Goal: Information Seeking & Learning: Learn about a topic

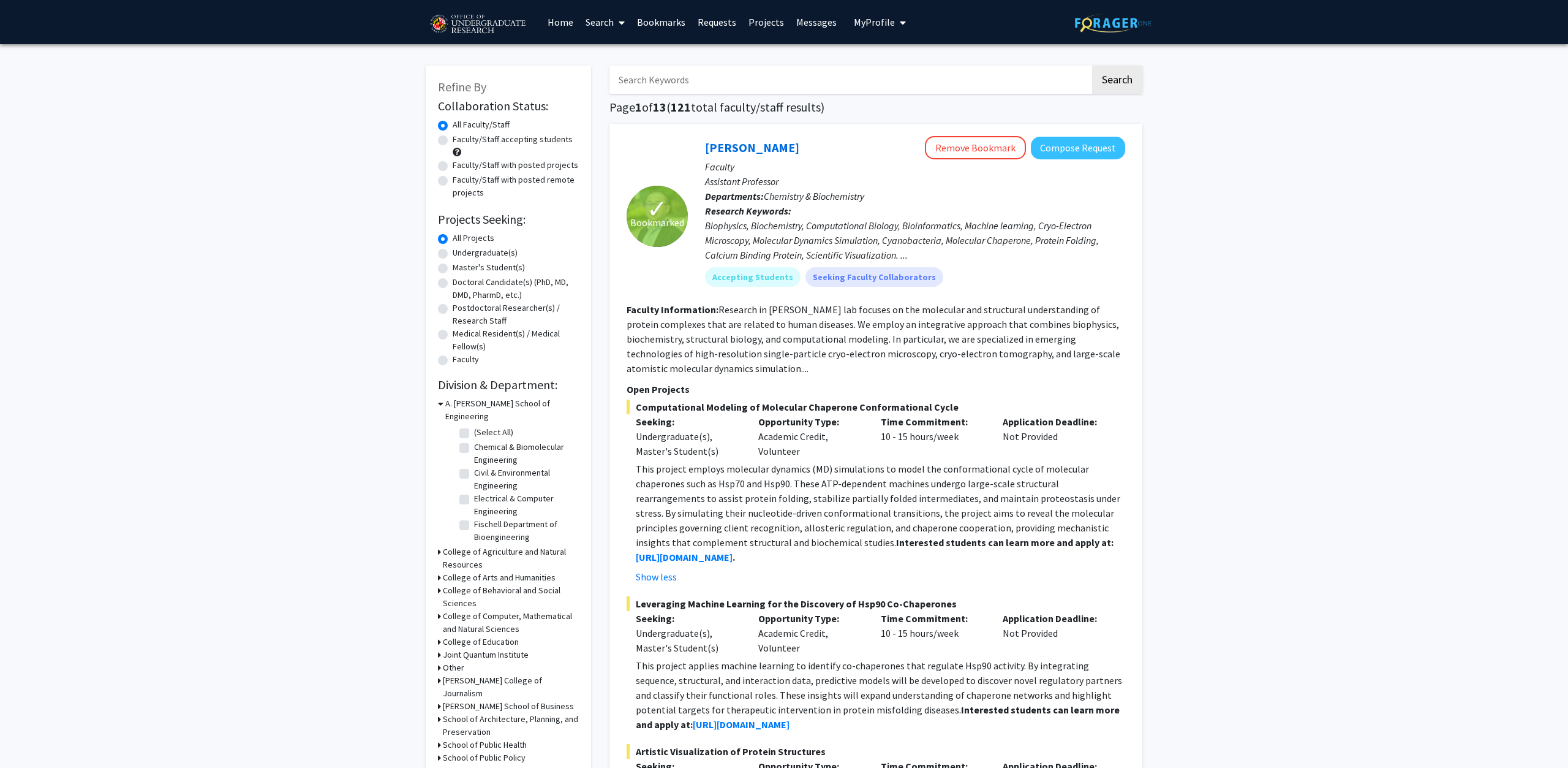
scroll to position [1749, 0]
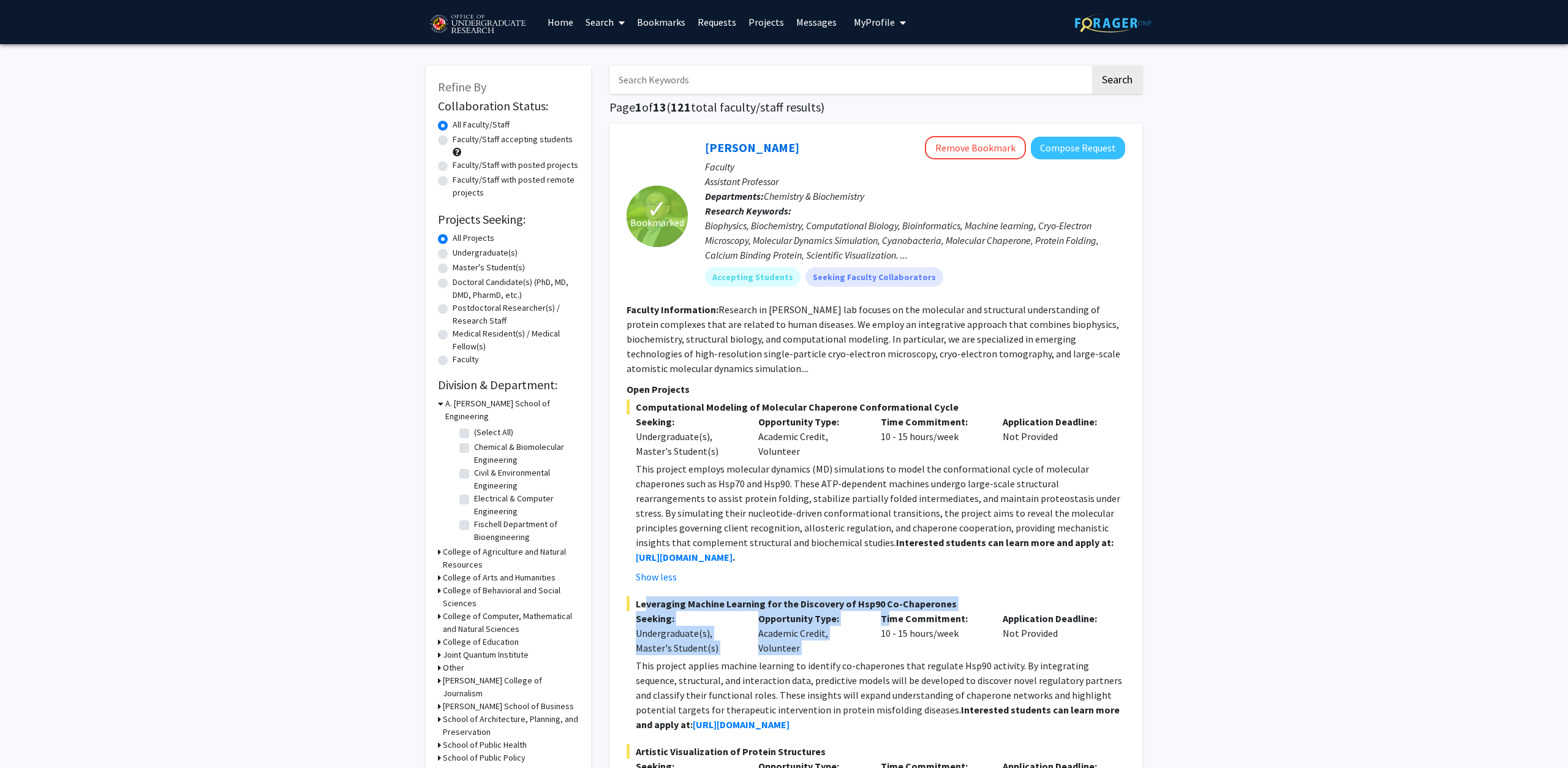
drag, startPoint x: 640, startPoint y: 606, endPoint x: 890, endPoint y: 617, distance: 250.2
click at [890, 617] on div "Leveraging Machine Learning for the Discovery of Hsp90 Co-Chaperones Seeking: U…" at bounding box center [876, 663] width 499 height 135
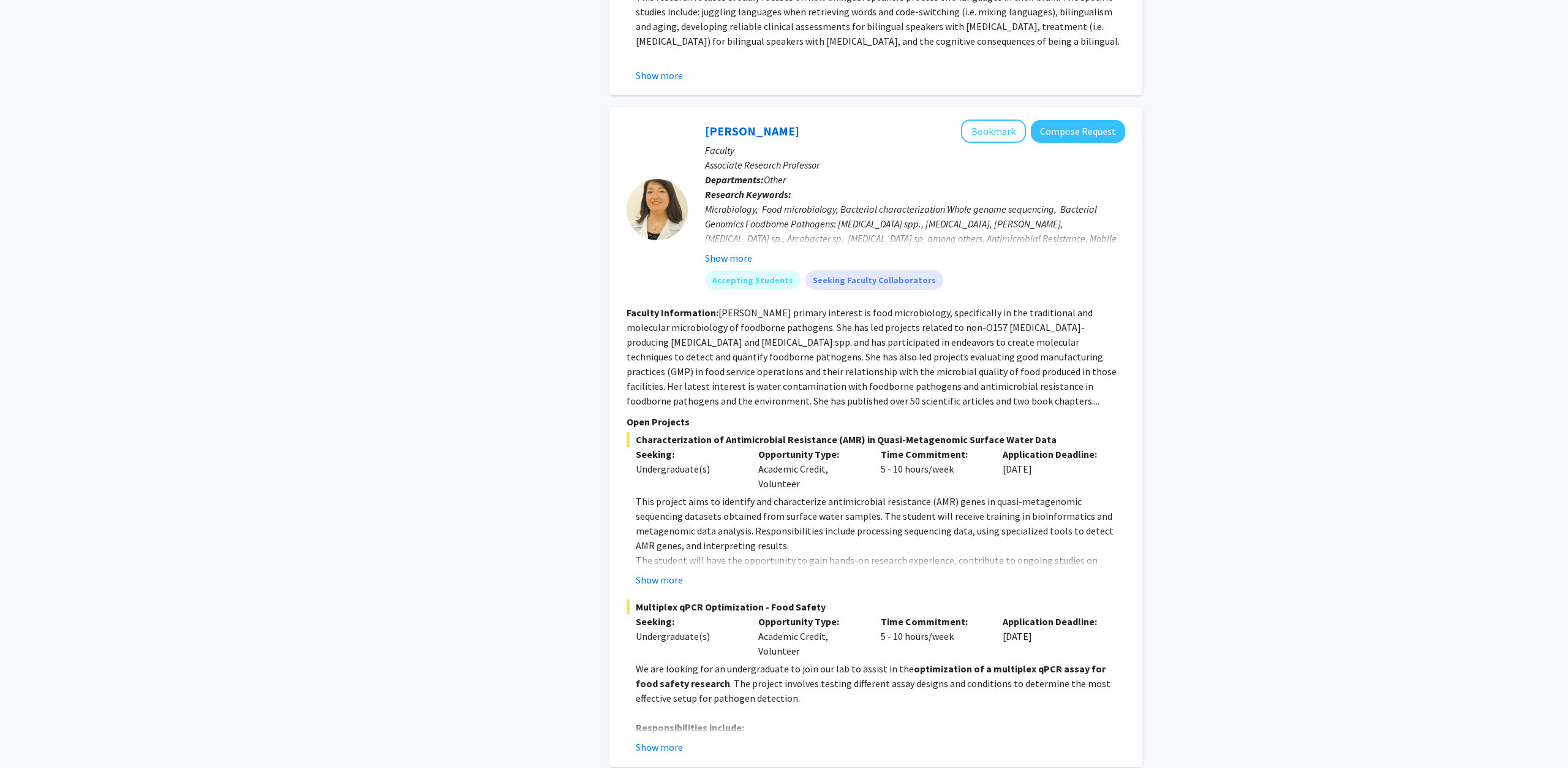
scroll to position [2125, 0]
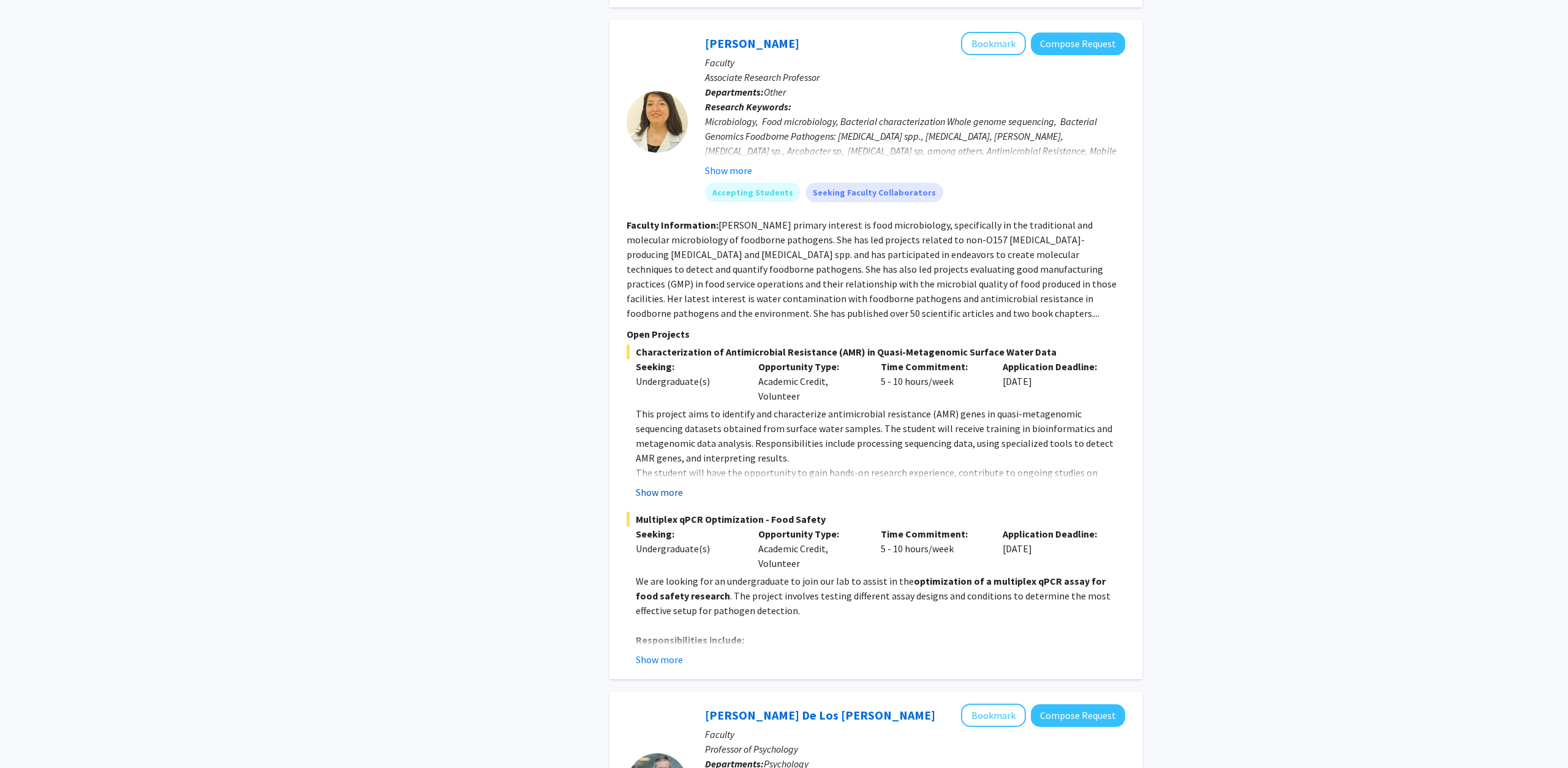
click at [663, 485] on button "Show more" at bounding box center [659, 492] width 47 height 15
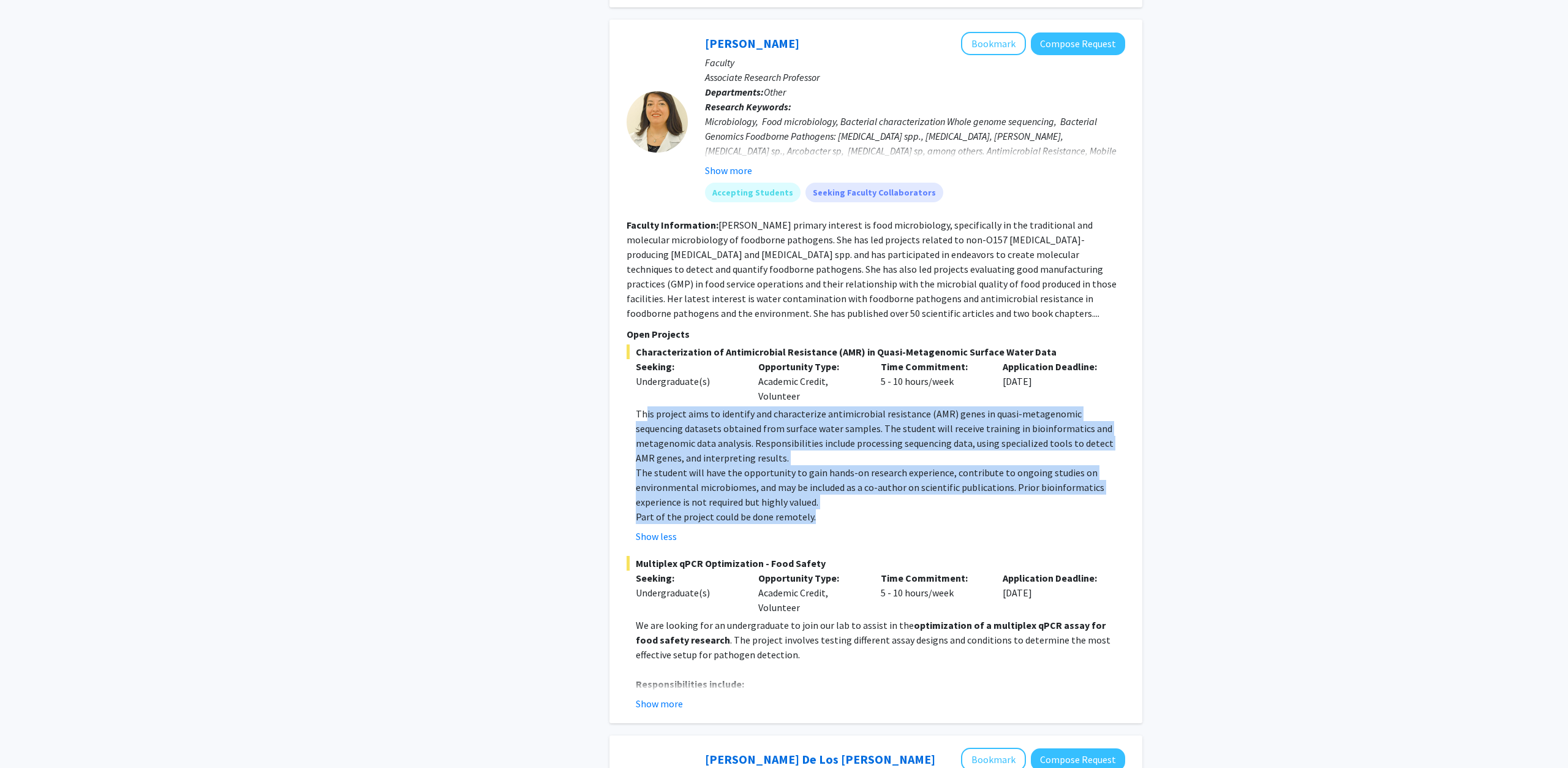
drag, startPoint x: 647, startPoint y: 403, endPoint x: 878, endPoint y: 503, distance: 251.7
click at [878, 503] on div "This project aims to identify and characterize antimicrobial resistance (AMR) g…" at bounding box center [880, 465] width 489 height 118
click at [878, 509] on p "Part of the project could be done remotely." at bounding box center [880, 517] width 489 height 15
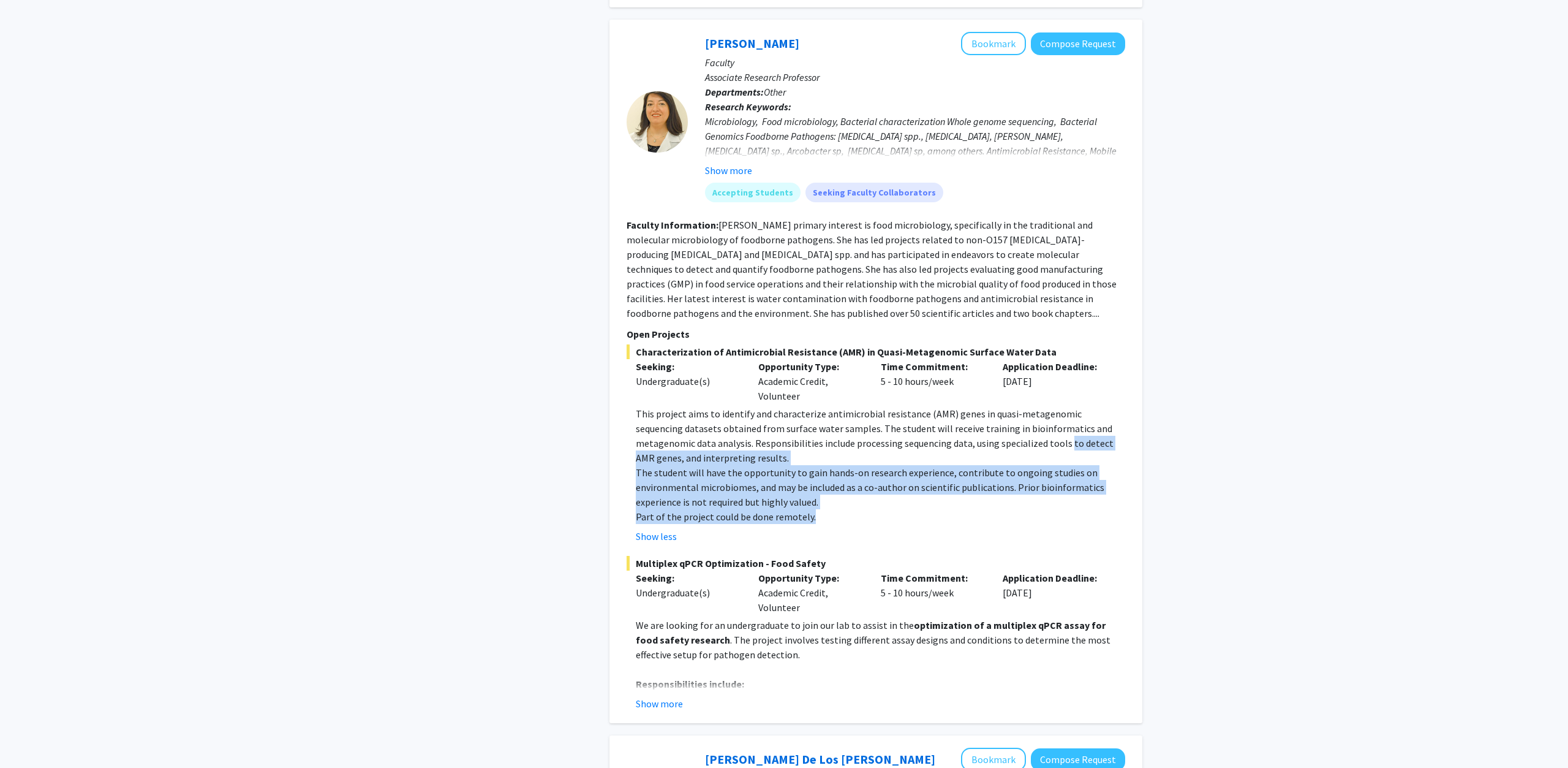
drag, startPoint x: 838, startPoint y: 503, endPoint x: 1005, endPoint y: 432, distance: 181.5
click at [1005, 432] on div "This project aims to identify and characterize antimicrobial resistance (AMR) g…" at bounding box center [880, 465] width 489 height 118
click at [981, 509] on p "Part of the project could be done remotely." at bounding box center [880, 517] width 489 height 15
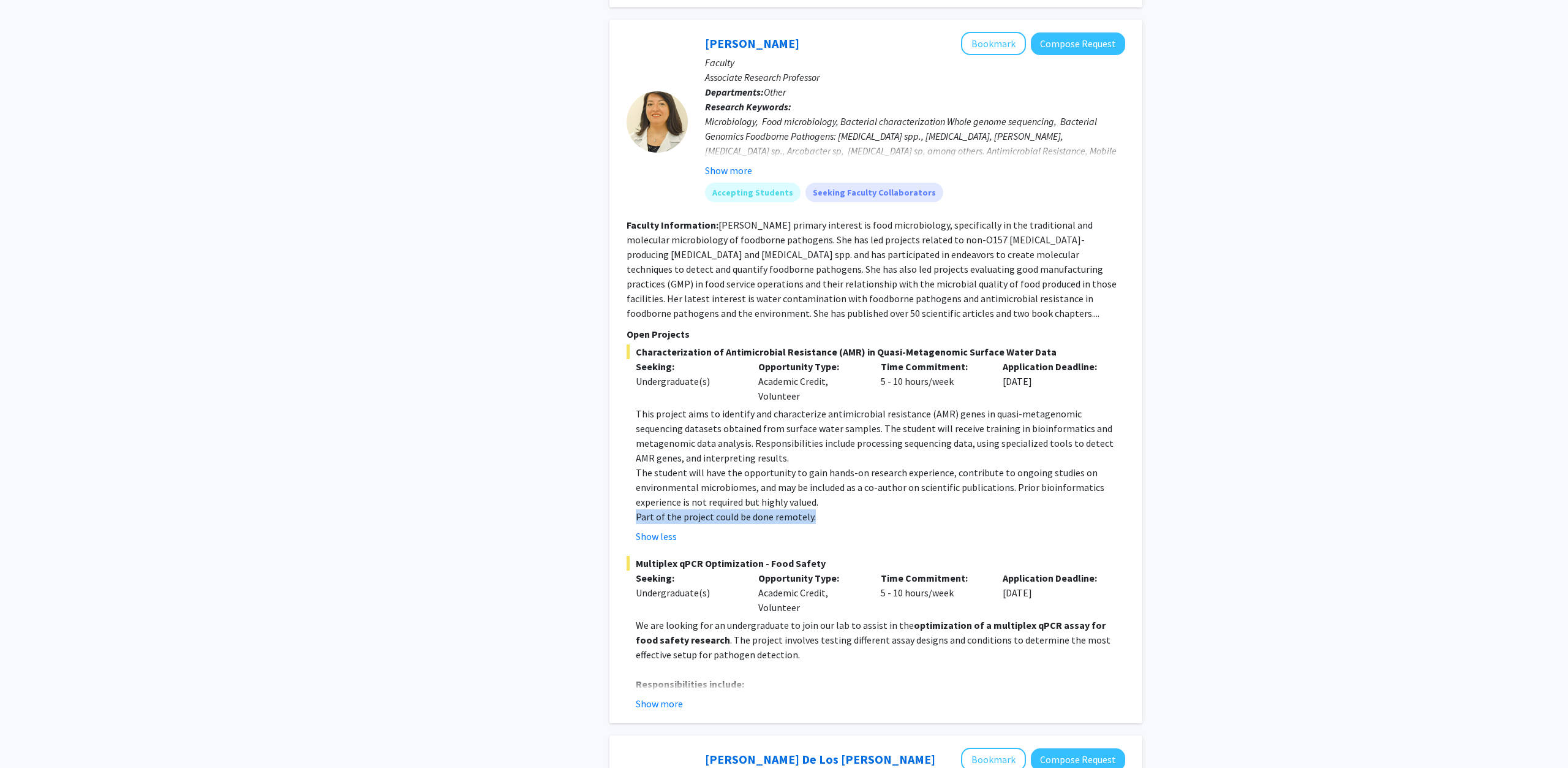
drag, startPoint x: 974, startPoint y: 502, endPoint x: 1004, endPoint y: 494, distance: 31.0
click at [1004, 494] on div "This project aims to identify and characterize antimicrobial resistance (AMR) g…" at bounding box center [880, 465] width 489 height 118
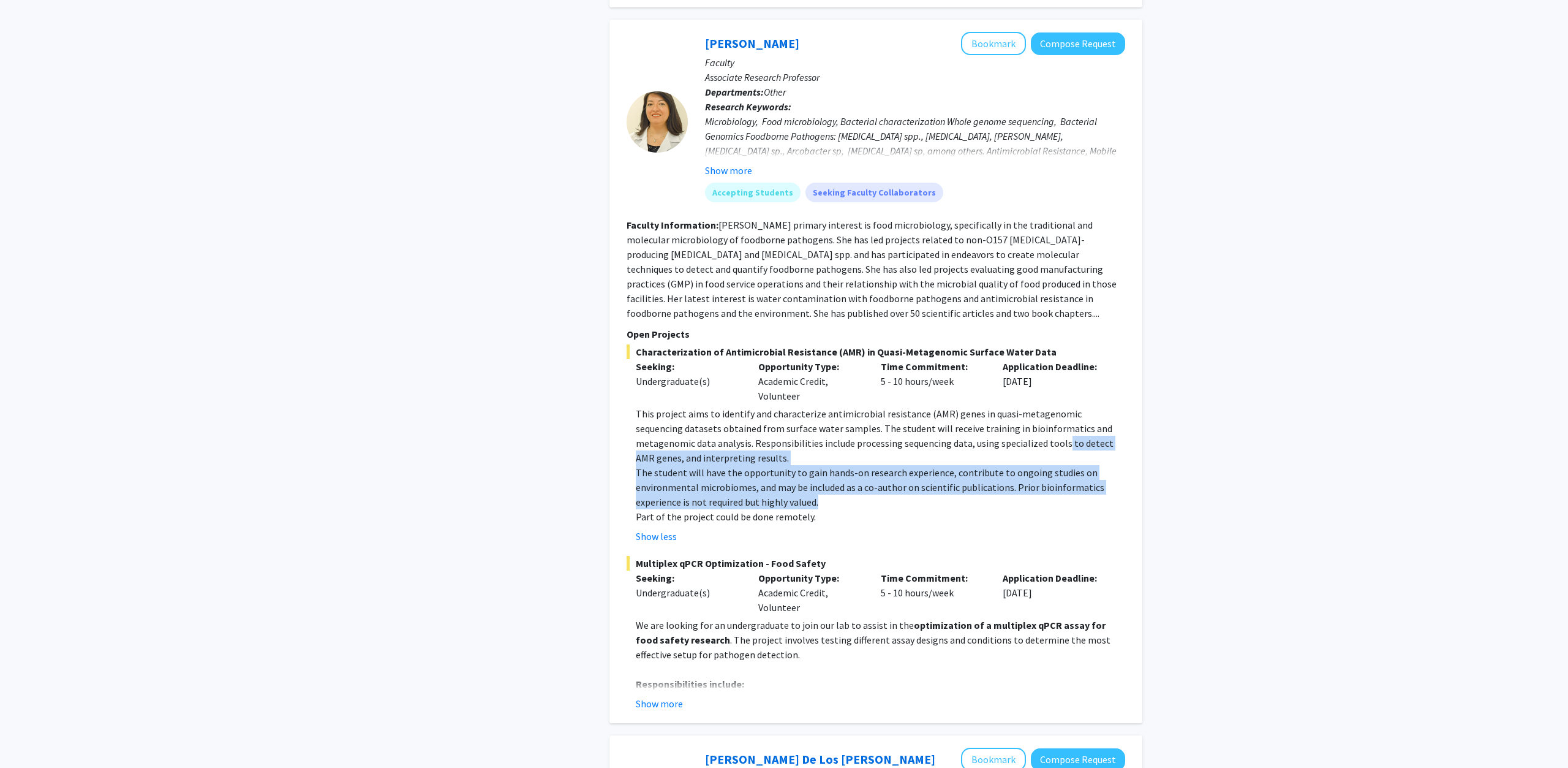
drag, startPoint x: 1004, startPoint y: 494, endPoint x: 1001, endPoint y: 424, distance: 70.1
click at [1001, 424] on div "This project aims to identify and characterize antimicrobial resistance (AMR) g…" at bounding box center [880, 465] width 489 height 118
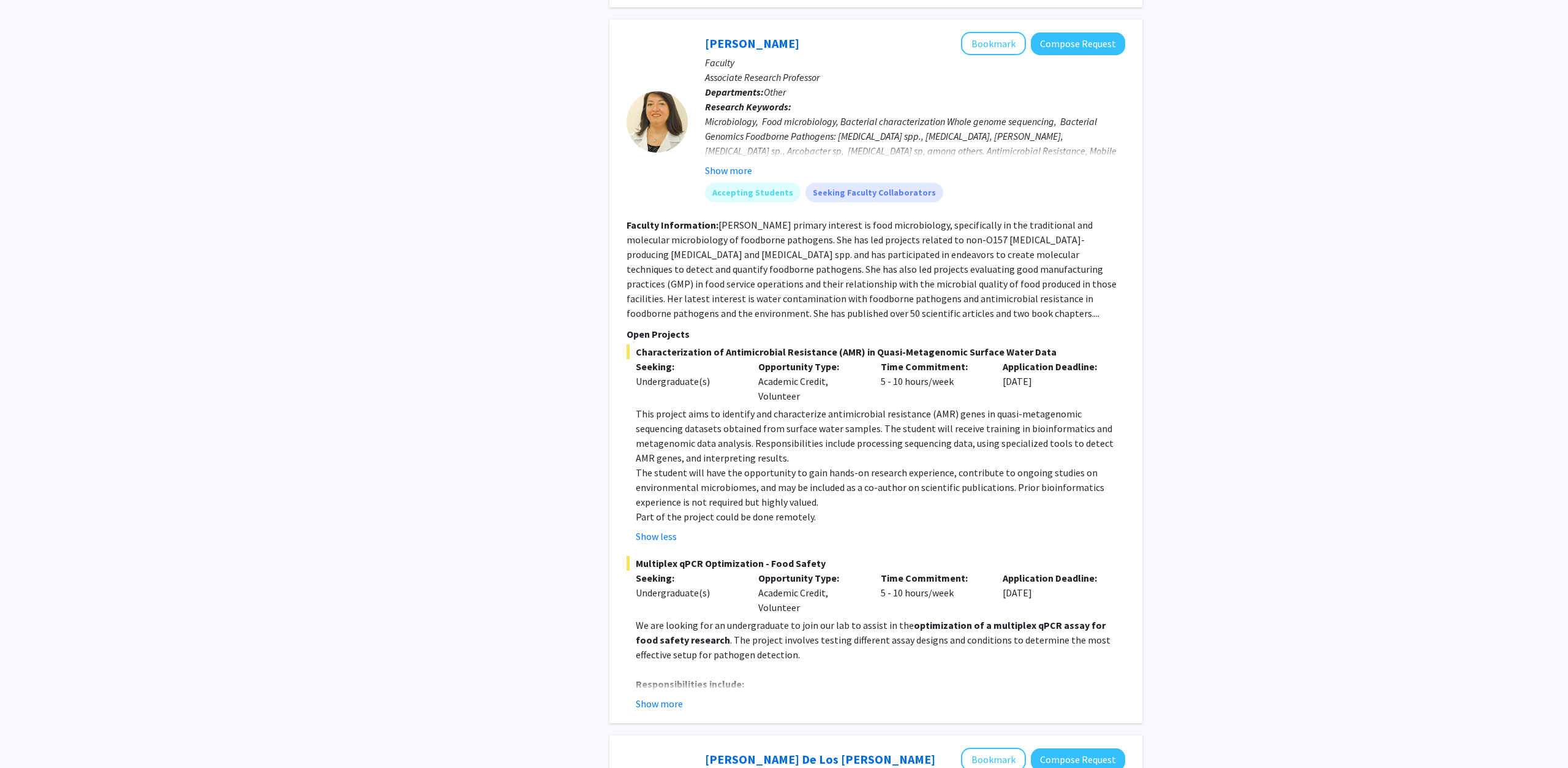
click at [1001, 424] on p "This project aims to identify and characterize antimicrobial resistance (AMR) g…" at bounding box center [880, 435] width 489 height 59
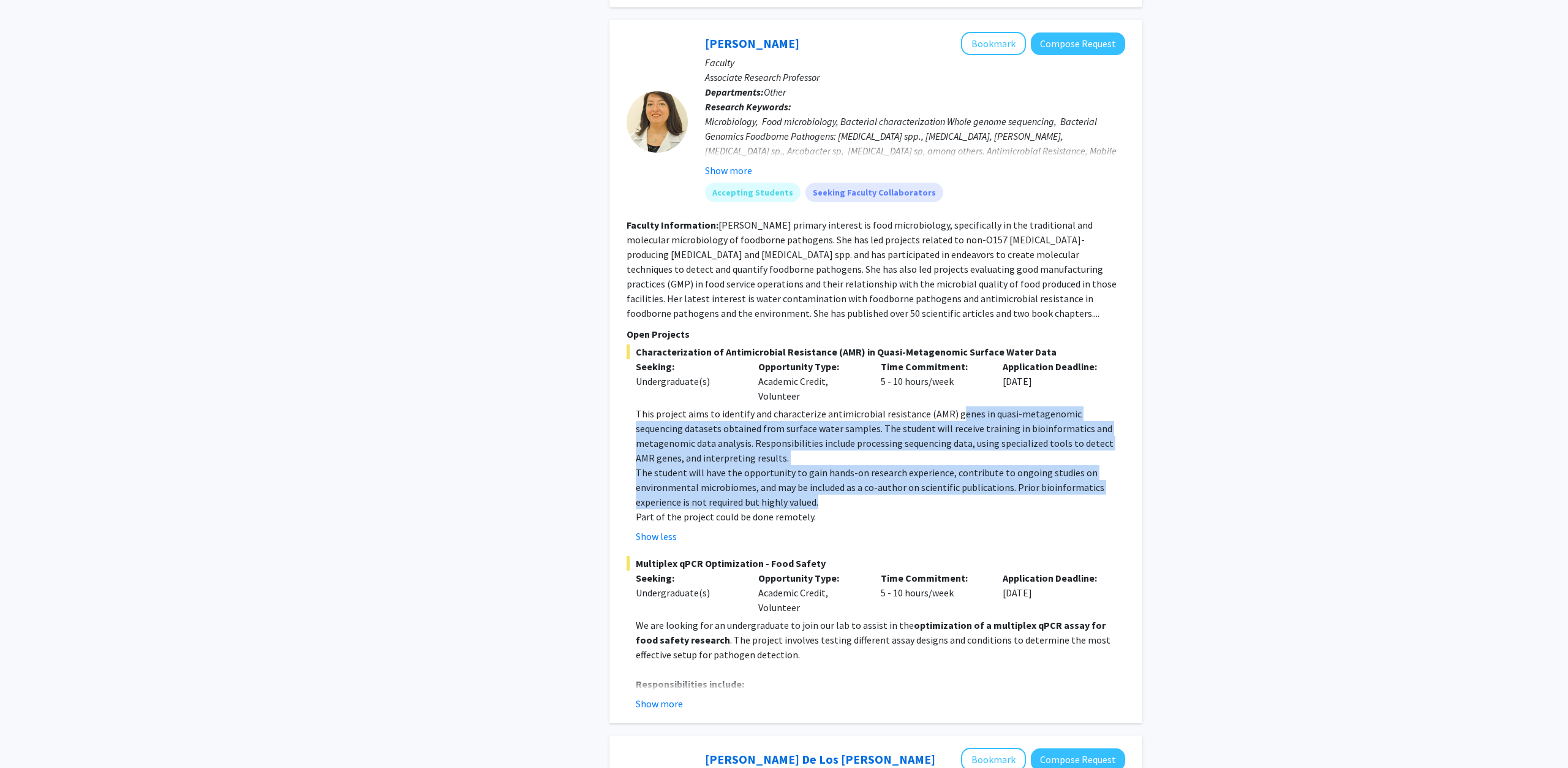
drag, startPoint x: 962, startPoint y: 493, endPoint x: 950, endPoint y: 402, distance: 91.8
click at [950, 406] on div "This project aims to identify and characterize antimicrobial resistance (AMR) g…" at bounding box center [880, 465] width 489 height 118
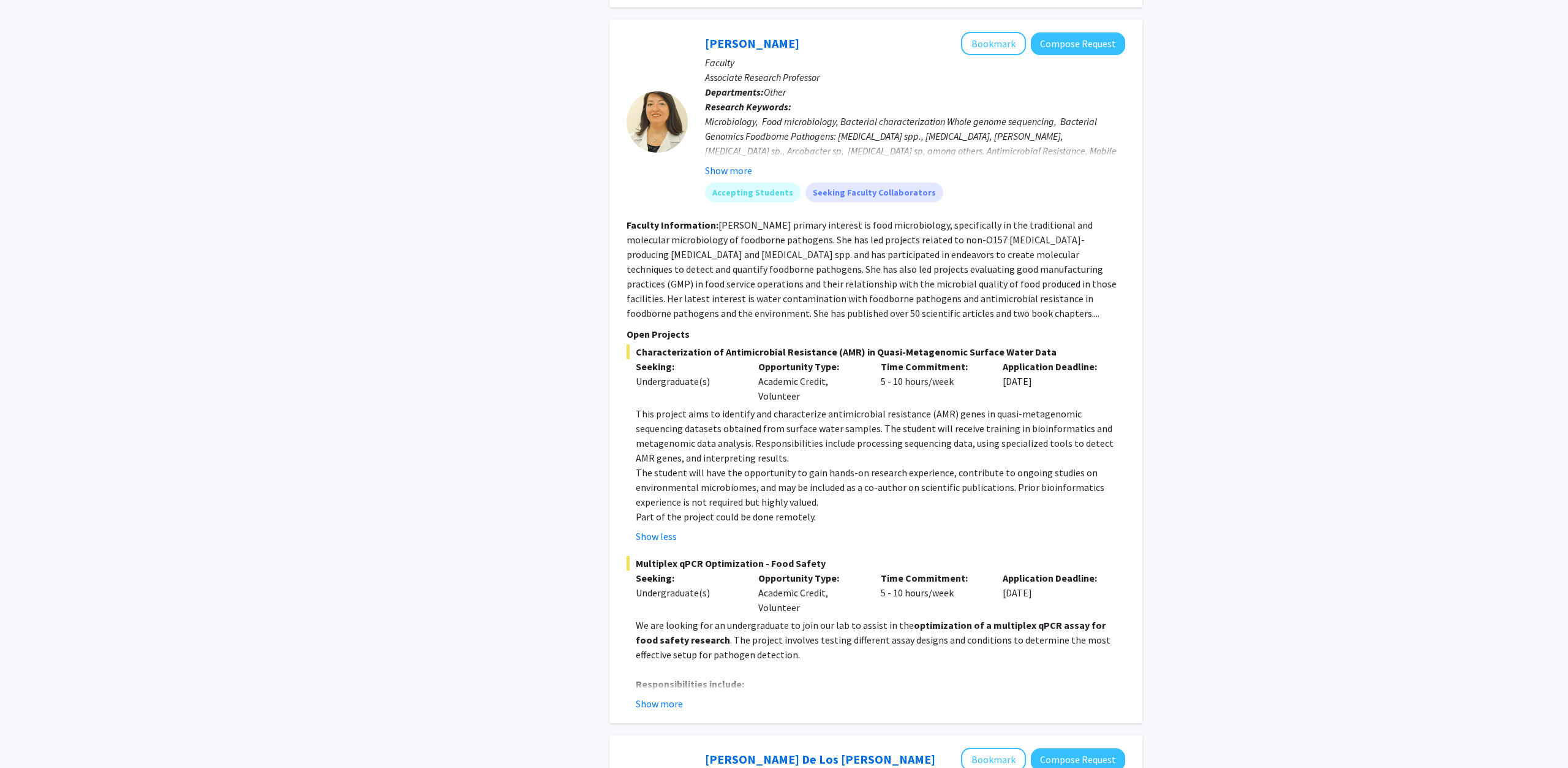
click at [950, 406] on p "This project aims to identify and characterize antimicrobial resistance (AMR) g…" at bounding box center [880, 435] width 489 height 59
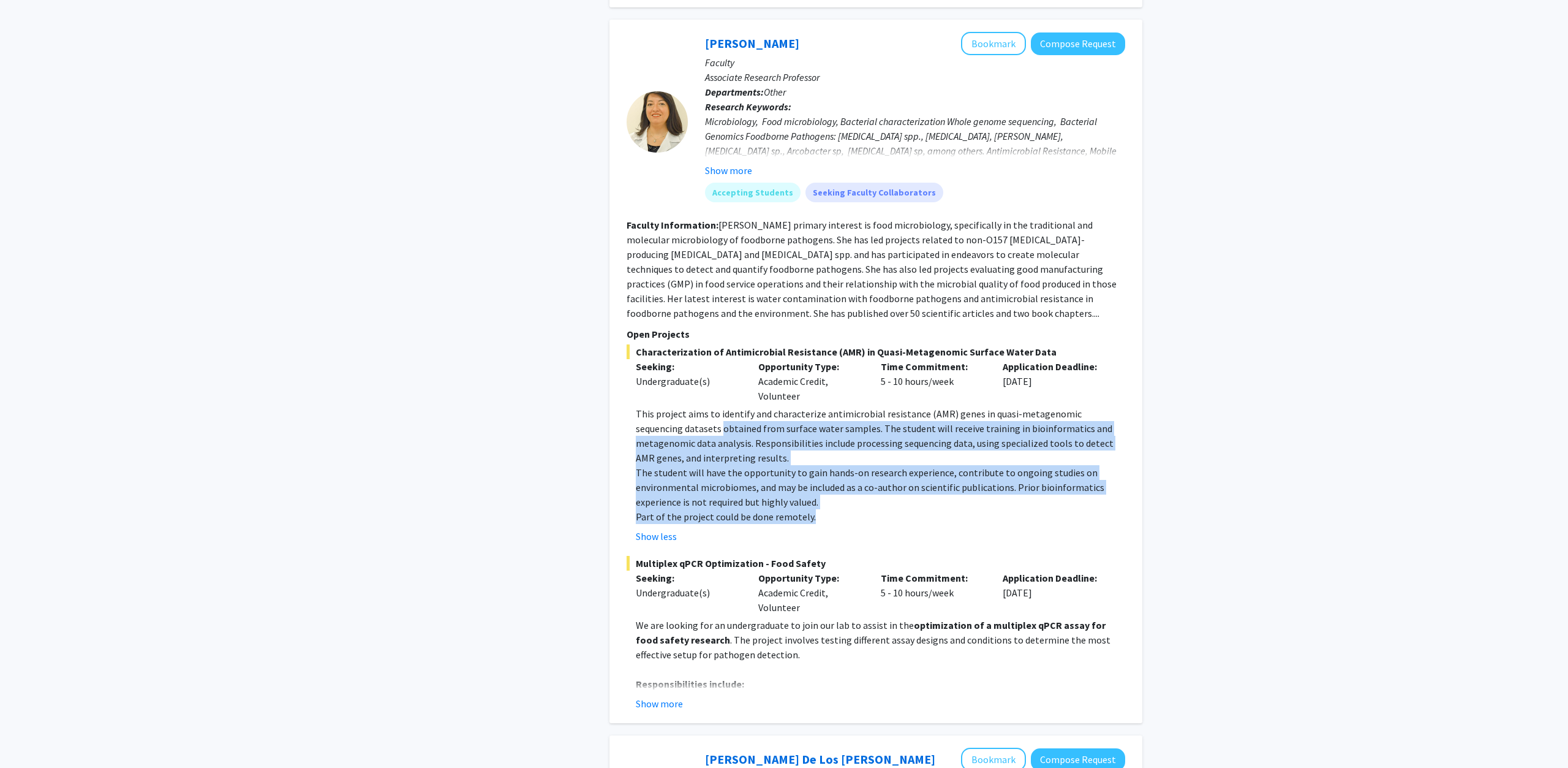
drag, startPoint x: 1080, startPoint y: 499, endPoint x: 673, endPoint y: 417, distance: 415.2
click at [673, 417] on div "This project aims to identify and characterize antimicrobial resistance (AMR) g…" at bounding box center [880, 465] width 489 height 118
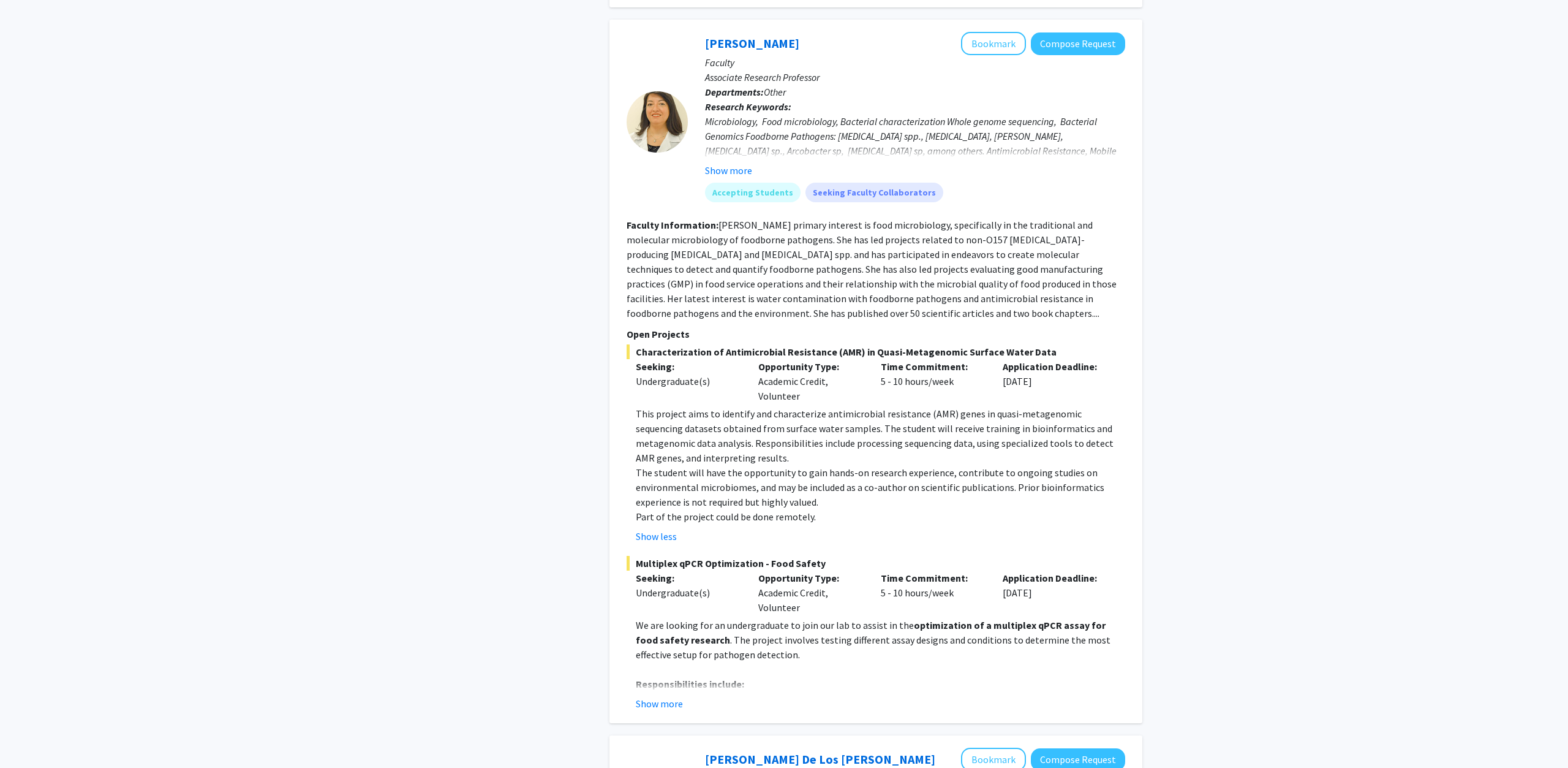
click at [673, 417] on p "This project aims to identify and characterize antimicrobial resistance (AMR) g…" at bounding box center [880, 435] width 489 height 59
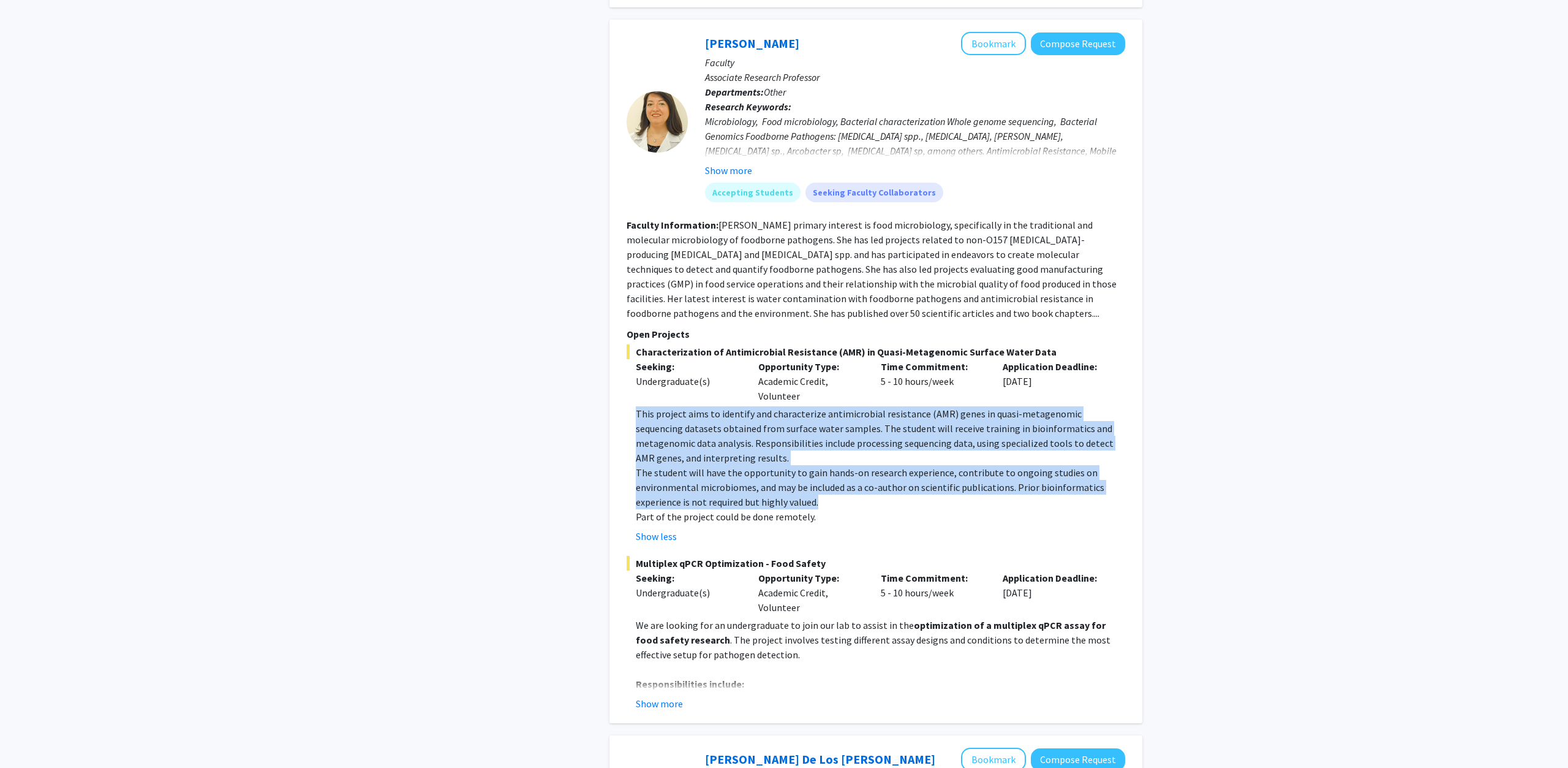
drag, startPoint x: 631, startPoint y: 399, endPoint x: 925, endPoint y: 484, distance: 306.0
click at [925, 484] on fg-read-more "This project aims to identify and characterize antimicrobial resistance (AMR) g…" at bounding box center [876, 474] width 499 height 137
click at [925, 484] on p "The student will have the opportunity to gain hands-on research experience, con…" at bounding box center [880, 486] width 489 height 44
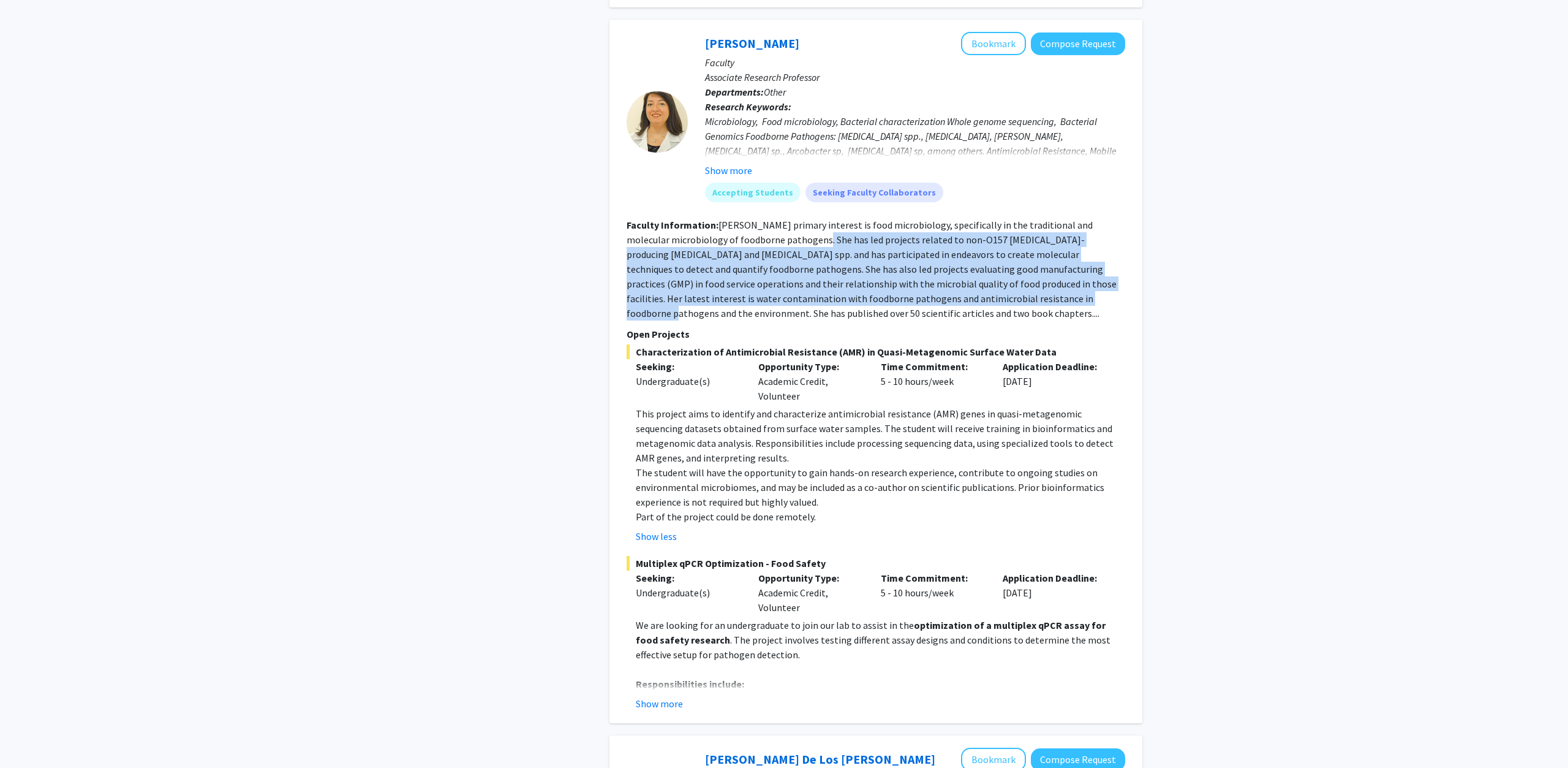
drag, startPoint x: 793, startPoint y: 222, endPoint x: 970, endPoint y: 279, distance: 186.0
click at [970, 279] on fg-read-more "[PERSON_NAME] primary interest is food microbiology, specifically in the tradit…" at bounding box center [871, 269] width 490 height 100
click at [830, 271] on fg-read-more "[PERSON_NAME] primary interest is food microbiology, specifically in the tradit…" at bounding box center [871, 269] width 490 height 100
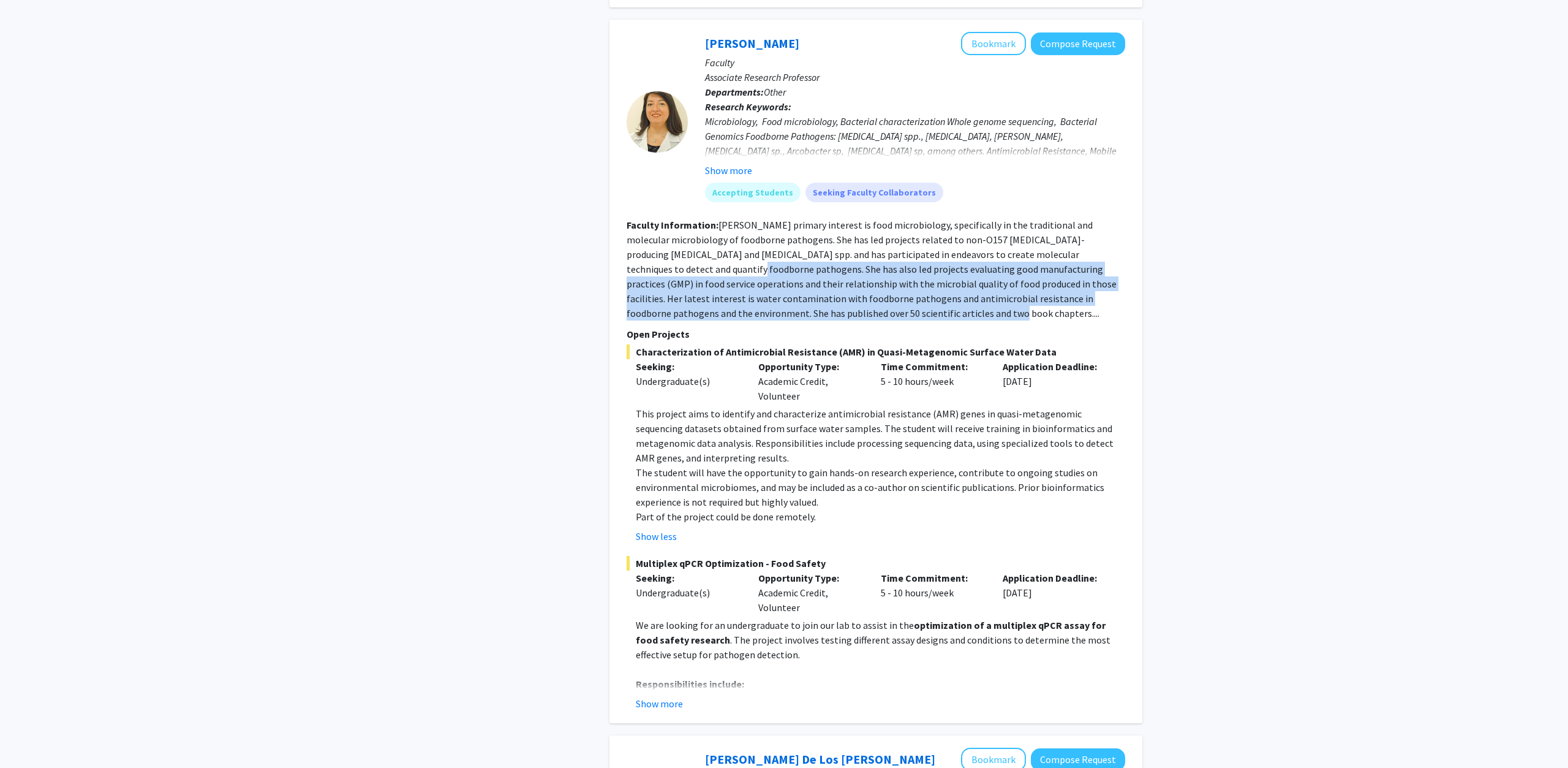
drag, startPoint x: 660, startPoint y: 254, endPoint x: 875, endPoint y: 299, distance: 219.7
click at [875, 299] on section "Faculty Information: [PERSON_NAME] primary interest is food microbiology, speci…" at bounding box center [876, 268] width 499 height 103
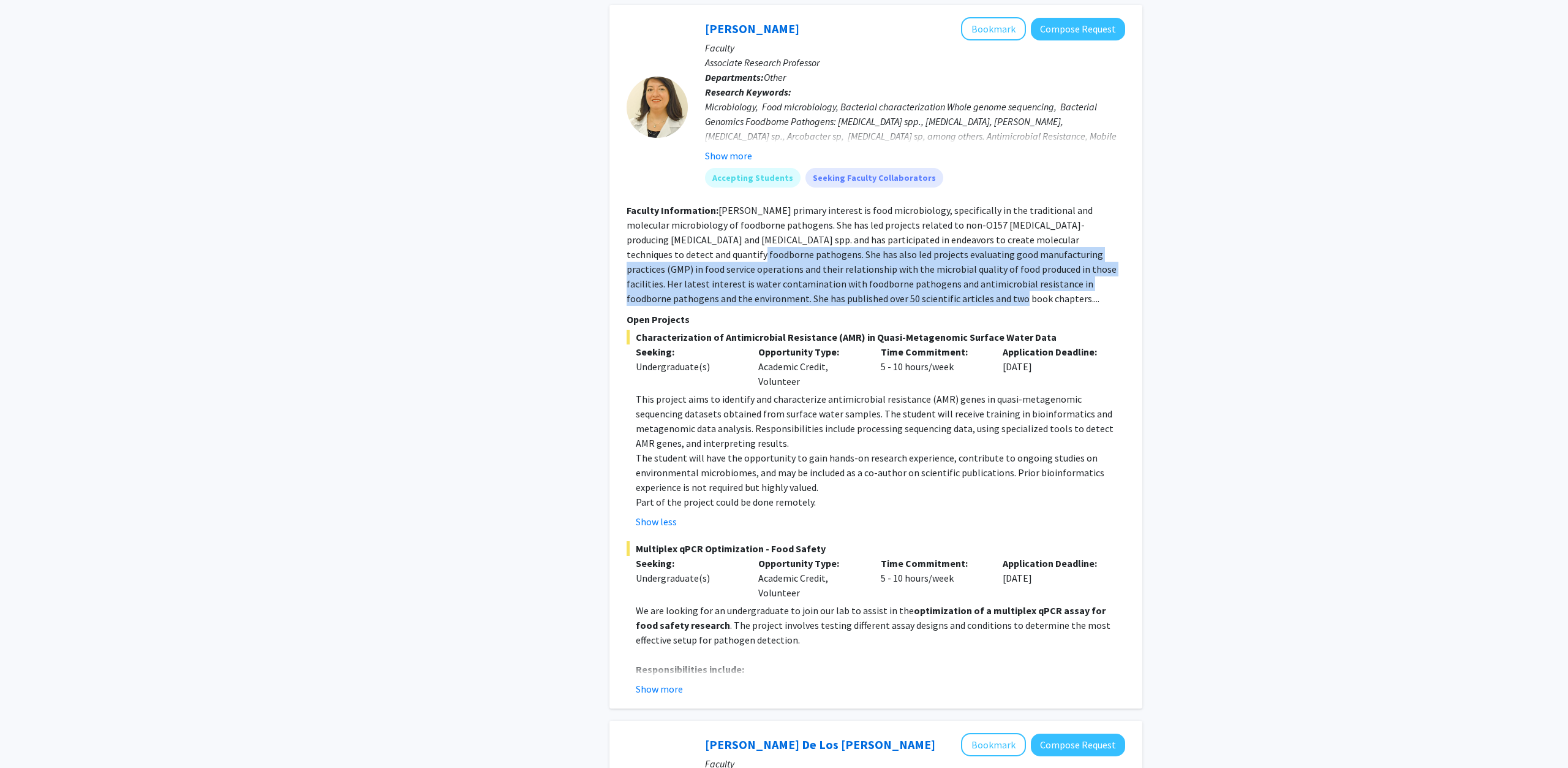
scroll to position [2187, 0]
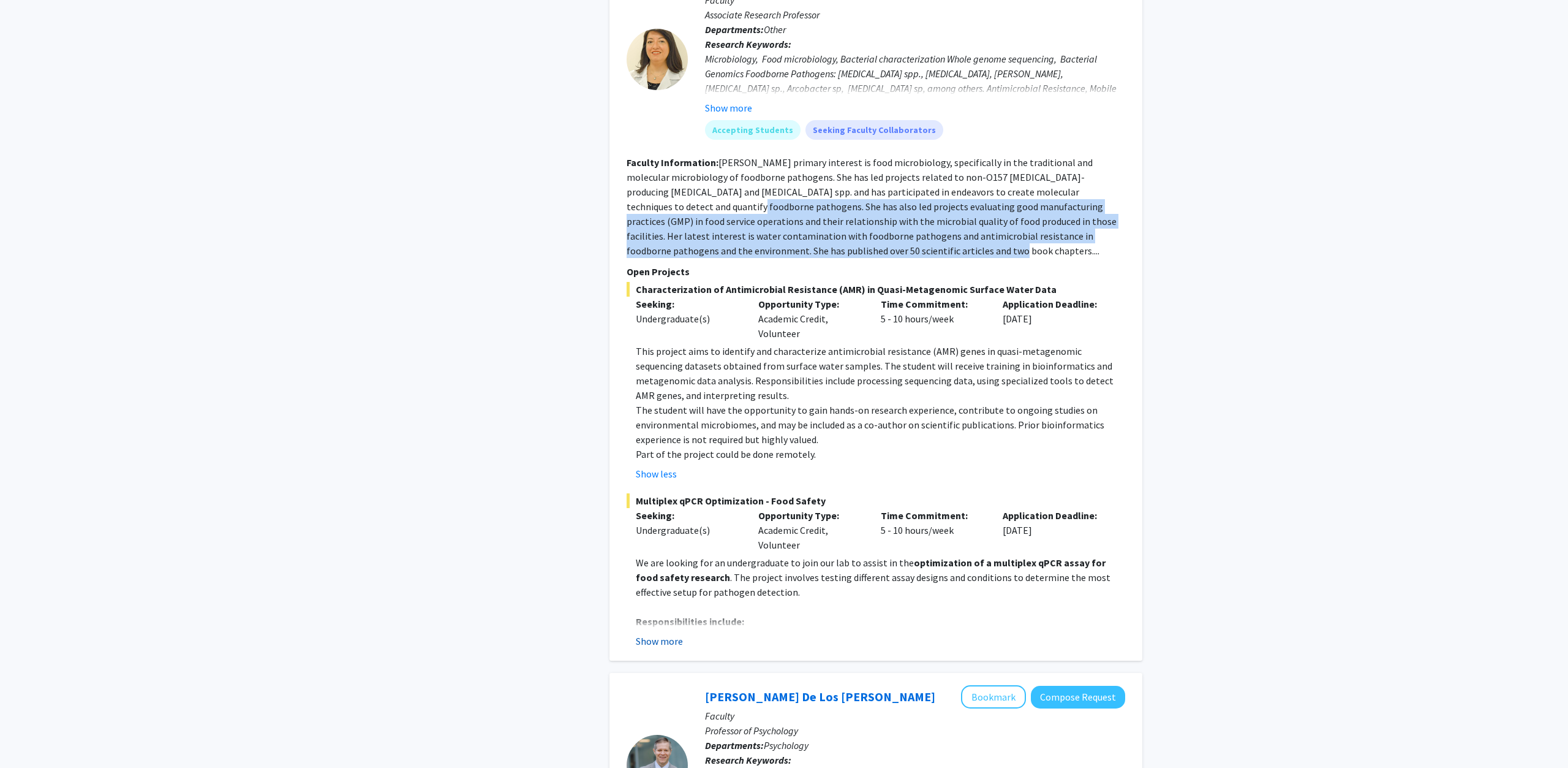
click at [657, 634] on button "Show more" at bounding box center [659, 641] width 47 height 15
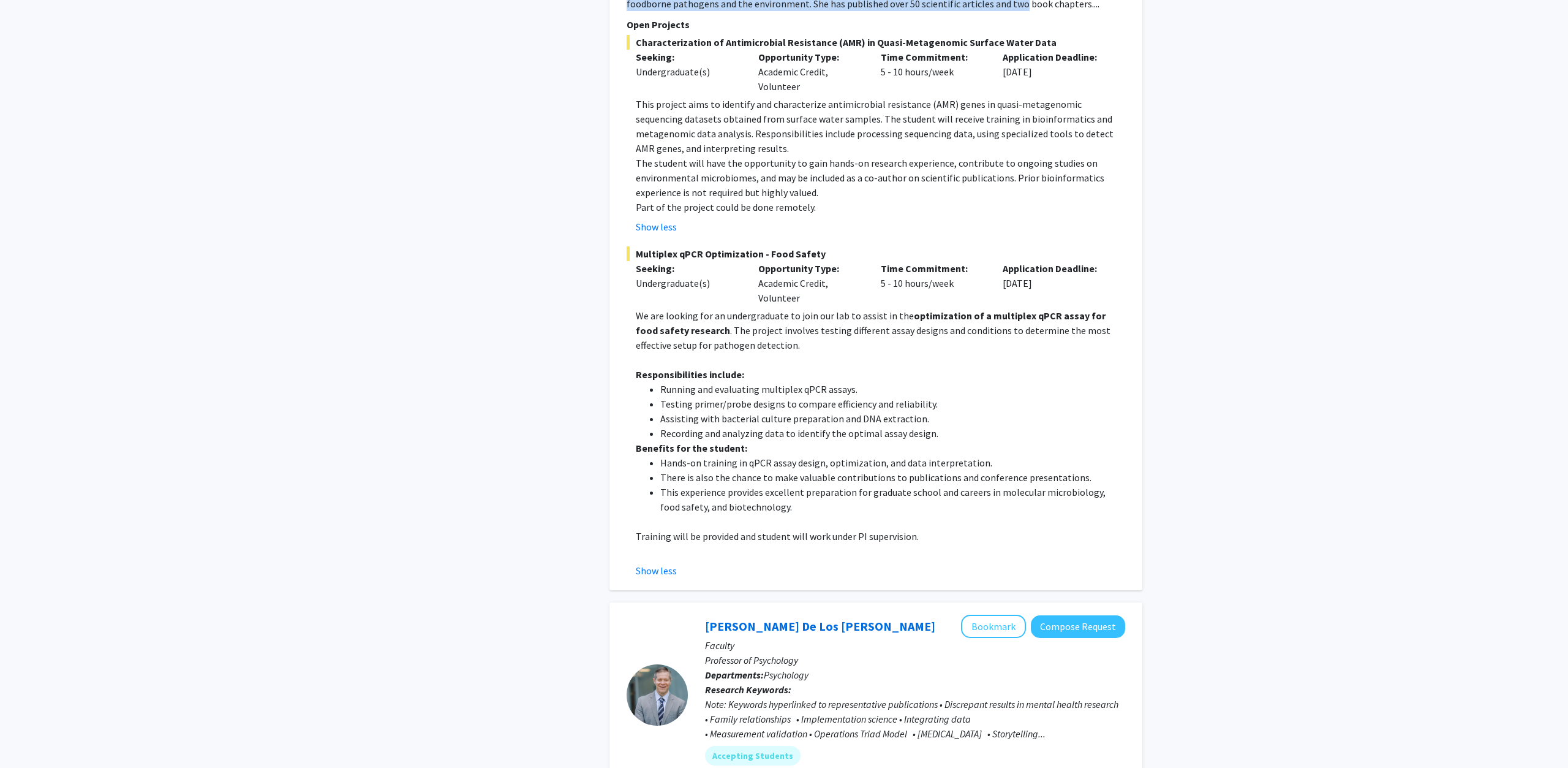
scroll to position [2437, 0]
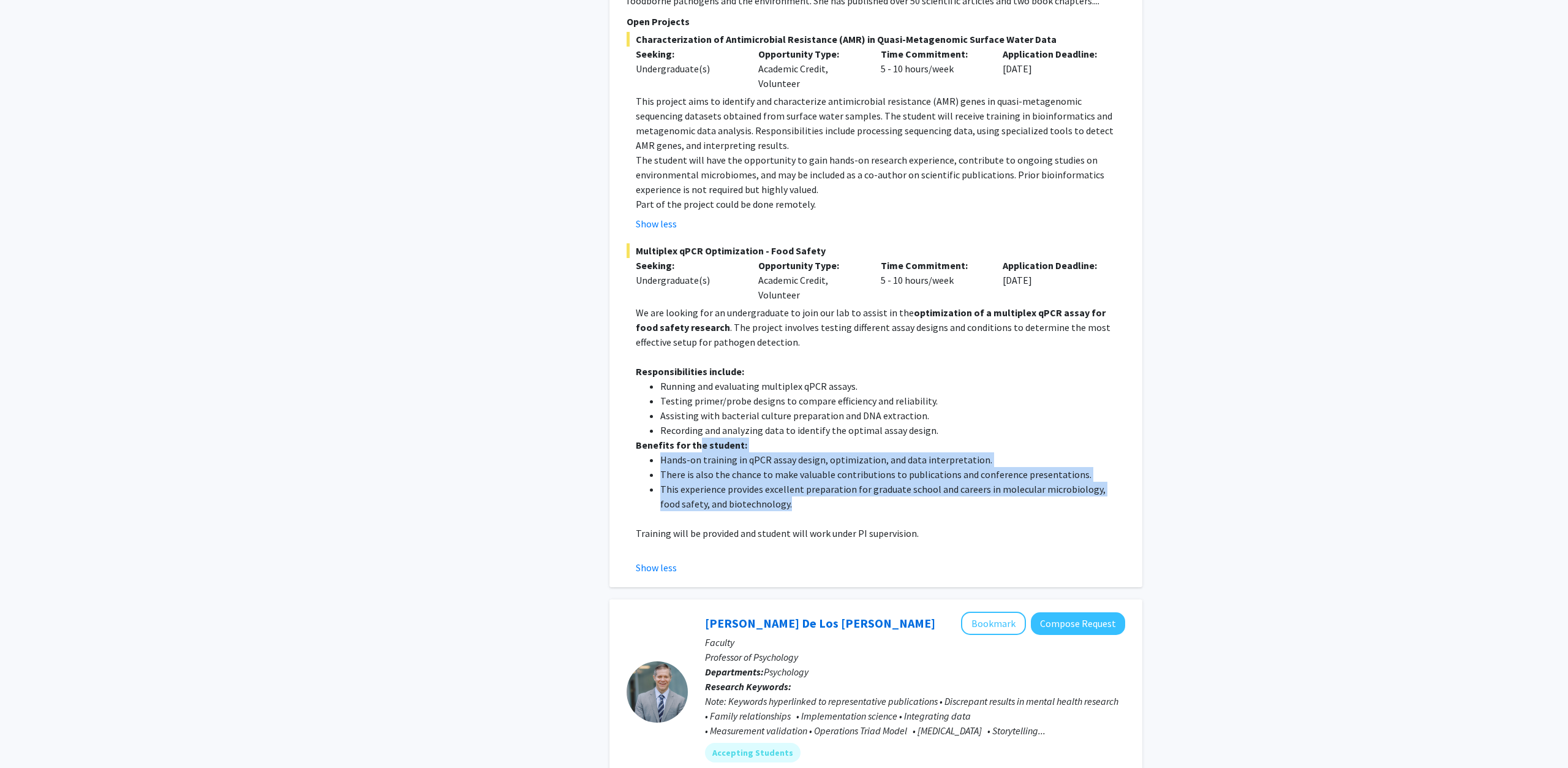
drag, startPoint x: 811, startPoint y: 483, endPoint x: 694, endPoint y: 435, distance: 126.5
click at [694, 435] on div "We are looking for an undergraduate to join our lab to assist in the optimizati…" at bounding box center [880, 430] width 489 height 250
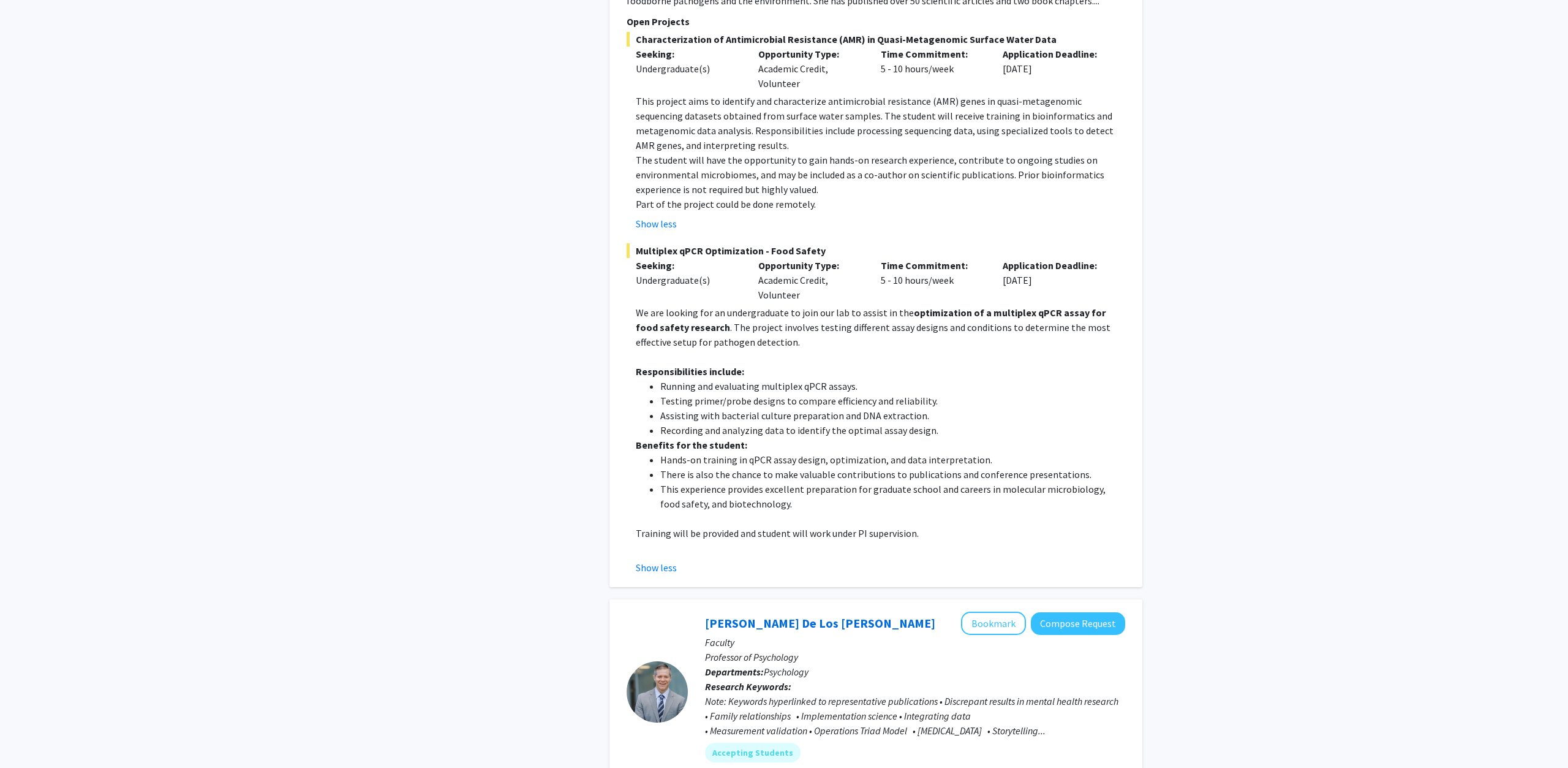
click at [723, 366] on strong "Responsibilities include:" at bounding box center [690, 371] width 109 height 12
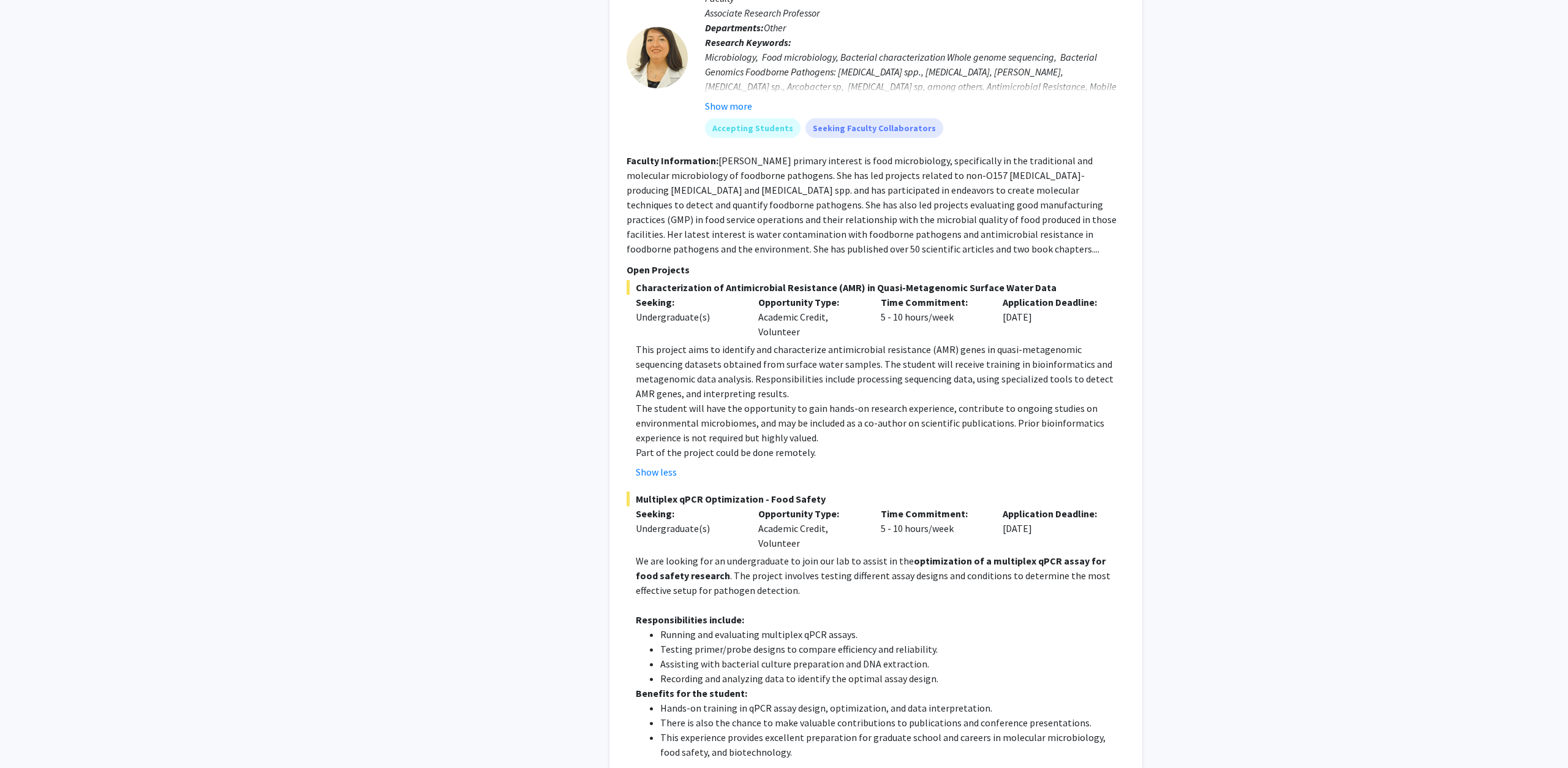
scroll to position [2187, 0]
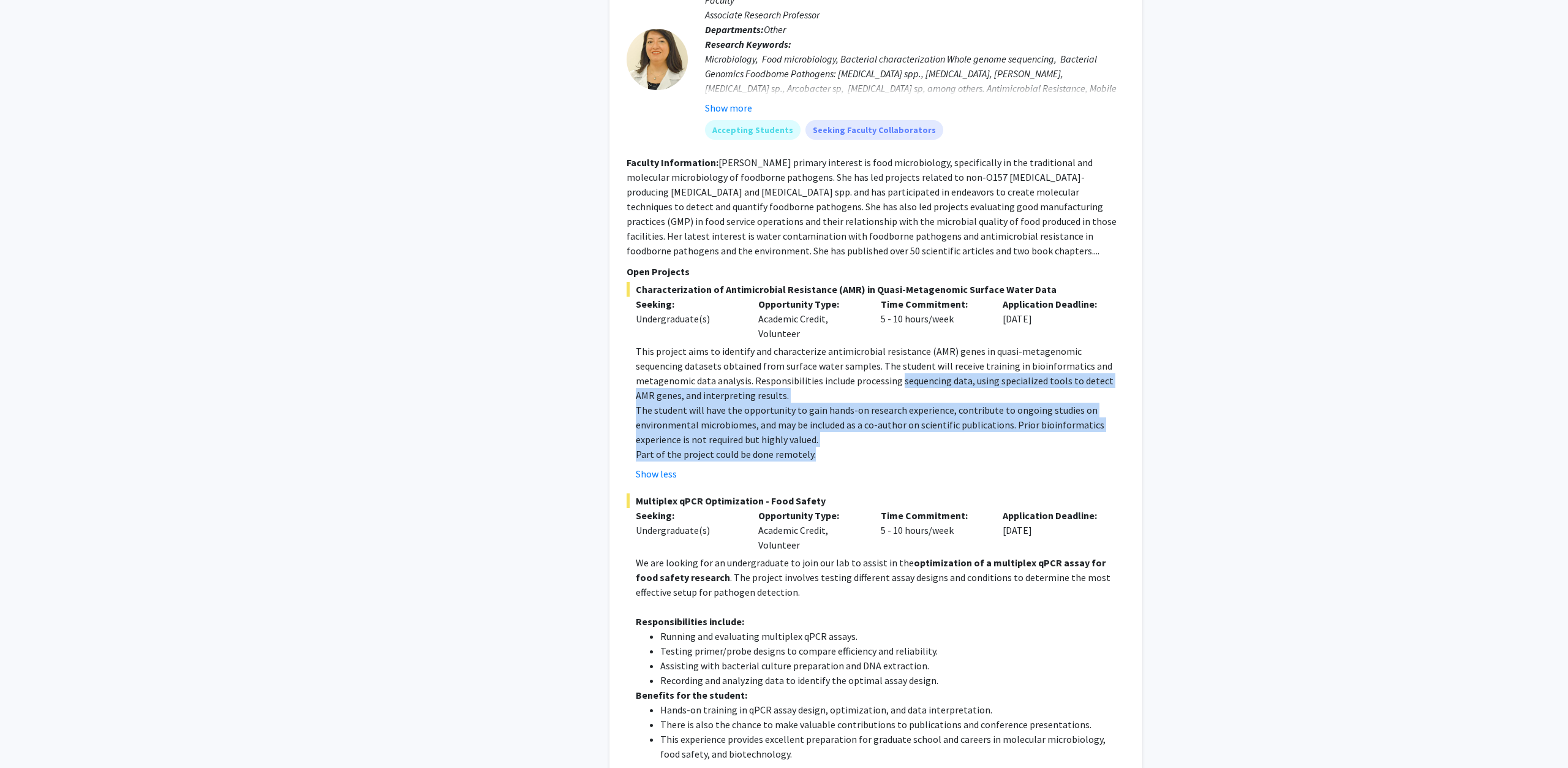
drag, startPoint x: 991, startPoint y: 436, endPoint x: 840, endPoint y: 365, distance: 166.9
click at [840, 365] on div "This project aims to identify and characterize antimicrobial resistance (AMR) g…" at bounding box center [880, 402] width 489 height 118
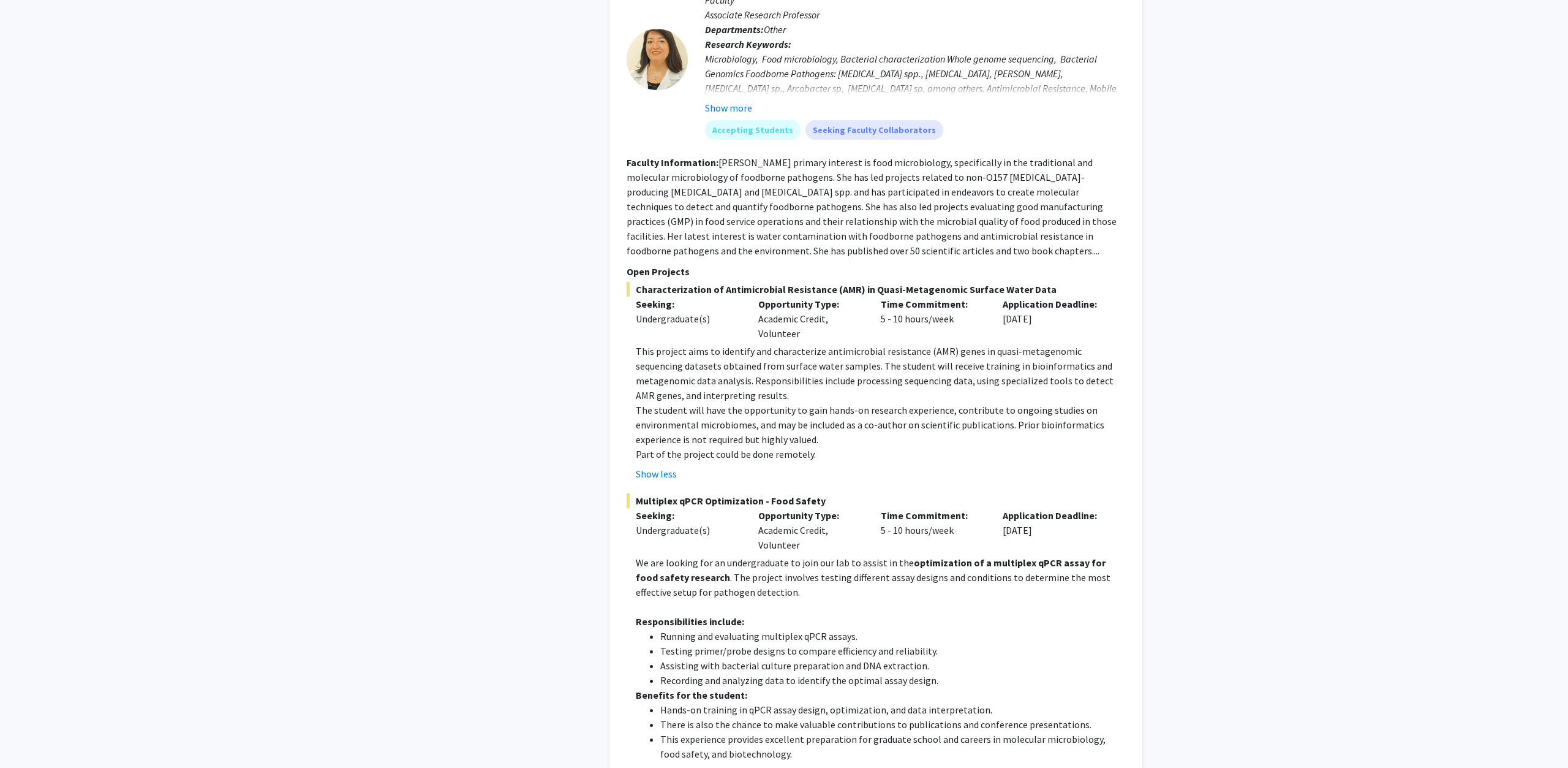
click at [840, 365] on p "This project aims to identify and characterize antimicrobial resistance (AMR) g…" at bounding box center [880, 373] width 489 height 59
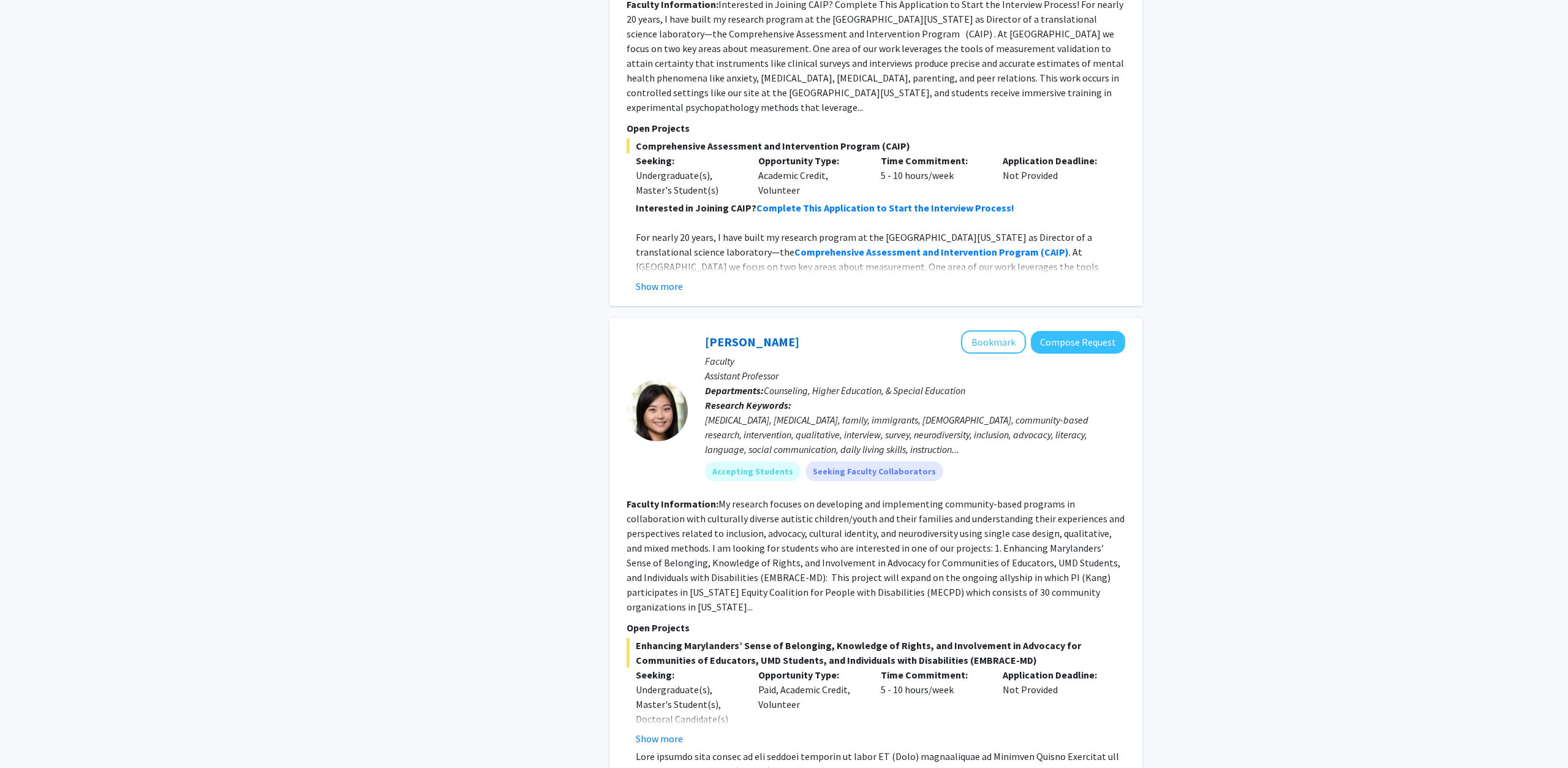
scroll to position [3312, 0]
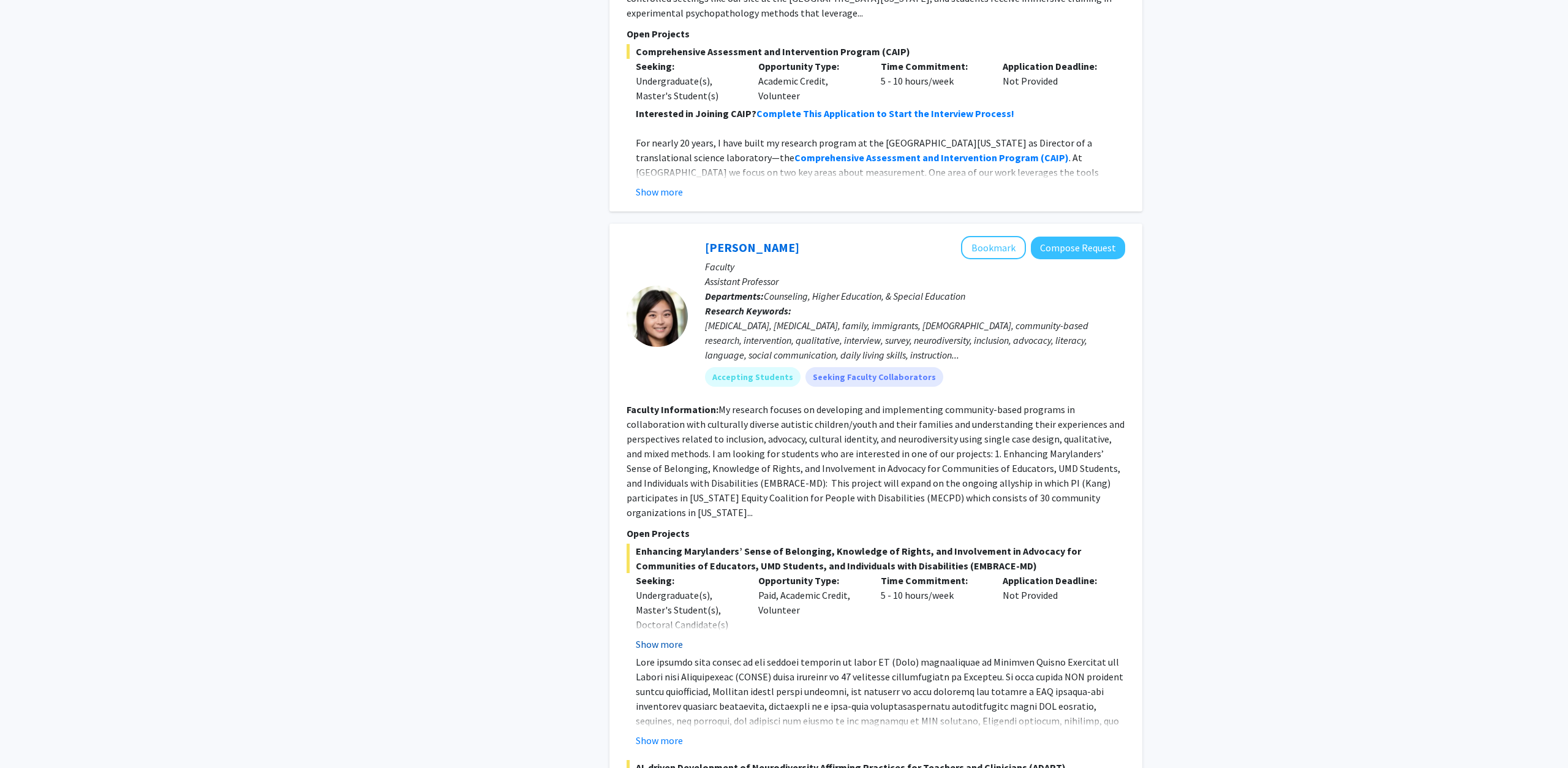
click at [643, 637] on button "Show more" at bounding box center [659, 644] width 47 height 15
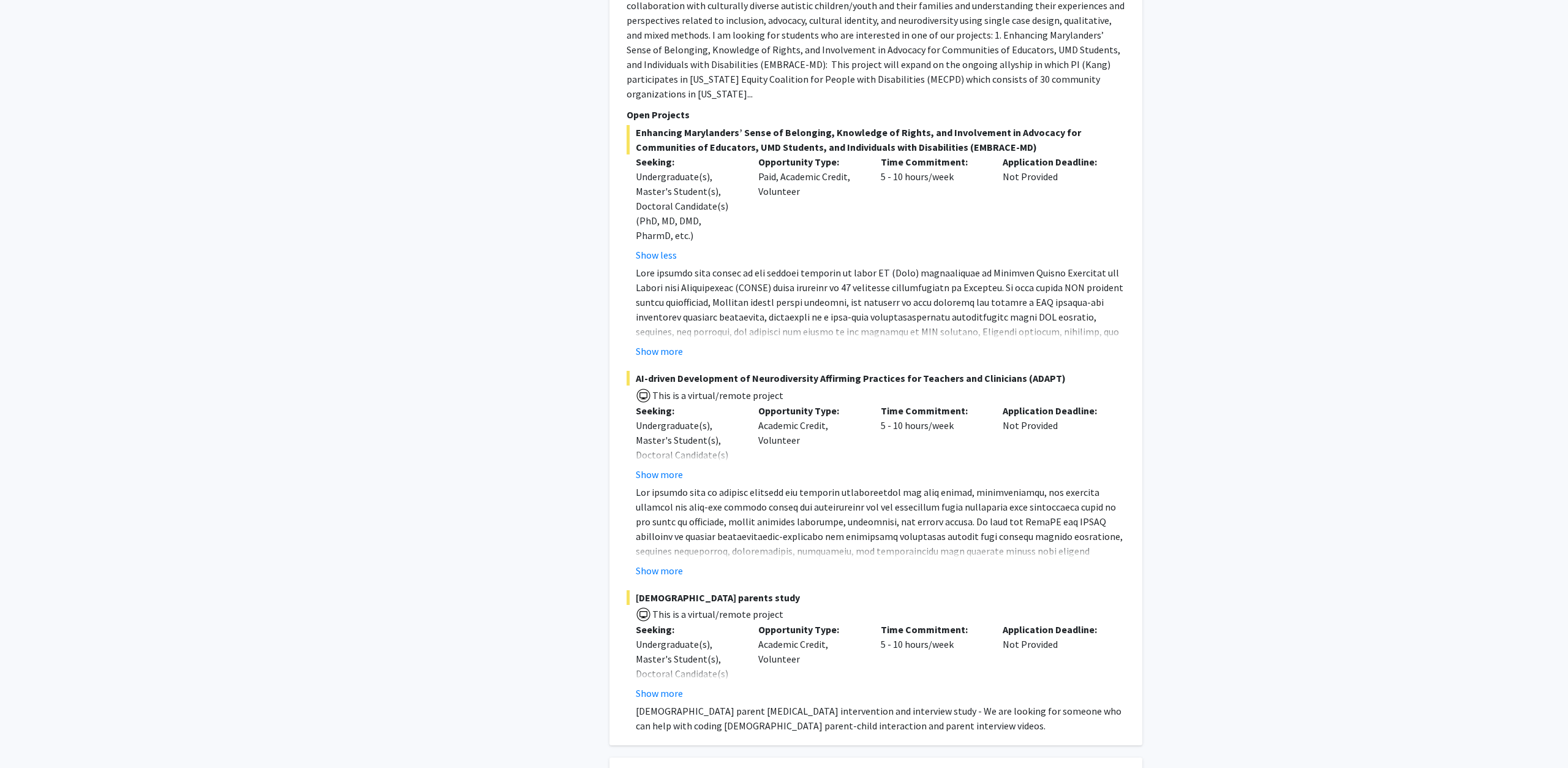
scroll to position [3749, 0]
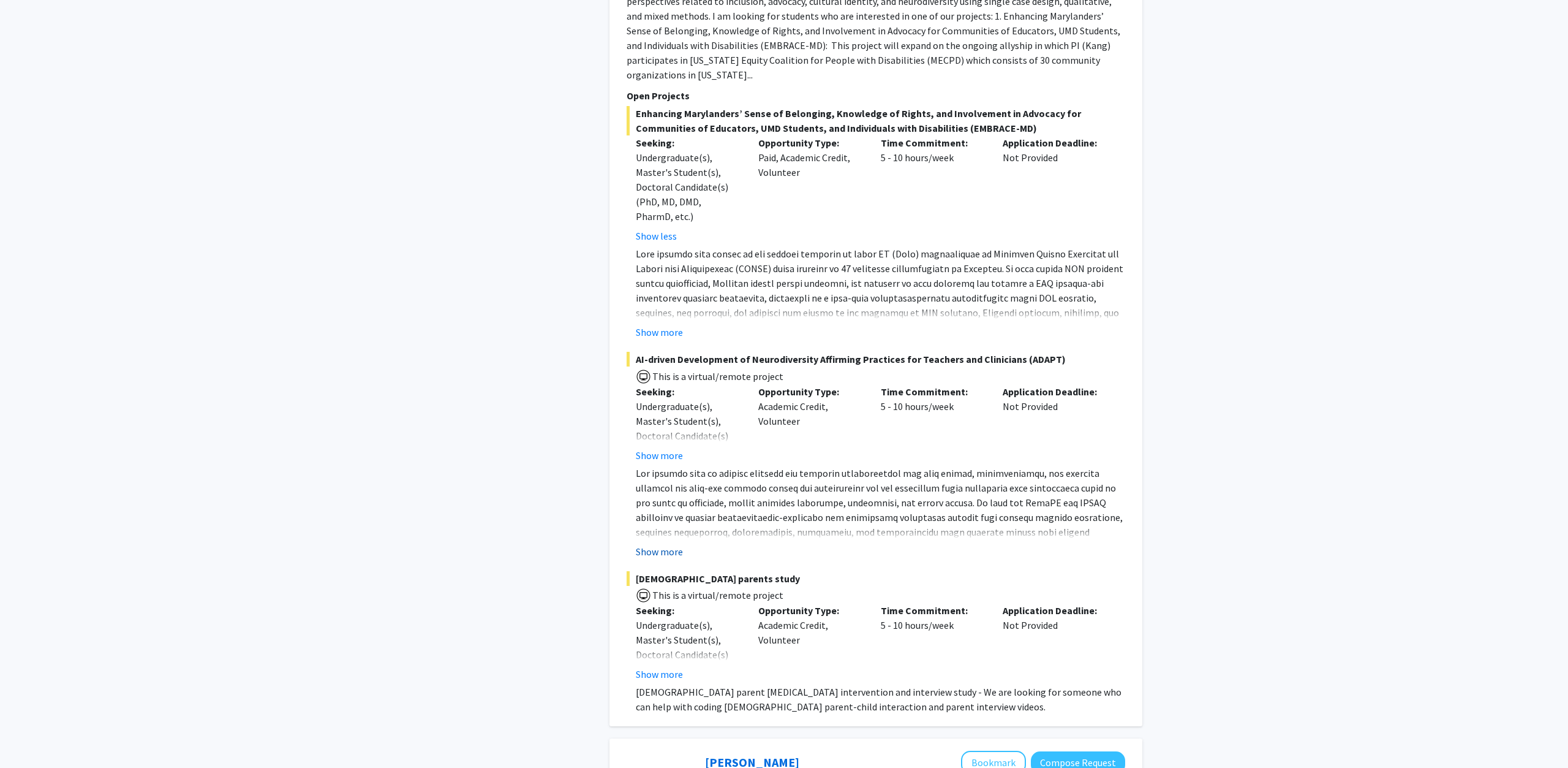
click at [659, 544] on button "Show more" at bounding box center [659, 552] width 47 height 15
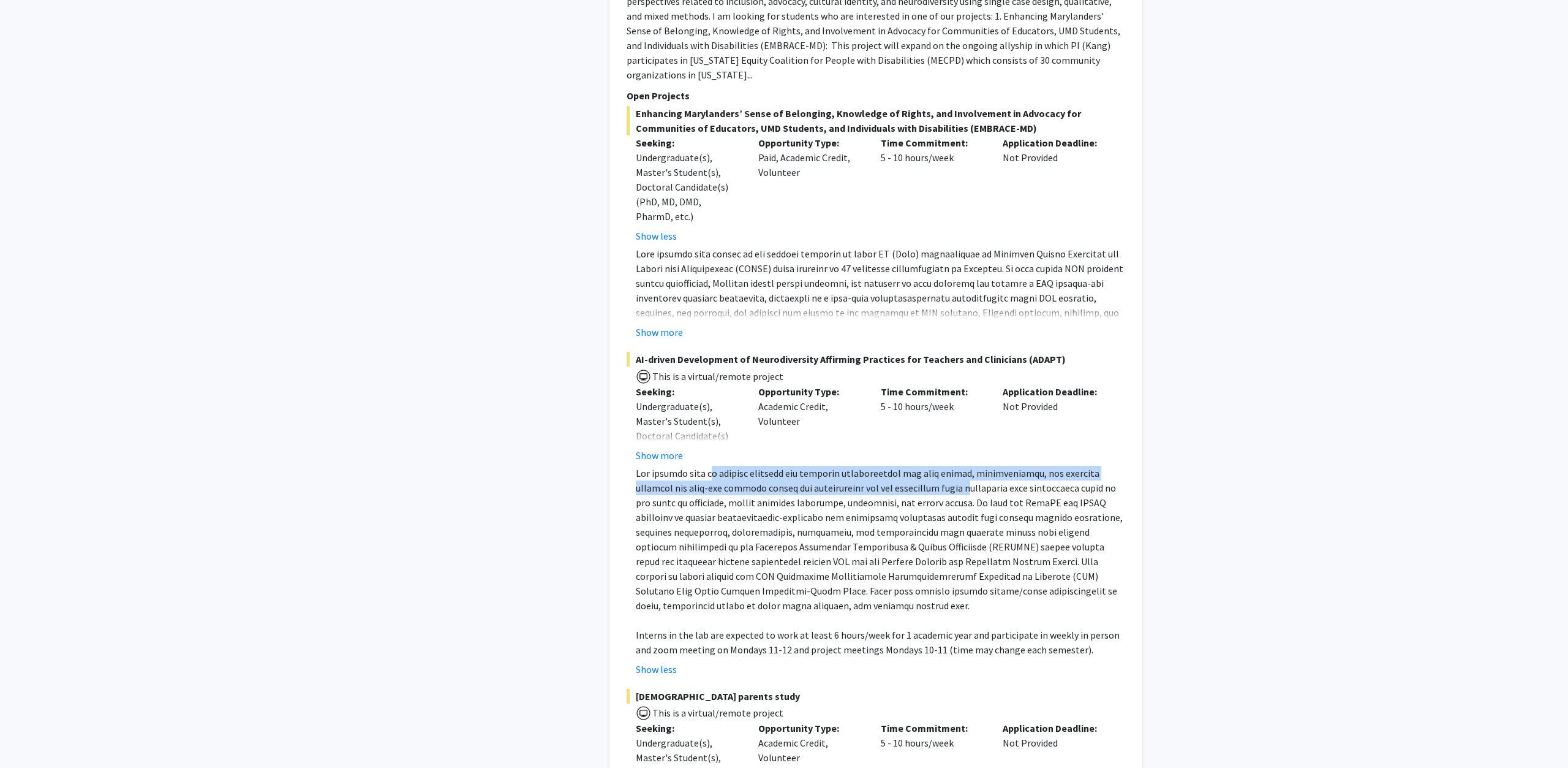
drag, startPoint x: 708, startPoint y: 441, endPoint x: 926, endPoint y: 457, distance: 218.6
click at [926, 466] on p at bounding box center [880, 539] width 489 height 147
drag, startPoint x: 971, startPoint y: 572, endPoint x: 933, endPoint y: 469, distance: 109.8
click at [933, 469] on p at bounding box center [880, 539] width 489 height 147
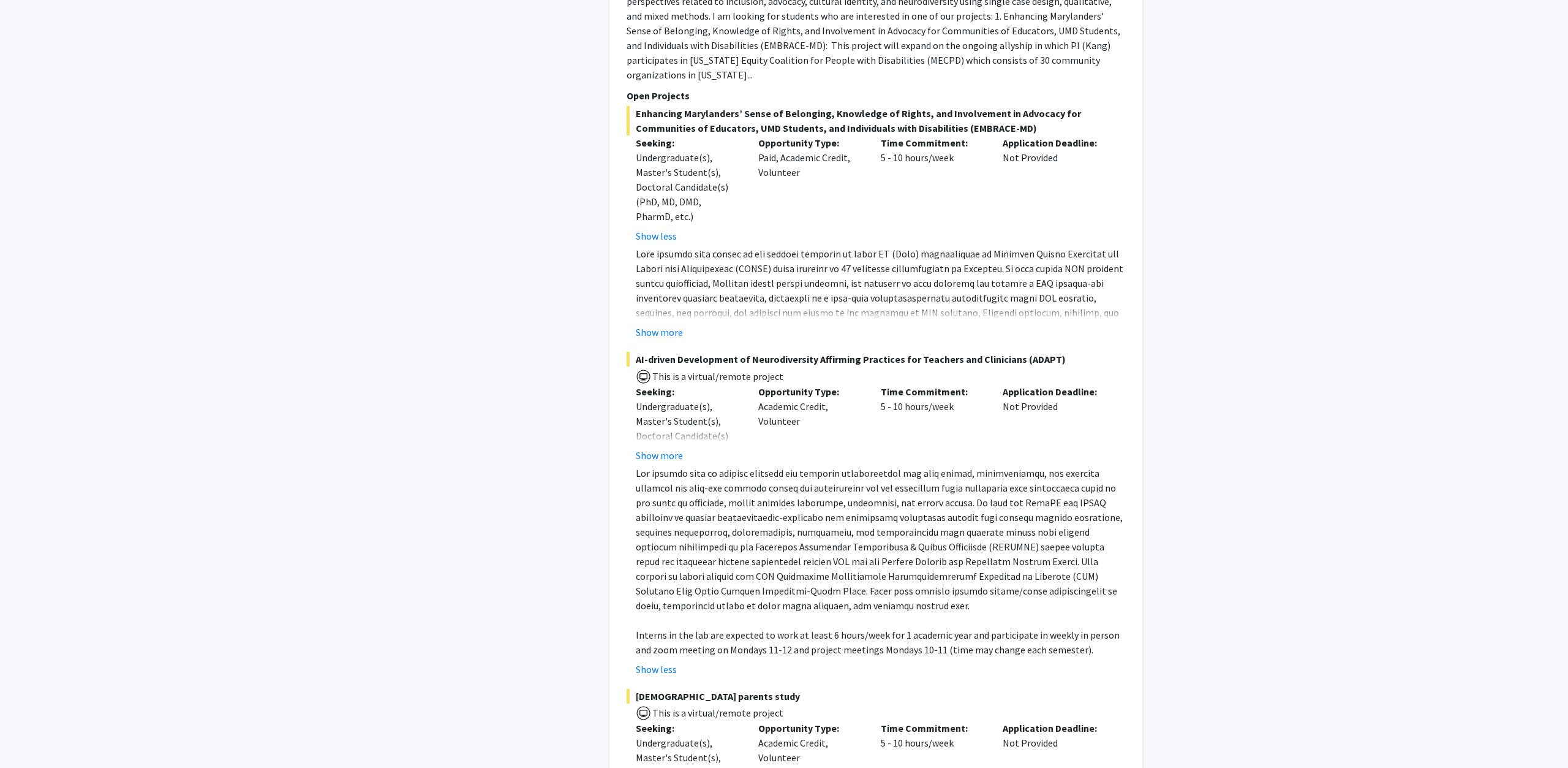
click at [847, 466] on p at bounding box center [880, 539] width 489 height 147
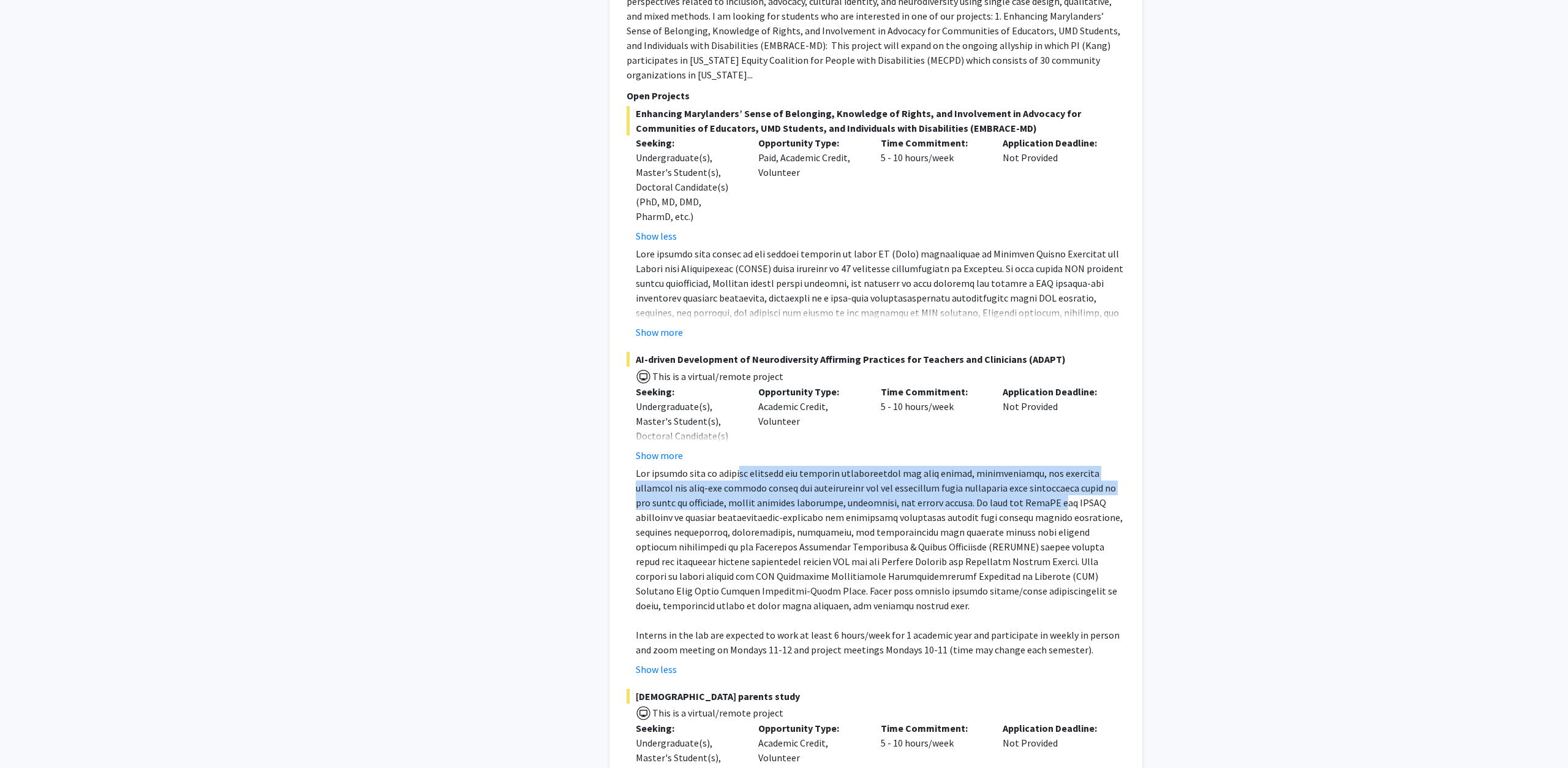
drag, startPoint x: 740, startPoint y: 442, endPoint x: 1006, endPoint y: 473, distance: 267.8
click at [1006, 473] on p at bounding box center [880, 539] width 489 height 147
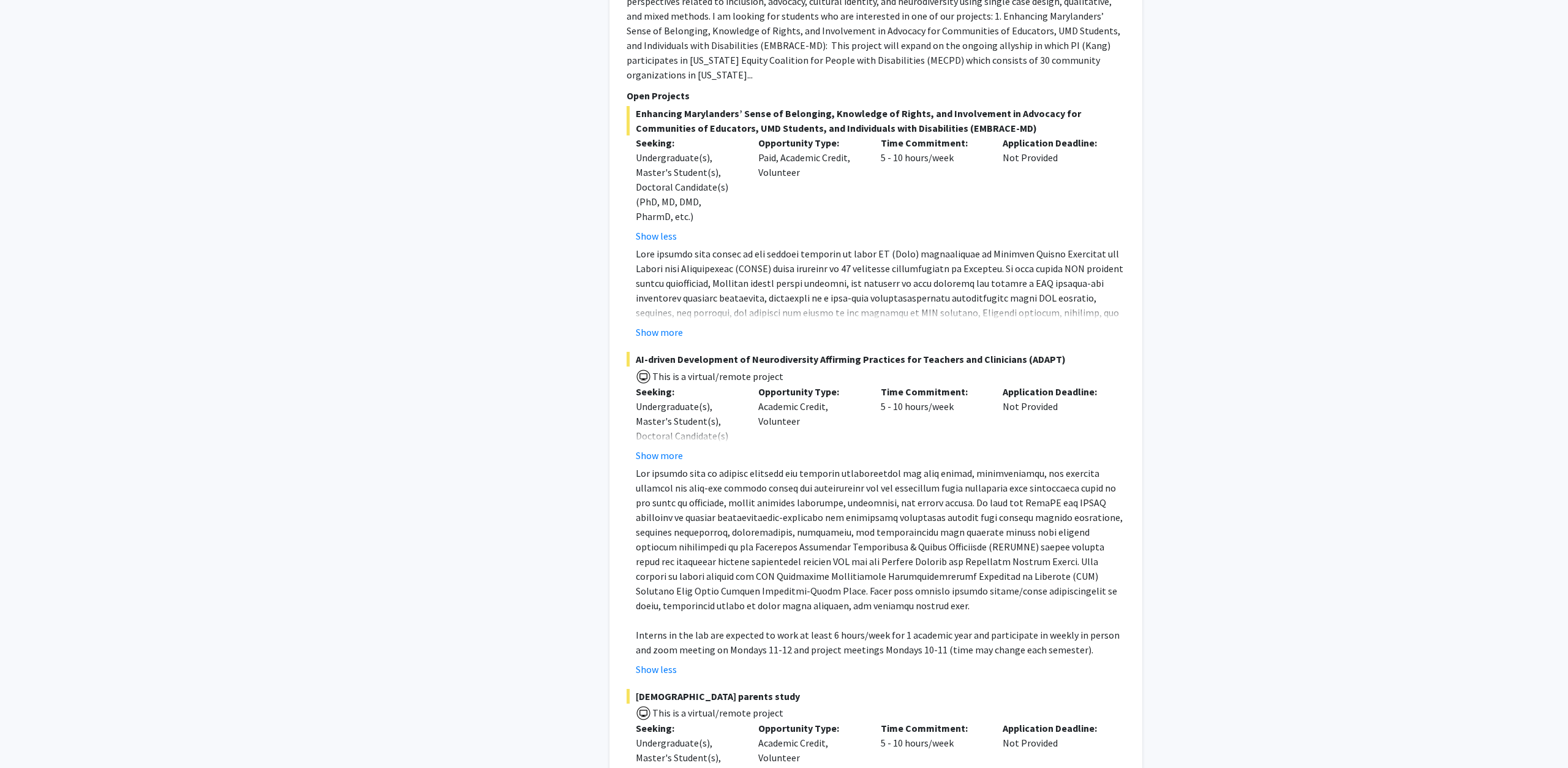
click at [1105, 479] on p at bounding box center [880, 539] width 489 height 147
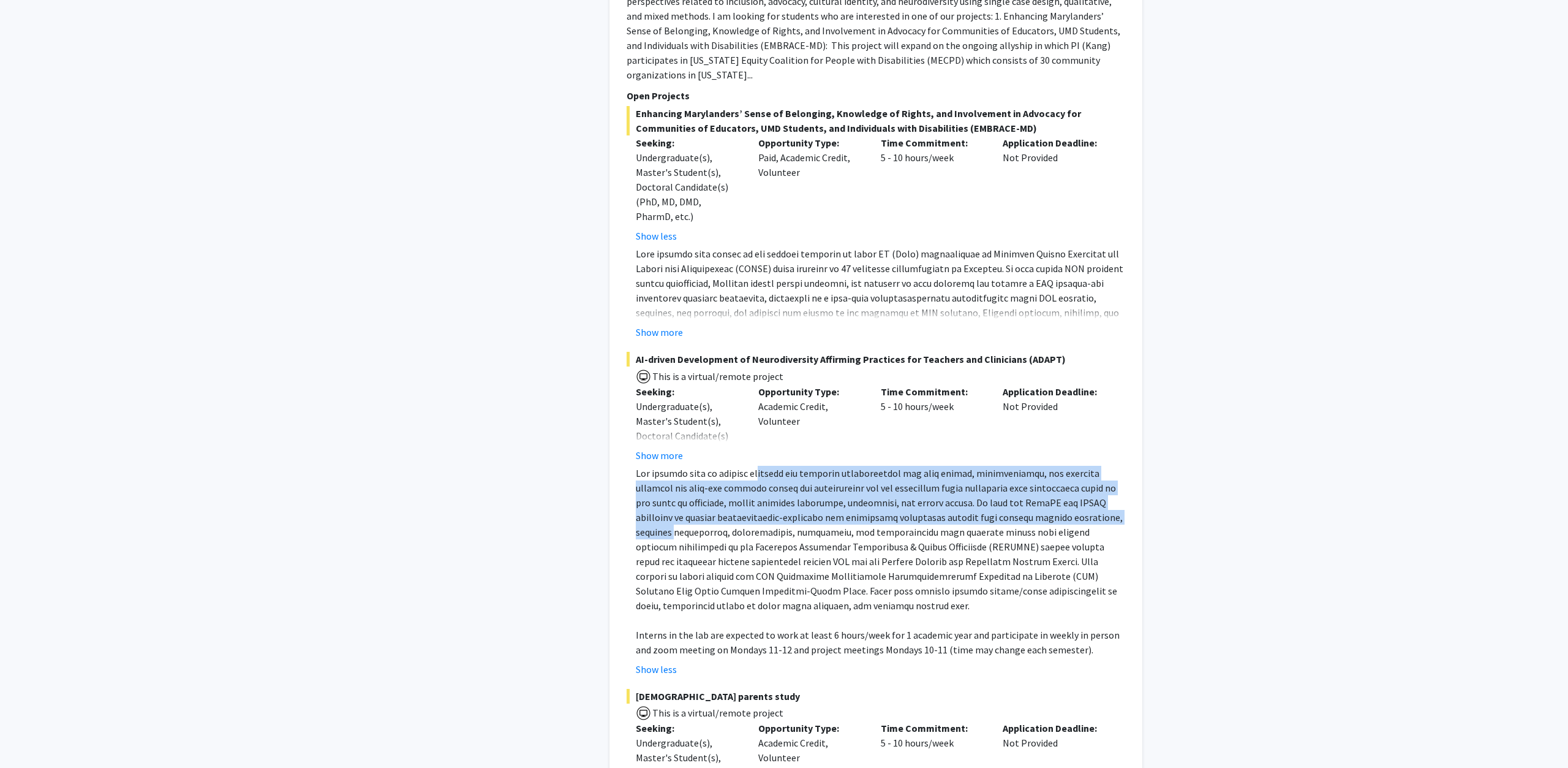
drag, startPoint x: 1089, startPoint y: 483, endPoint x: 759, endPoint y: 449, distance: 331.7
click at [759, 466] on p at bounding box center [880, 539] width 489 height 147
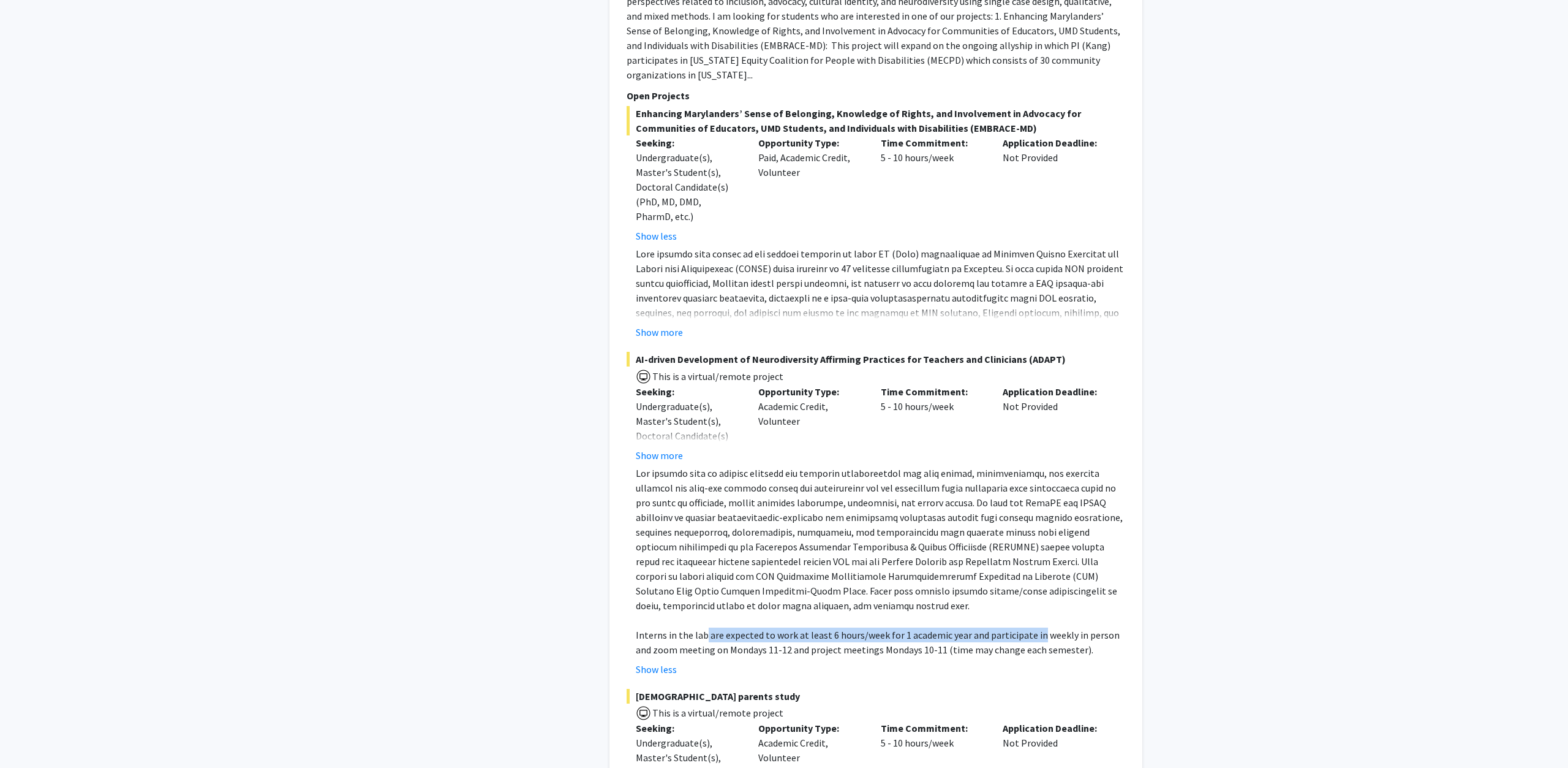
drag, startPoint x: 703, startPoint y: 603, endPoint x: 1034, endPoint y: 603, distance: 331.0
click at [1034, 627] on p "Interns in the lab are expected to work at least 6 hours/week for 1 academic ye…" at bounding box center [880, 641] width 489 height 29
drag, startPoint x: 1083, startPoint y: 629, endPoint x: 1074, endPoint y: 576, distance: 53.8
click at [1074, 576] on fg-read-more "Interns in the lab are expected to work at least 6 hours/week for 1 academic ye…" at bounding box center [876, 571] width 499 height 211
click at [982, 488] on p at bounding box center [880, 539] width 489 height 147
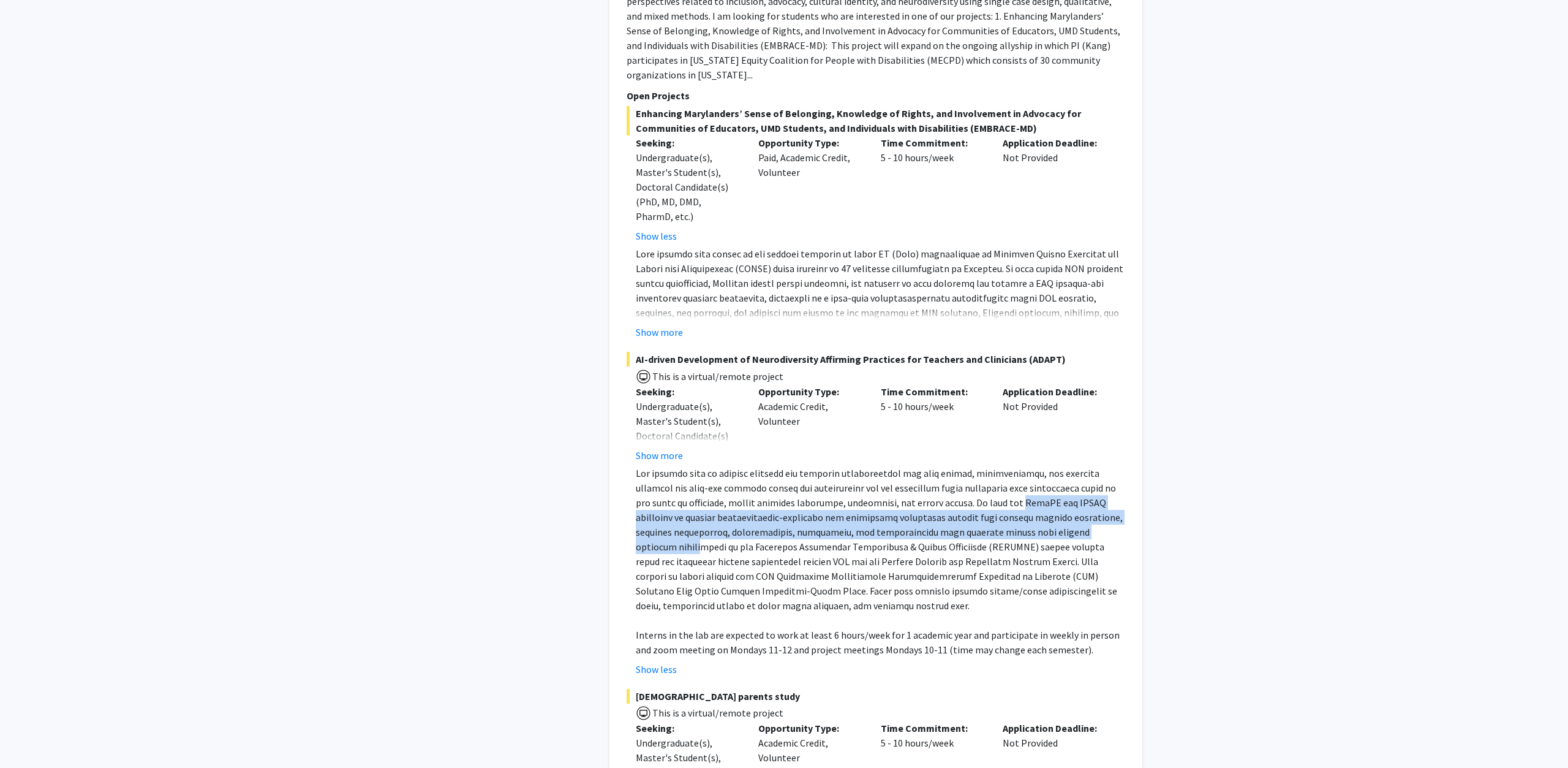
drag, startPoint x: 972, startPoint y: 474, endPoint x: 1088, endPoint y: 496, distance: 118.1
click at [1088, 496] on p at bounding box center [880, 539] width 489 height 147
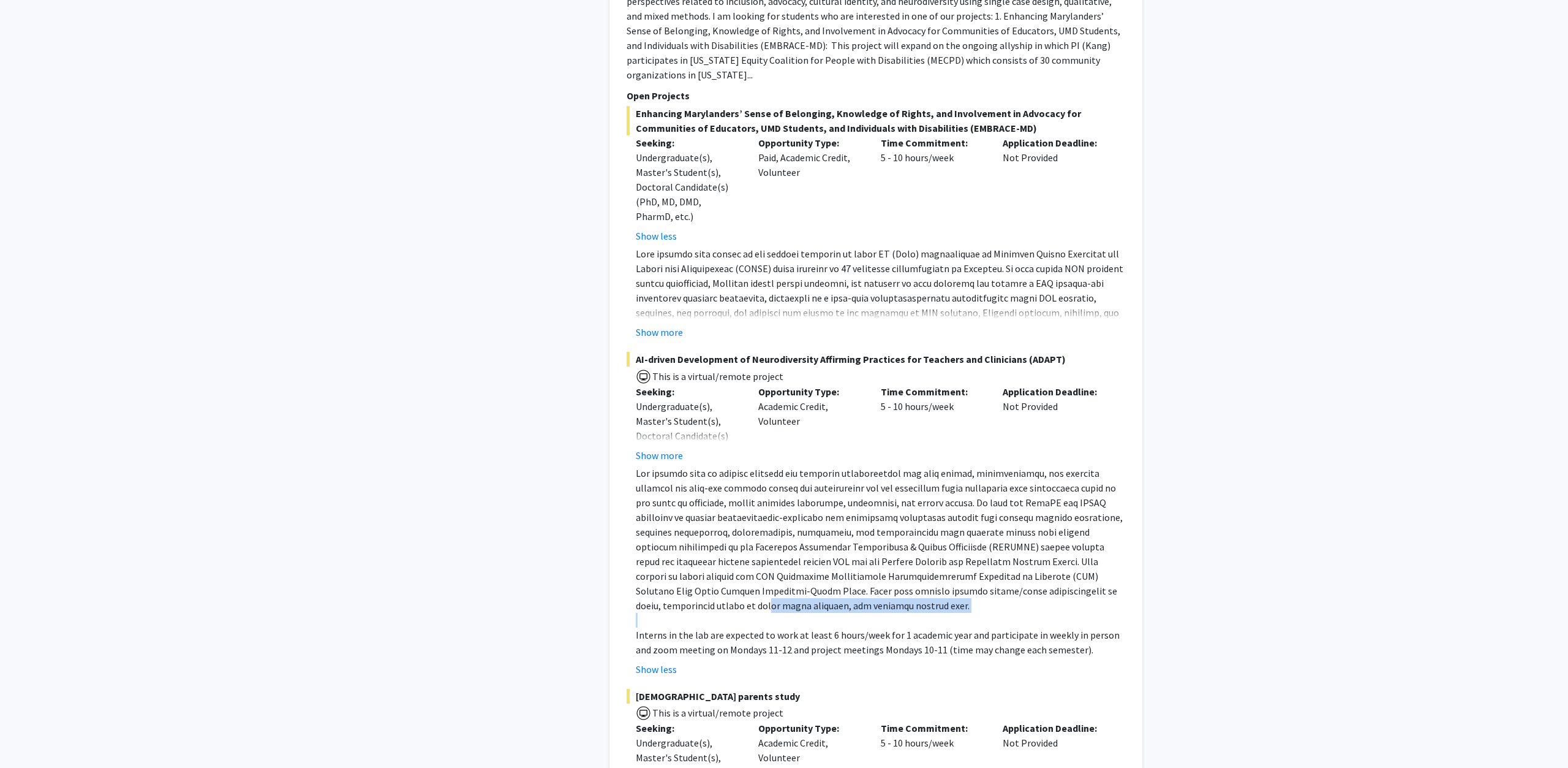
drag, startPoint x: 1021, startPoint y: 593, endPoint x: 1016, endPoint y: 555, distance: 38.3
click at [1016, 555] on div "Interns in the lab are expected to work at least 6 hours/week for 1 academic ye…" at bounding box center [880, 561] width 489 height 191
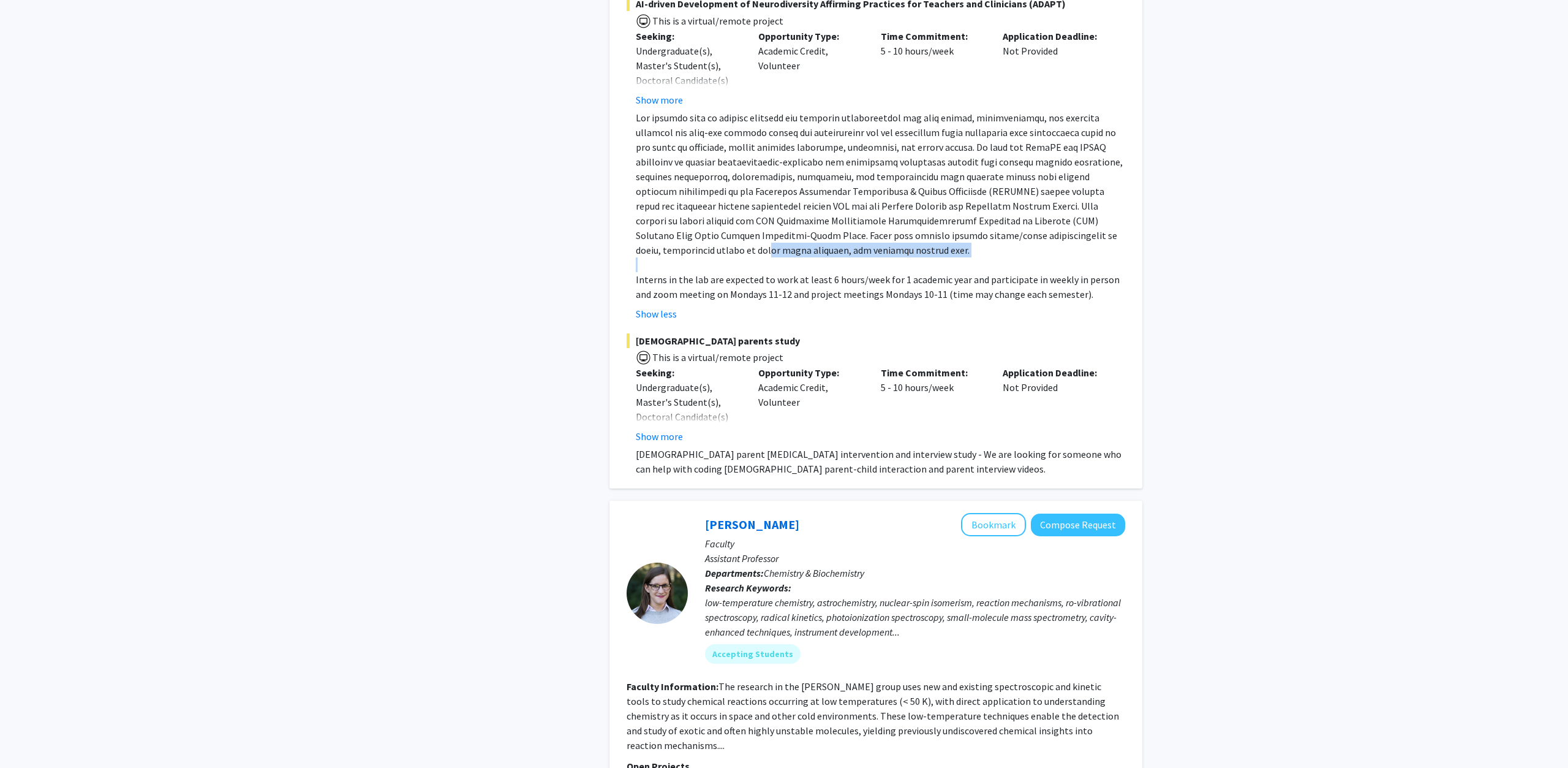
scroll to position [4187, 0]
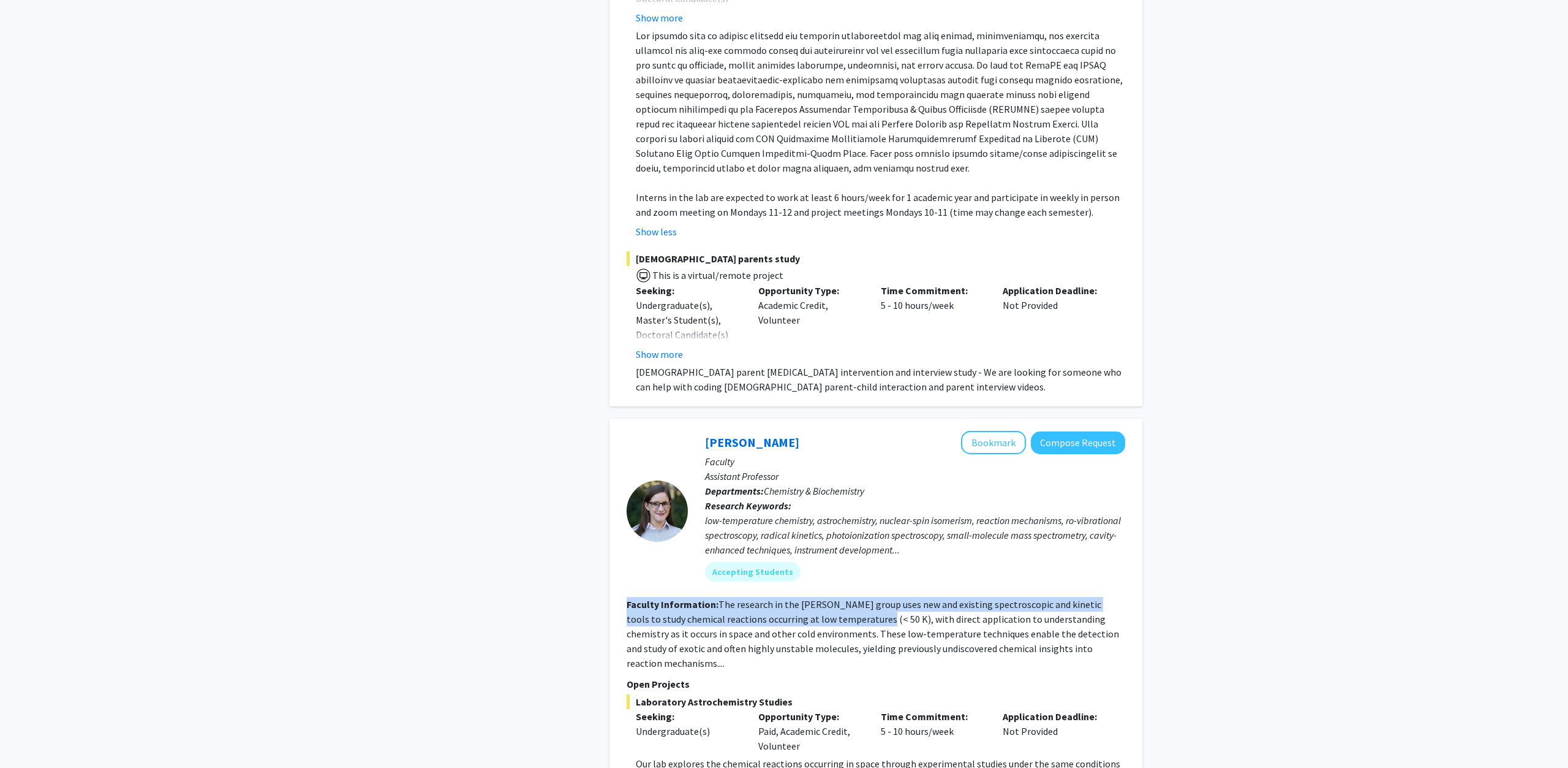
drag, startPoint x: 623, startPoint y: 576, endPoint x: 853, endPoint y: 591, distance: 230.5
click at [853, 591] on div "[PERSON_NAME] Bookmark Compose Request Faculty Assistant Professor Departments:…" at bounding box center [876, 724] width 533 height 610
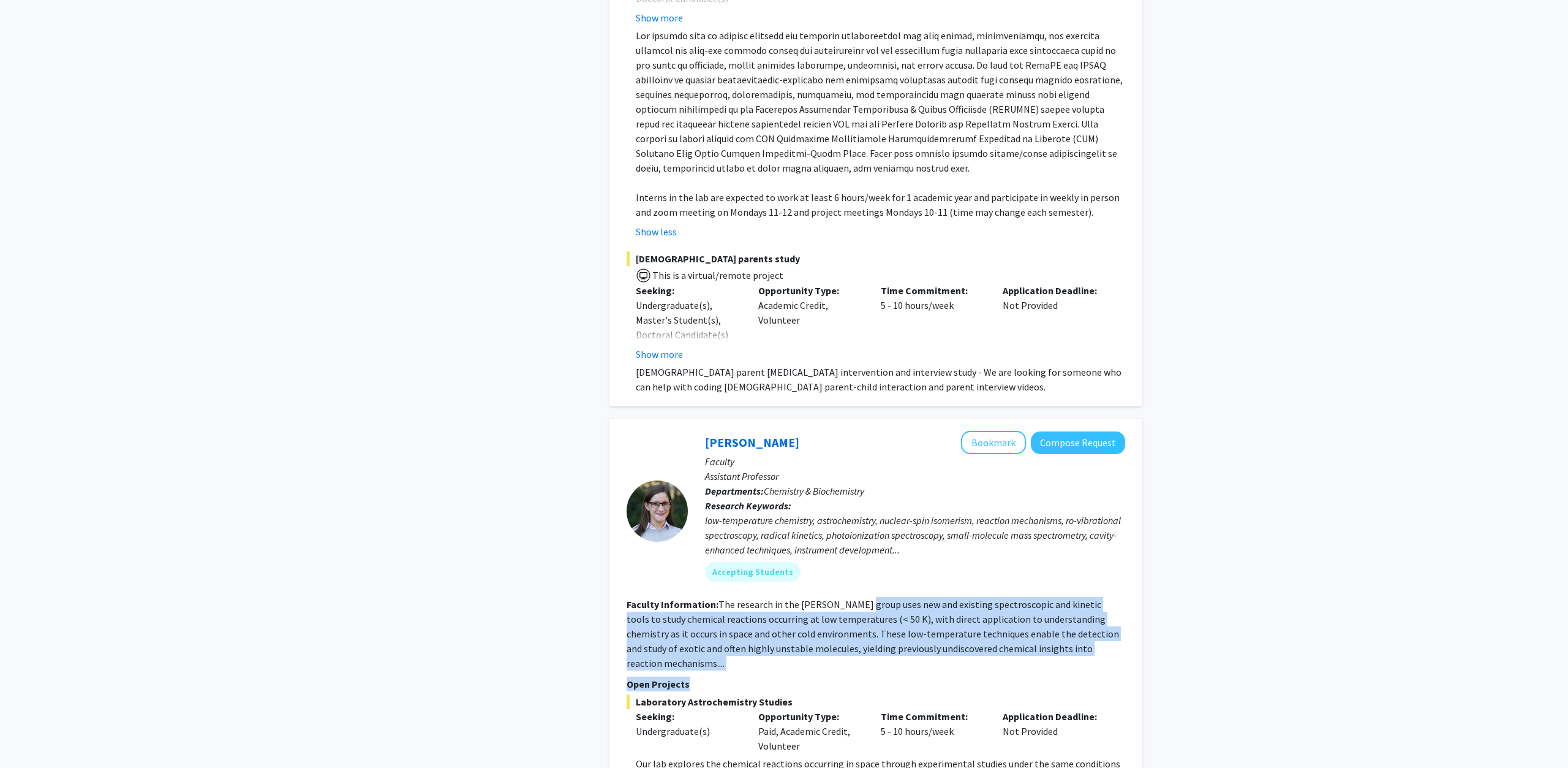
drag, startPoint x: 857, startPoint y: 635, endPoint x: 863, endPoint y: 572, distance: 63.3
click at [863, 572] on fg-search-faculty "[PERSON_NAME] Bookmark Compose Request Faculty Assistant Professor Departments:…" at bounding box center [876, 724] width 499 height 586
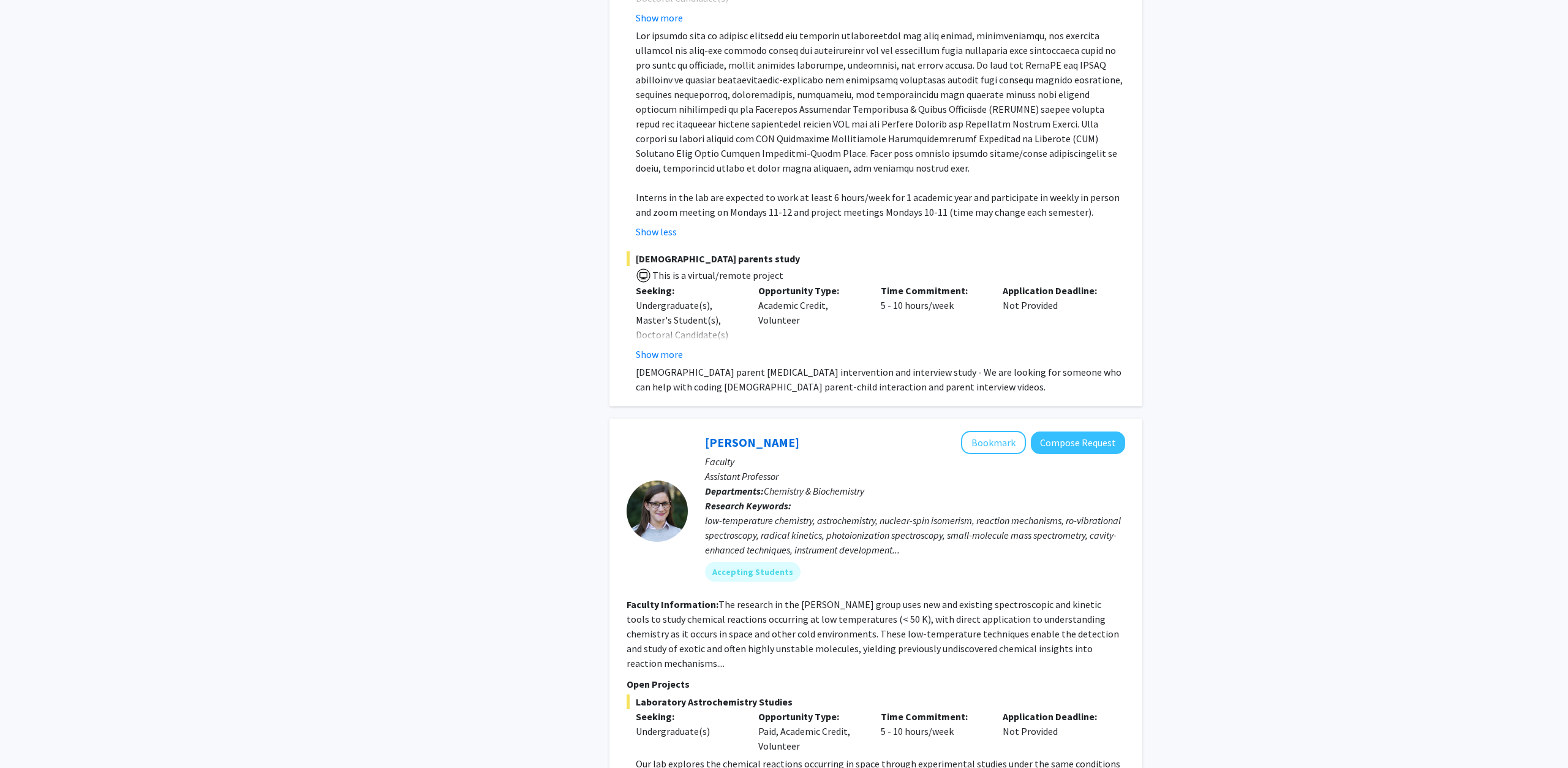
click at [863, 598] on fg-read-more "The research in the [PERSON_NAME] group uses new and existing spectroscopic and…" at bounding box center [872, 633] width 492 height 71
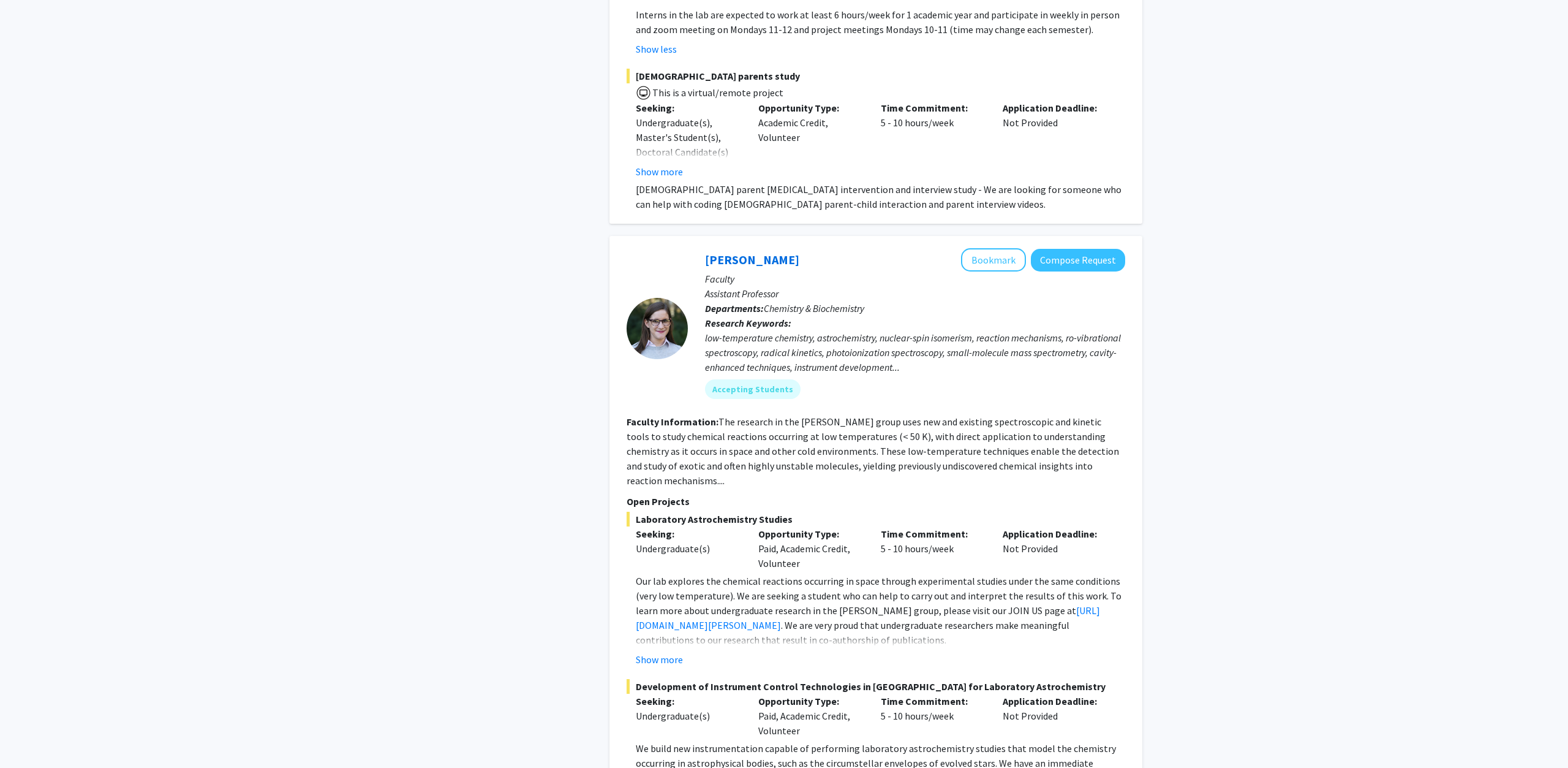
scroll to position [4375, 0]
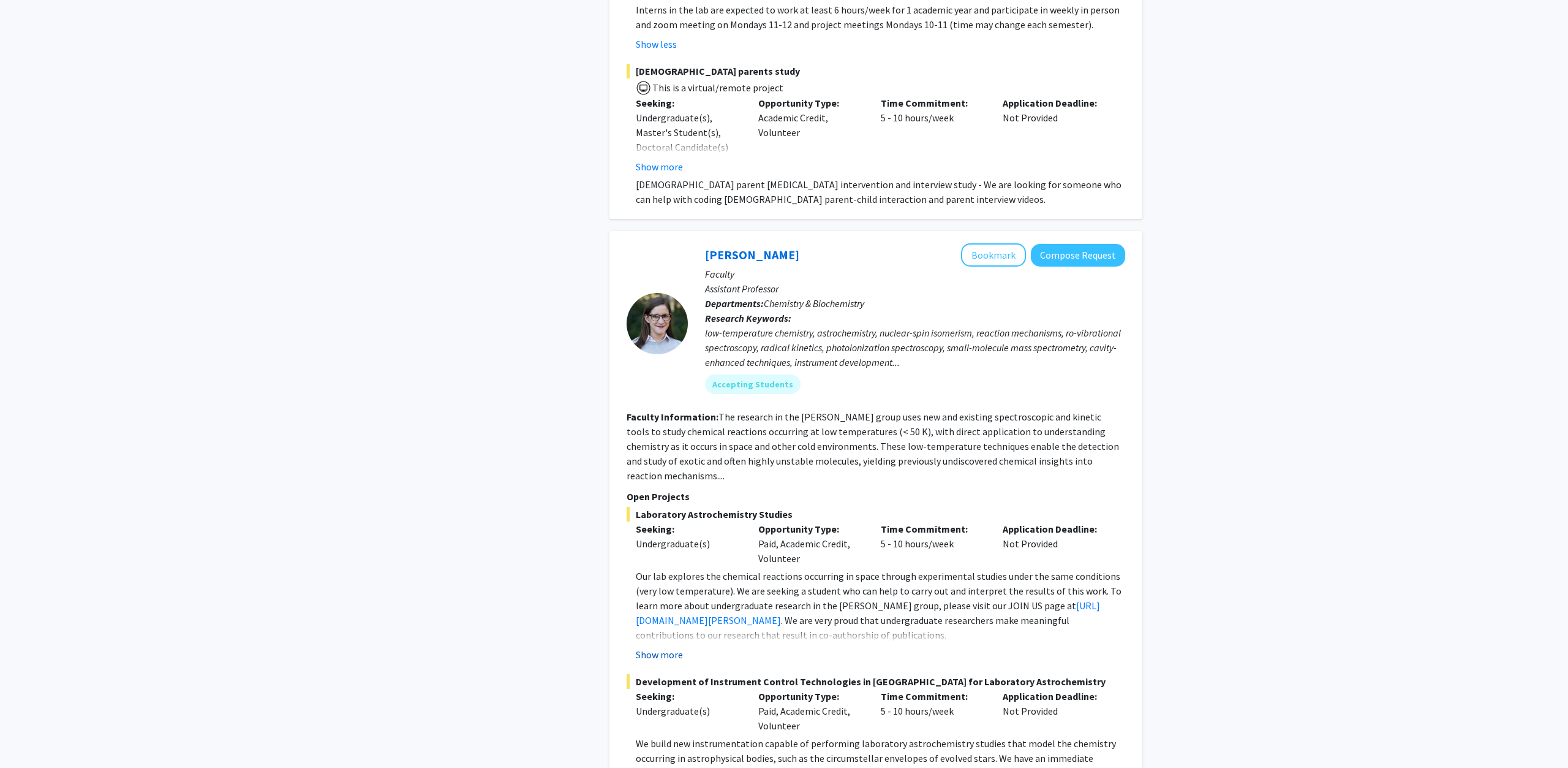
click at [667, 647] on button "Show more" at bounding box center [659, 655] width 47 height 15
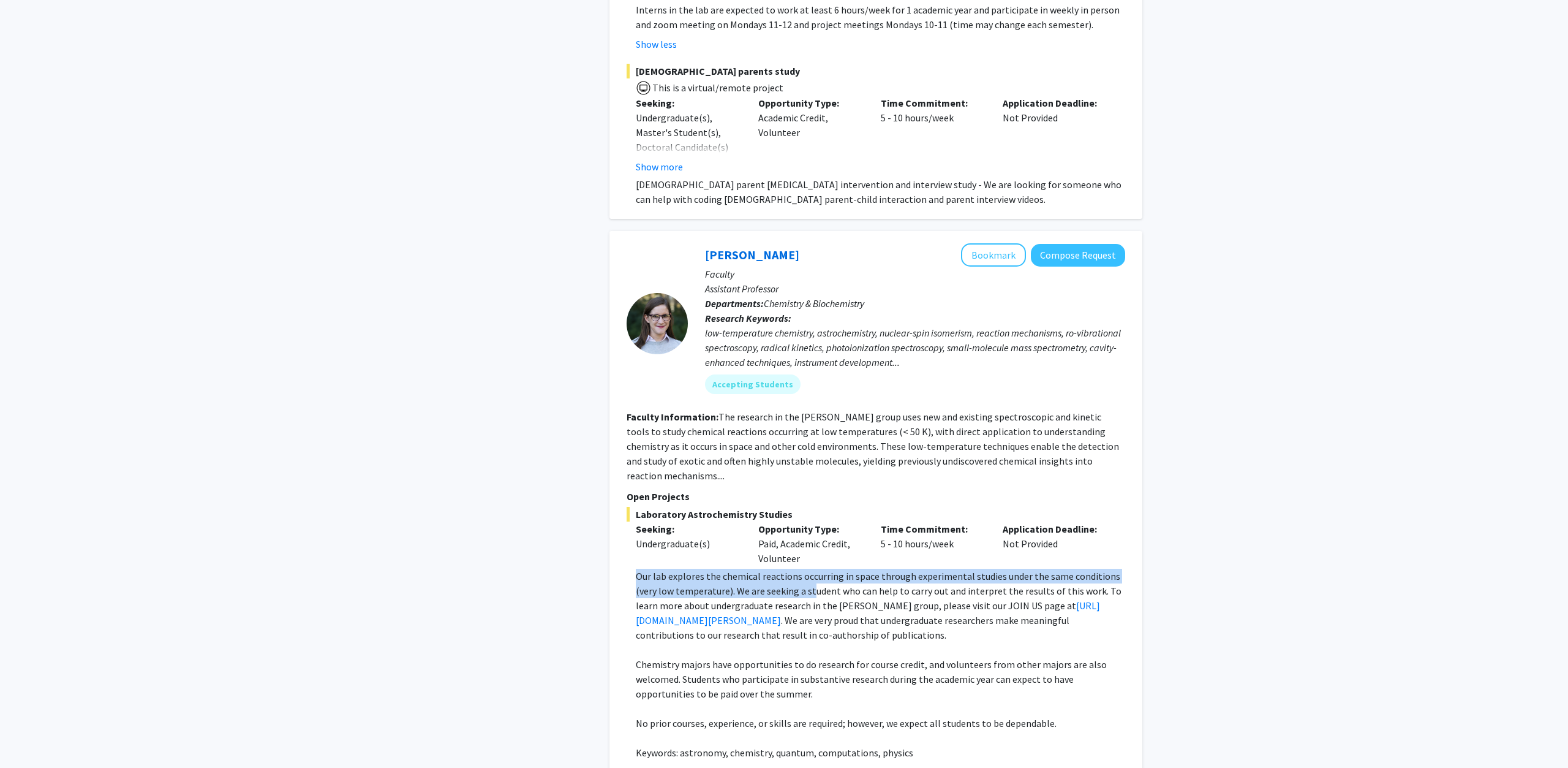
drag, startPoint x: 639, startPoint y: 533, endPoint x: 811, endPoint y: 543, distance: 172.3
click at [811, 569] on p "Our lab explores the chemical reactions occurring in space through experimental…" at bounding box center [880, 606] width 489 height 74
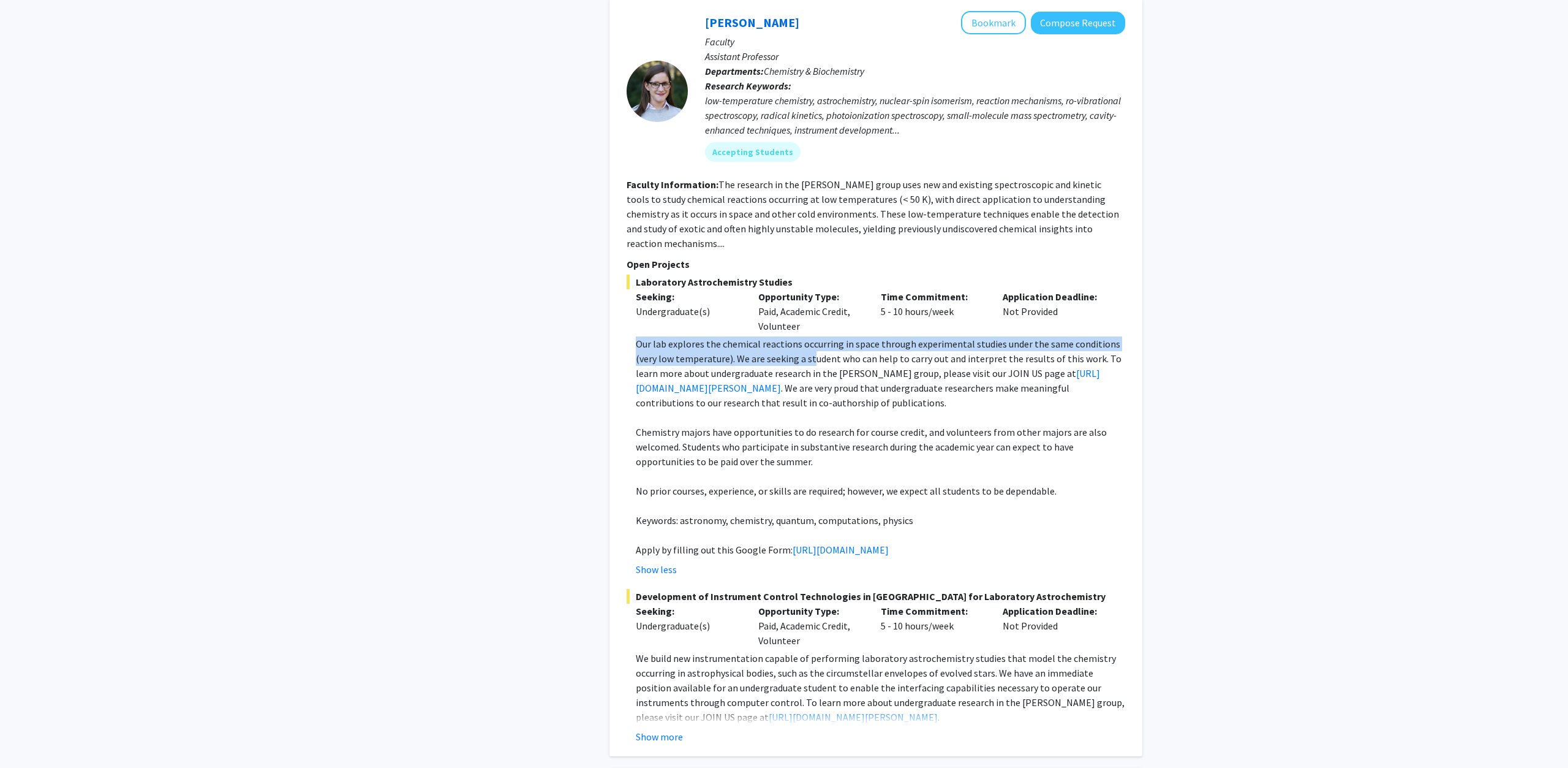
scroll to position [4686, 0]
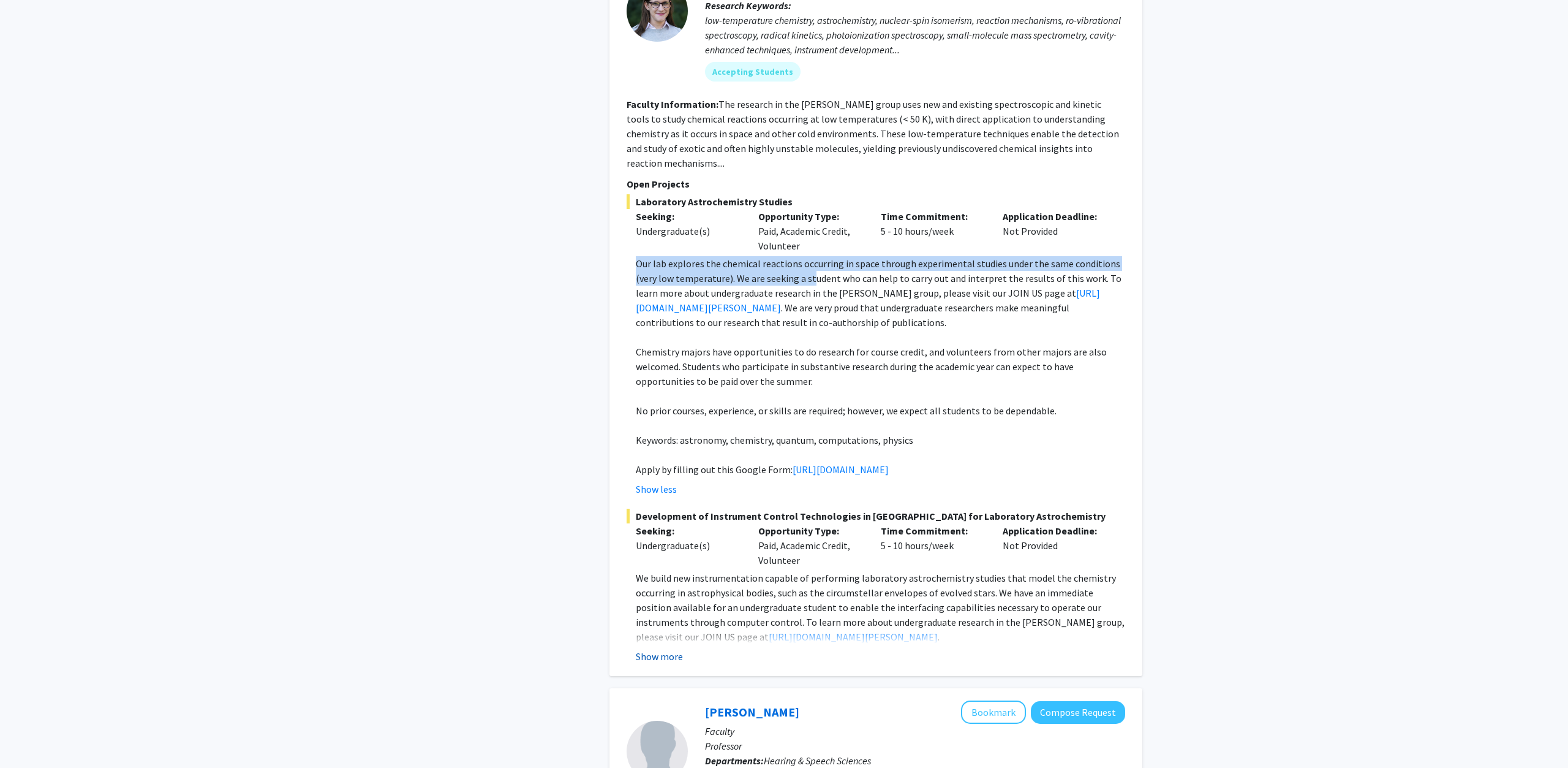
click at [667, 649] on button "Show more" at bounding box center [659, 657] width 47 height 15
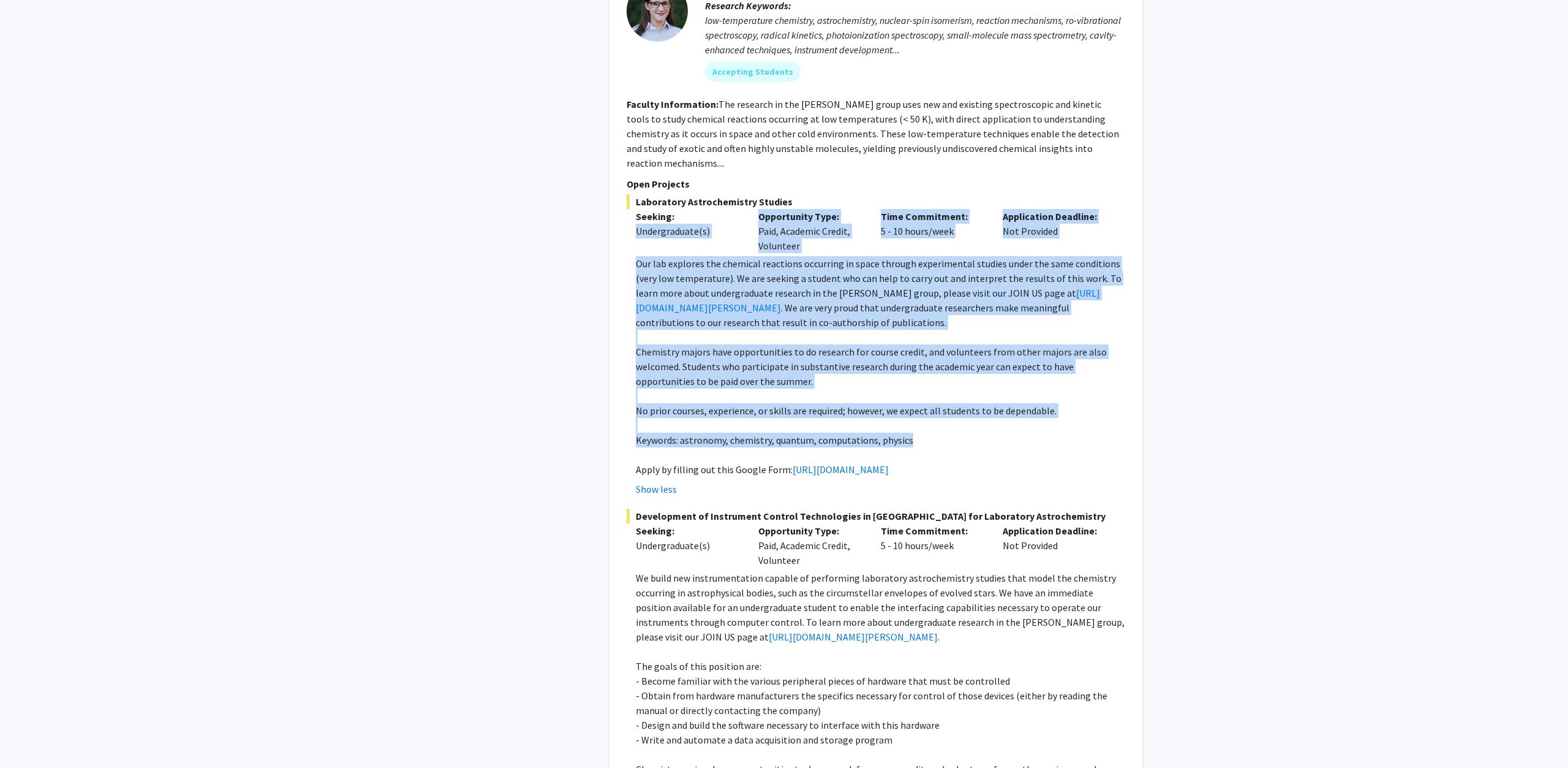
drag, startPoint x: 602, startPoint y: 398, endPoint x: 950, endPoint y: 399, distance: 348.0
click at [965, 433] on p "Keywords: astronomy, chemistry, quantum, computations, physics" at bounding box center [880, 440] width 489 height 15
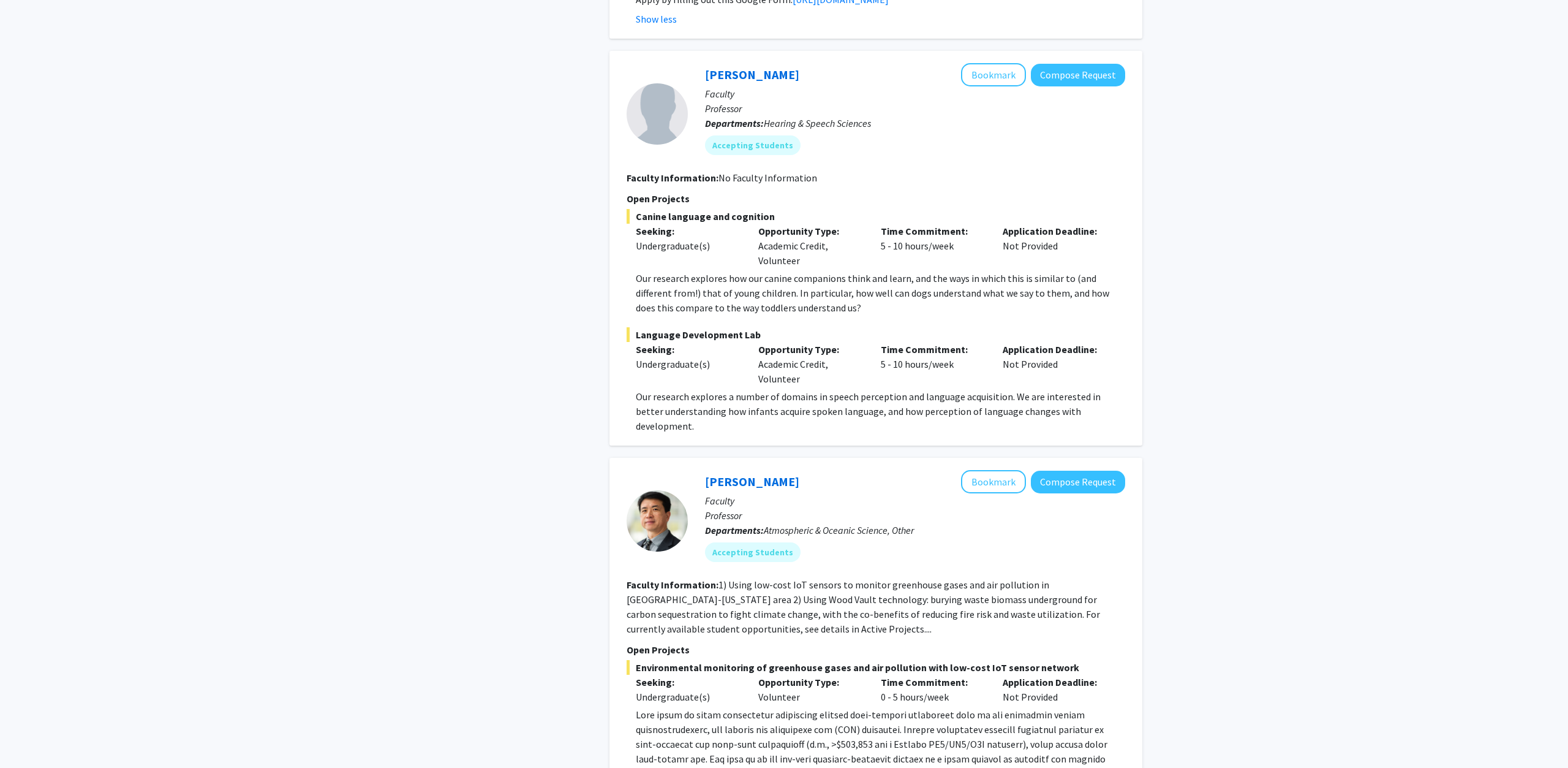
scroll to position [5624, 0]
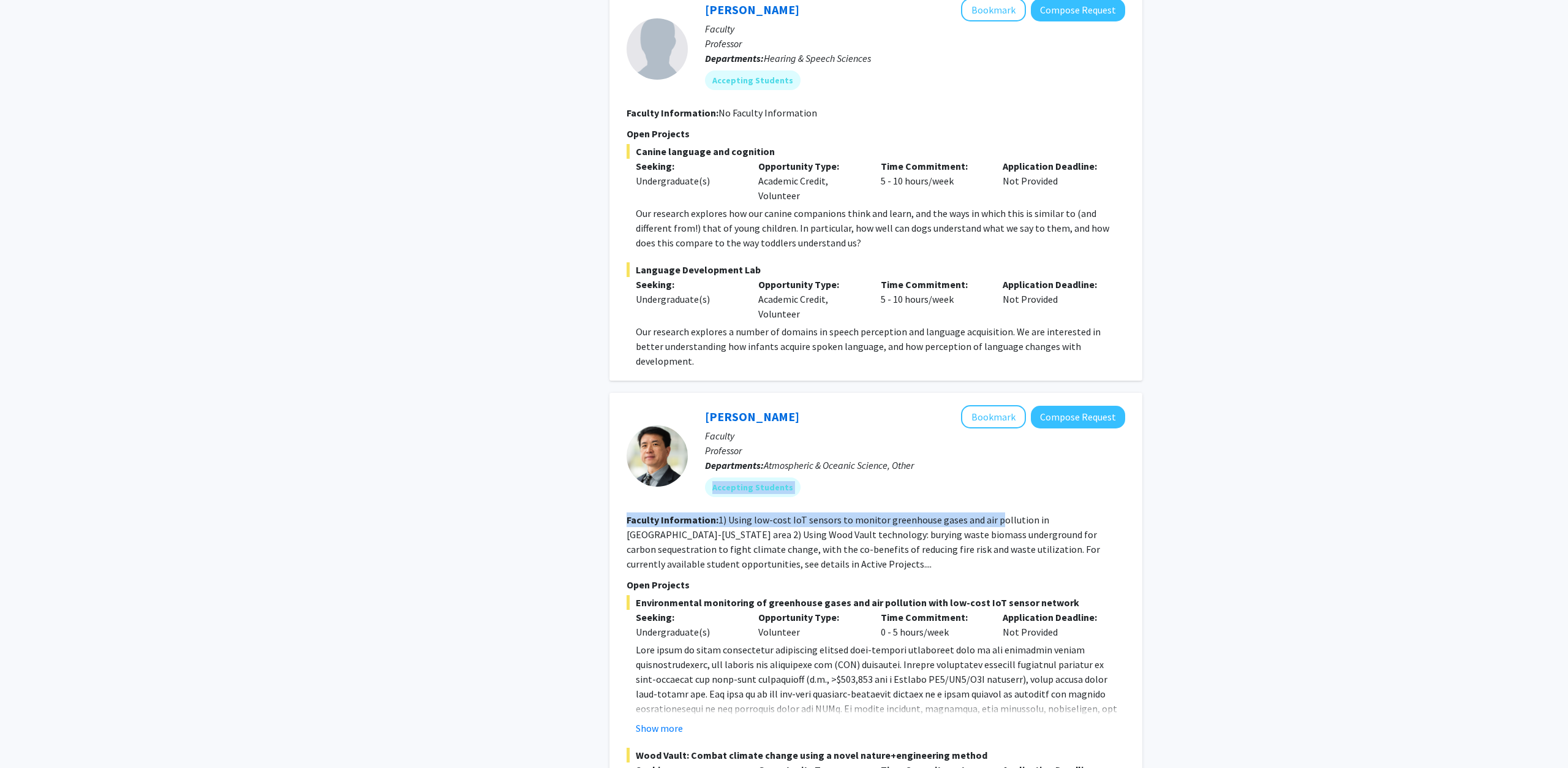
drag, startPoint x: 934, startPoint y: 433, endPoint x: 995, endPoint y: 484, distance: 79.5
click at [995, 484] on fg-search-faculty "Ning Zeng Bookmark Compose Request Faculty Professor Departments: Atmospheric &…" at bounding box center [876, 646] width 499 height 483
click at [974, 577] on p "Open Projects" at bounding box center [876, 585] width 499 height 15
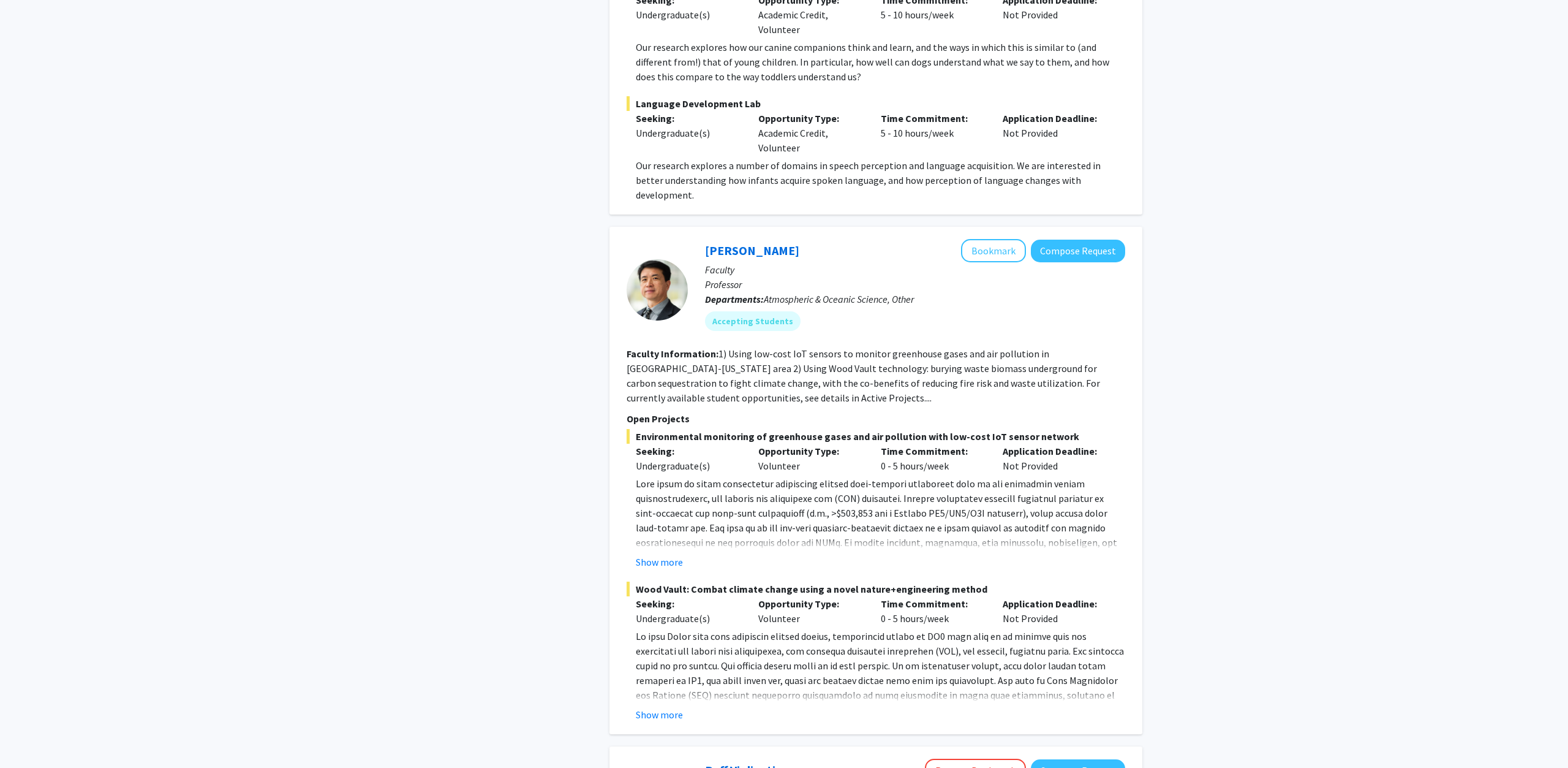
scroll to position [5811, 0]
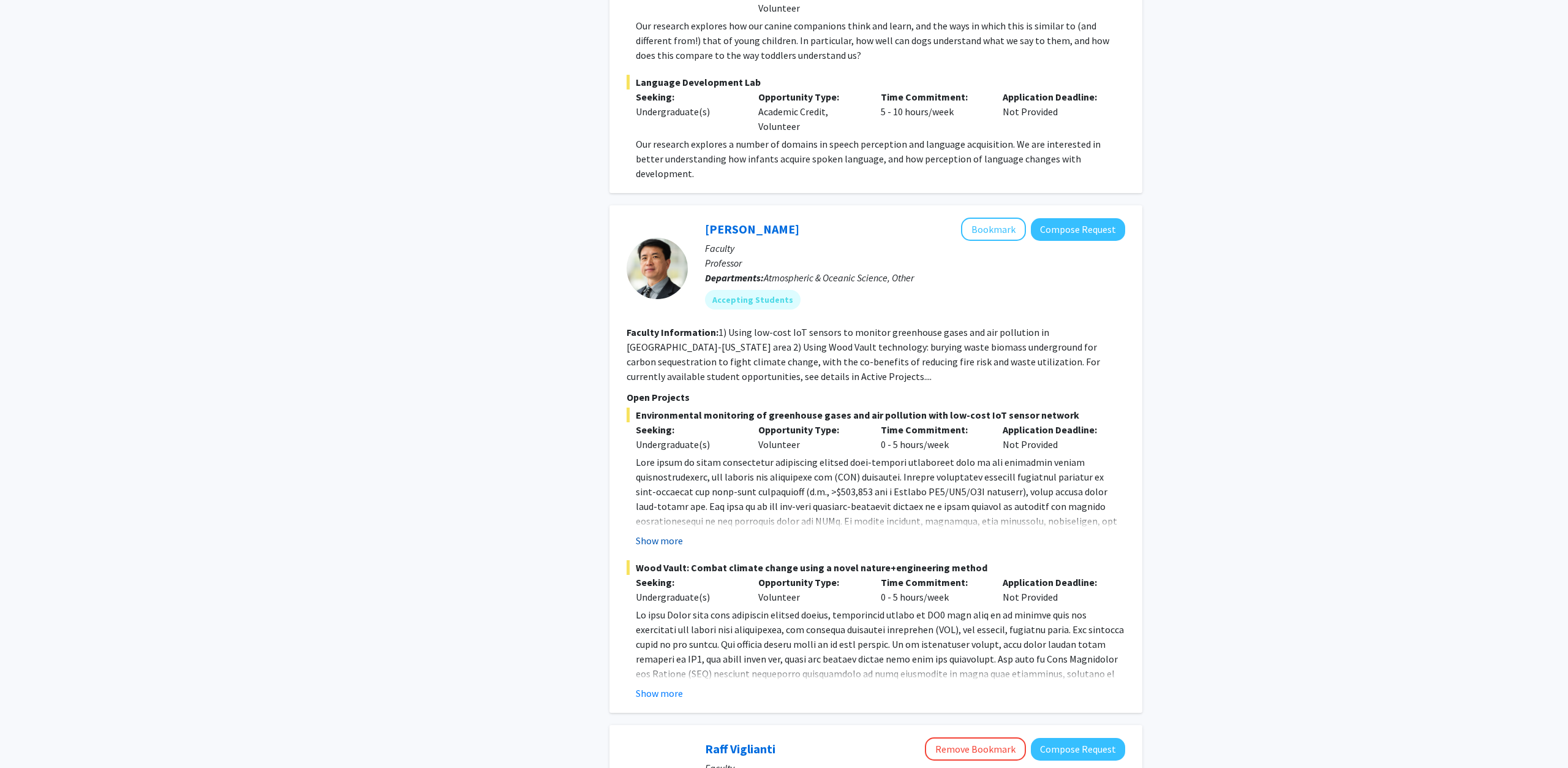
click at [657, 533] on button "Show more" at bounding box center [659, 540] width 47 height 15
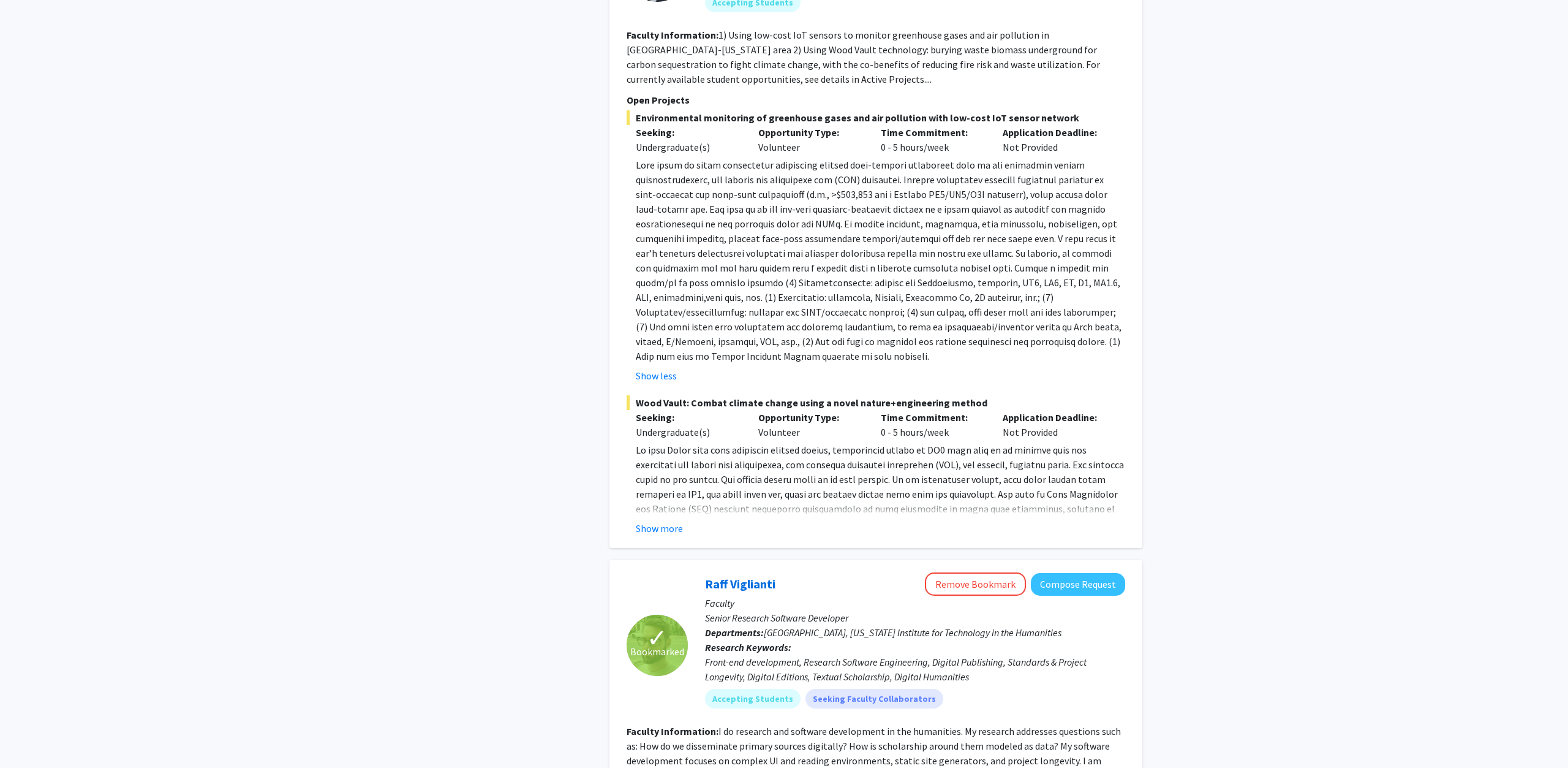
scroll to position [6187, 0]
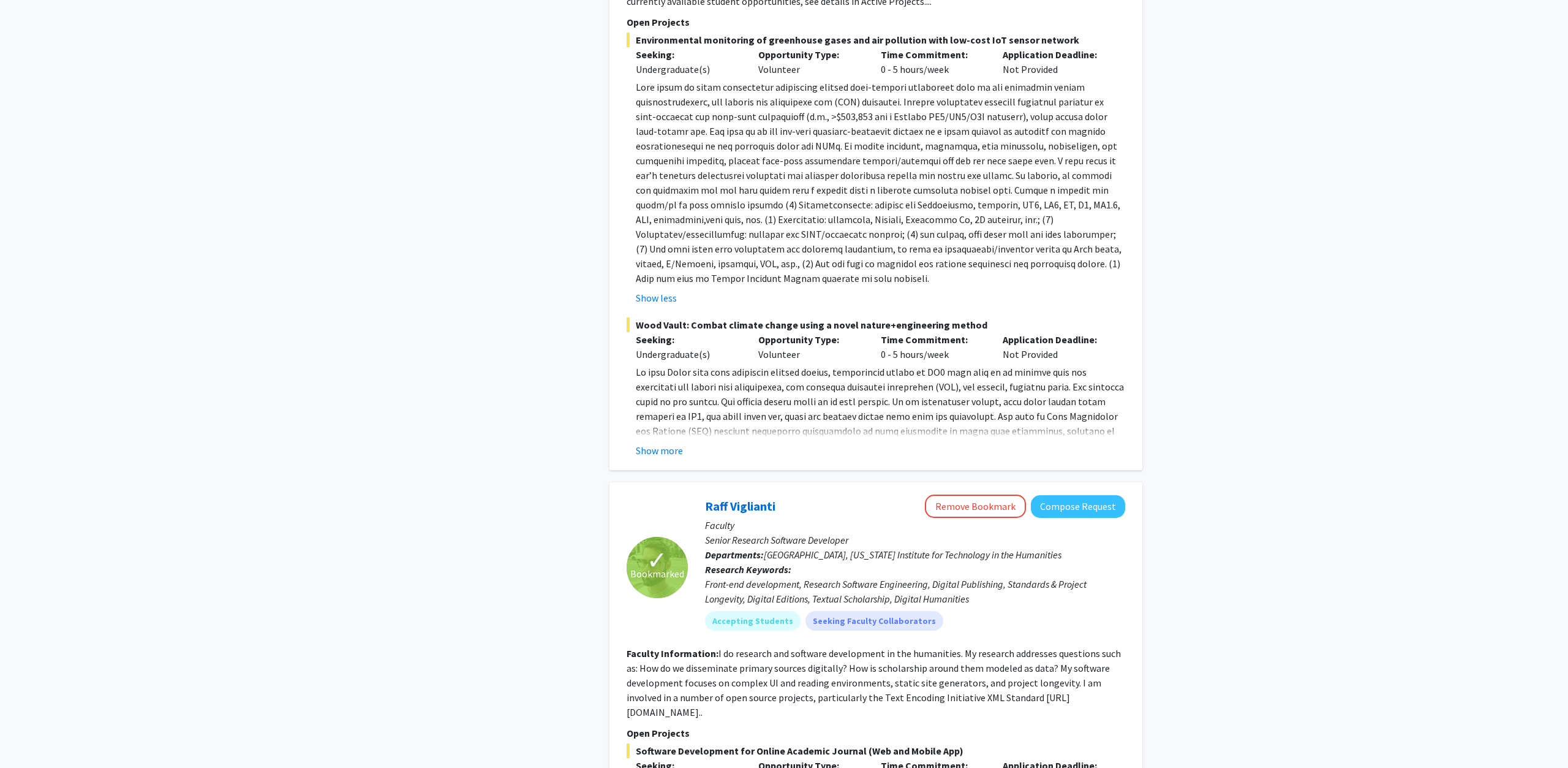
click at [768, 548] on span "[GEOGRAPHIC_DATA], [US_STATE] Institute for Technology in the Humanities" at bounding box center [912, 554] width 298 height 12
click at [669, 443] on button "Show more" at bounding box center [659, 451] width 47 height 15
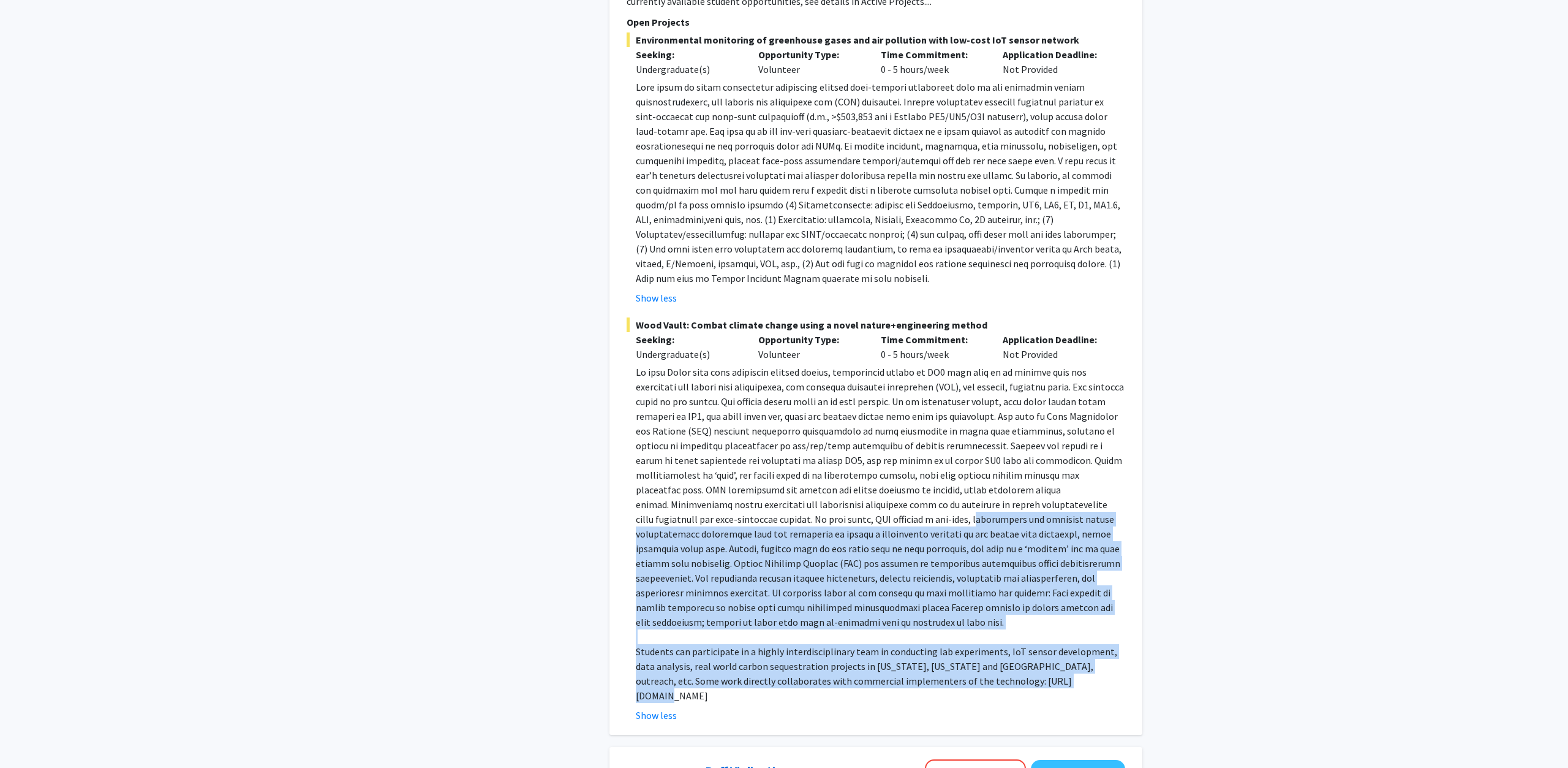
drag, startPoint x: 1048, startPoint y: 653, endPoint x: 879, endPoint y: 486, distance: 237.6
click at [879, 486] on div "Students can participate in a highly interdisciplinary team in conducting lab e…" at bounding box center [880, 534] width 489 height 338
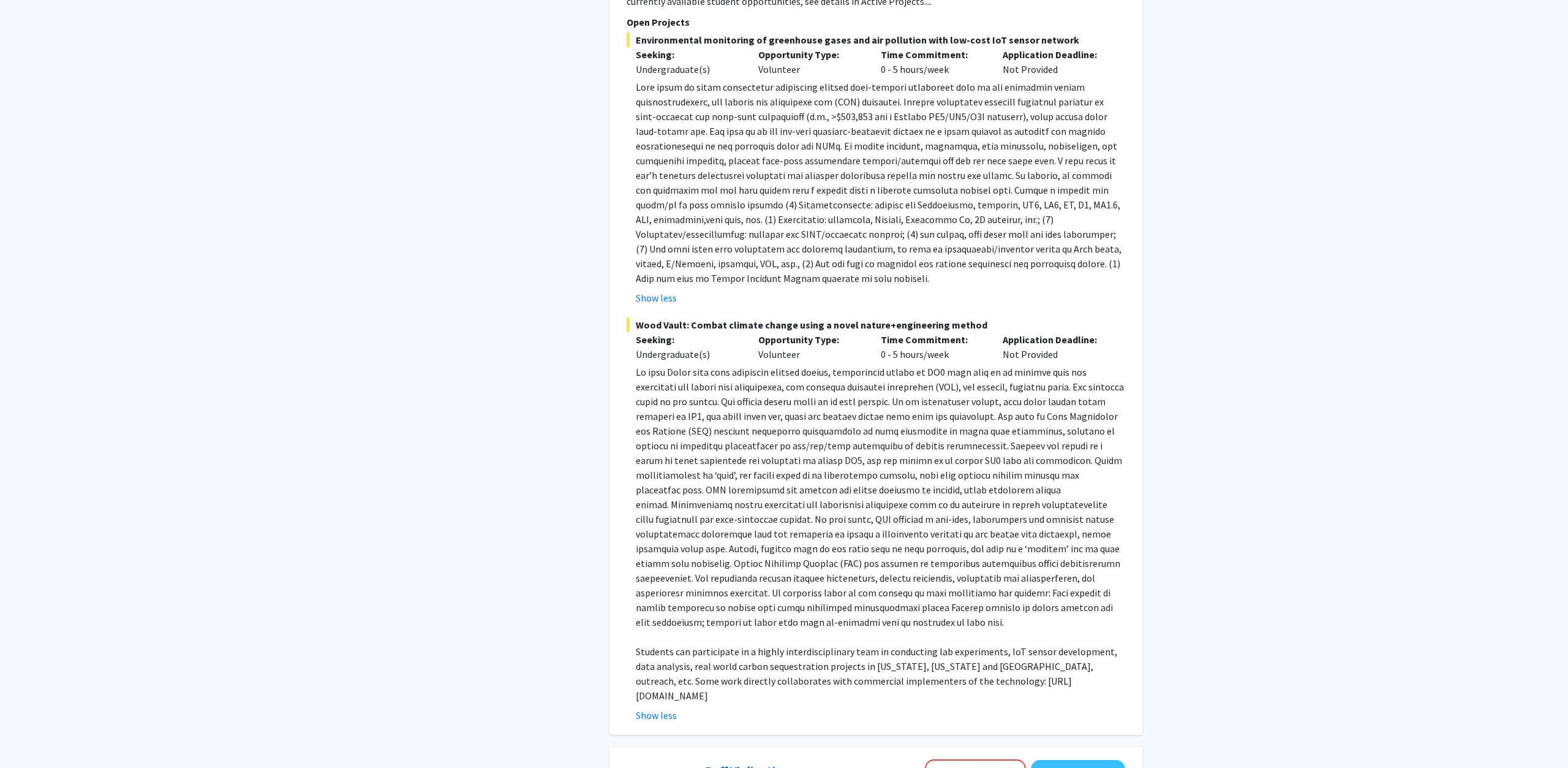
click at [879, 486] on p at bounding box center [880, 497] width 489 height 265
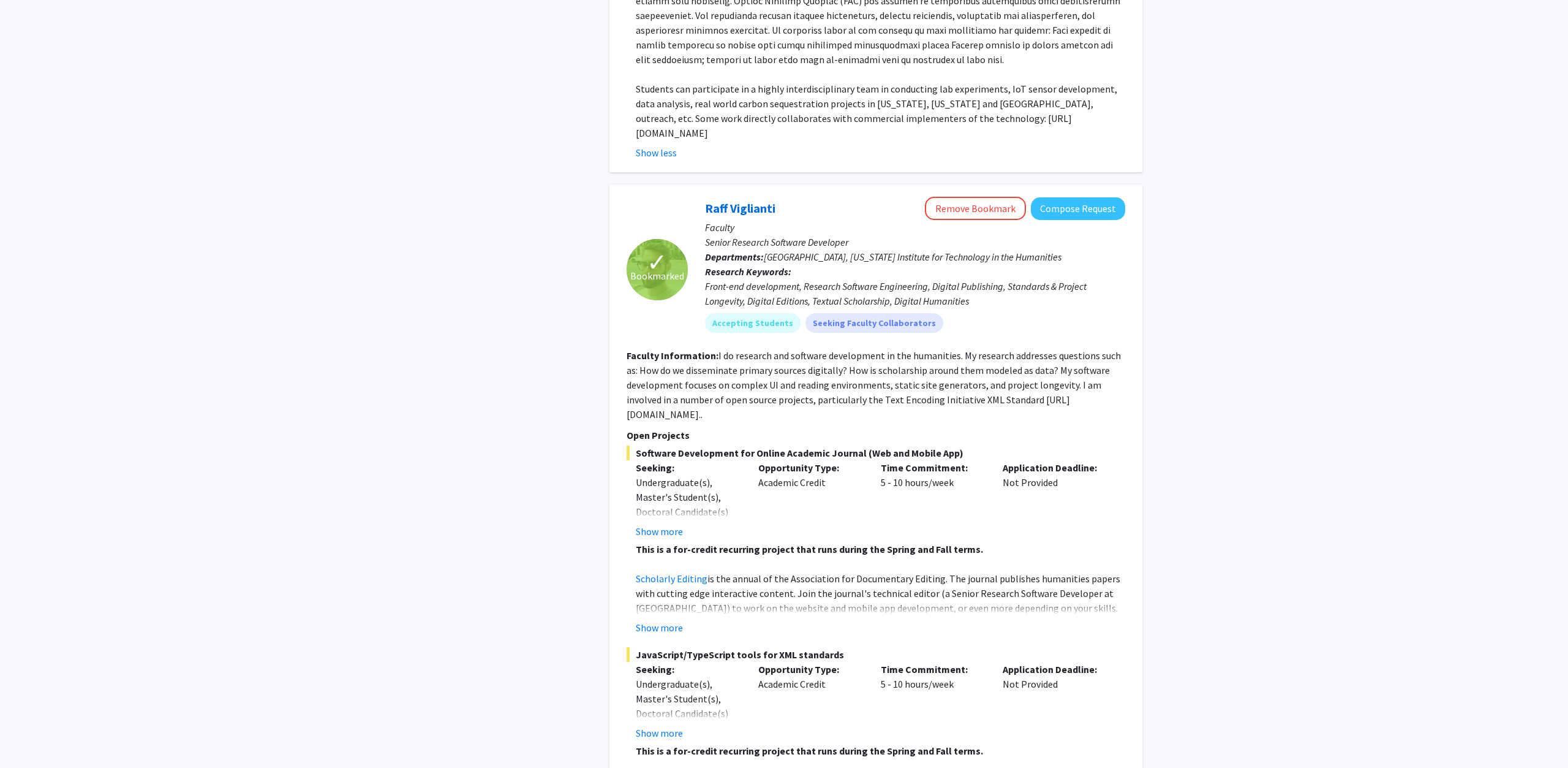
scroll to position [6907, 0]
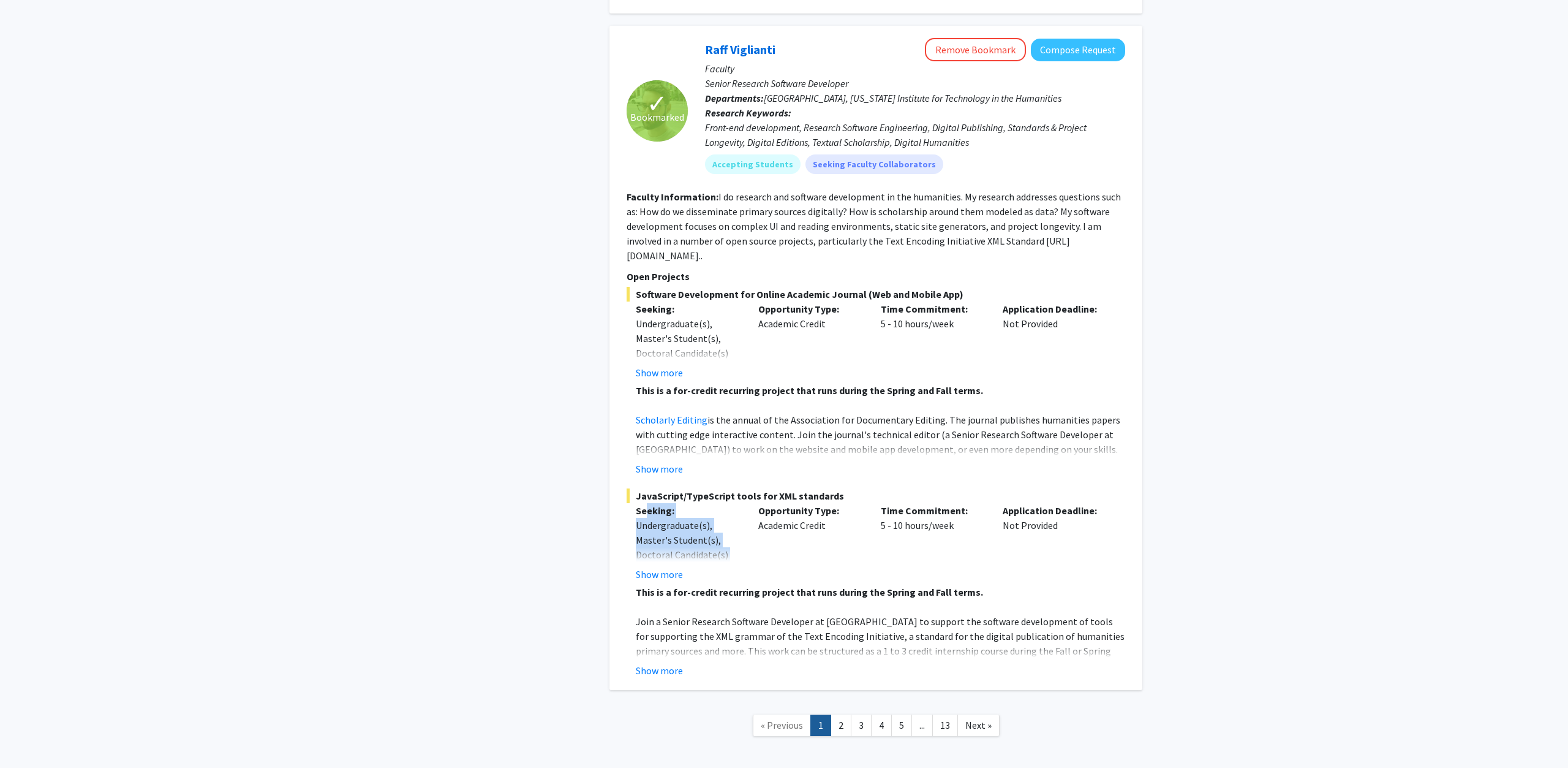
drag, startPoint x: 747, startPoint y: 497, endPoint x: 645, endPoint y: 447, distance: 113.6
click at [645, 503] on div "Seeking: Undergraduate(s), Master's Student(s), Doctoral Candidate(s) (PhD, MD,…" at bounding box center [867, 541] width 499 height 78
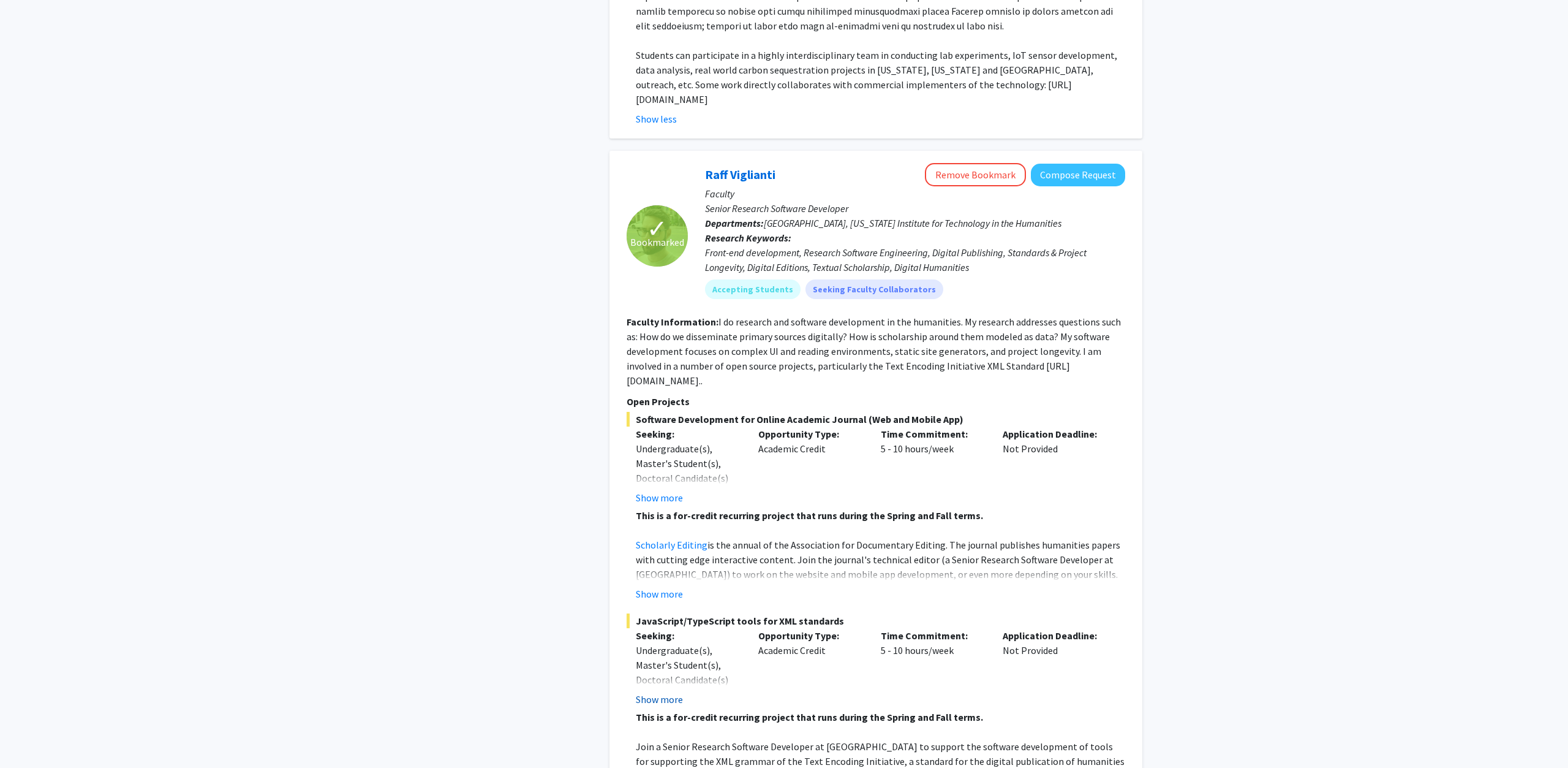
click at [656, 691] on button "Show more" at bounding box center [659, 699] width 47 height 15
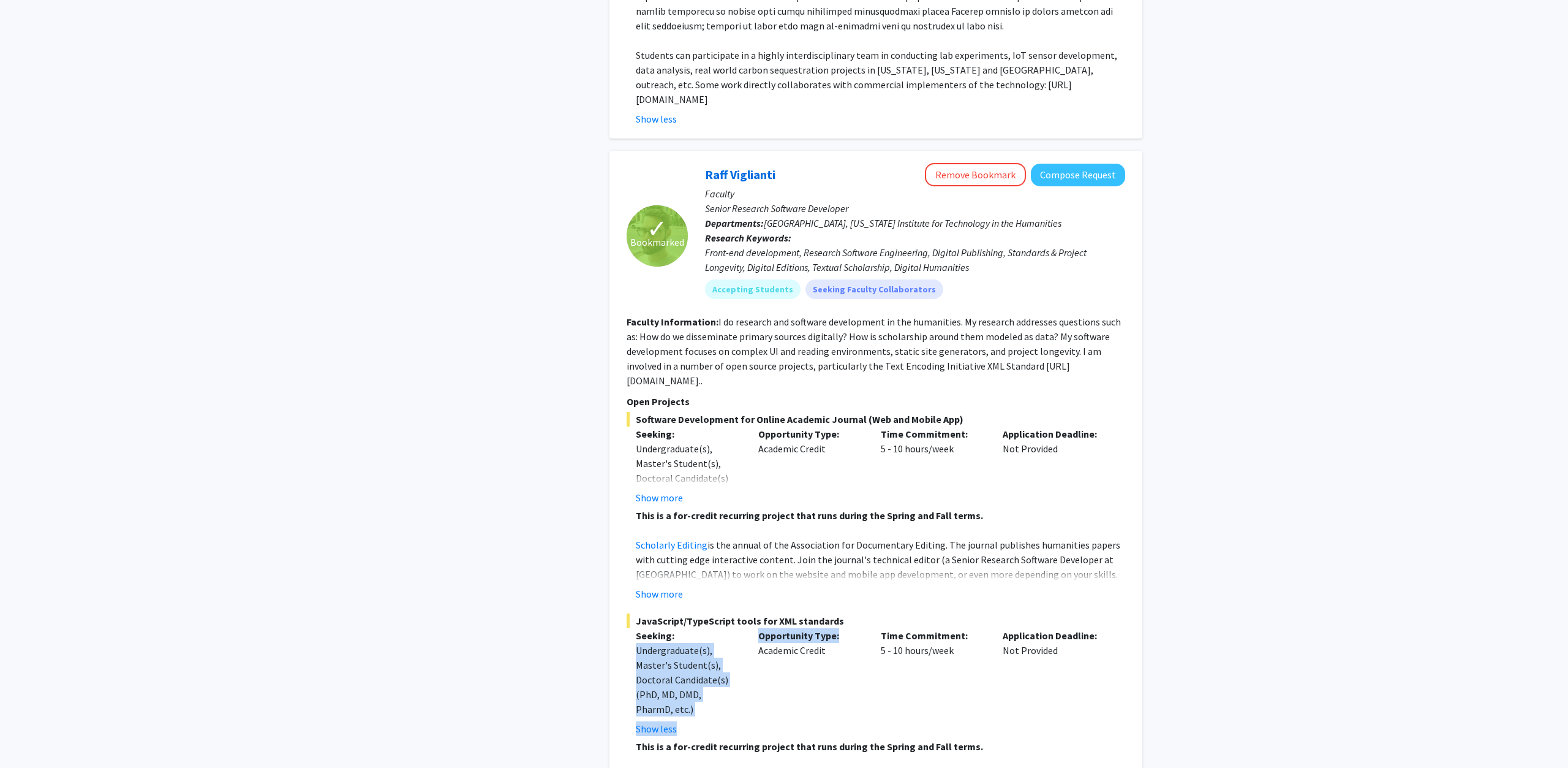
drag, startPoint x: 635, startPoint y: 563, endPoint x: 839, endPoint y: 579, distance: 204.6
click at [839, 613] on div "JavaScript/TypeScript tools for XML standards Seeking: Undergraduate(s), Master…" at bounding box center [876, 723] width 499 height 219
drag, startPoint x: 814, startPoint y: 649, endPoint x: 851, endPoint y: 578, distance: 80.1
click at [851, 628] on div "Opportunity Type: Academic Credit" at bounding box center [810, 682] width 123 height 108
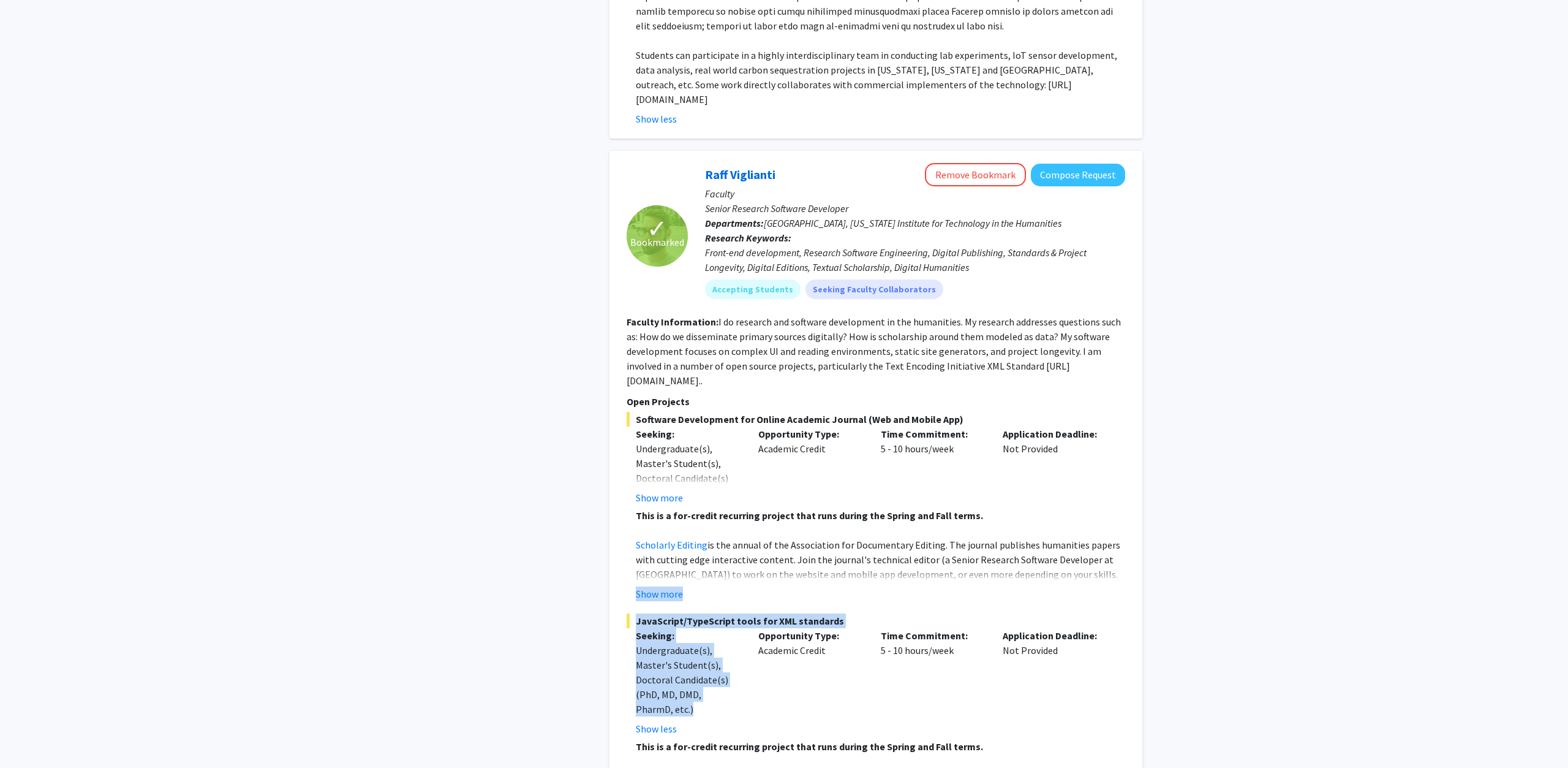
drag, startPoint x: 1043, startPoint y: 630, endPoint x: 1010, endPoint y: 529, distance: 106.3
click at [1010, 529] on fg-project-list "Software Development for Online Academic Journal (Web and Mobile App) Seeking: …" at bounding box center [876, 622] width 499 height 420
click at [663, 490] on button "Show more" at bounding box center [659, 498] width 47 height 15
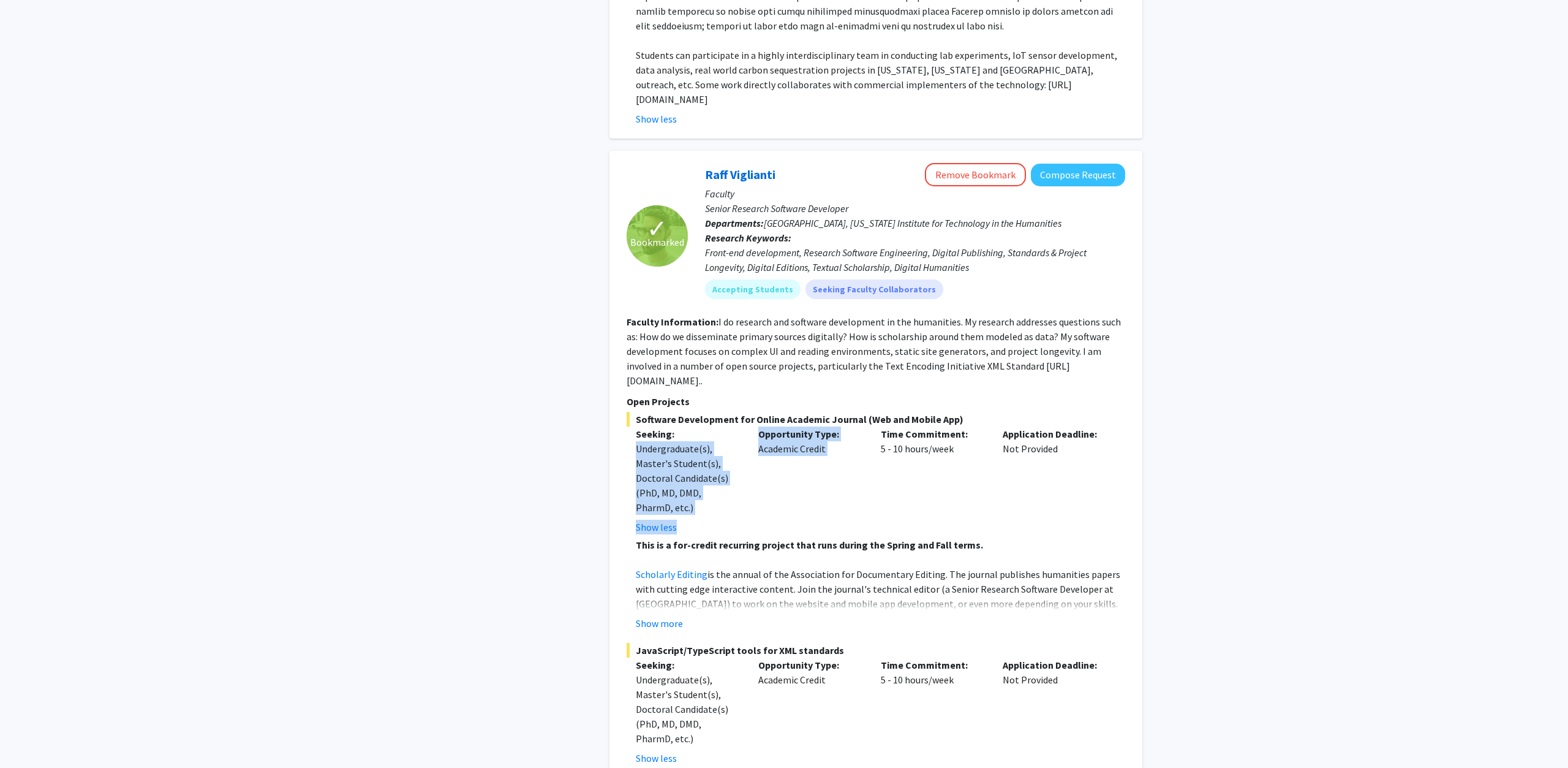
drag, startPoint x: 634, startPoint y: 362, endPoint x: 880, endPoint y: 378, distance: 246.5
click at [880, 412] on div "Software Development for Online Academic Journal (Web and Mobile App) Seeking: …" at bounding box center [876, 521] width 499 height 219
click at [863, 426] on div "Opportunity Type: Academic Credit" at bounding box center [810, 480] width 123 height 108
click at [666, 616] on button "Show more" at bounding box center [659, 623] width 47 height 15
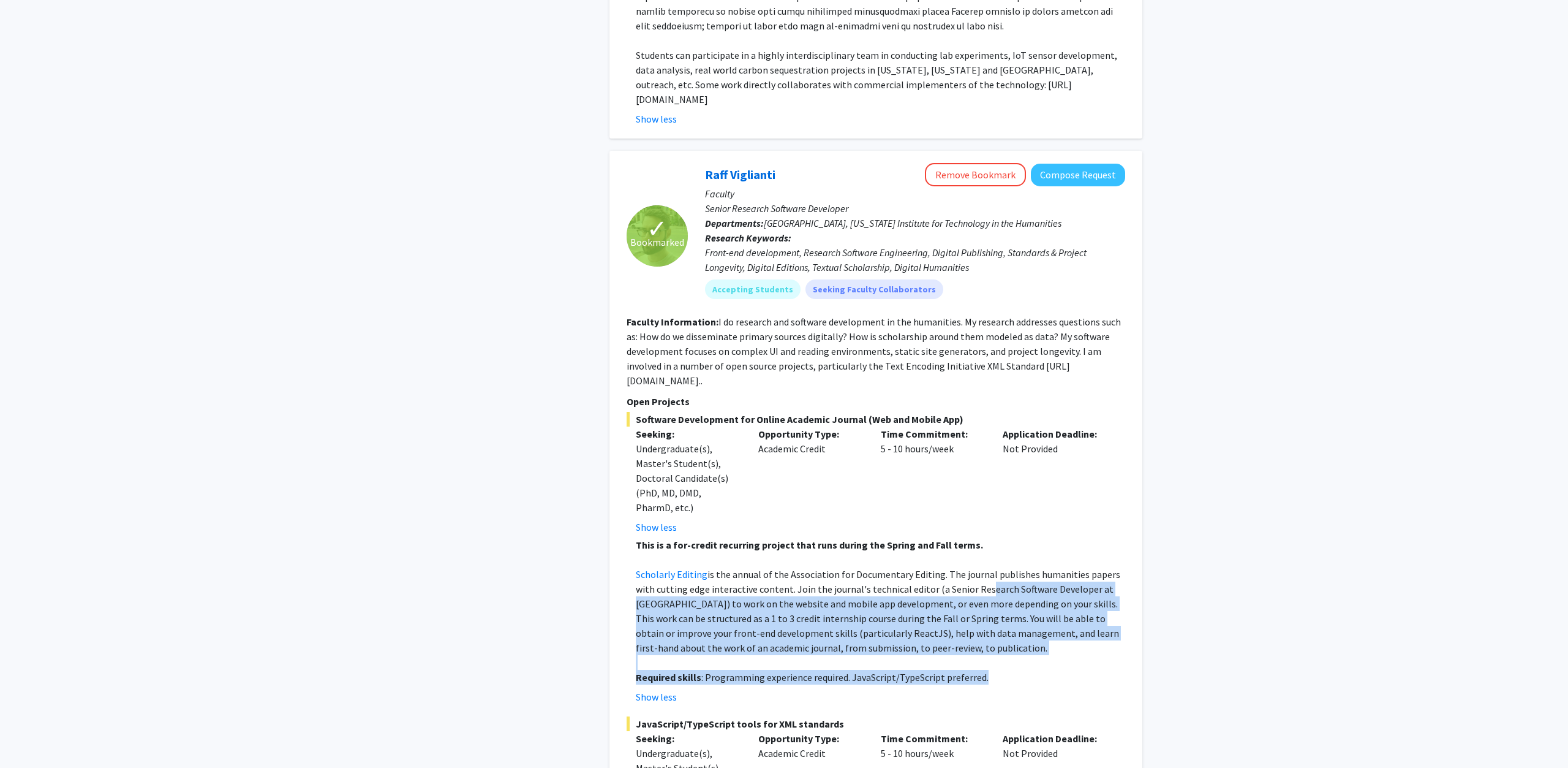
drag, startPoint x: 1026, startPoint y: 623, endPoint x: 979, endPoint y: 525, distance: 108.7
click at [979, 538] on div "This is a for-credit recurring project that runs during the Spring and Fall ter…" at bounding box center [880, 611] width 489 height 147
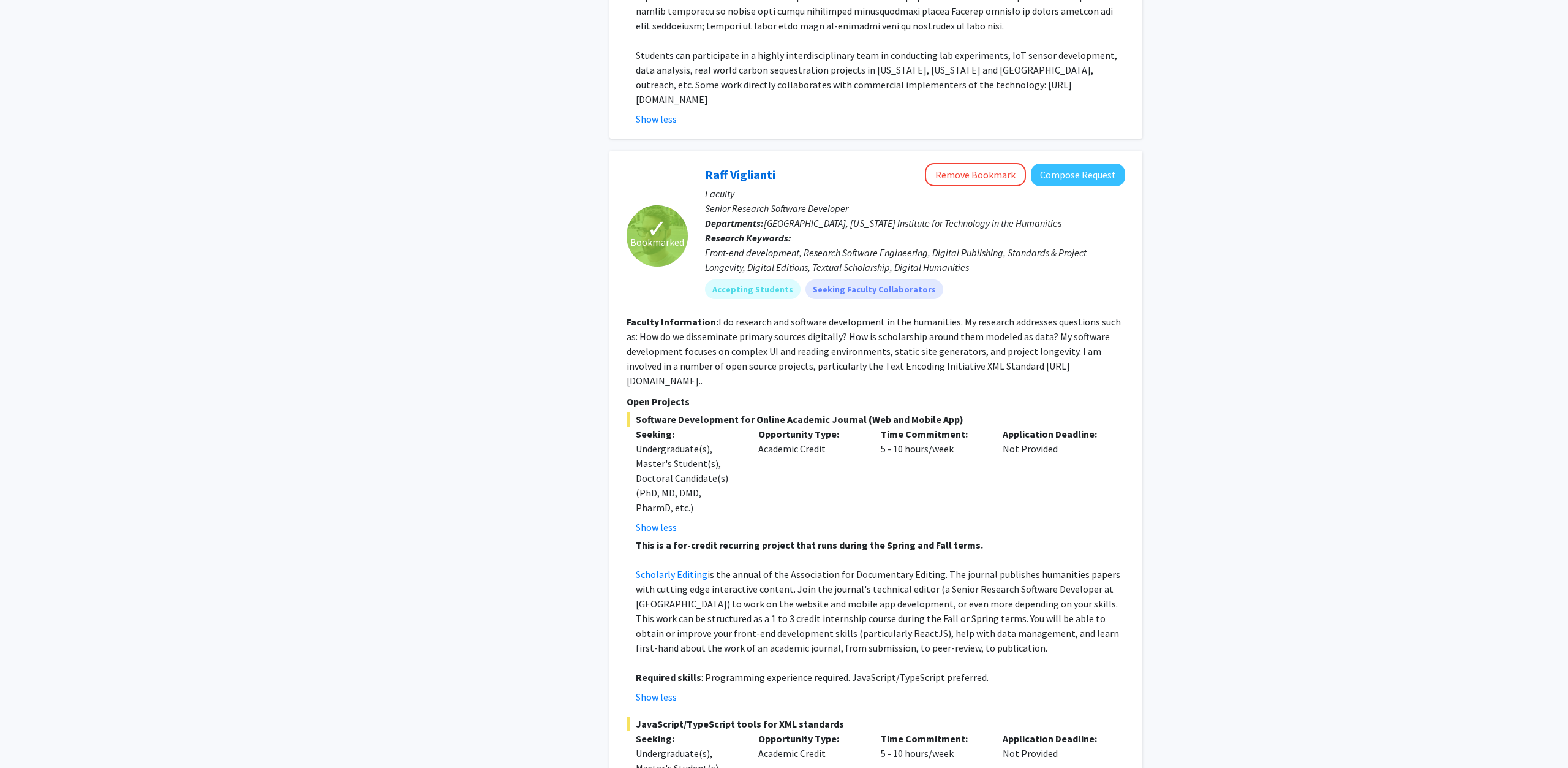
click at [979, 567] on p "Scholarly Editing is the annual of the Association for Documentary Editing. The…" at bounding box center [880, 610] width 489 height 88
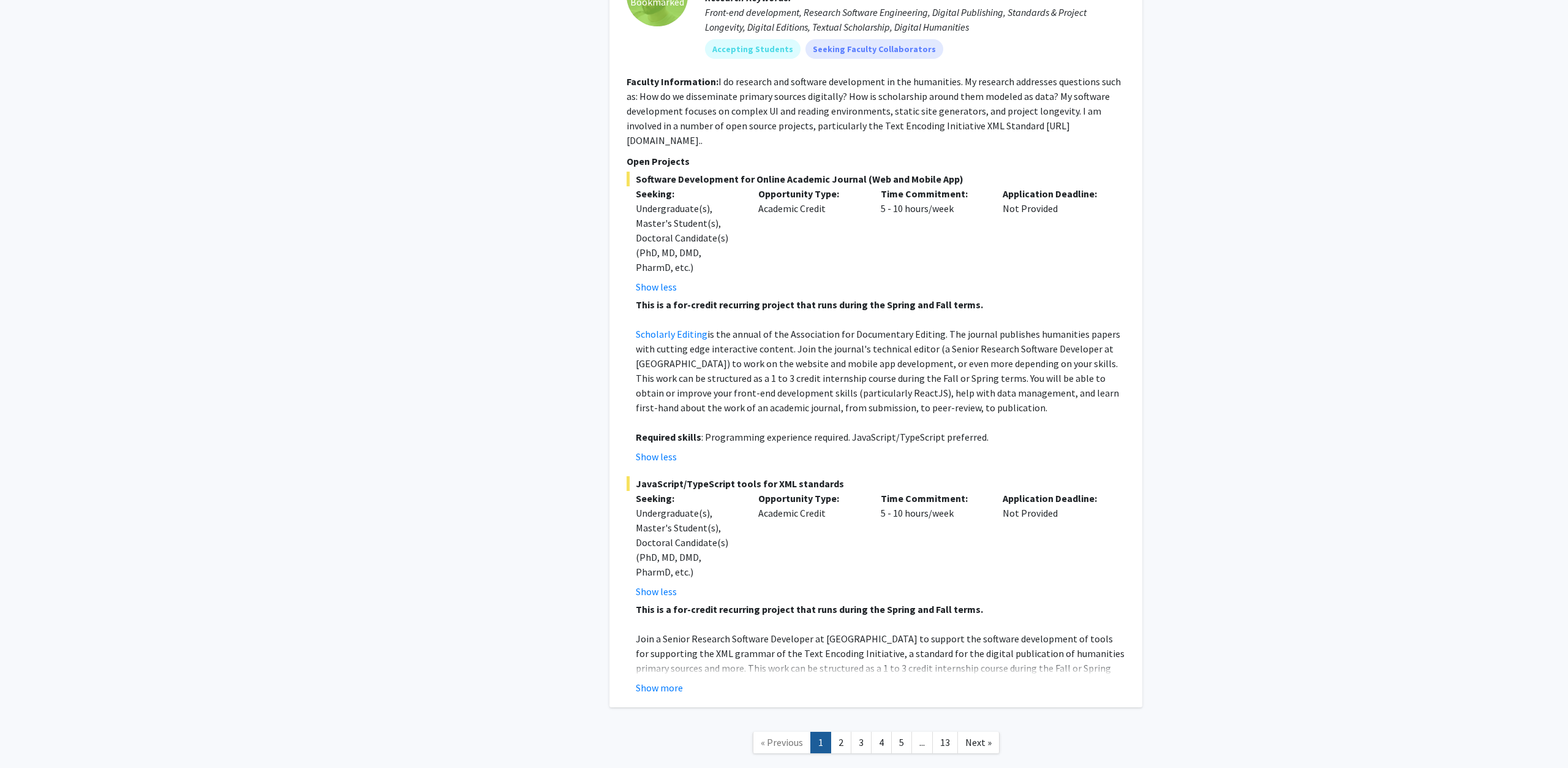
scroll to position [7040, 0]
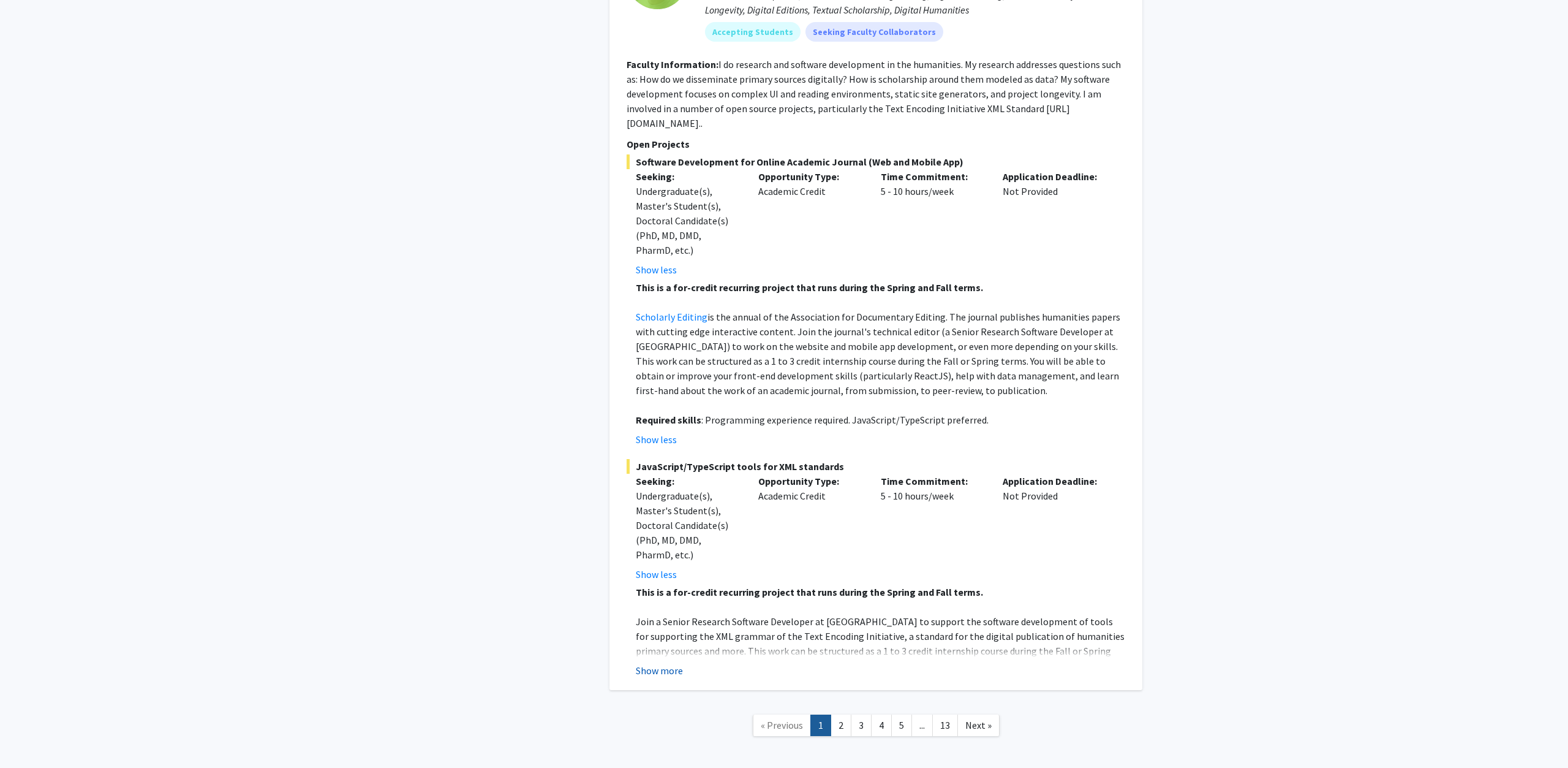
click at [651, 663] on button "Show more" at bounding box center [659, 671] width 47 height 15
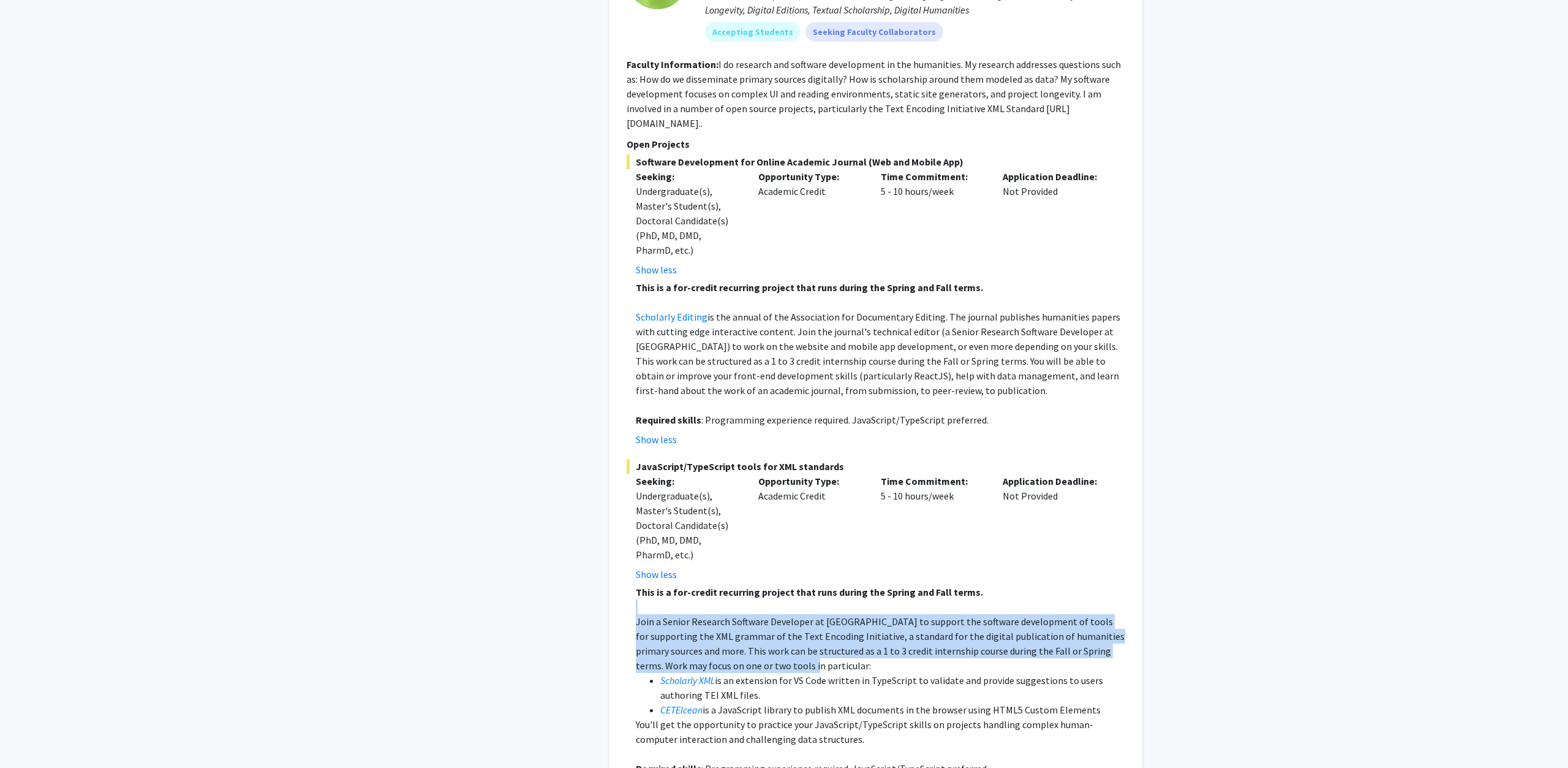
drag, startPoint x: 643, startPoint y: 542, endPoint x: 856, endPoint y: 609, distance: 223.3
click at [856, 609] on div "This is a for-credit recurring project that runs during the Spring and Fall ter…" at bounding box center [880, 680] width 489 height 191
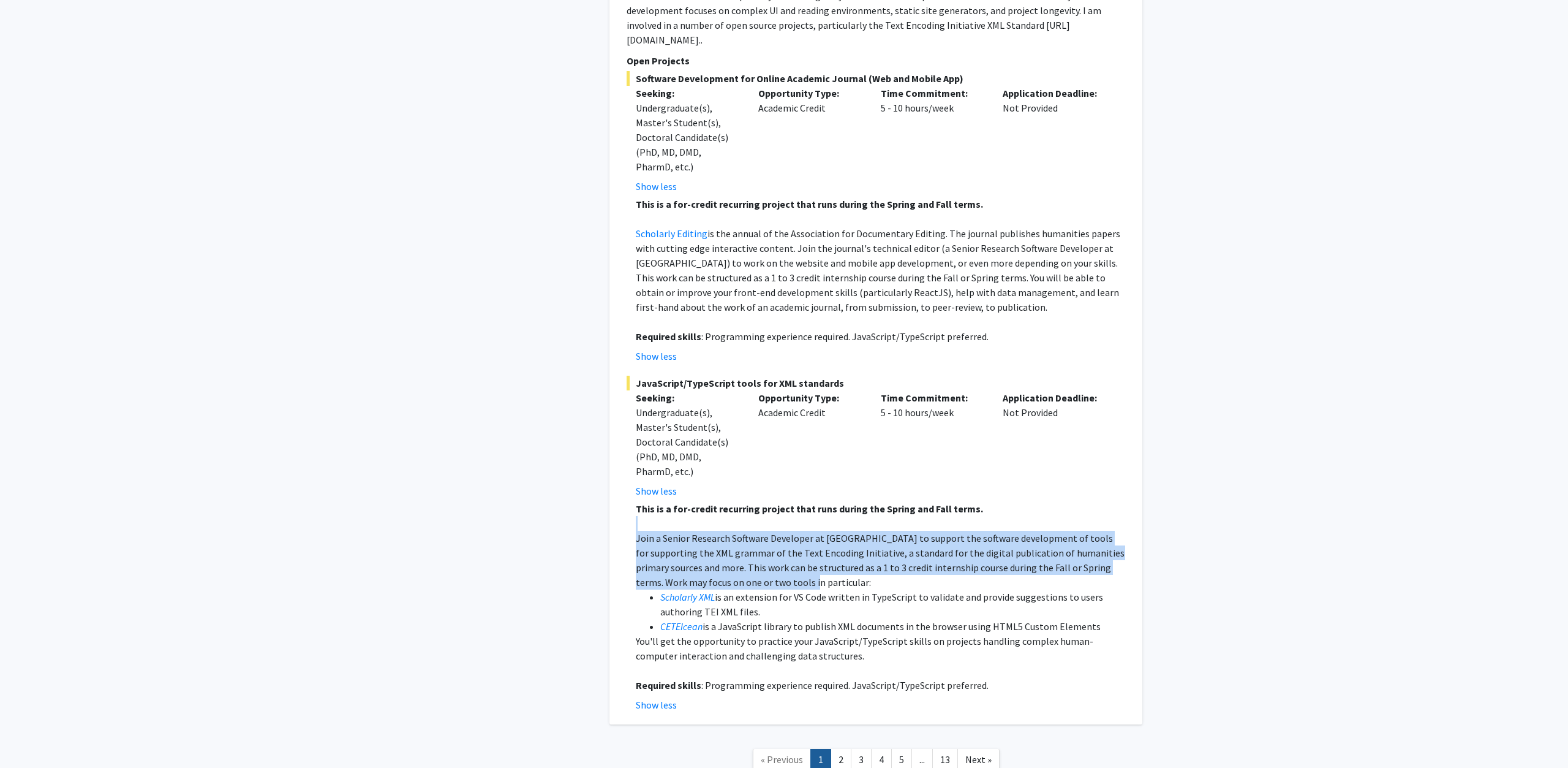
scroll to position [7158, 0]
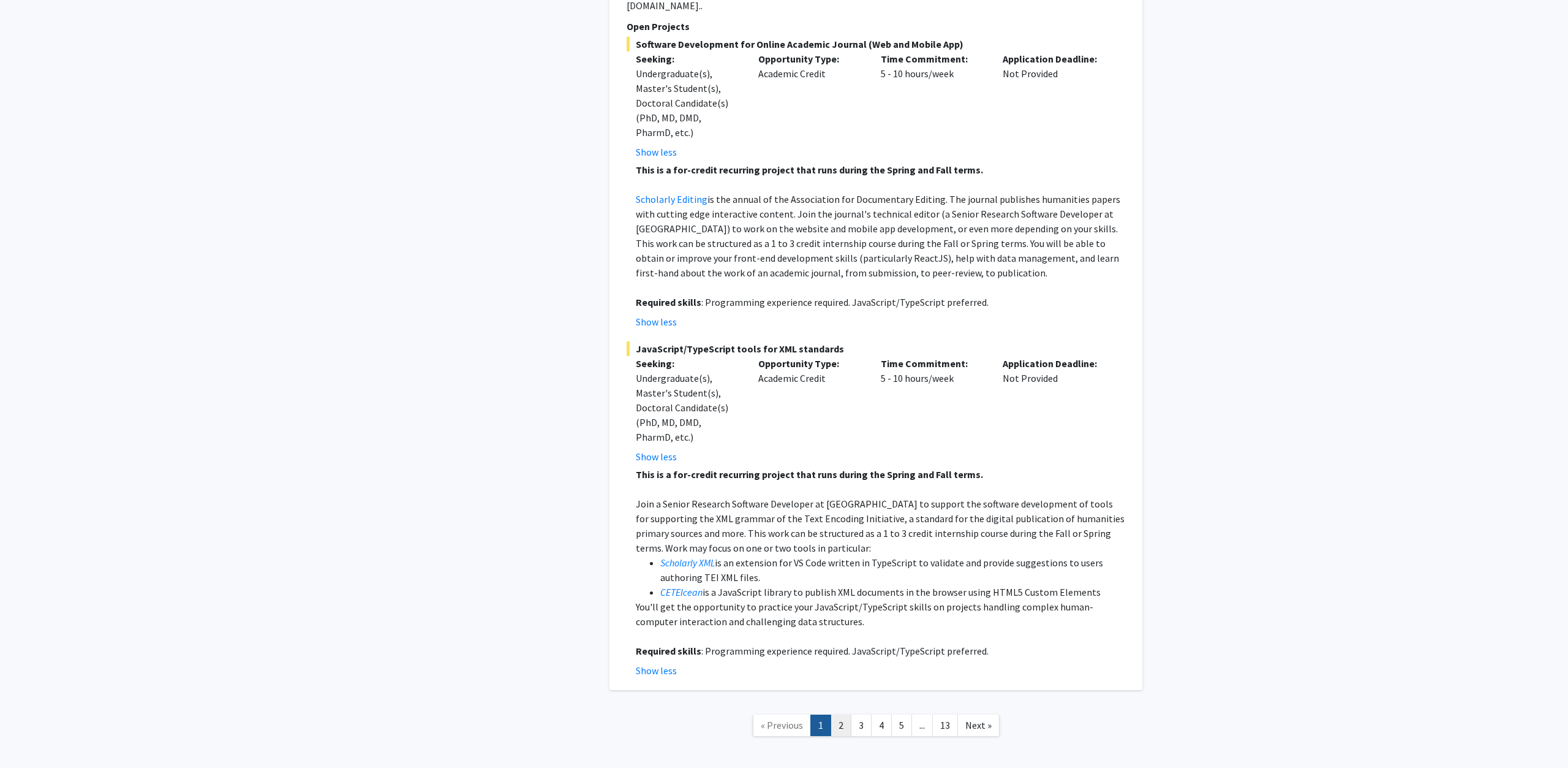
click at [843, 714] on link "2" at bounding box center [841, 725] width 21 height 22
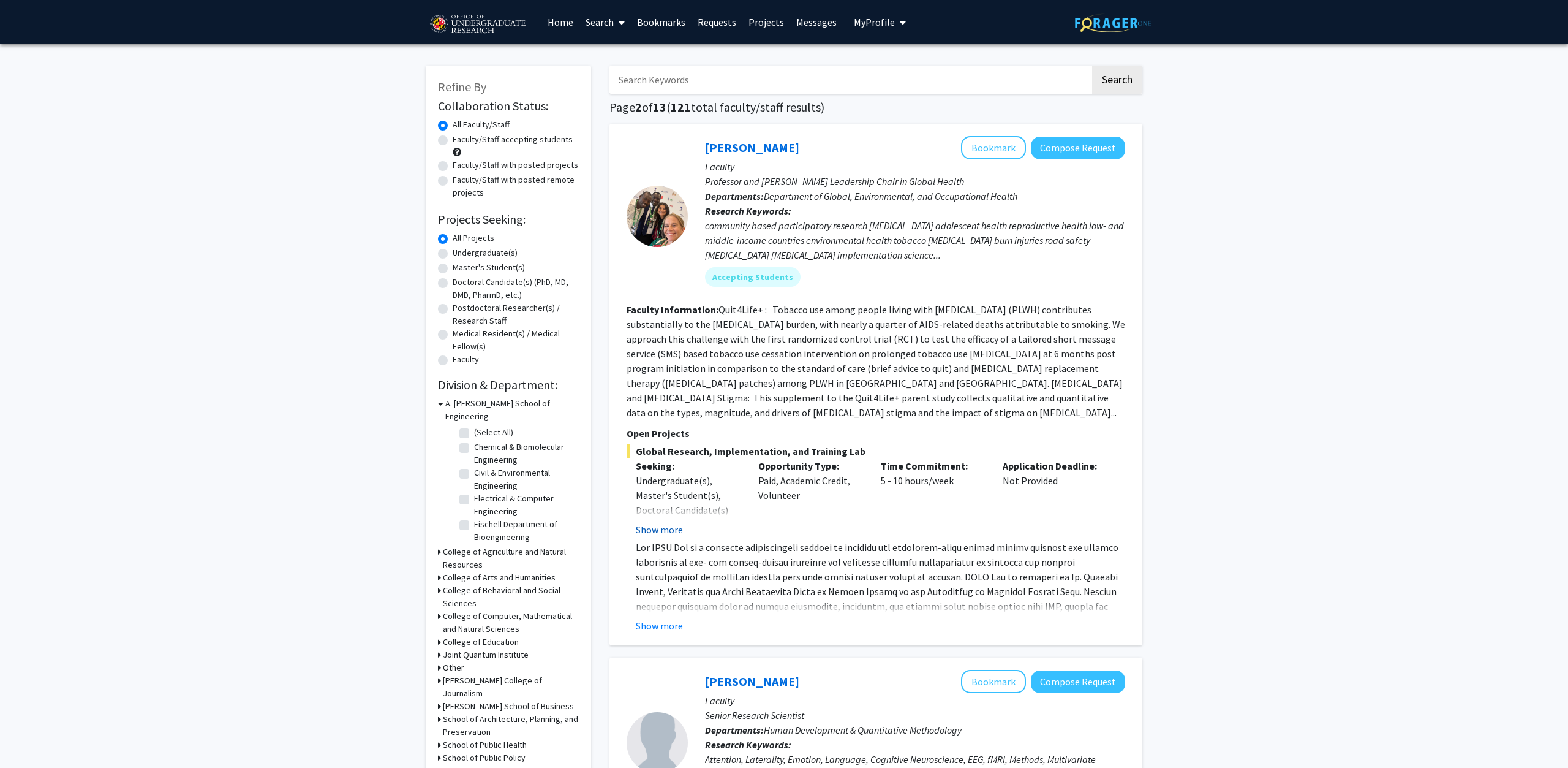
click at [640, 522] on button "Show more" at bounding box center [659, 530] width 47 height 15
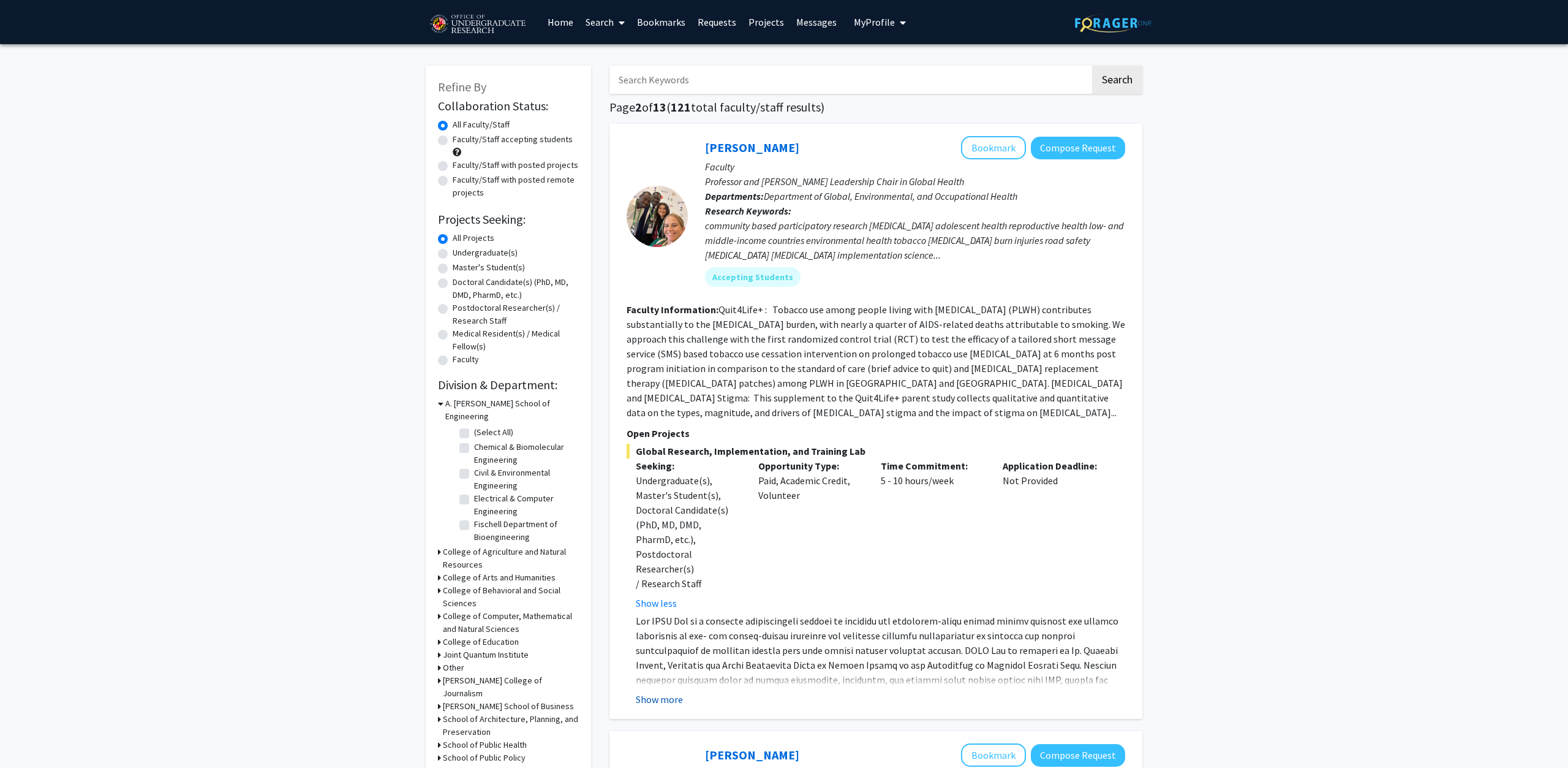
click at [656, 691] on button "Show more" at bounding box center [659, 699] width 47 height 15
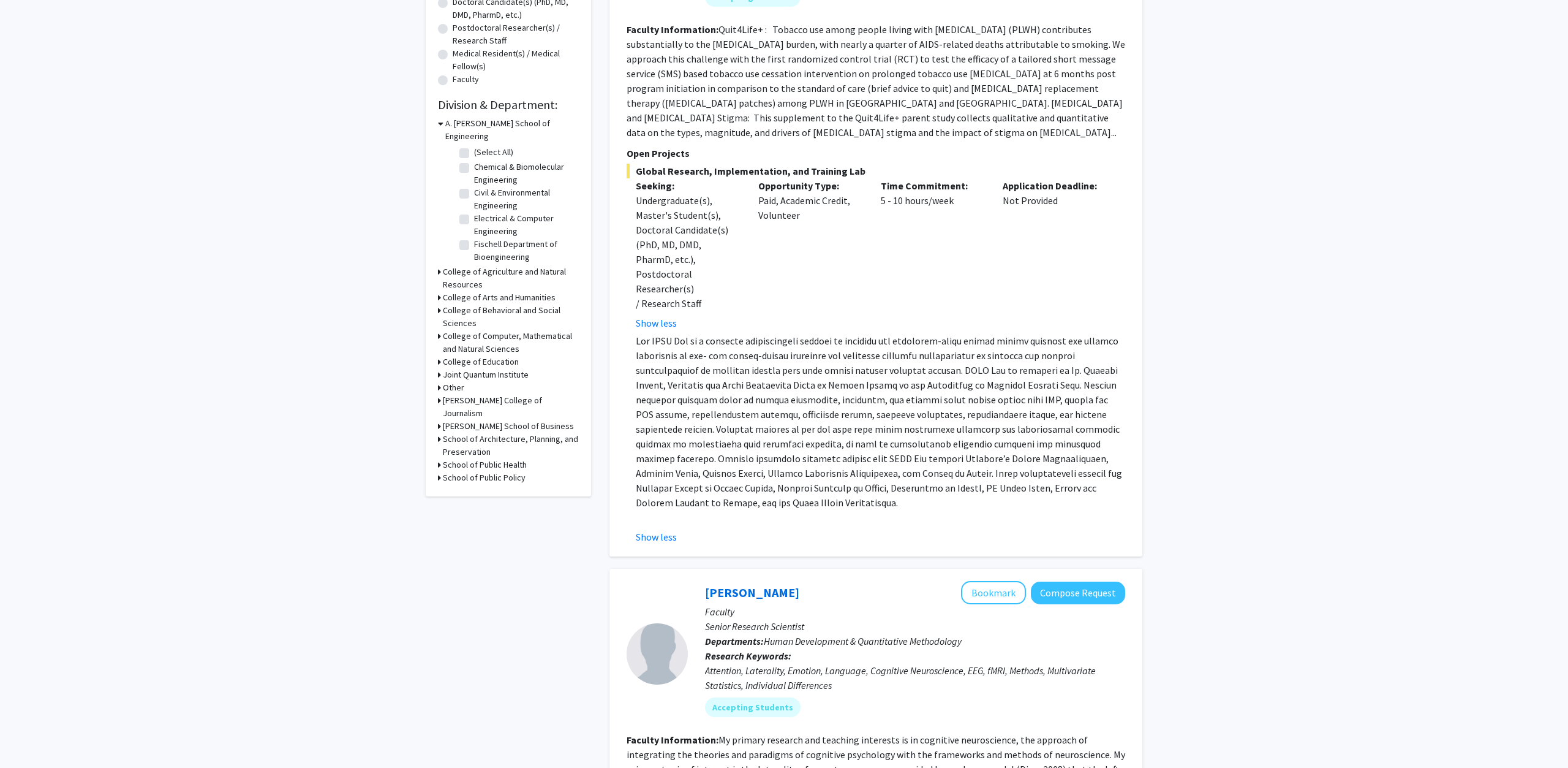
scroll to position [375, 0]
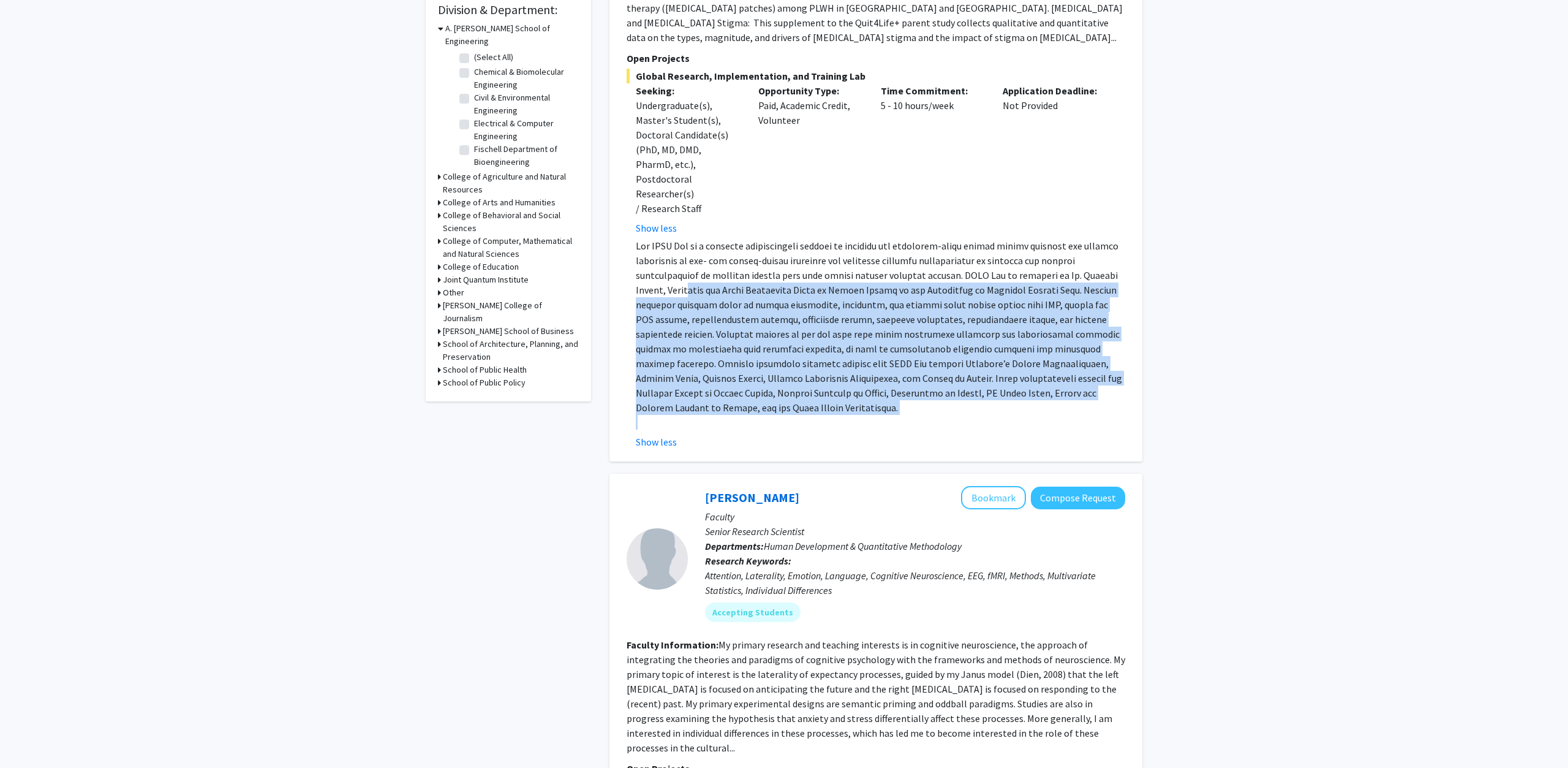
drag, startPoint x: 946, startPoint y: 379, endPoint x: 688, endPoint y: 253, distance: 287.1
click at [688, 253] on div at bounding box center [880, 333] width 489 height 191
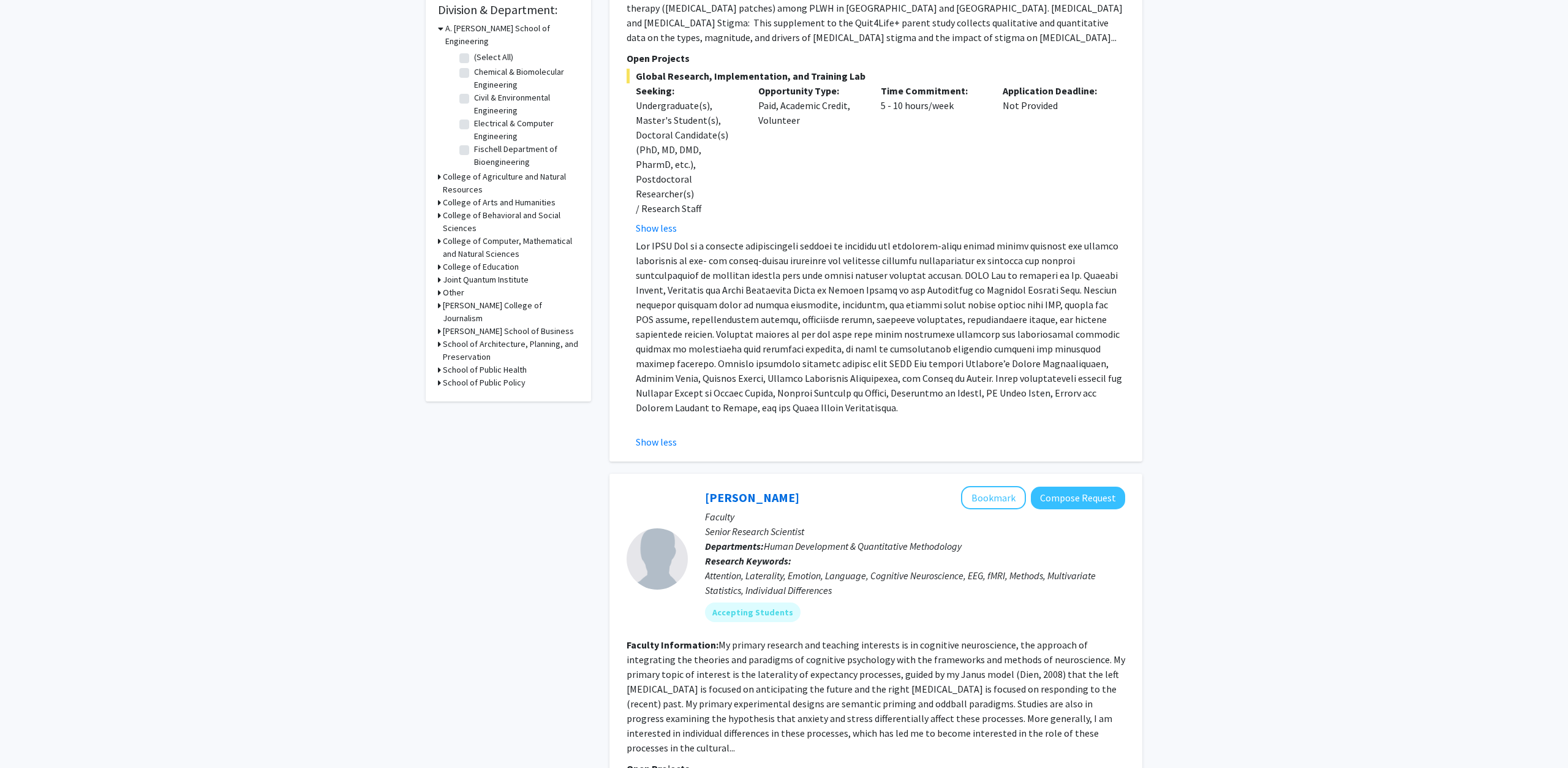
click at [688, 253] on p at bounding box center [880, 326] width 489 height 177
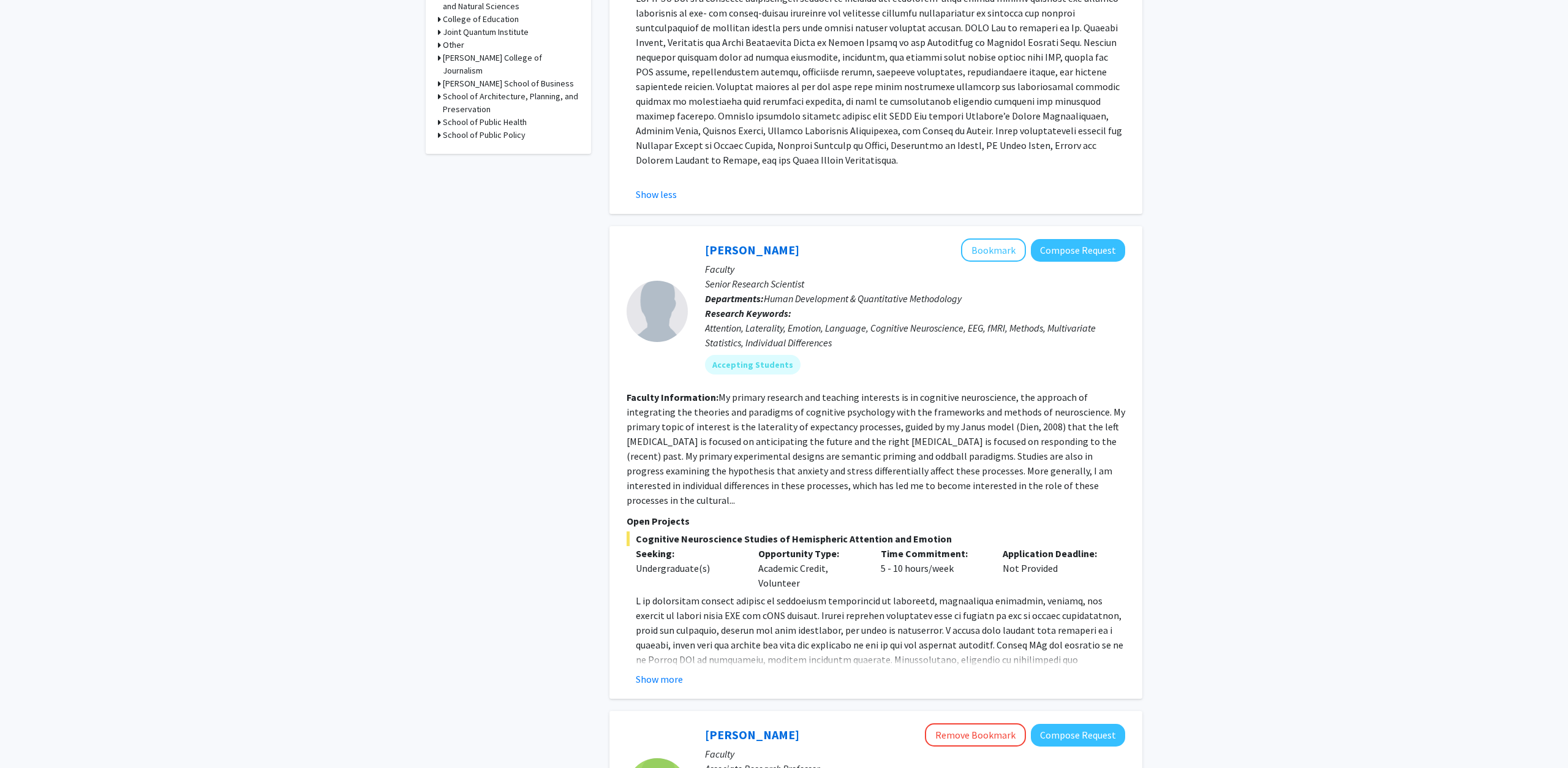
scroll to position [625, 0]
click at [659, 623] on fg-read-more "Show more" at bounding box center [876, 637] width 499 height 94
click at [659, 669] on button "Show more" at bounding box center [659, 676] width 47 height 15
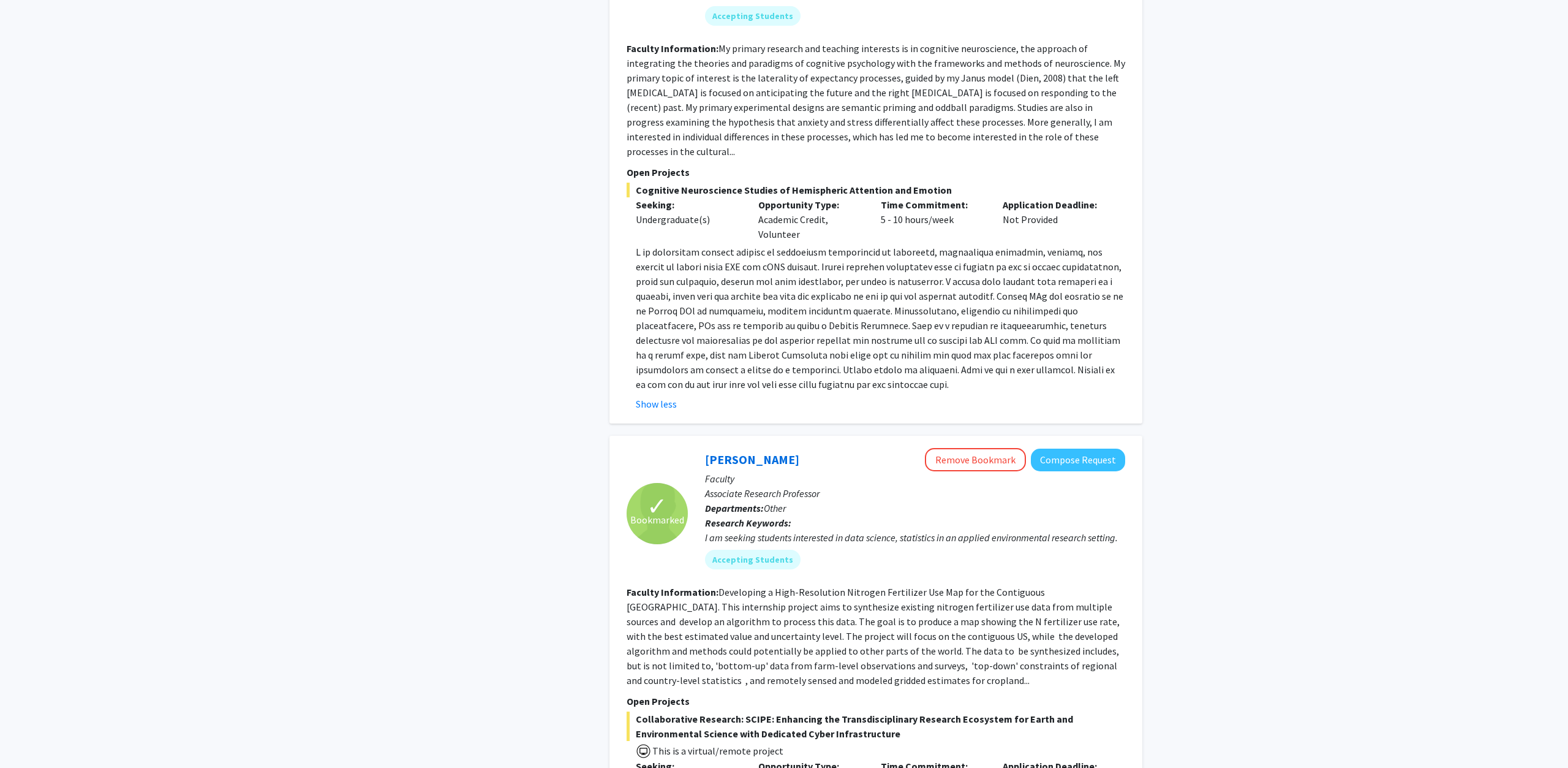
scroll to position [1250, 0]
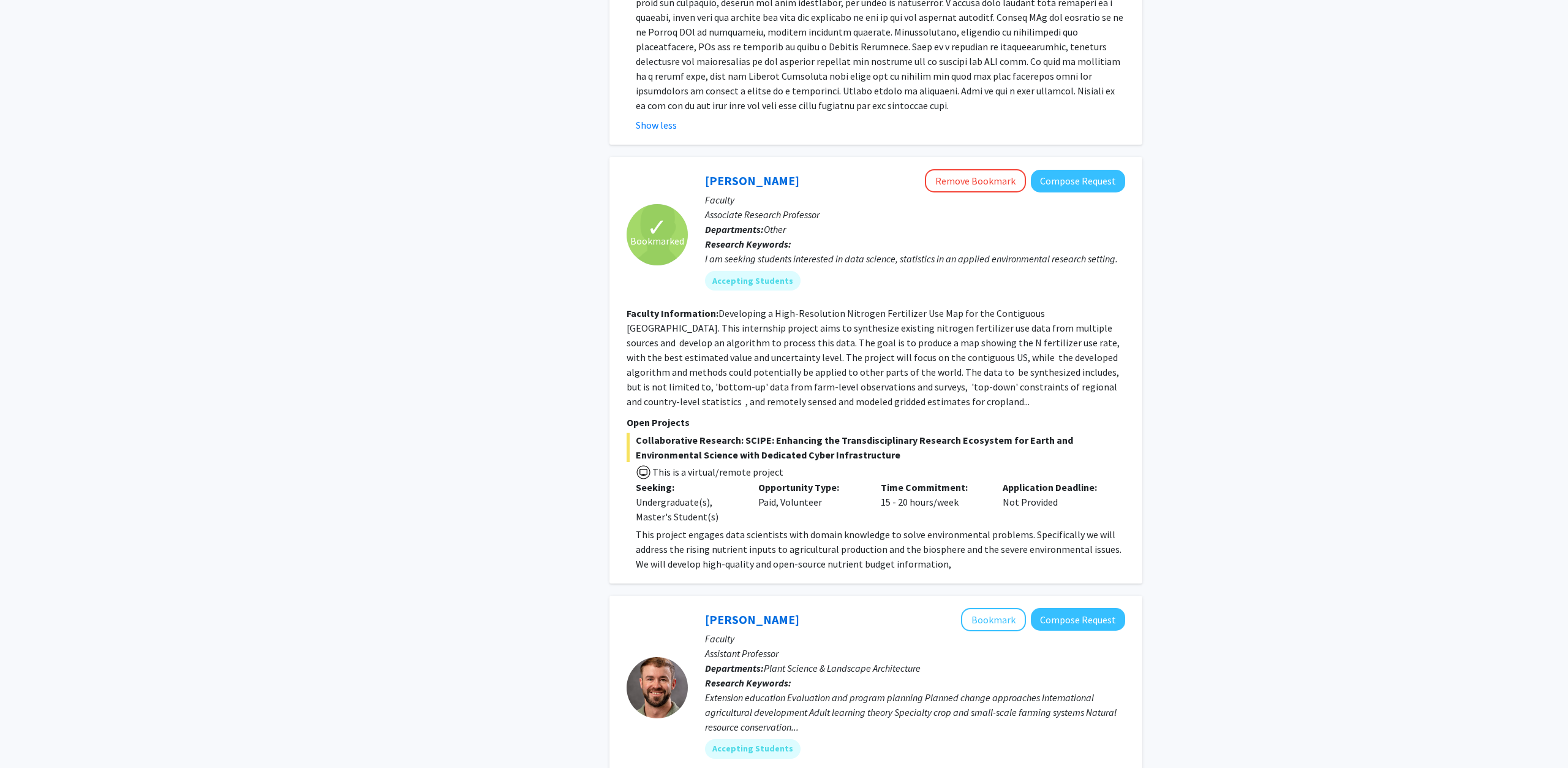
drag, startPoint x: 688, startPoint y: 401, endPoint x: 920, endPoint y: 409, distance: 232.1
click at [920, 433] on span "Collaborative Research: SCIPE: Enhancing the Transdisciplinary Research Ecosyst…" at bounding box center [876, 447] width 499 height 29
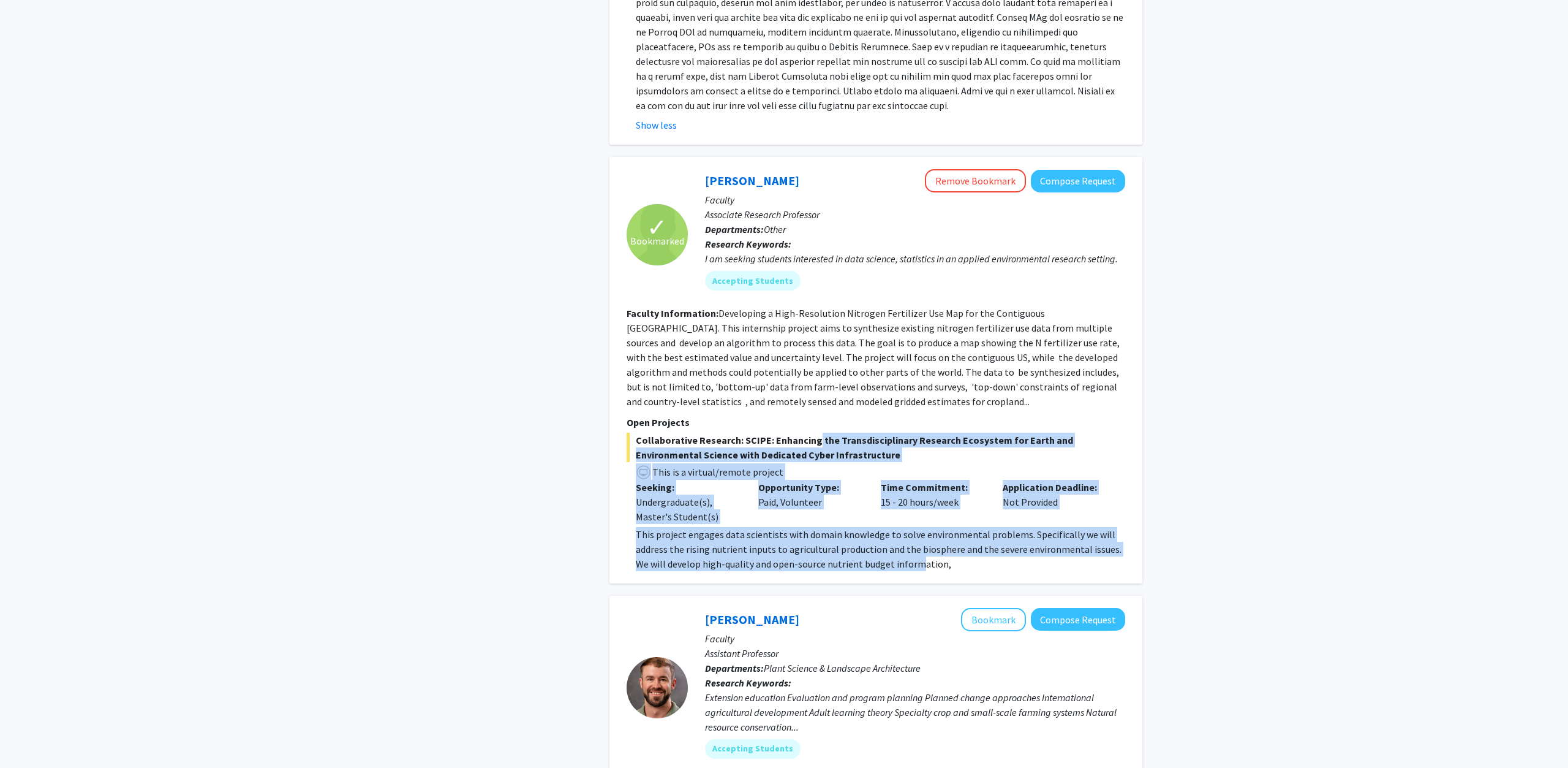
drag, startPoint x: 903, startPoint y: 519, endPoint x: 812, endPoint y: 397, distance: 152.2
click at [812, 527] on div "This project engages data scientists with domain knowledge to solve environment…" at bounding box center [880, 549] width 489 height 44
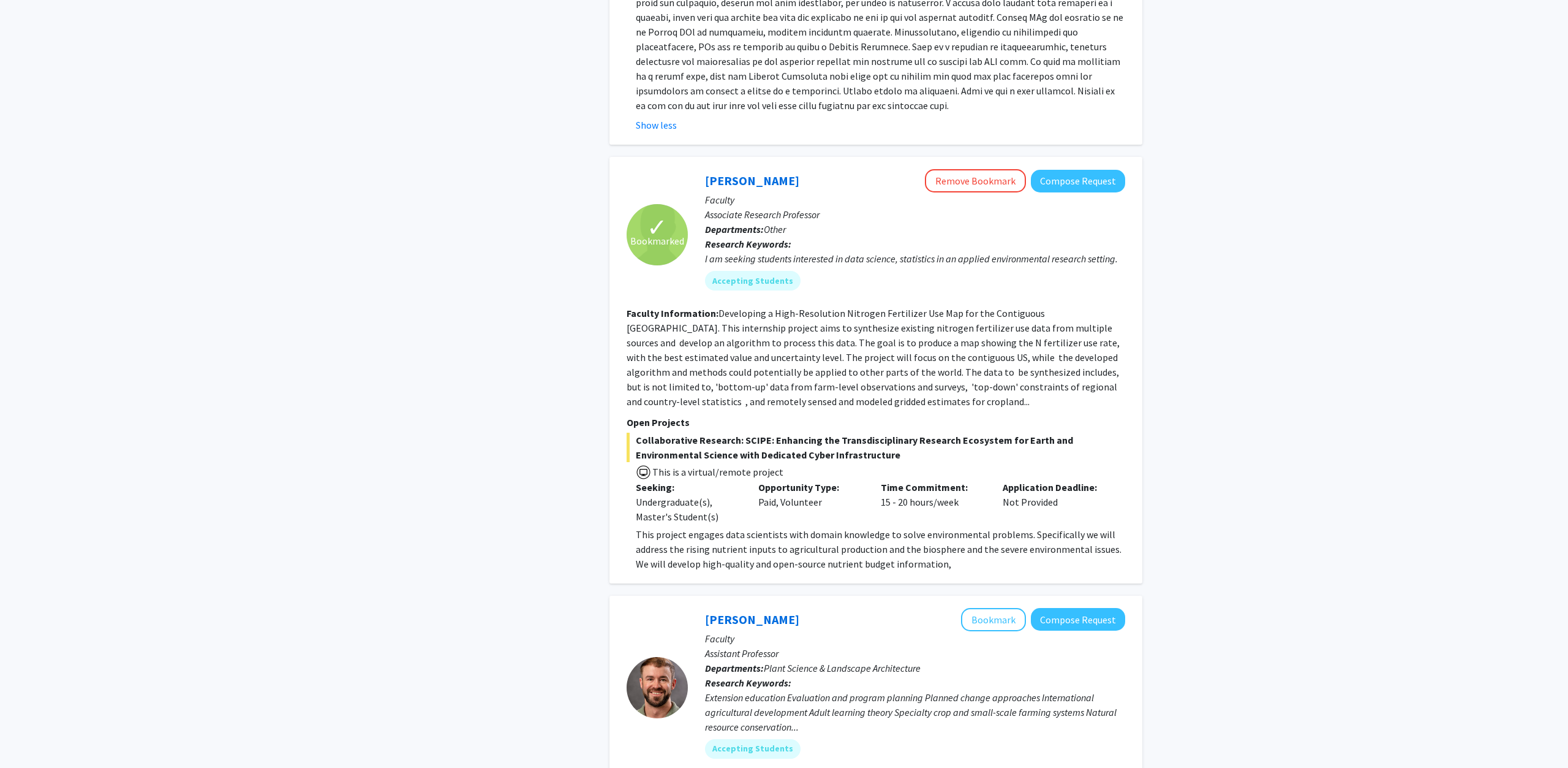
click at [812, 433] on span "Collaborative Research: SCIPE: Enhancing the Transdisciplinary Research Ecosyst…" at bounding box center [876, 447] width 499 height 29
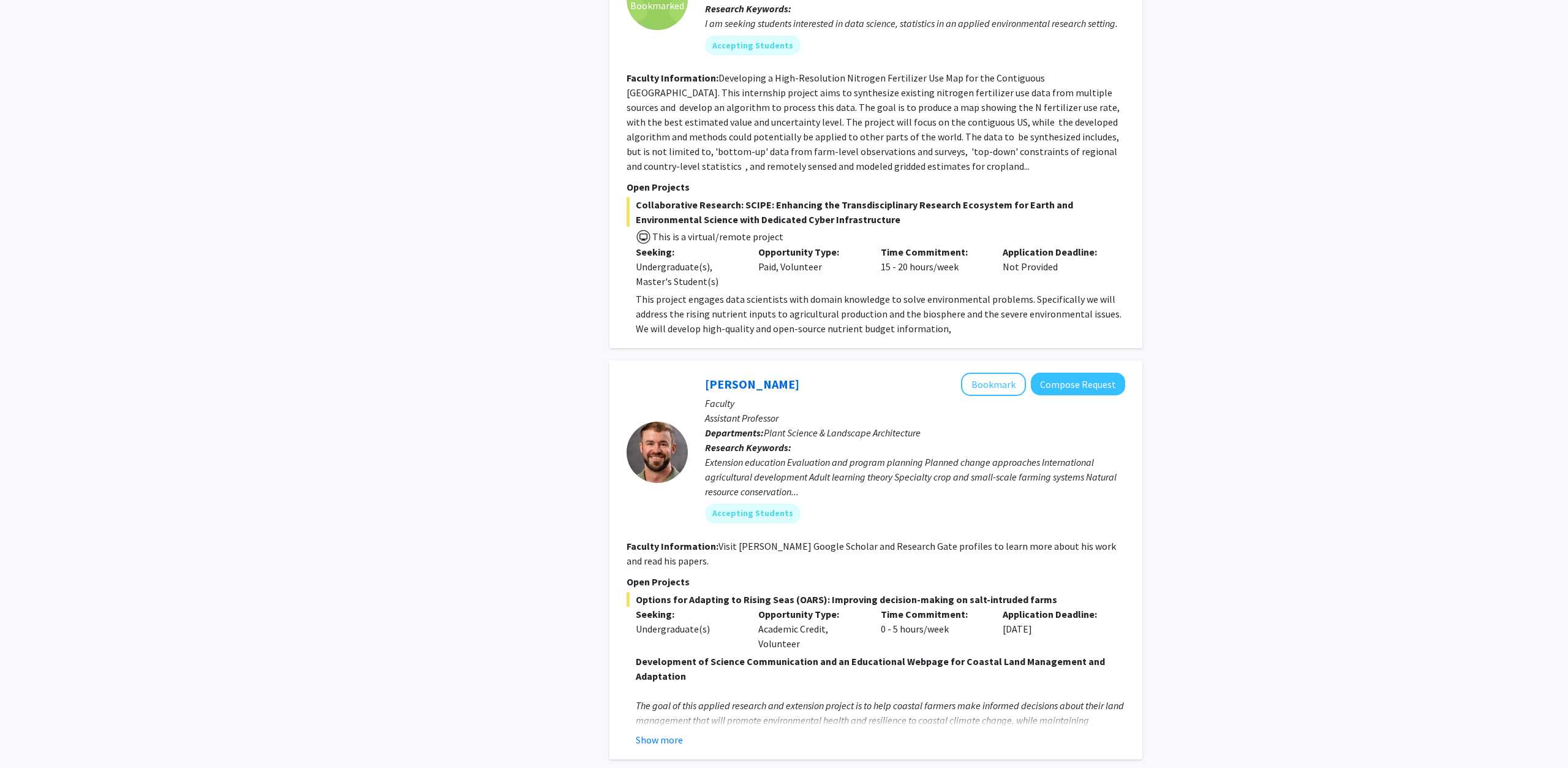
scroll to position [1437, 0]
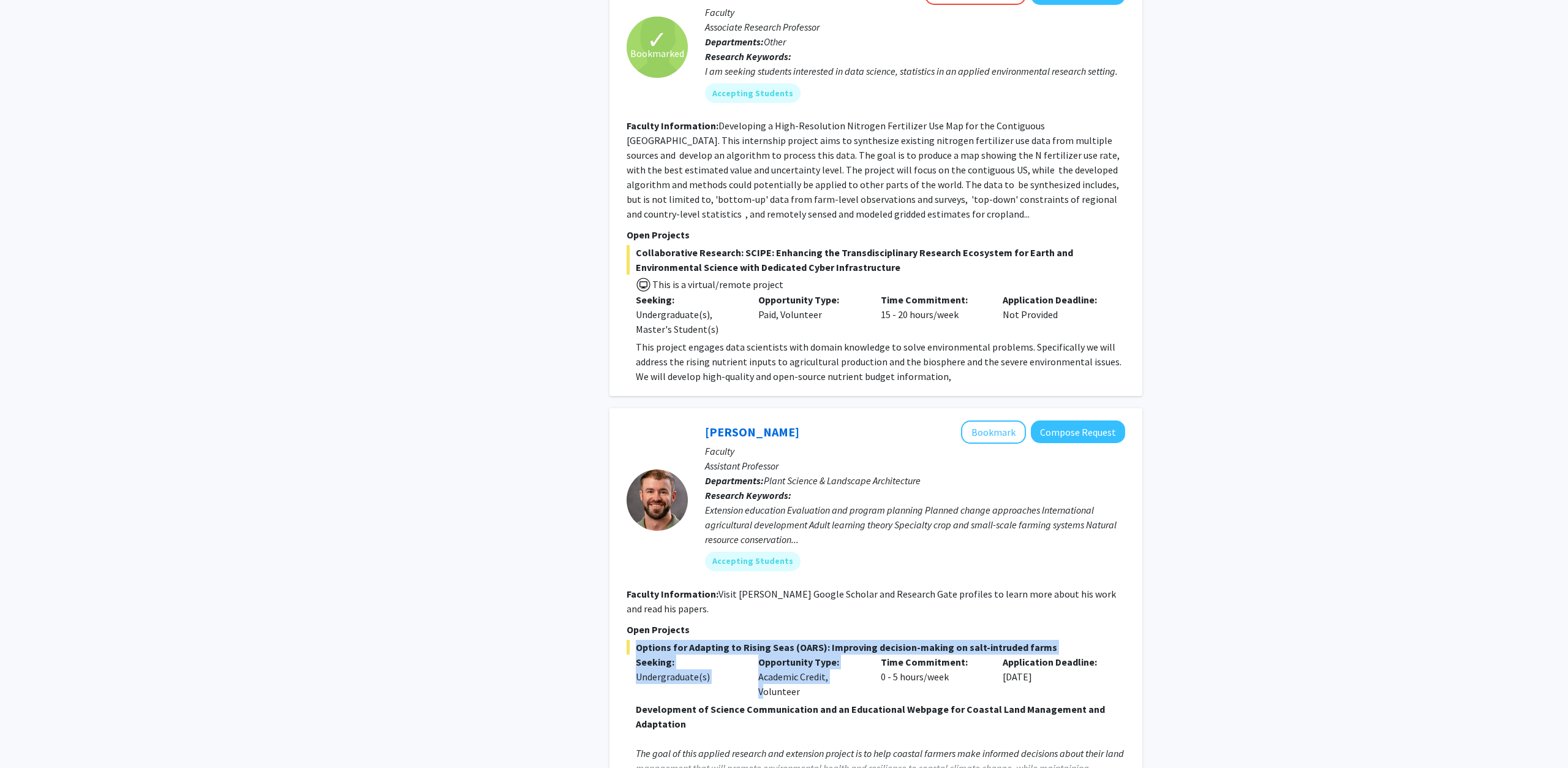
drag, startPoint x: 857, startPoint y: 639, endPoint x: 848, endPoint y: 586, distance: 53.8
click at [848, 622] on section "Open Projects Options for Adapting to Rising Seas (OARS): Improving decision-ma…" at bounding box center [876, 708] width 499 height 173
click at [848, 622] on p "Open Projects" at bounding box center [876, 629] width 499 height 15
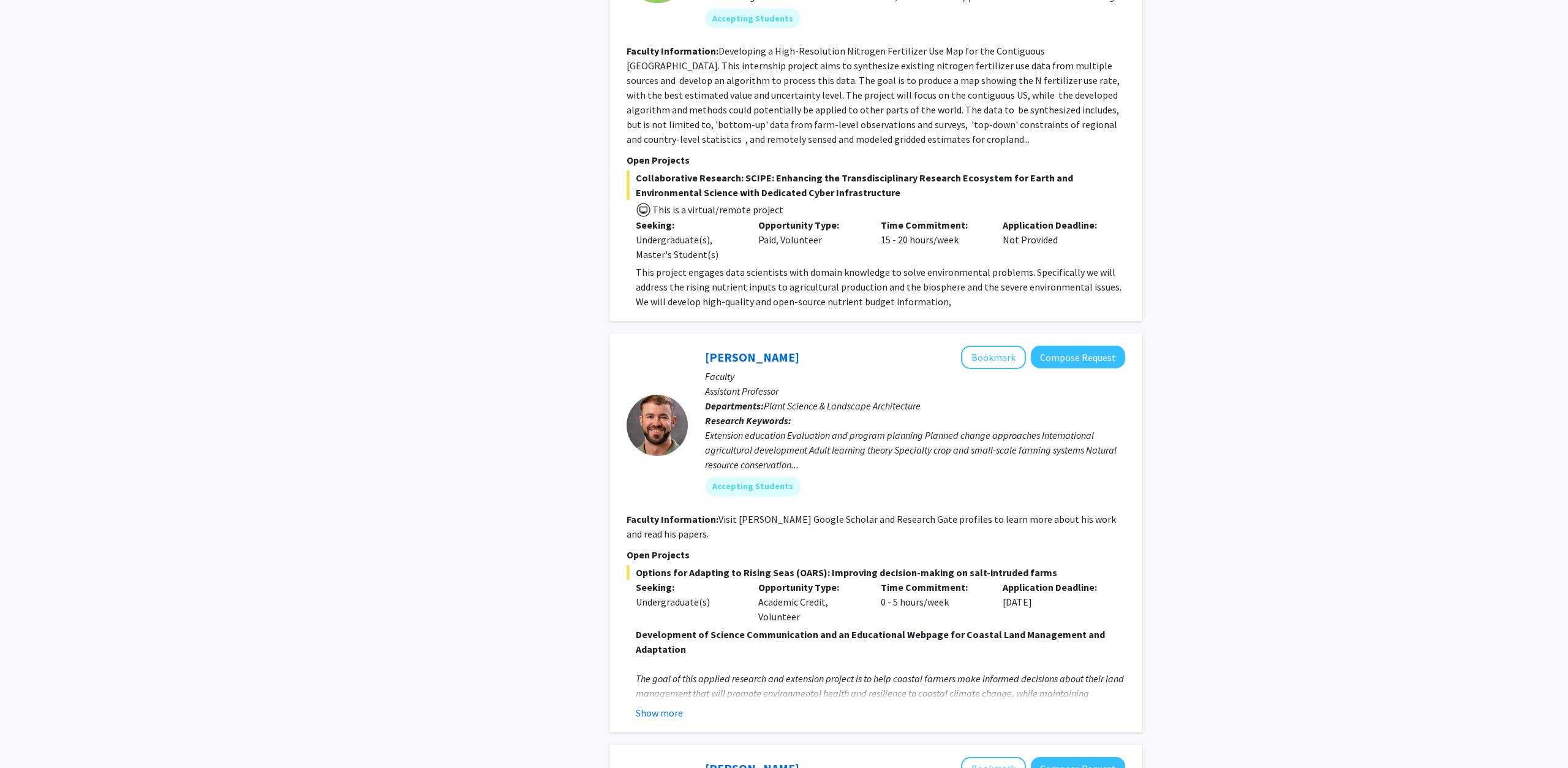
scroll to position [1749, 0]
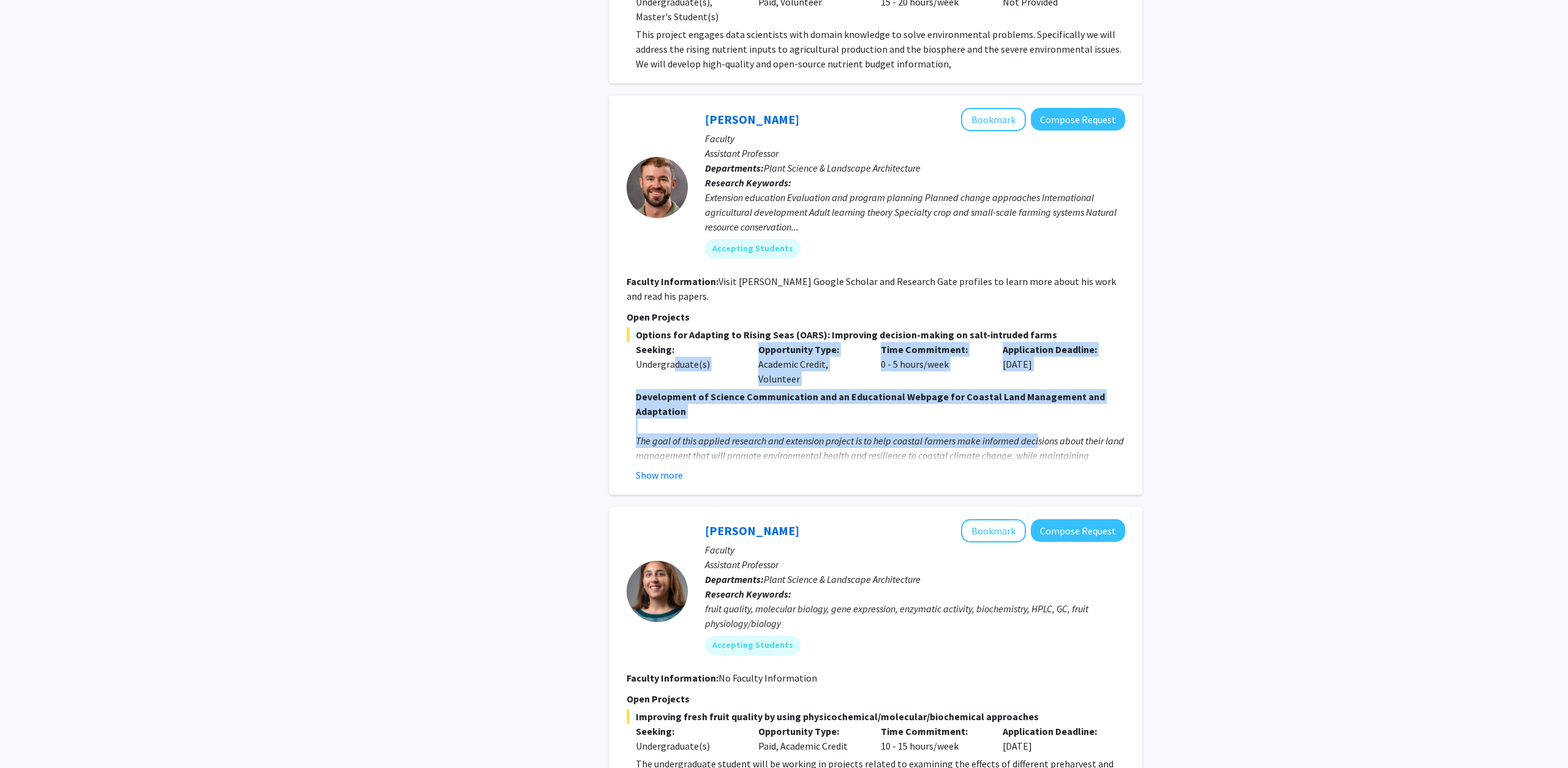
drag, startPoint x: 1038, startPoint y: 401, endPoint x: 674, endPoint y: 335, distance: 369.9
click at [674, 389] on div "Development of Science Communication and an Educational Webpage for Coastal Lan…" at bounding box center [880, 426] width 489 height 74
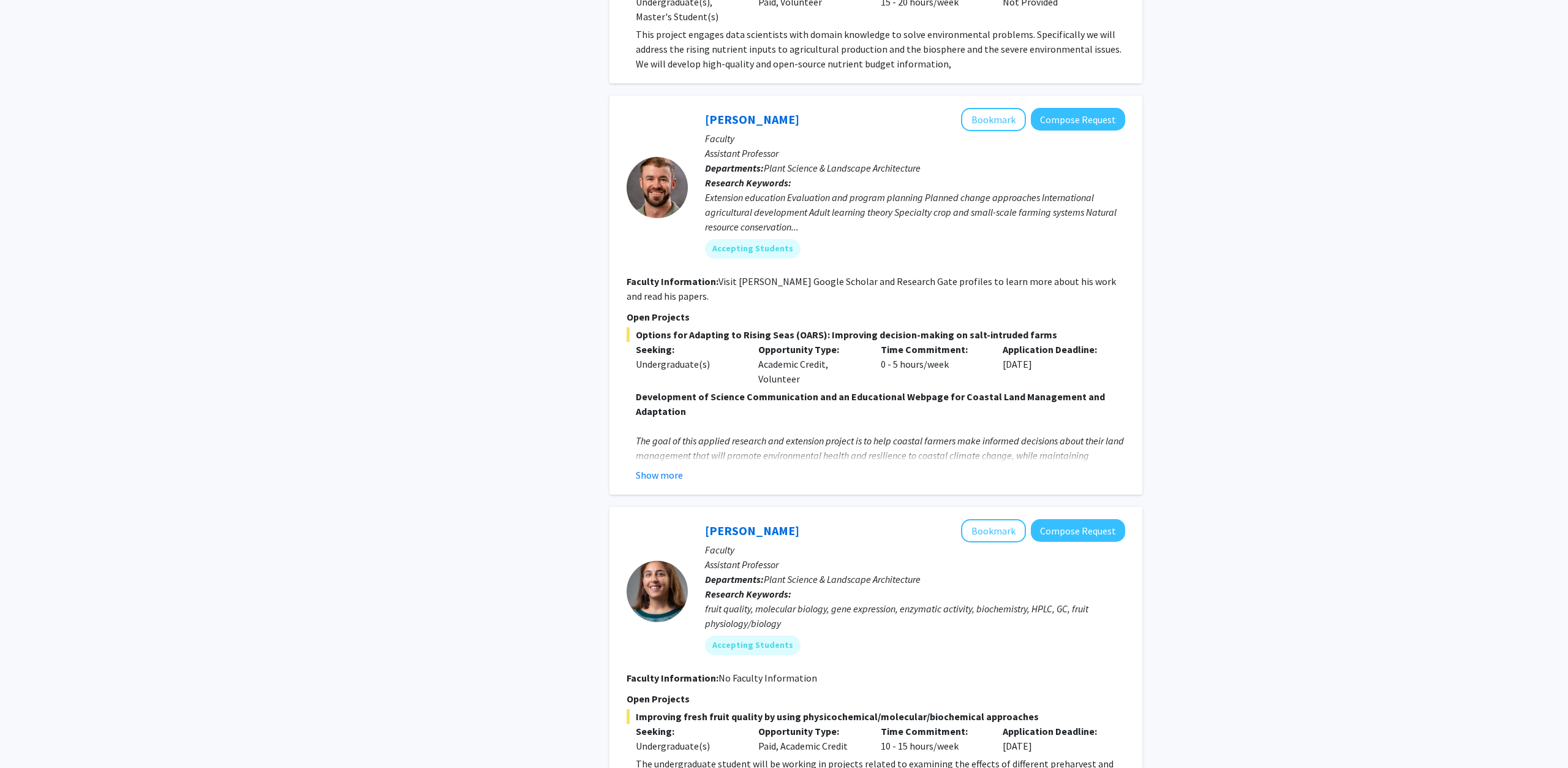
click at [674, 342] on div "Seeking: Undergraduate(s)" at bounding box center [688, 364] width 123 height 44
drag, startPoint x: 541, startPoint y: 303, endPoint x: 827, endPoint y: 329, distance: 287.2
click at [827, 329] on div "Refine By Collaboration Status: Collaboration Status All Faculty/Staff Collabor…" at bounding box center [784, 779] width 735 height 4953
click at [827, 342] on div "Opportunity Type: Academic Credit, Volunteer" at bounding box center [810, 364] width 123 height 44
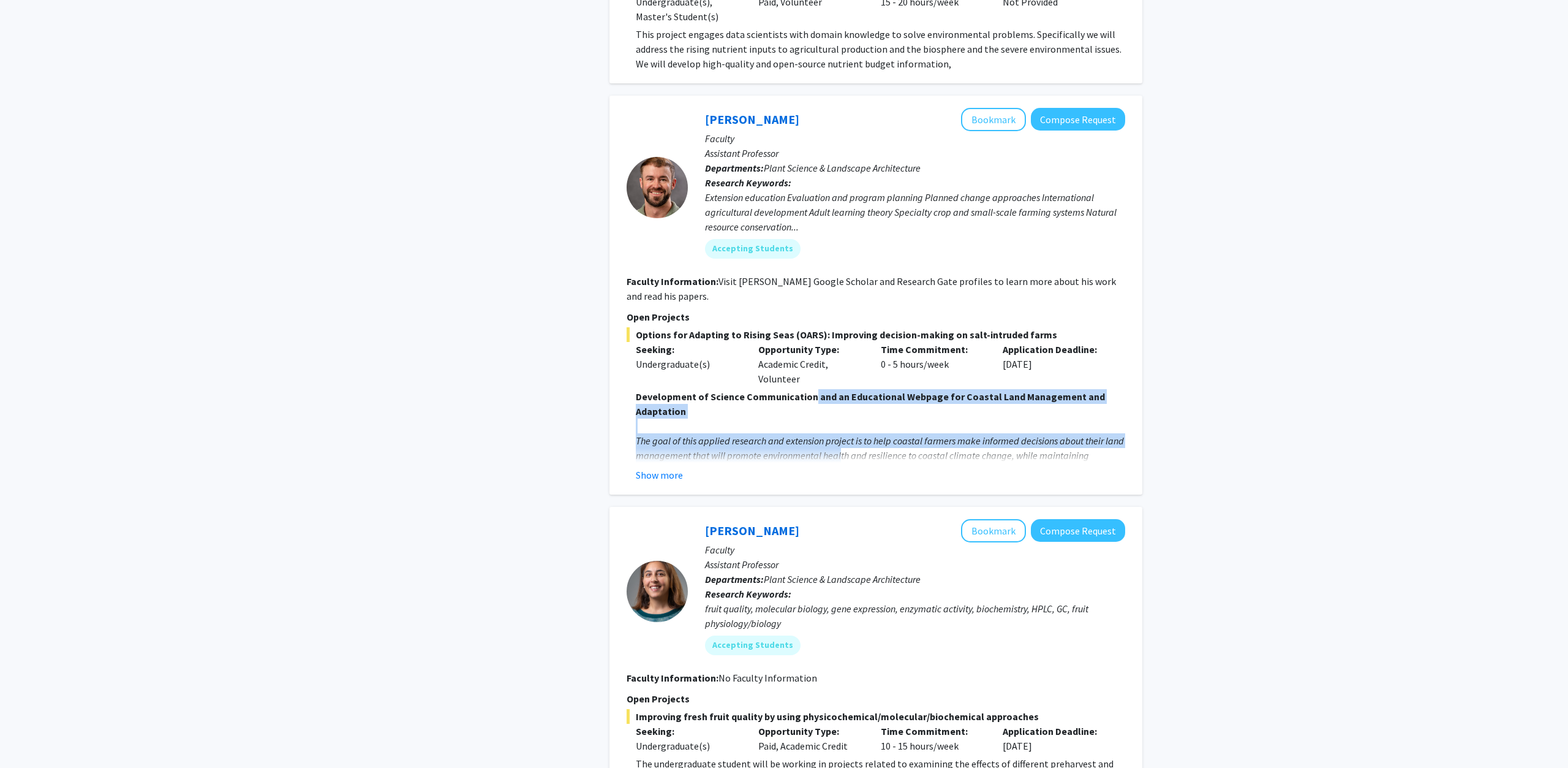
drag, startPoint x: 841, startPoint y: 418, endPoint x: 810, endPoint y: 351, distance: 73.8
click at [810, 389] on div "Development of Science Communication and an Educational Webpage for Coastal Lan…" at bounding box center [880, 668] width 489 height 558
click at [665, 468] on button "Show more" at bounding box center [659, 475] width 47 height 15
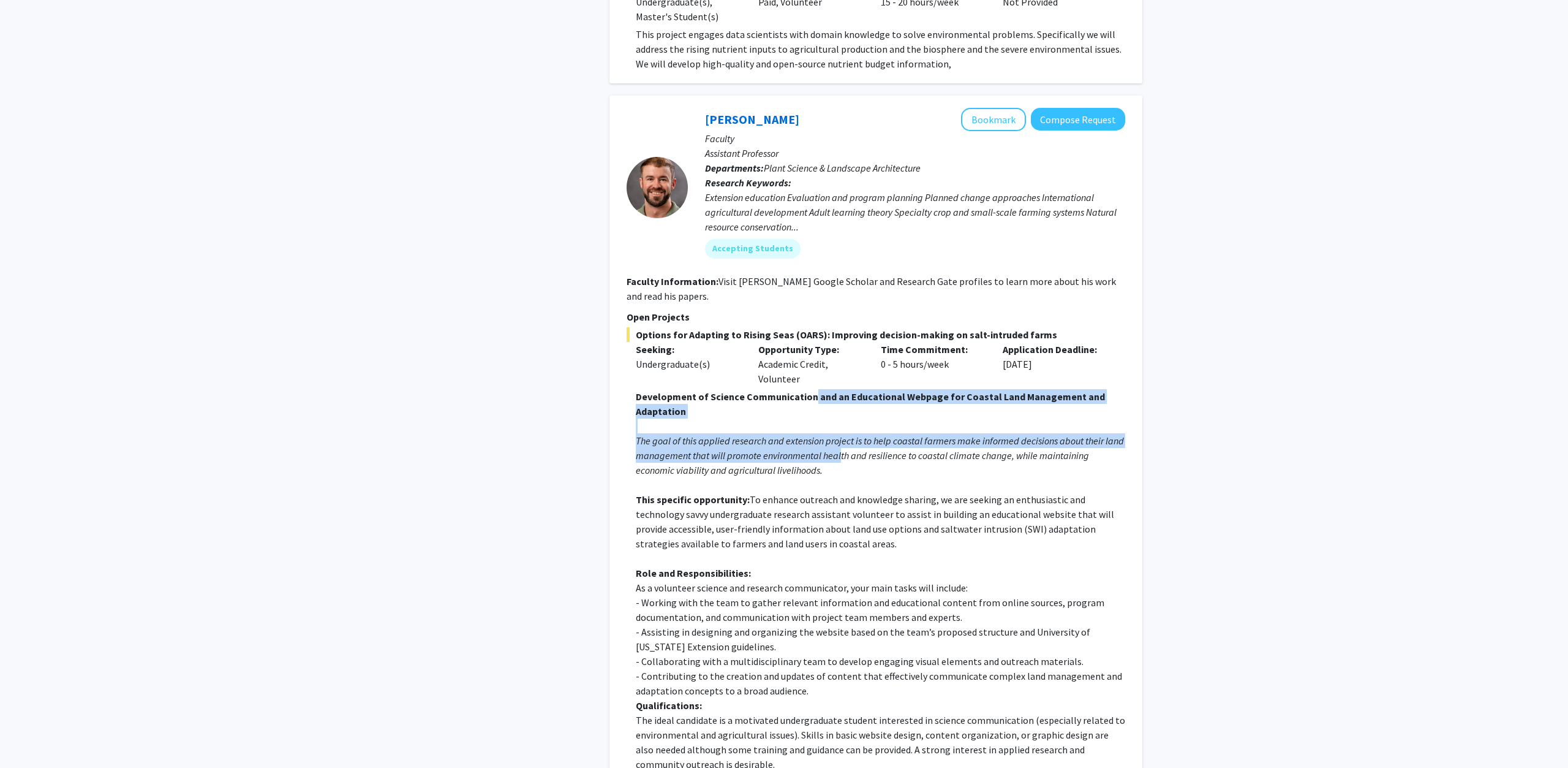
click at [736, 418] on p at bounding box center [880, 426] width 489 height 15
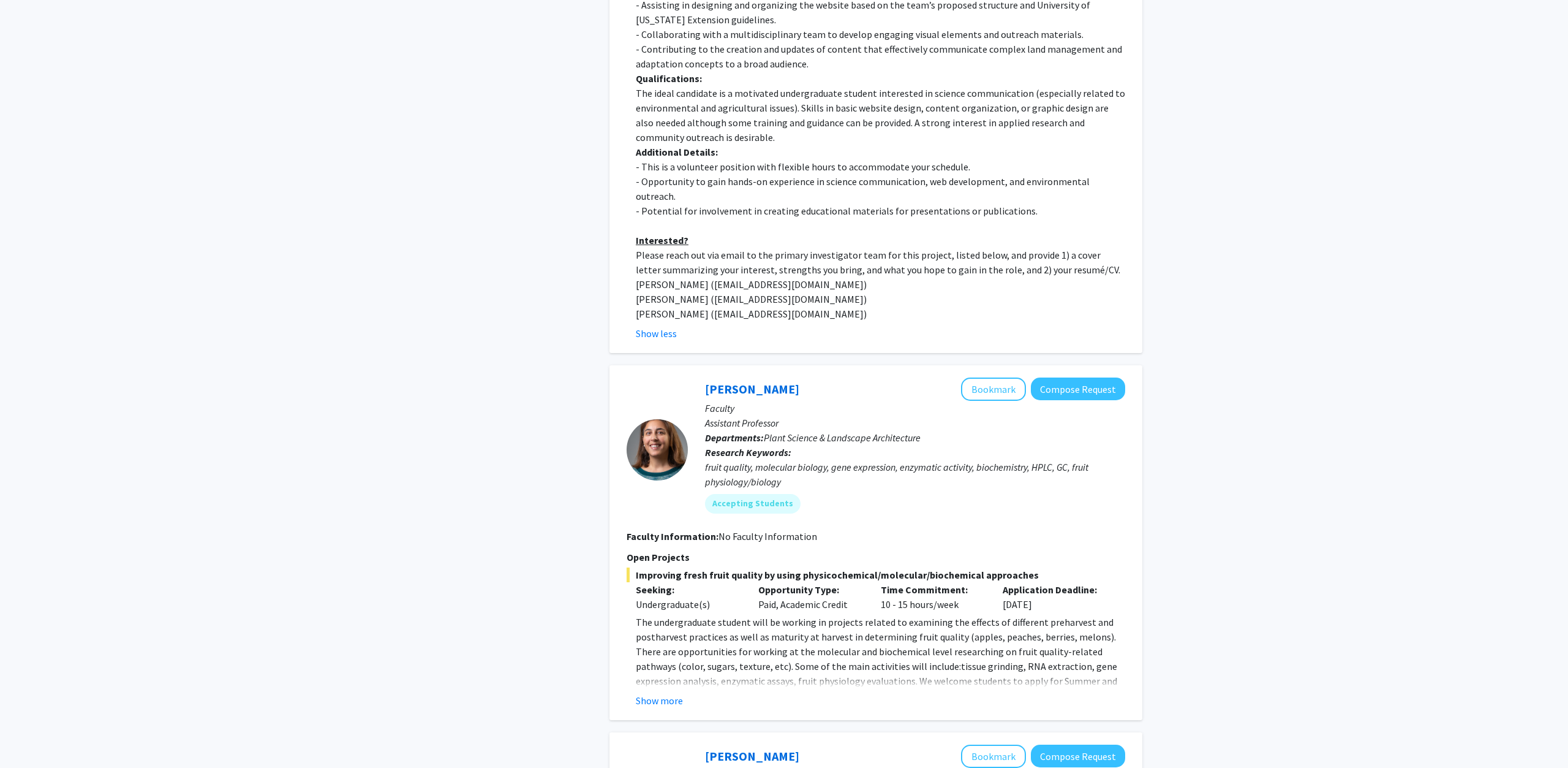
scroll to position [2500, 0]
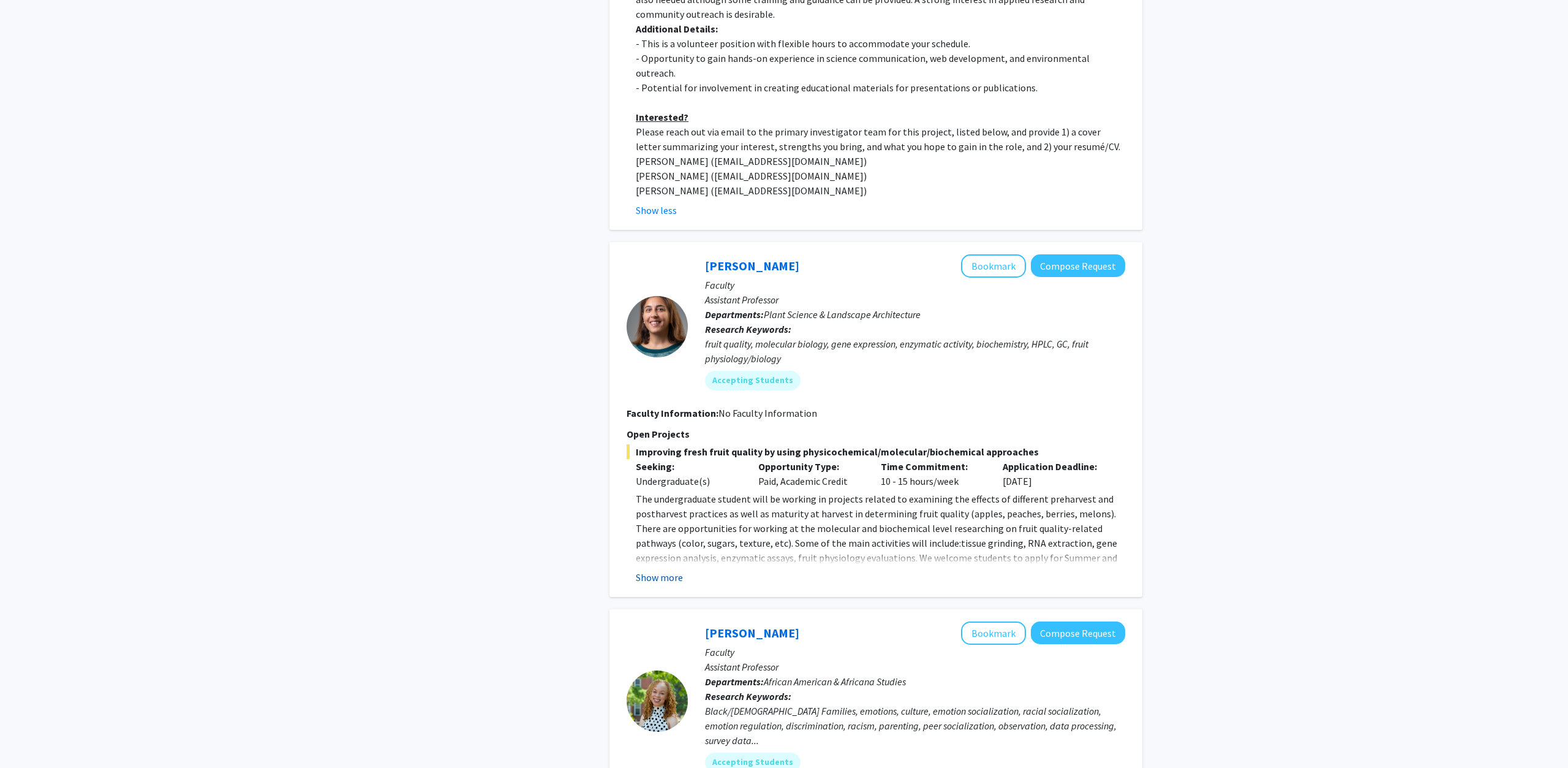
click at [639, 570] on button "Show more" at bounding box center [659, 577] width 47 height 15
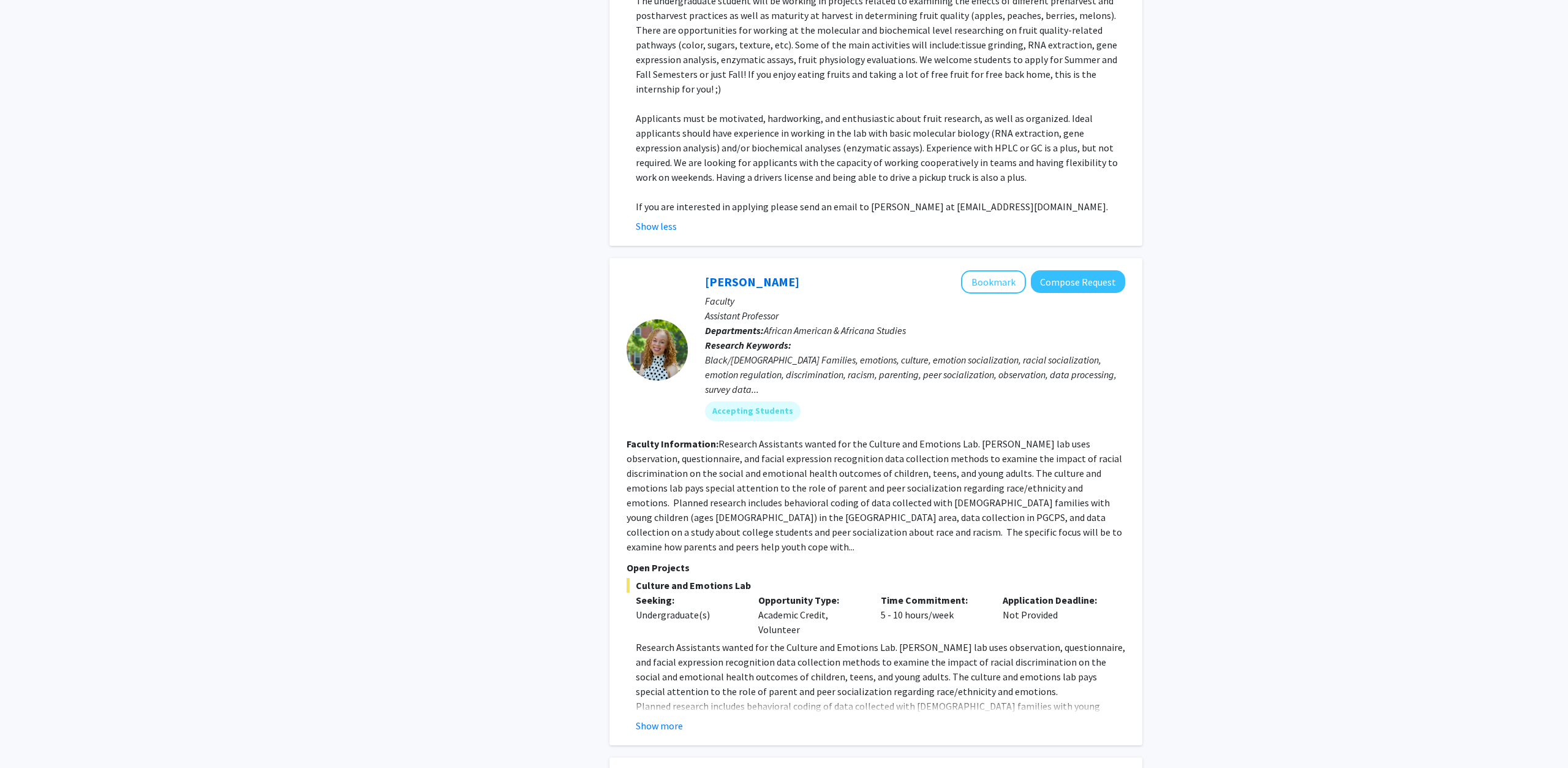
scroll to position [2999, 0]
click at [661, 716] on button "Show more" at bounding box center [659, 724] width 47 height 15
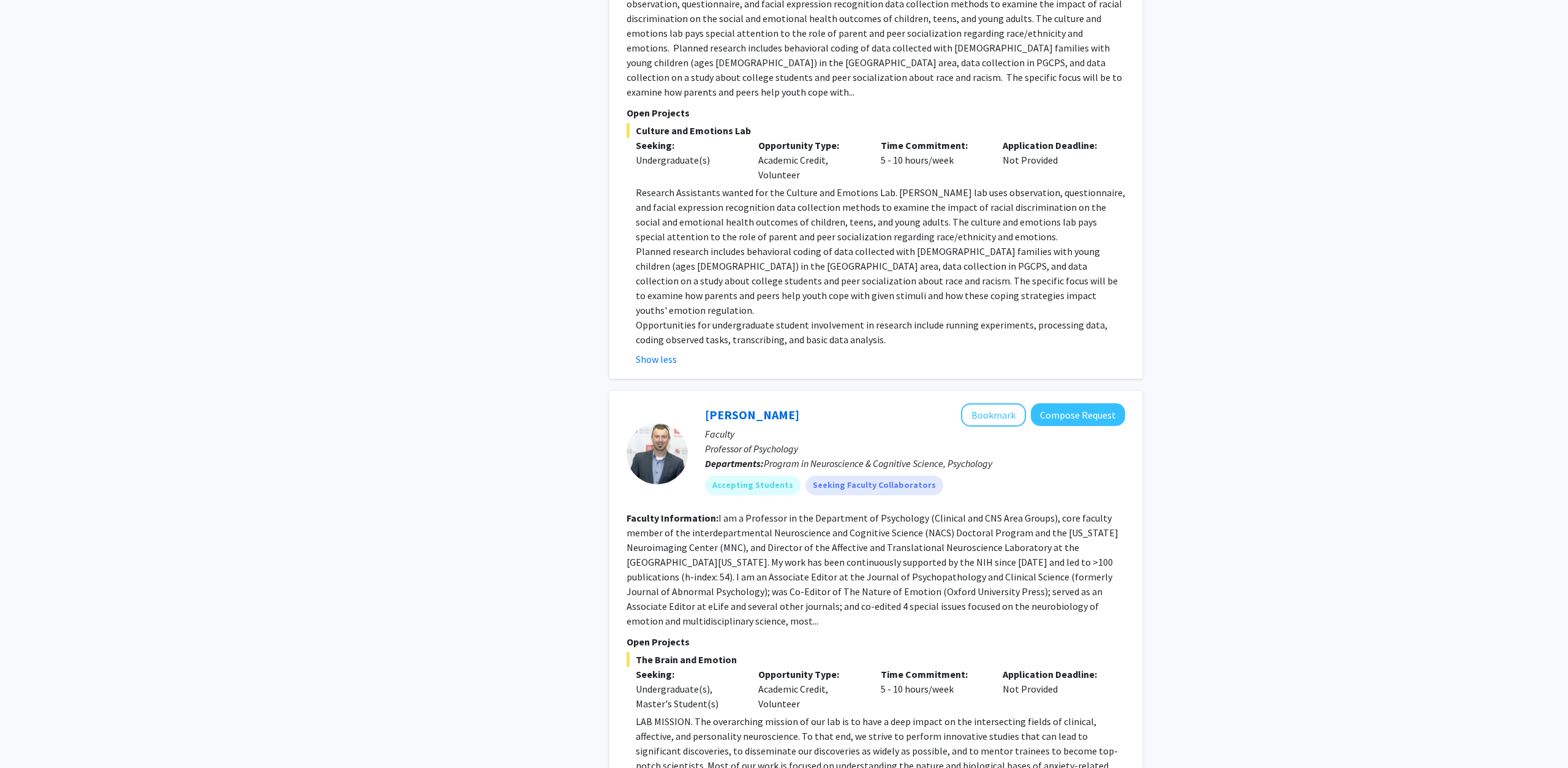
scroll to position [3499, 0]
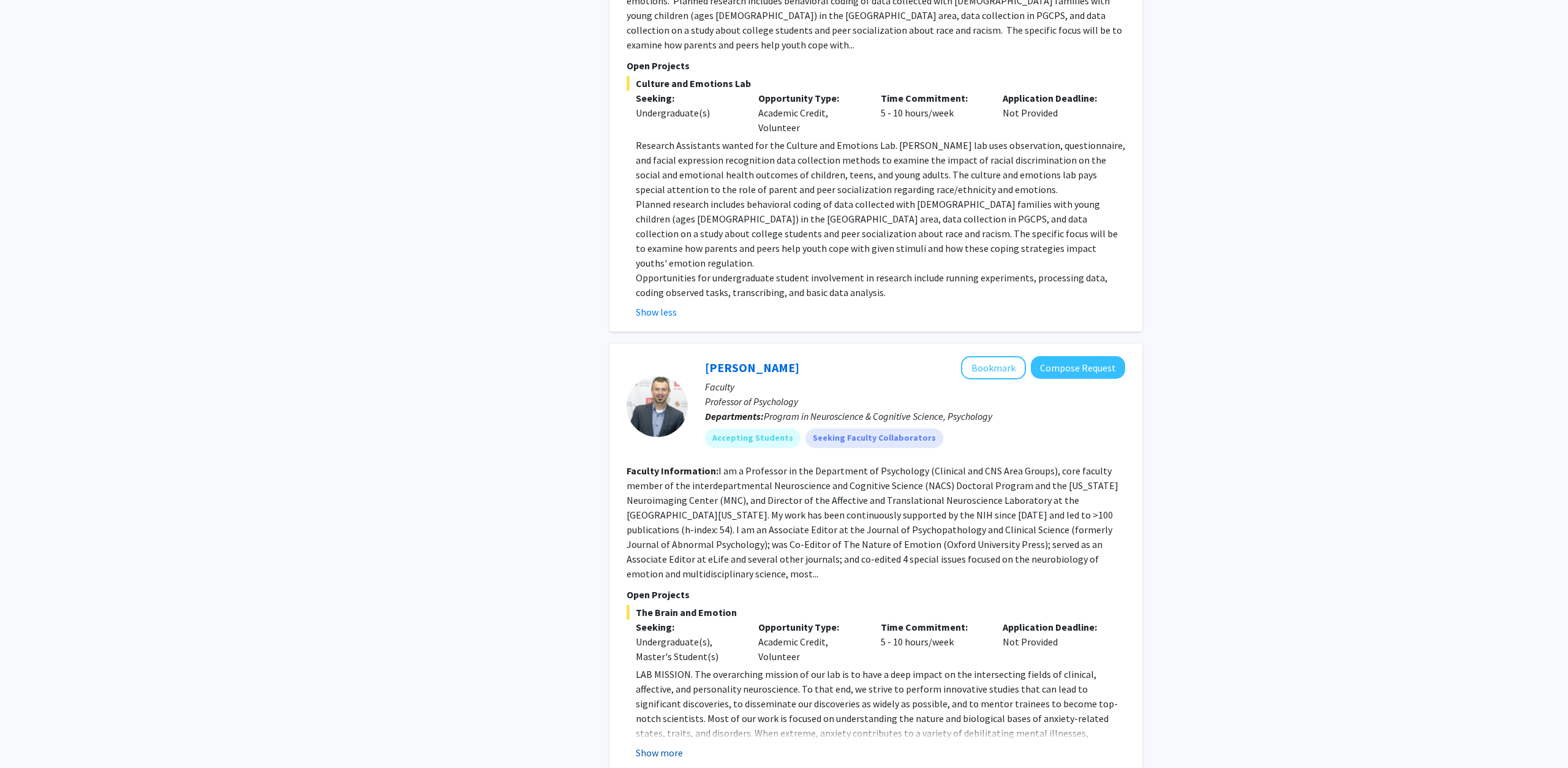
click at [656, 745] on button "Show more" at bounding box center [659, 753] width 47 height 15
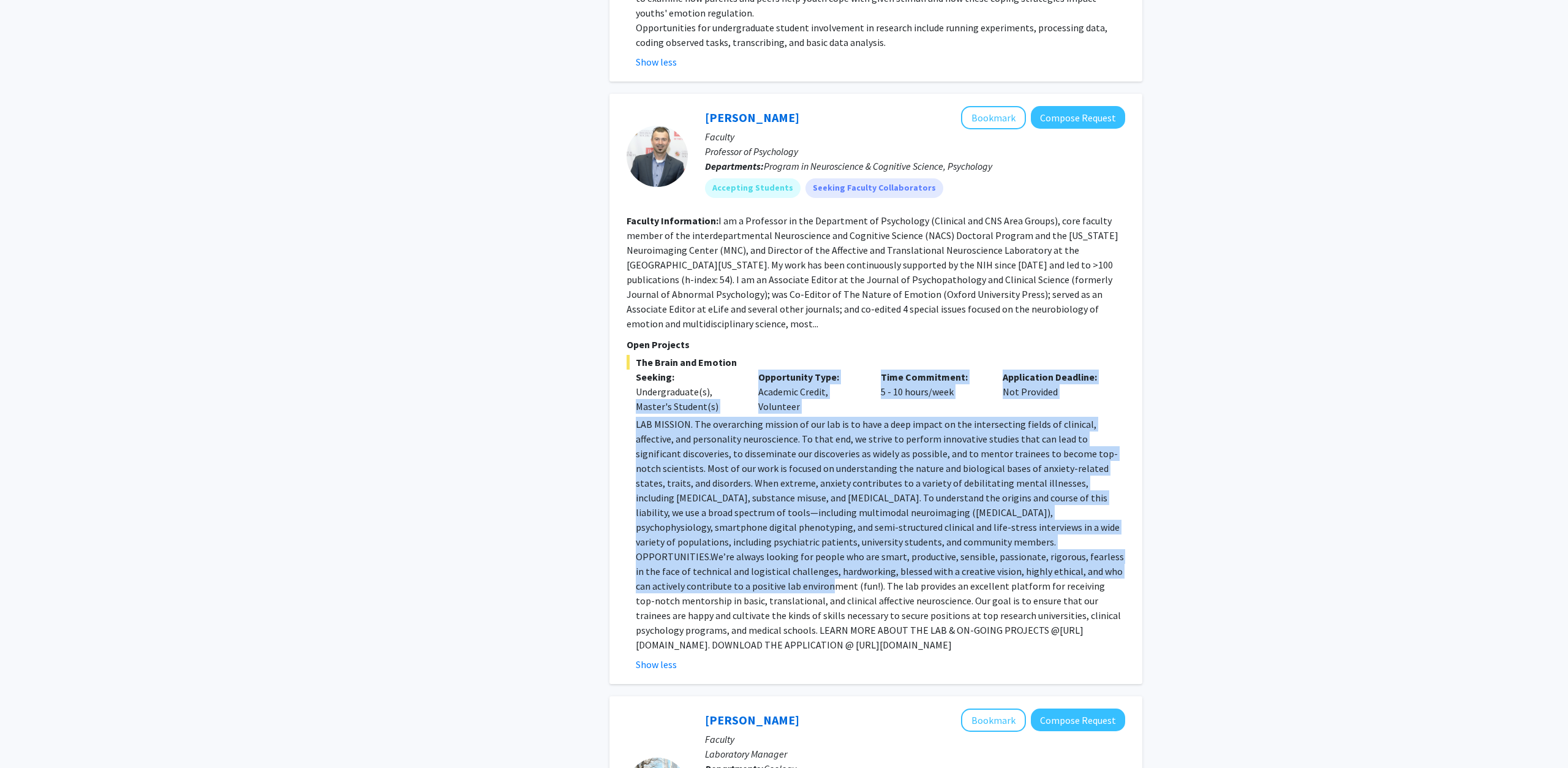
drag, startPoint x: 610, startPoint y: 316, endPoint x: 953, endPoint y: 449, distance: 367.9
click at [953, 449] on div "[PERSON_NAME] Bookmark Compose Request Faculty Professor of Psychology Departme…" at bounding box center [876, 388] width 533 height 590
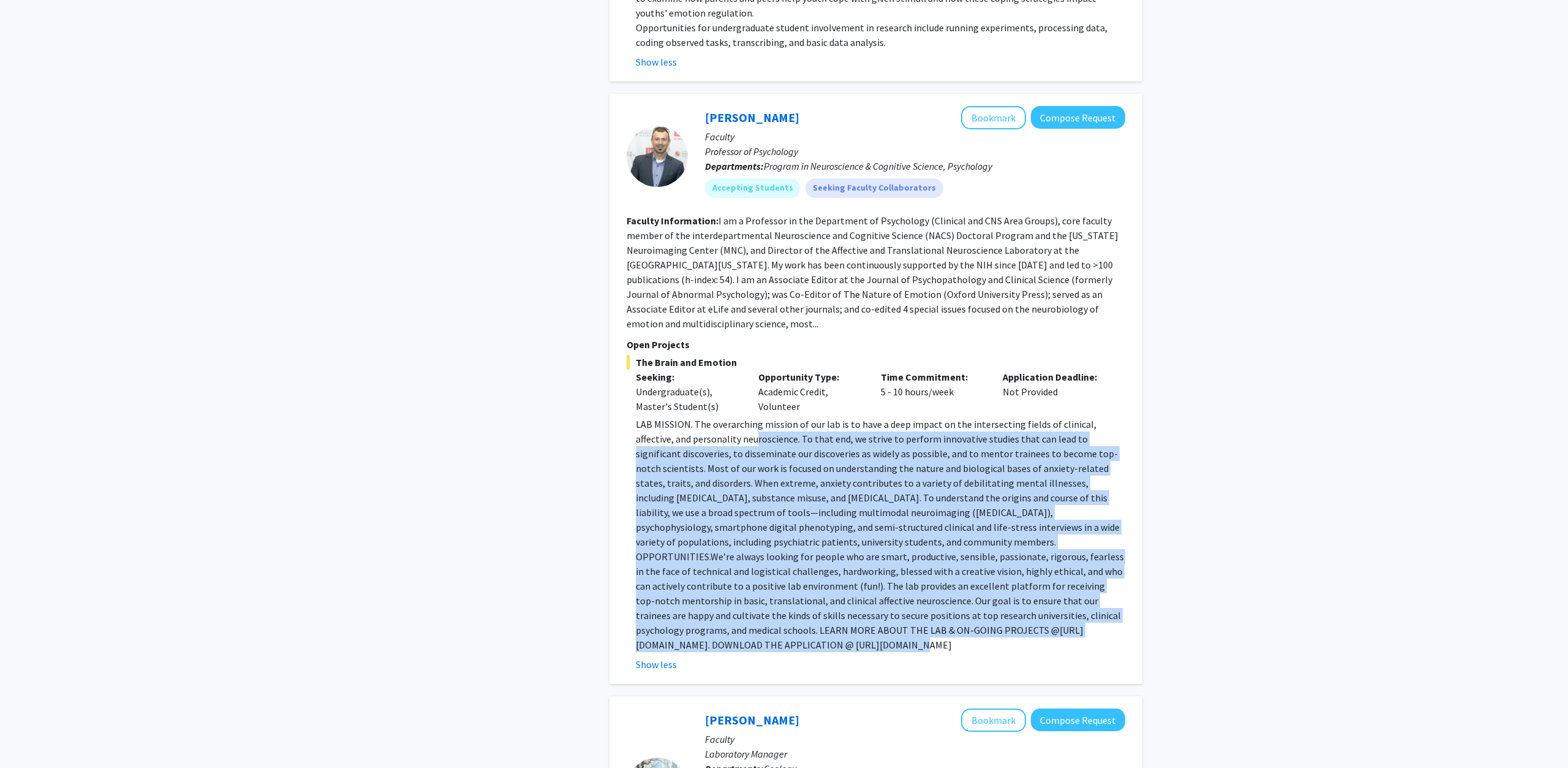
drag, startPoint x: 925, startPoint y: 509, endPoint x: 716, endPoint y: 323, distance: 279.8
click at [716, 417] on p "LAB MISSION. The overarching mission of our lab is to have a deep impact on the…" at bounding box center [880, 534] width 489 height 235
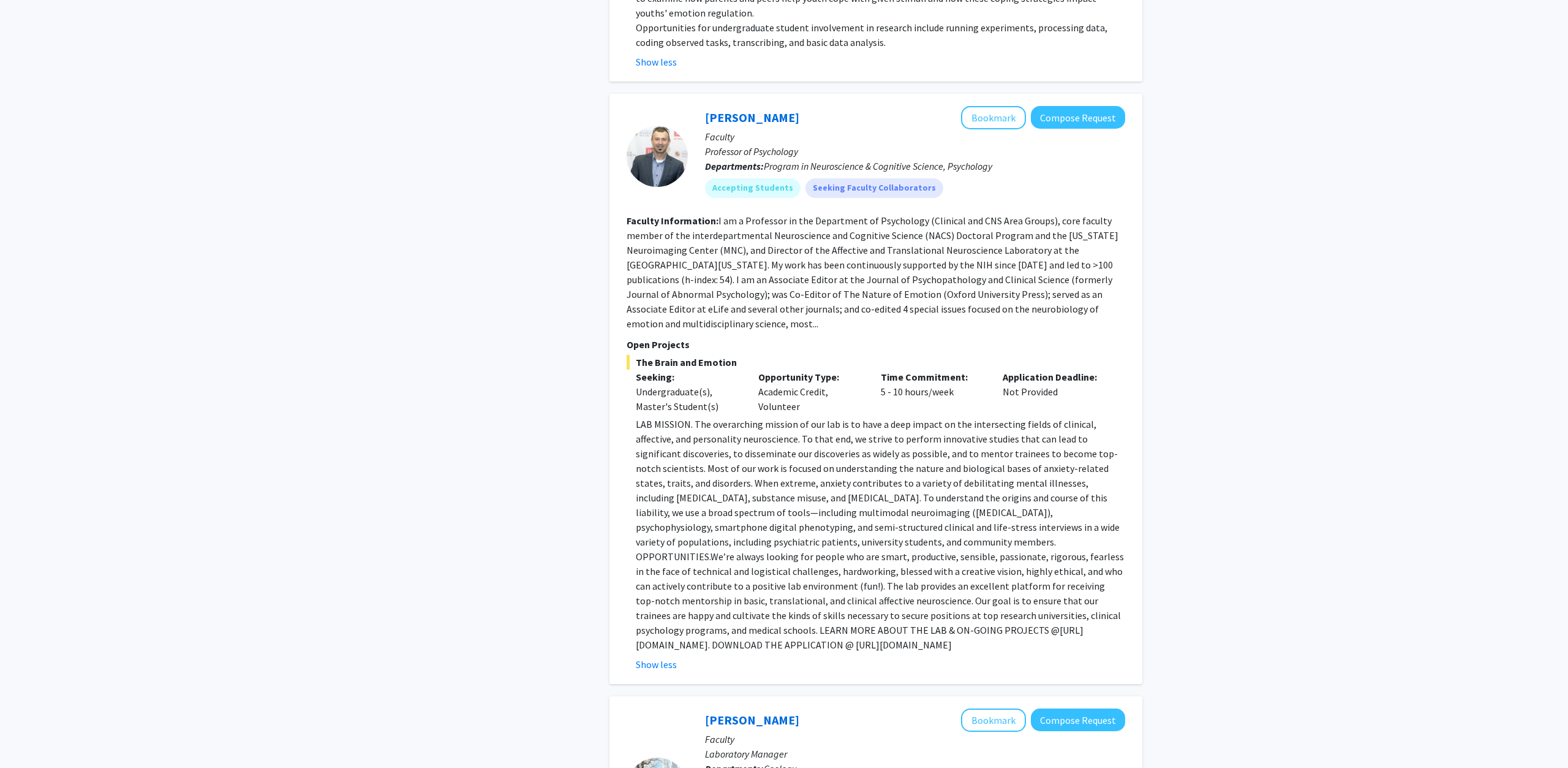
click at [716, 417] on p "LAB MISSION. The overarching mission of our lab is to have a deep impact on the…" at bounding box center [880, 534] width 489 height 235
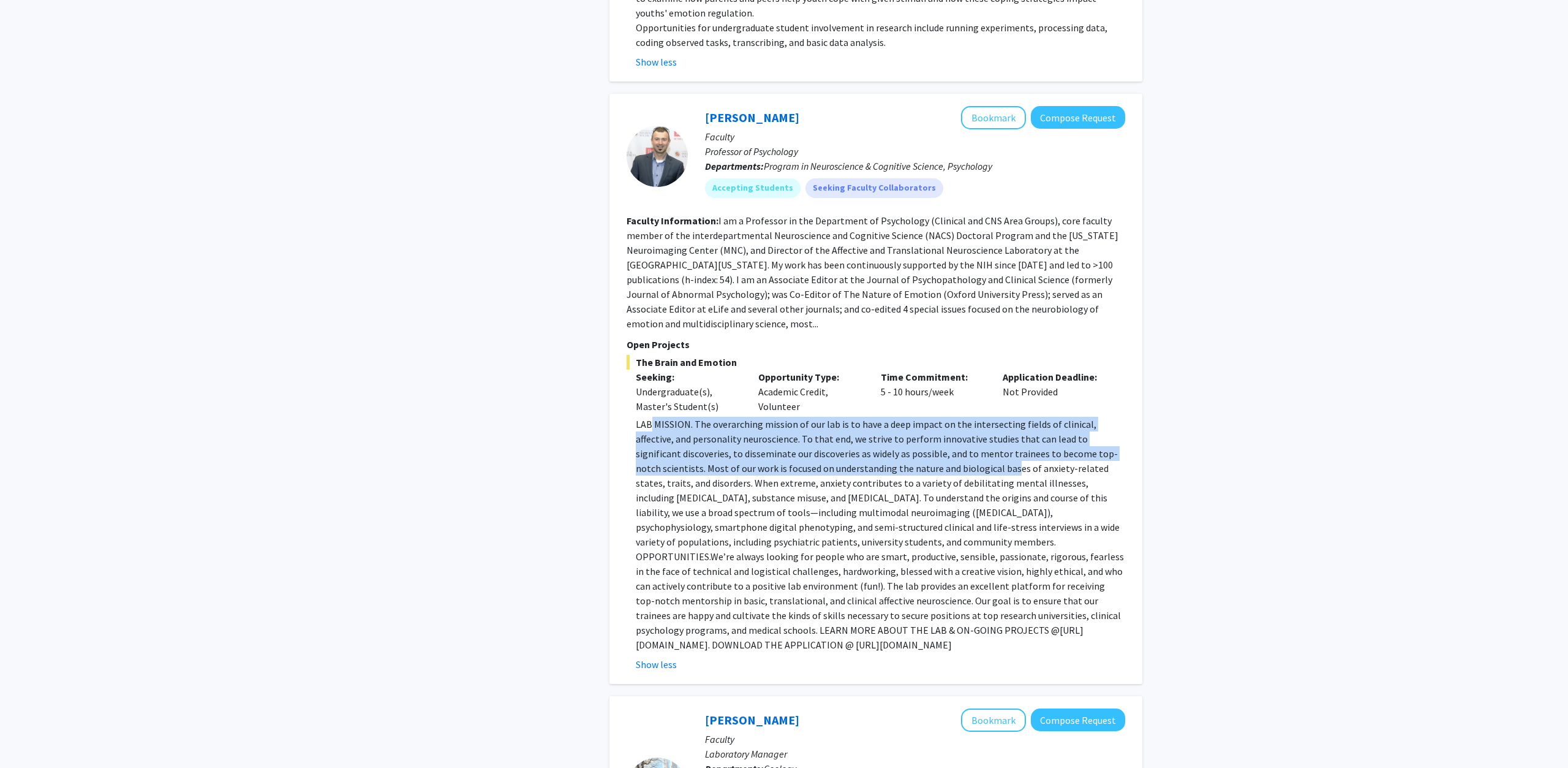
drag, startPoint x: 652, startPoint y: 301, endPoint x: 944, endPoint y: 346, distance: 295.4
click at [944, 417] on p "LAB MISSION. The overarching mission of our lab is to have a deep impact on the…" at bounding box center [880, 534] width 489 height 235
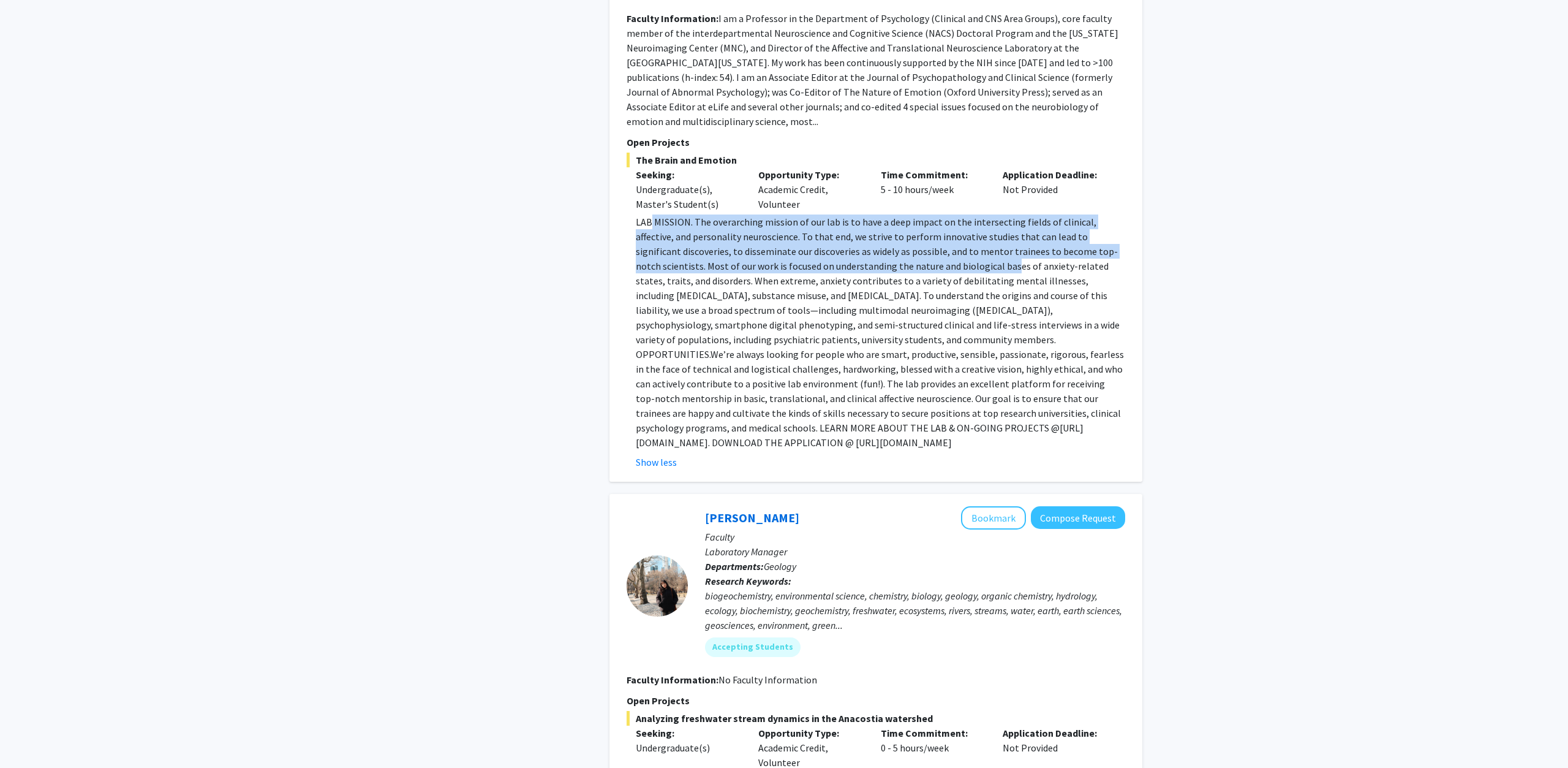
scroll to position [4062, 0]
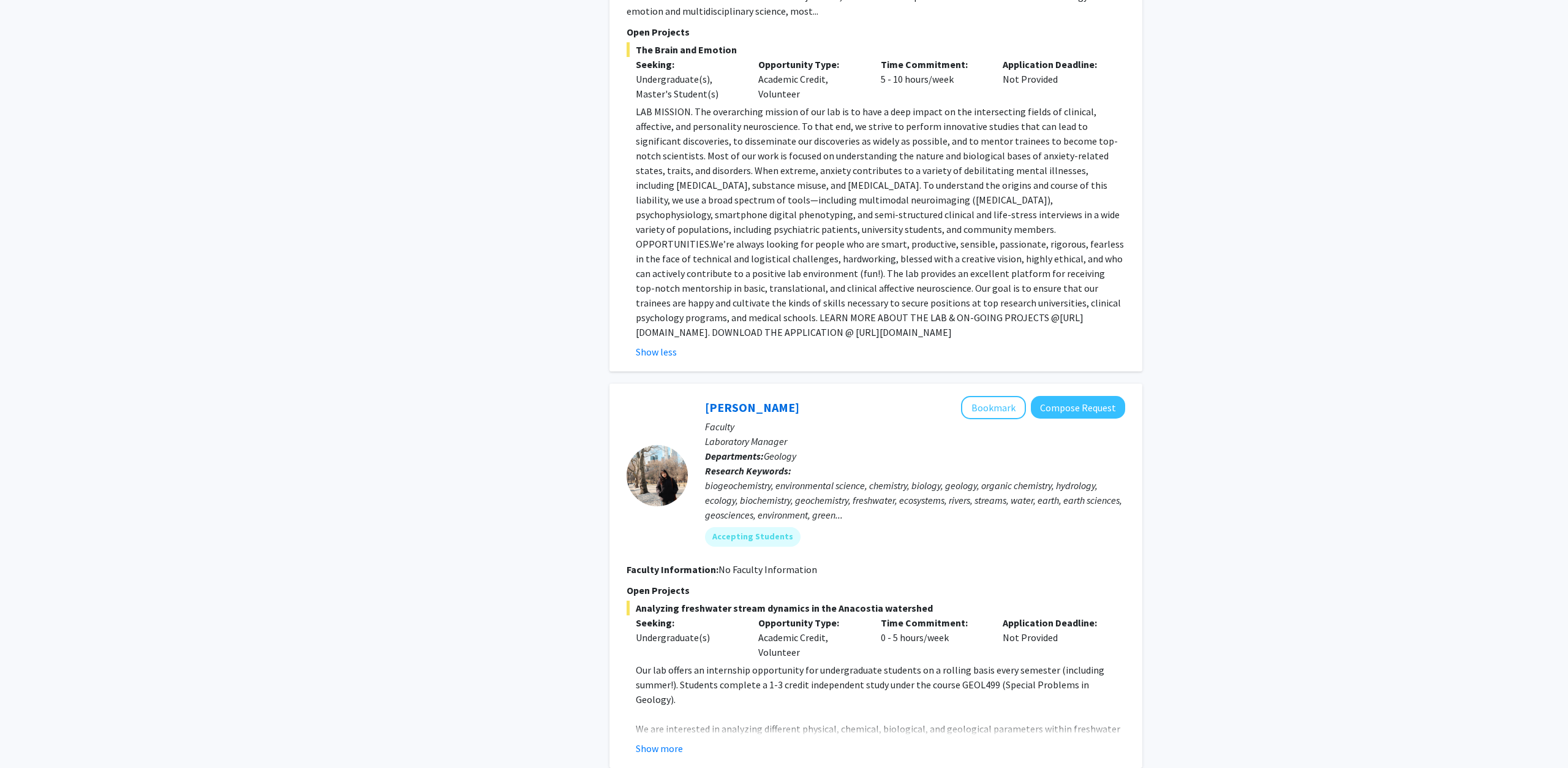
click at [656, 642] on div "[PERSON_NAME] Bookmark Compose Request Faculty Laboratory Manager Departments: …" at bounding box center [876, 575] width 533 height 384
click at [657, 741] on button "Show more" at bounding box center [659, 748] width 47 height 15
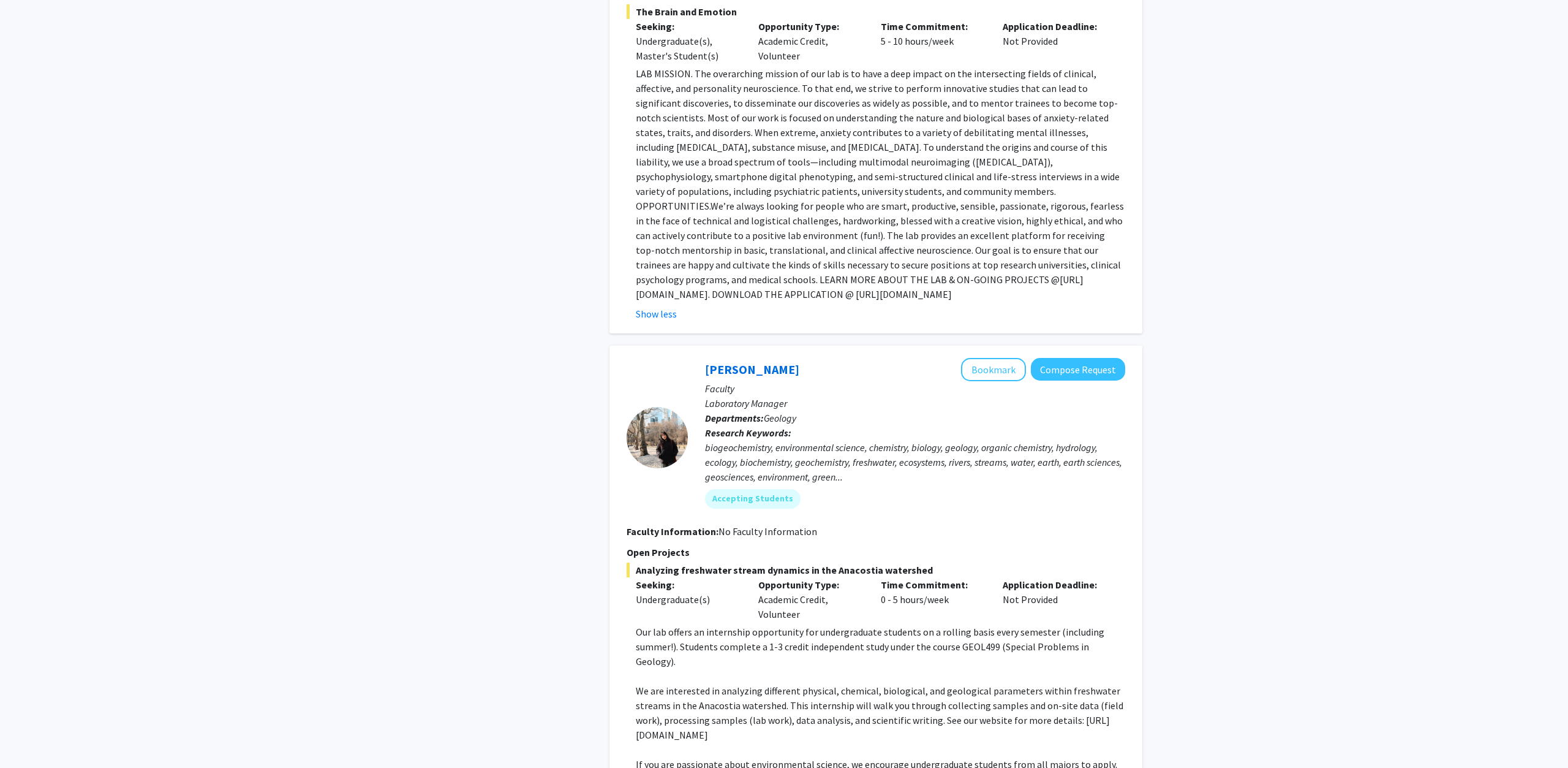
scroll to position [4187, 0]
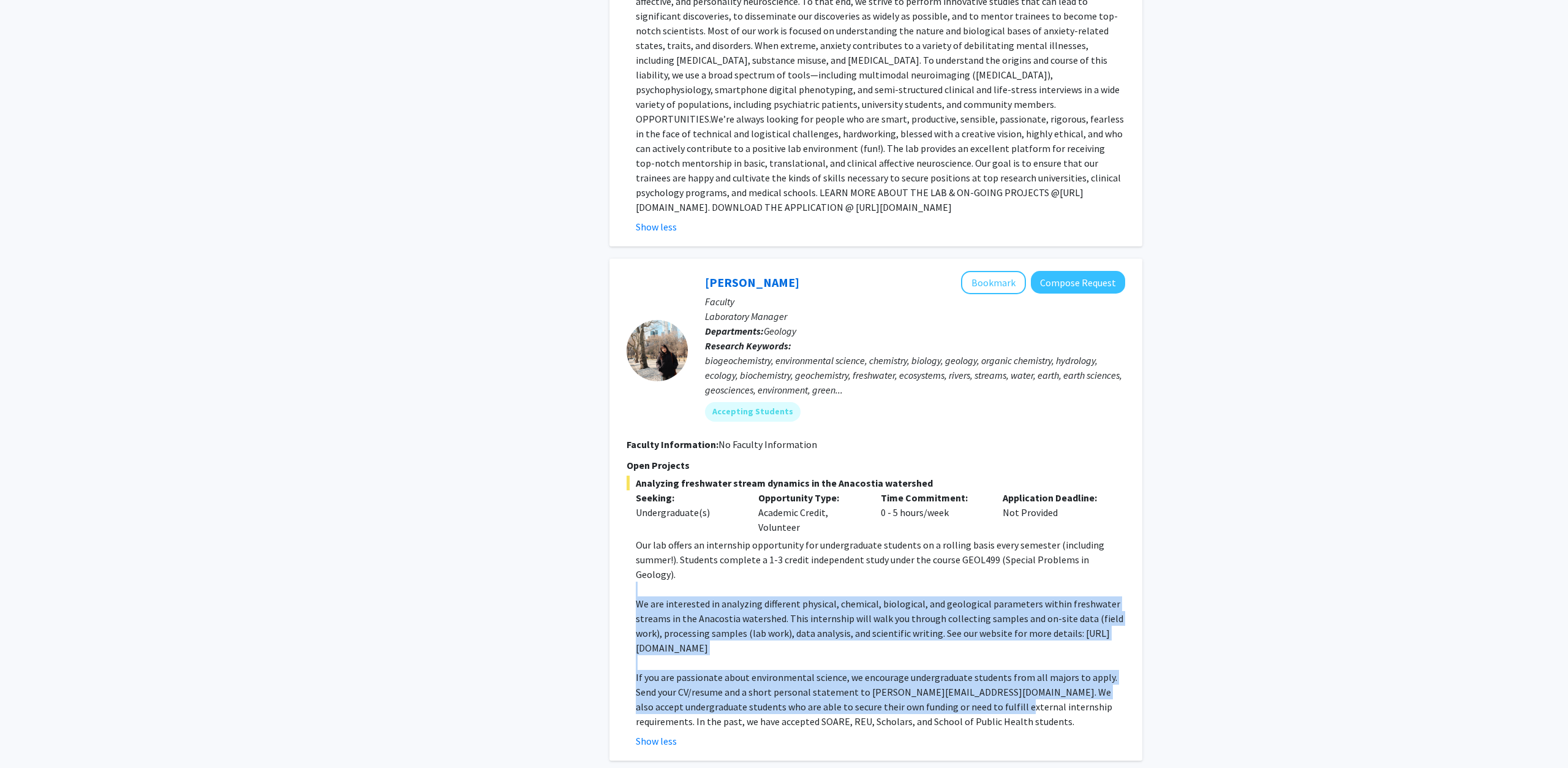
drag, startPoint x: 979, startPoint y: 569, endPoint x: 785, endPoint y: 456, distance: 224.5
click at [785, 538] on div "Our lab offers an internship opportunity for undergraduate students on a rollin…" at bounding box center [880, 633] width 489 height 191
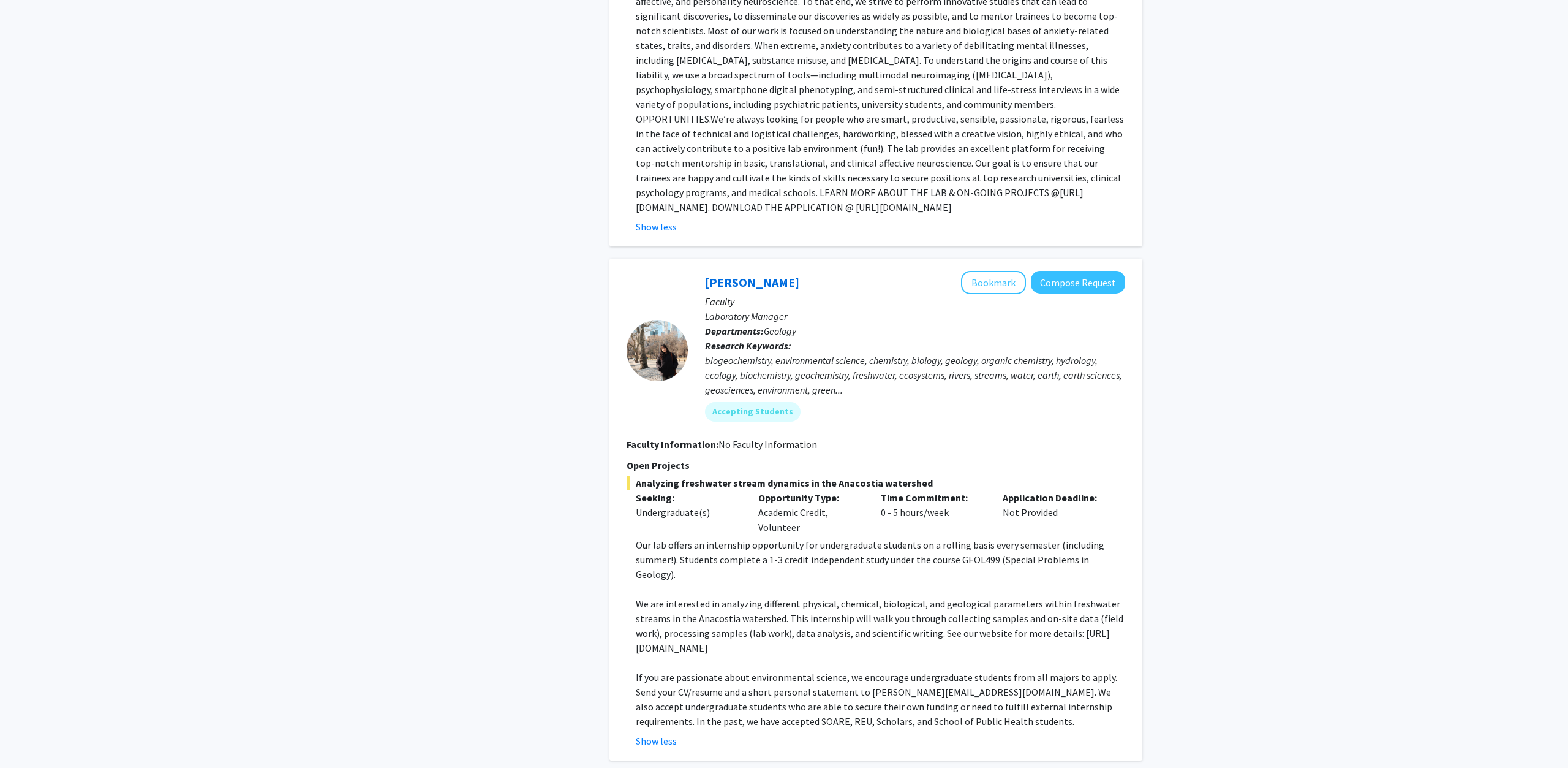
click at [785, 581] on p at bounding box center [880, 589] width 489 height 15
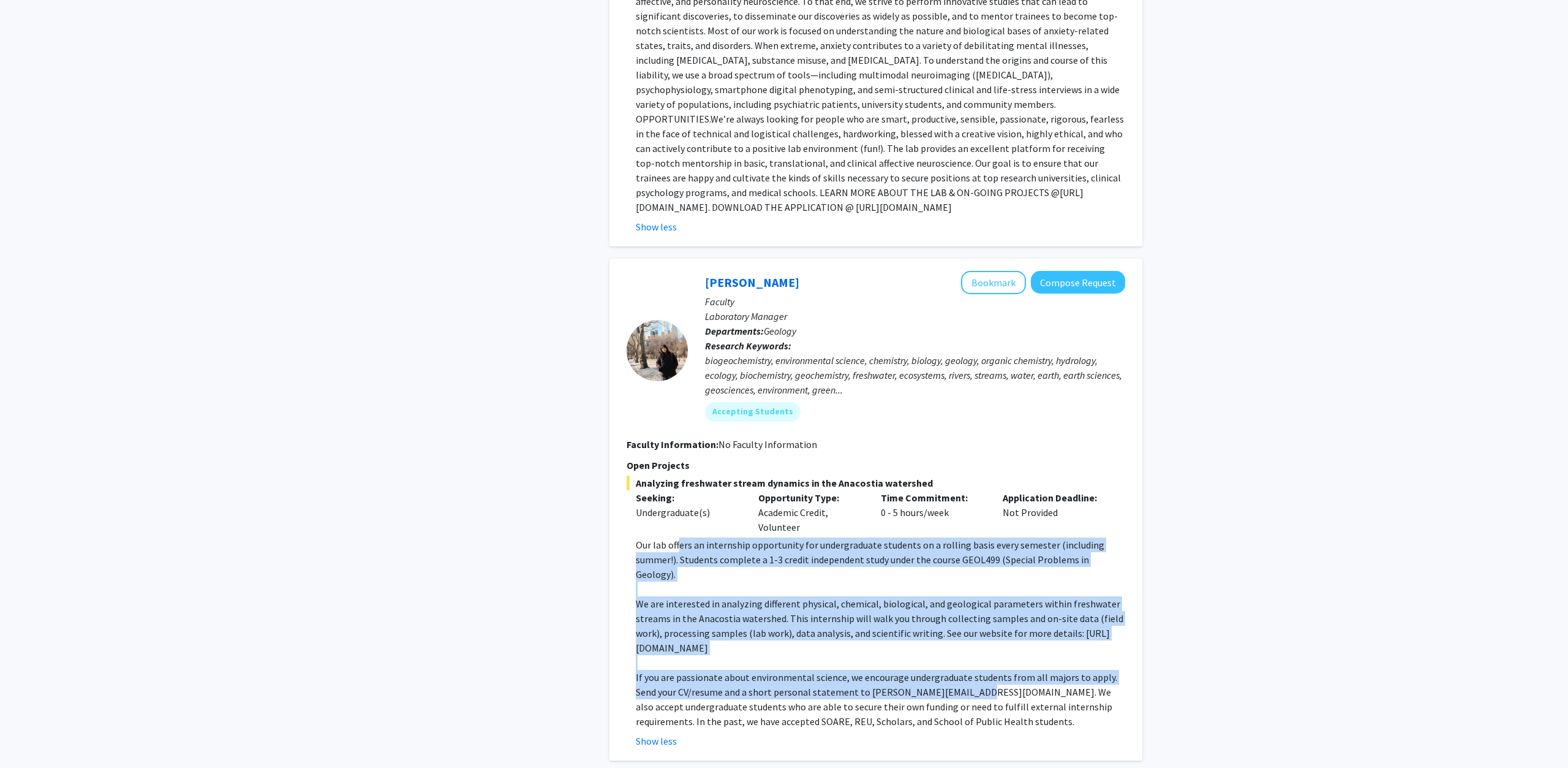
drag, startPoint x: 678, startPoint y: 422, endPoint x: 976, endPoint y: 555, distance: 326.3
click at [976, 555] on div "Our lab offers an internship opportunity for undergraduate students on a rollin…" at bounding box center [880, 633] width 489 height 191
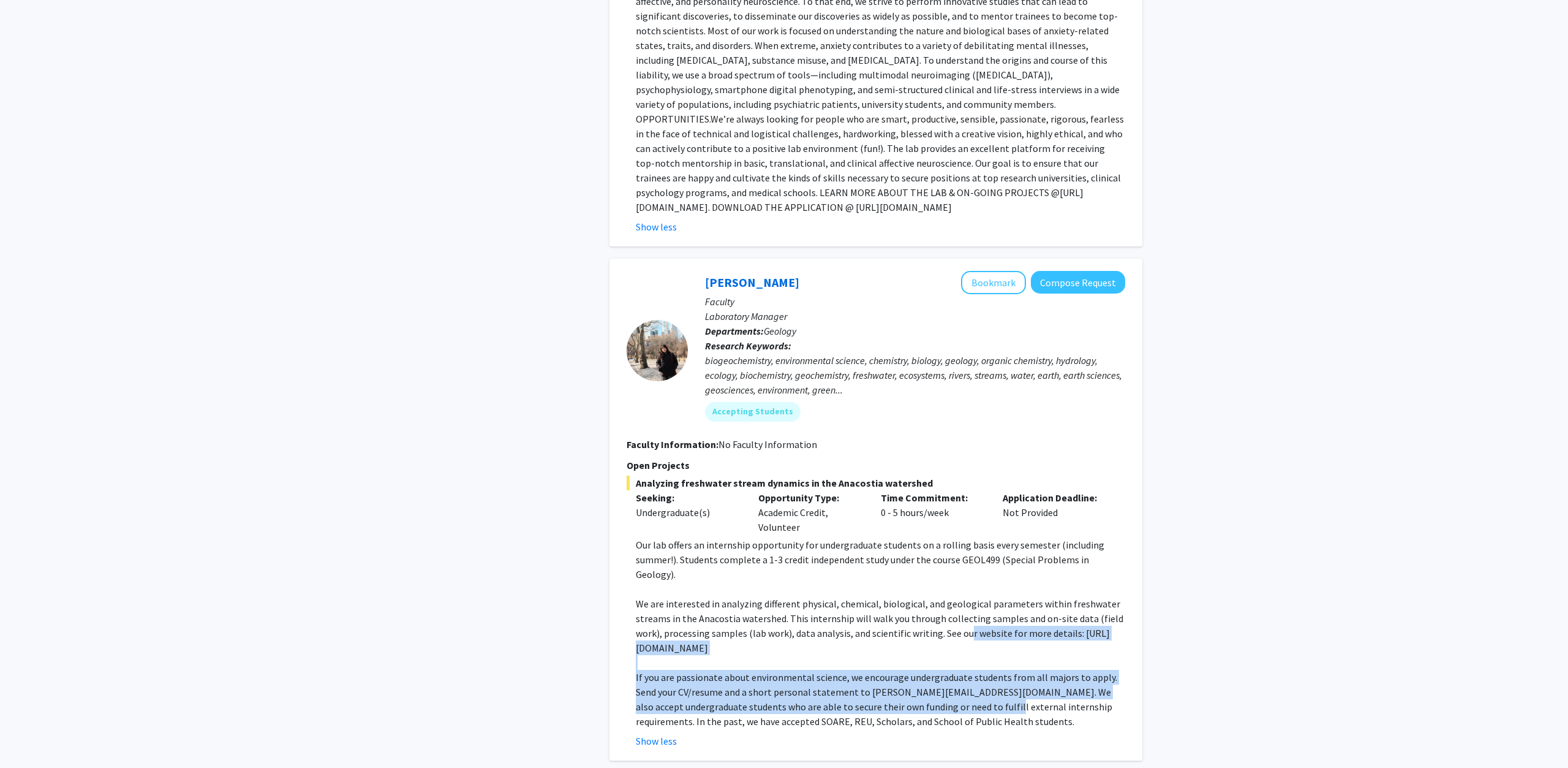
drag, startPoint x: 961, startPoint y: 576, endPoint x: 966, endPoint y: 496, distance: 80.2
click at [966, 538] on div "Our lab offers an internship opportunity for undergraduate students on a rollin…" at bounding box center [880, 633] width 489 height 191
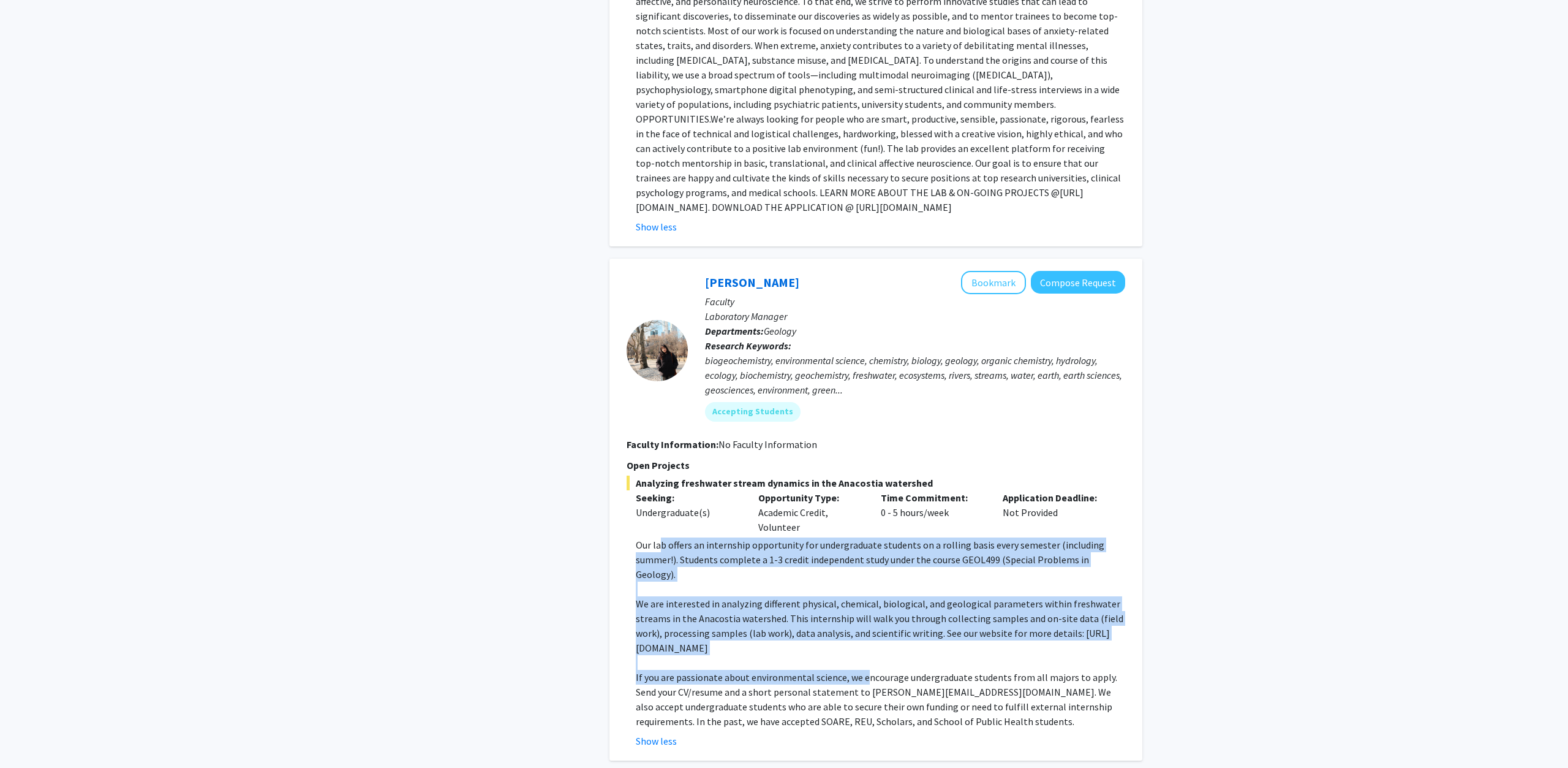
drag, startPoint x: 659, startPoint y: 418, endPoint x: 865, endPoint y: 552, distance: 245.7
click at [865, 552] on div "Analyzing freshwater stream dynamics in the Anacostia watershed Seeking: Underg…" at bounding box center [876, 611] width 499 height 273
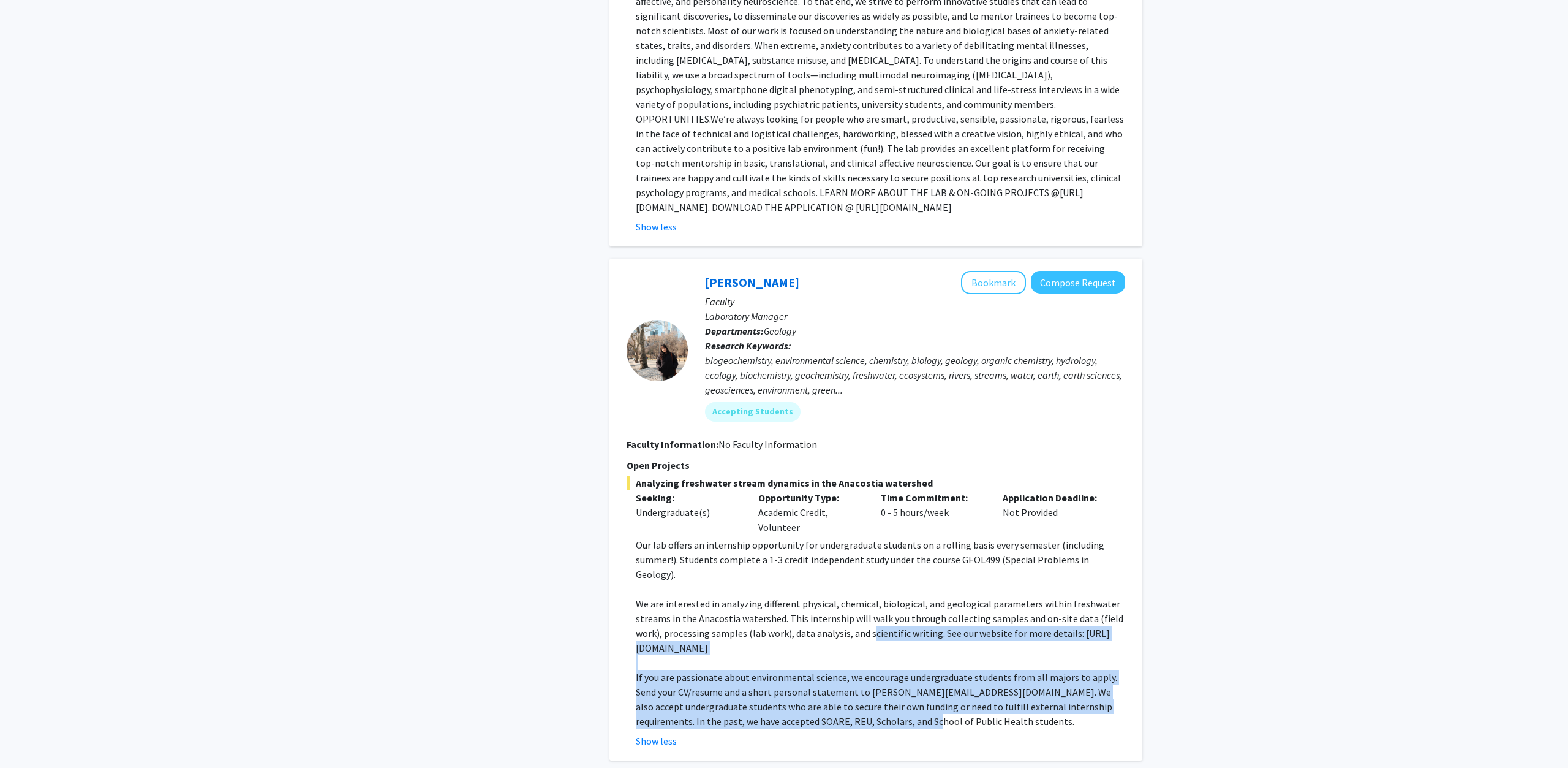
drag, startPoint x: 877, startPoint y: 587, endPoint x: 871, endPoint y: 502, distance: 85.2
click at [871, 538] on div "Our lab offers an internship opportunity for undergraduate students on a rollin…" at bounding box center [880, 633] width 489 height 191
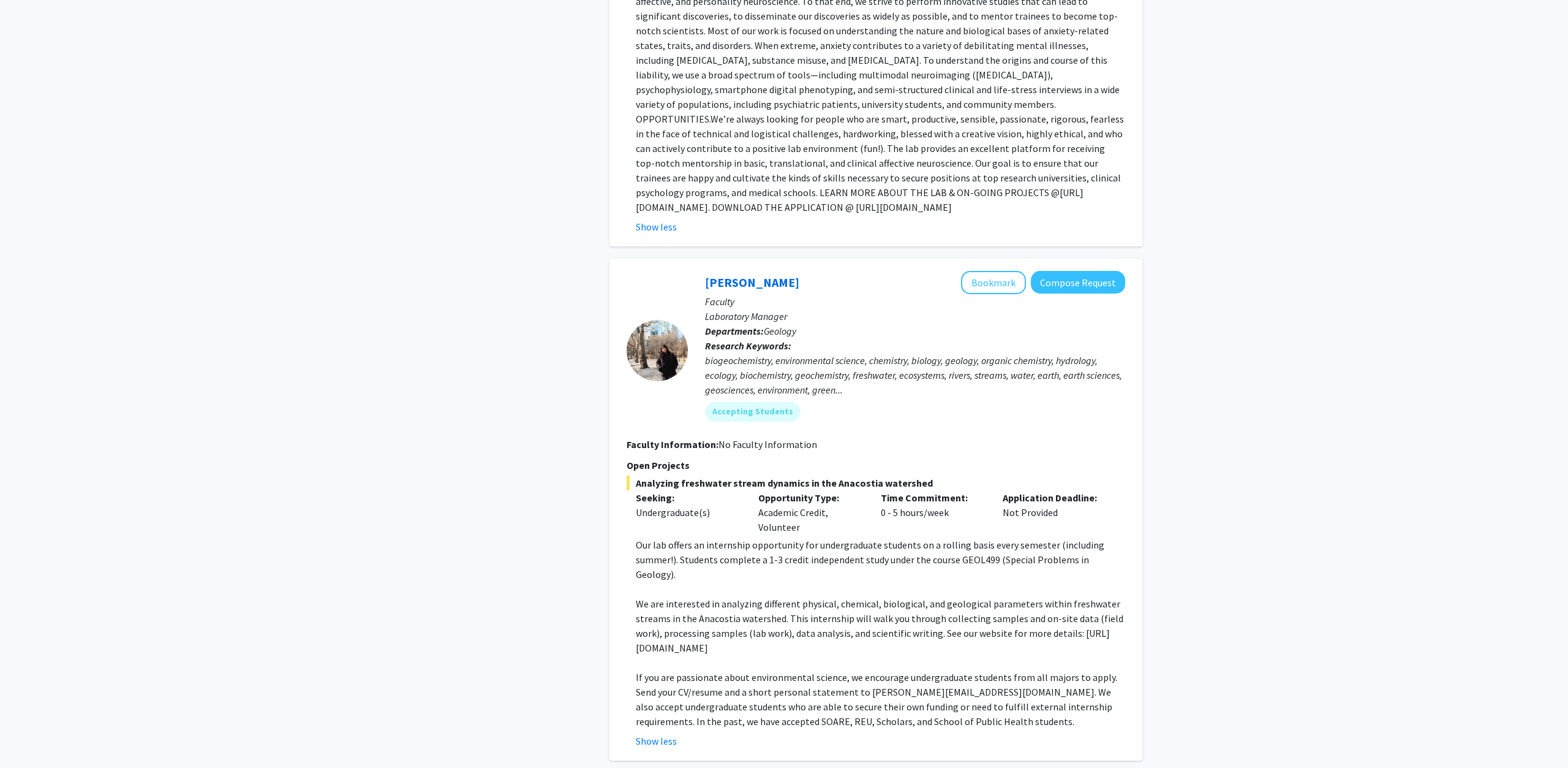
click at [871, 596] on p "We are interested in analyzing different physical, chemical, biological, and ge…" at bounding box center [880, 625] width 489 height 59
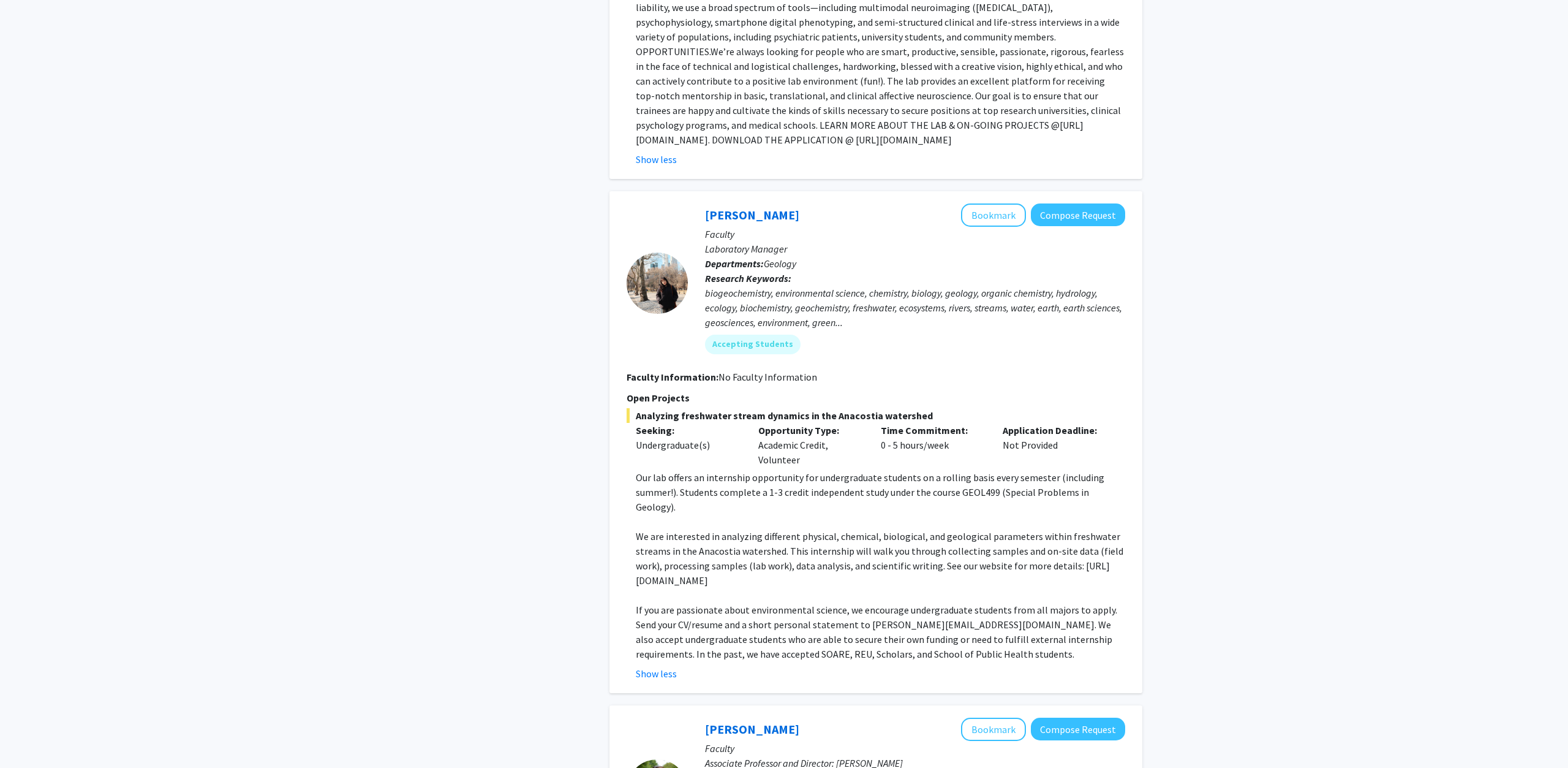
scroll to position [4311, 0]
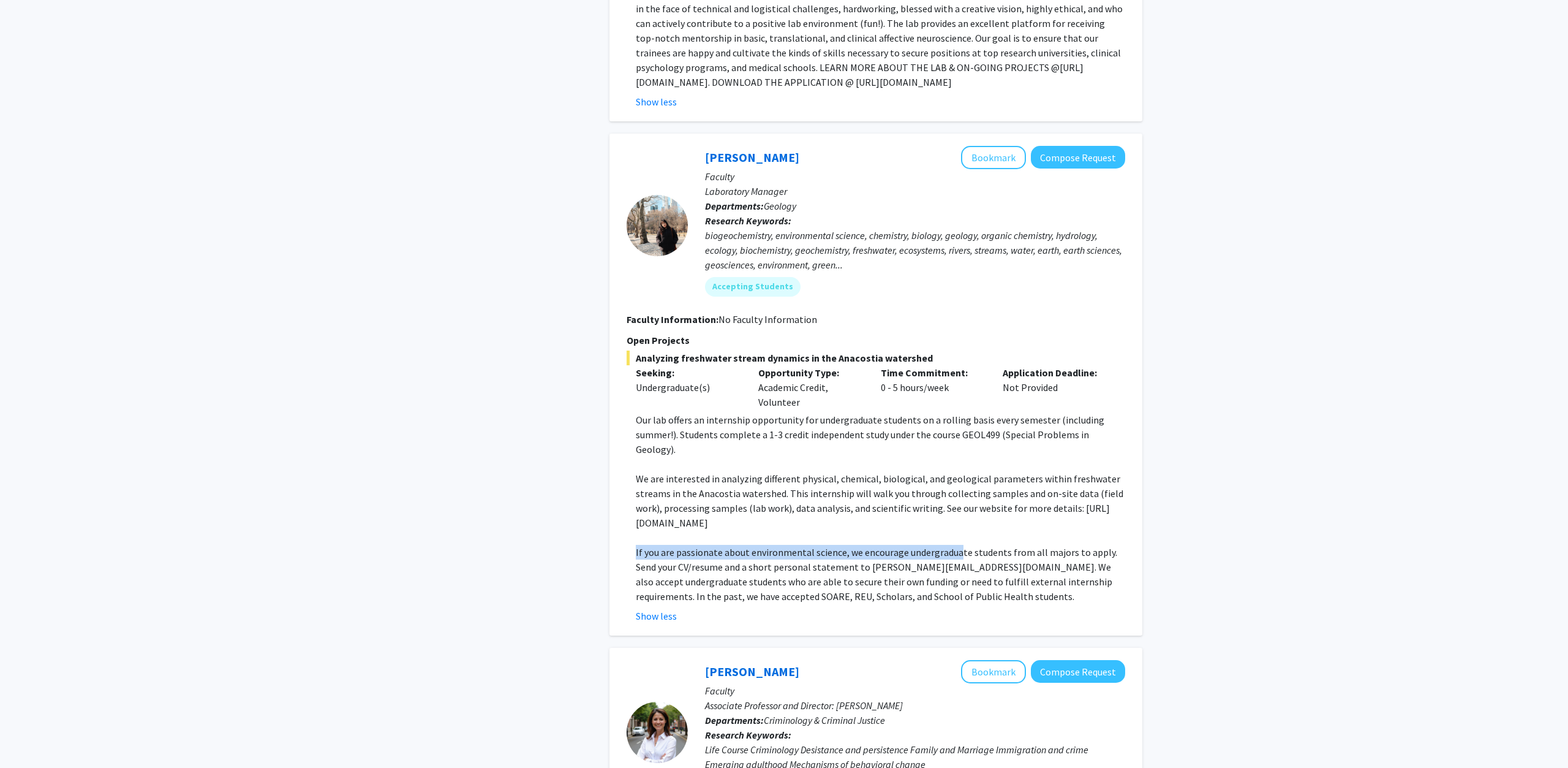
drag, startPoint x: 636, startPoint y: 417, endPoint x: 958, endPoint y: 427, distance: 322.2
click at [958, 427] on fg-read-more "Our lab offers an internship opportunity for undergraduate students on a rollin…" at bounding box center [876, 517] width 499 height 211
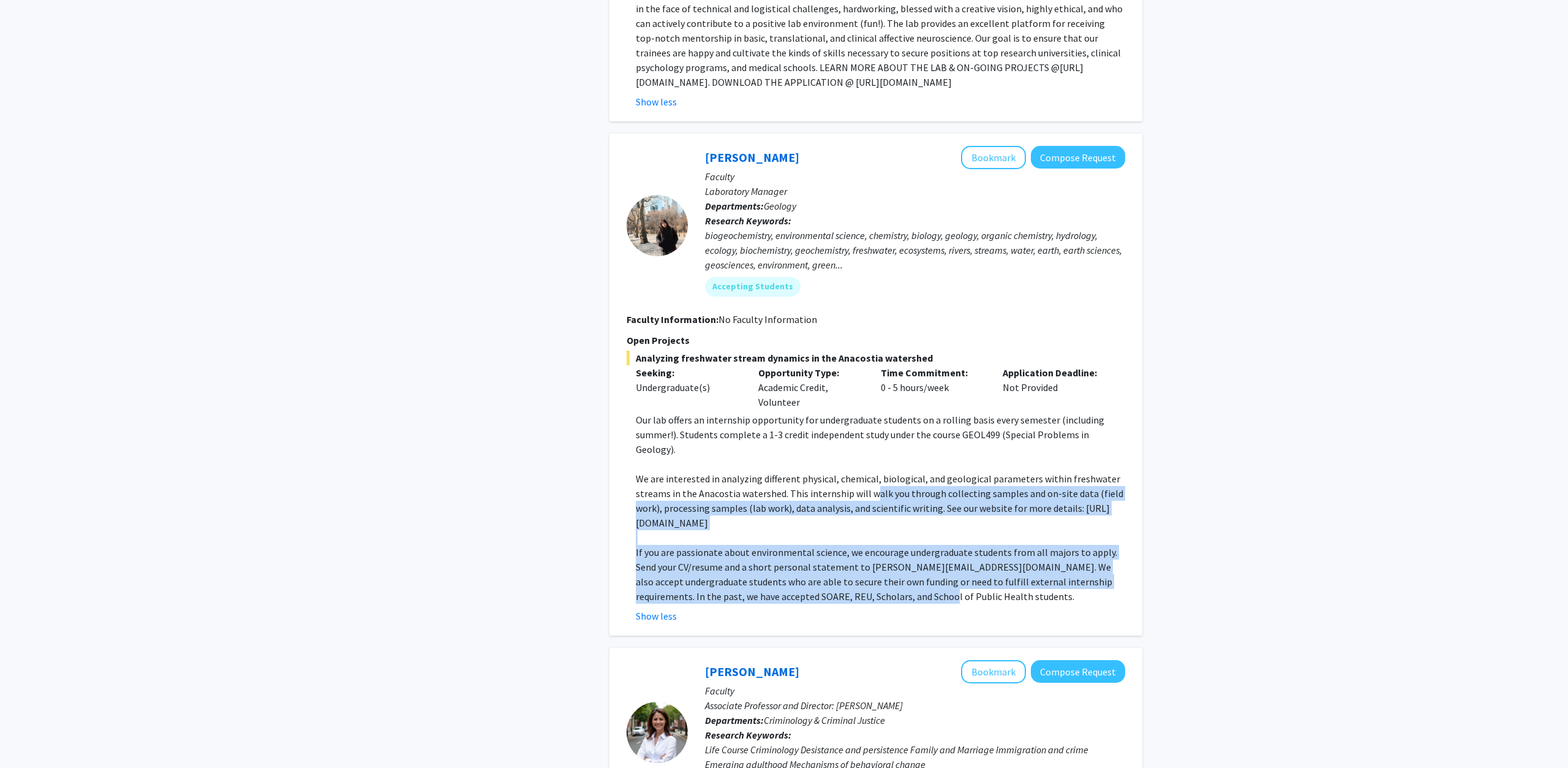
drag, startPoint x: 939, startPoint y: 469, endPoint x: 871, endPoint y: 364, distance: 125.1
click at [871, 412] on div "Our lab offers an internship opportunity for undergraduate students on a rollin…" at bounding box center [880, 507] width 489 height 191
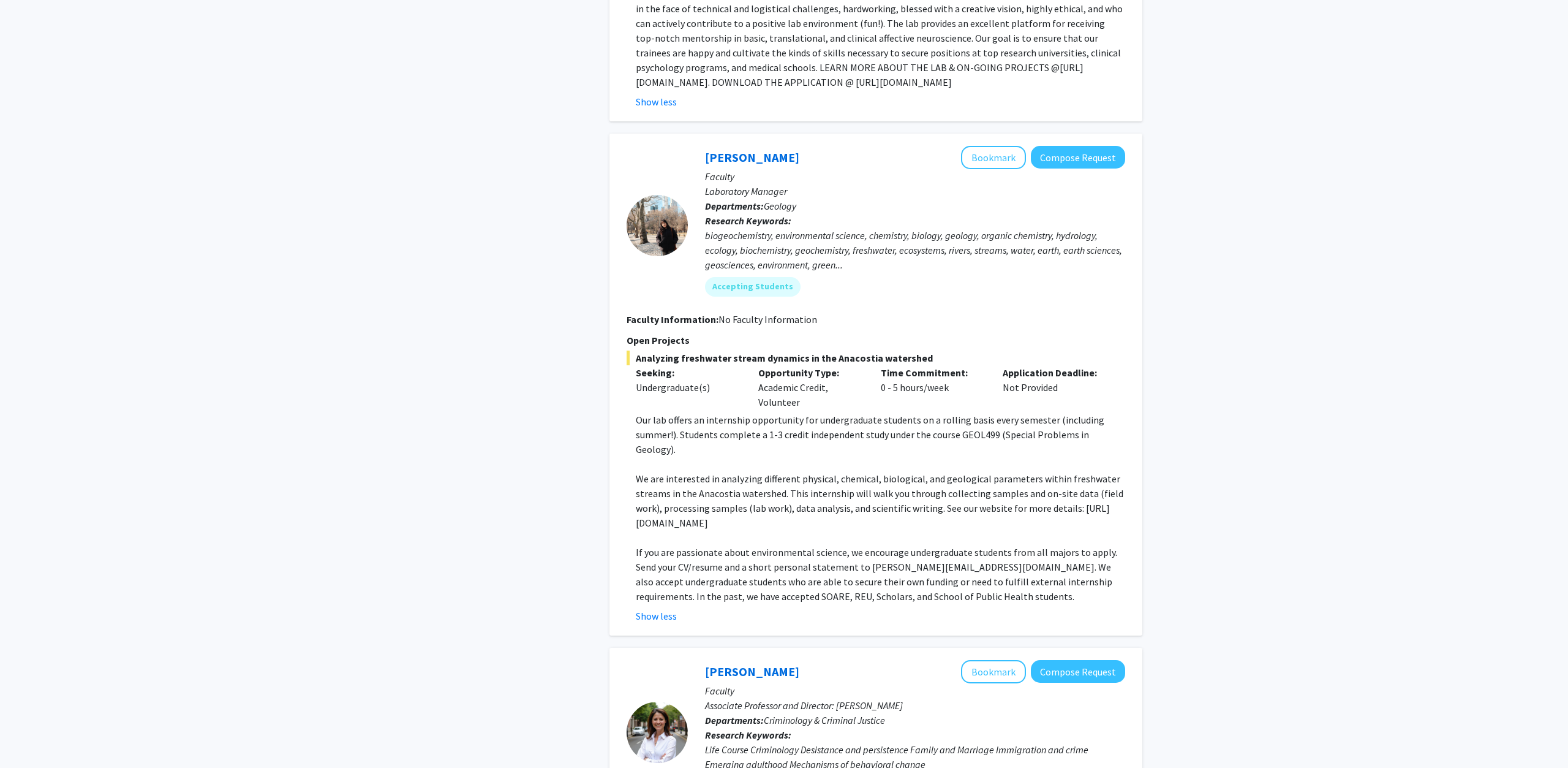
click at [871, 471] on p "We are interested in analyzing different physical, chemical, biological, and ge…" at bounding box center [880, 501] width 489 height 59
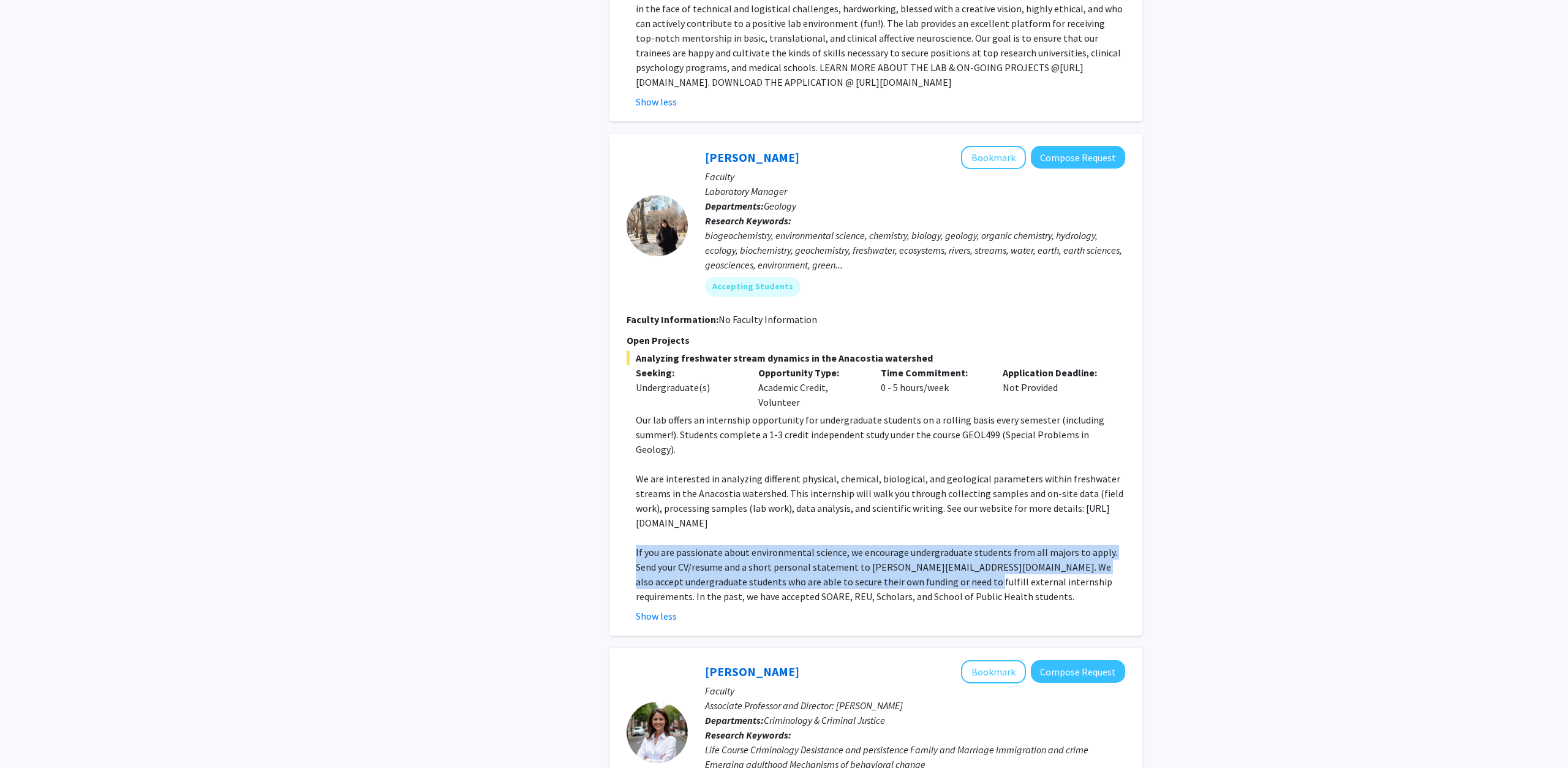
drag, startPoint x: 635, startPoint y: 418, endPoint x: 933, endPoint y: 442, distance: 299.0
click at [933, 442] on fg-read-more "Our lab offers an internship opportunity for undergraduate students on a rollin…" at bounding box center [876, 517] width 499 height 211
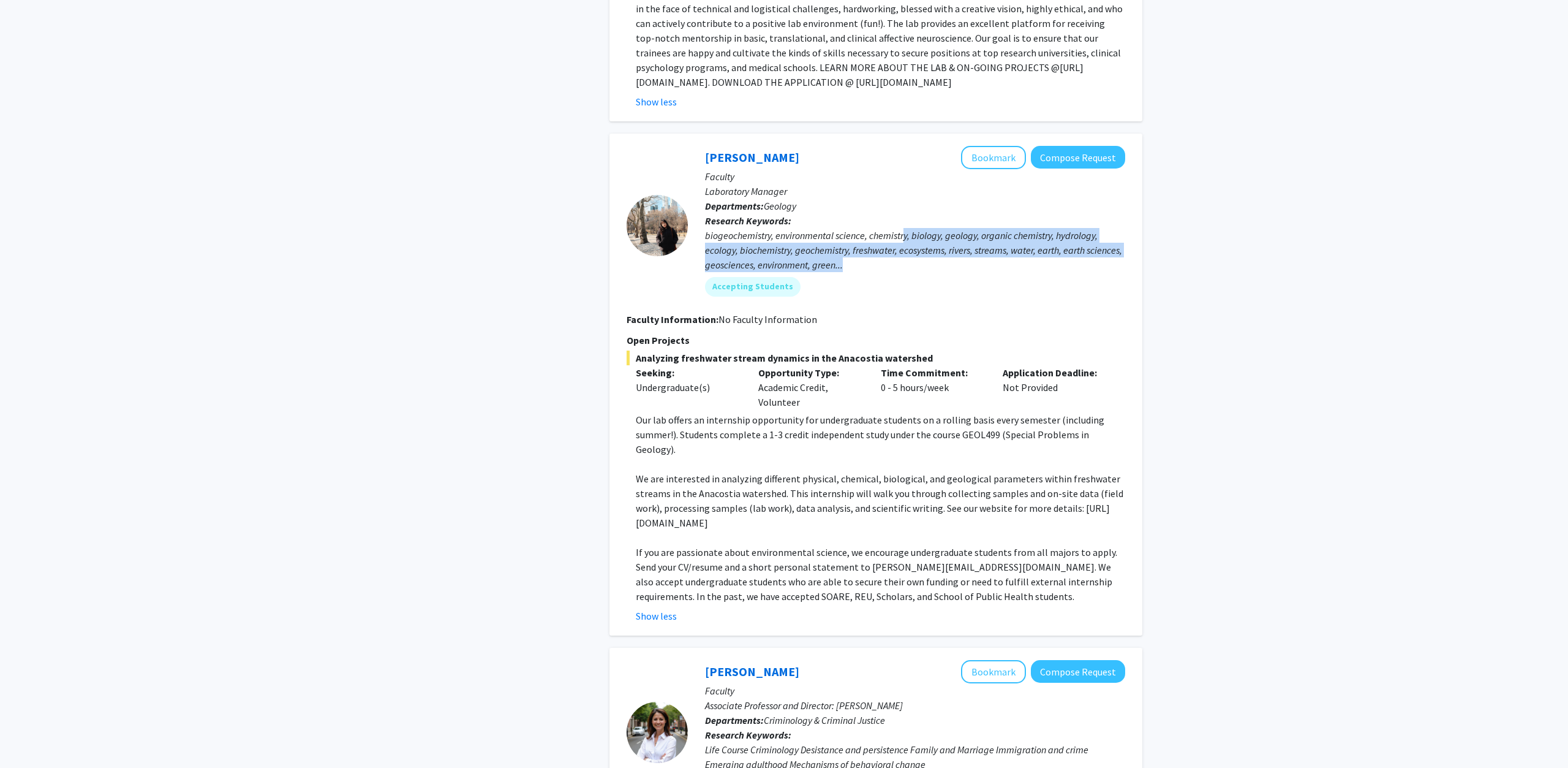
drag, startPoint x: 904, startPoint y: 118, endPoint x: 1160, endPoint y: 145, distance: 257.4
click at [1125, 228] on div "biogeochemistry, environmental science, chemistry, biology, geology, organic ch…" at bounding box center [914, 249] width 420 height 44
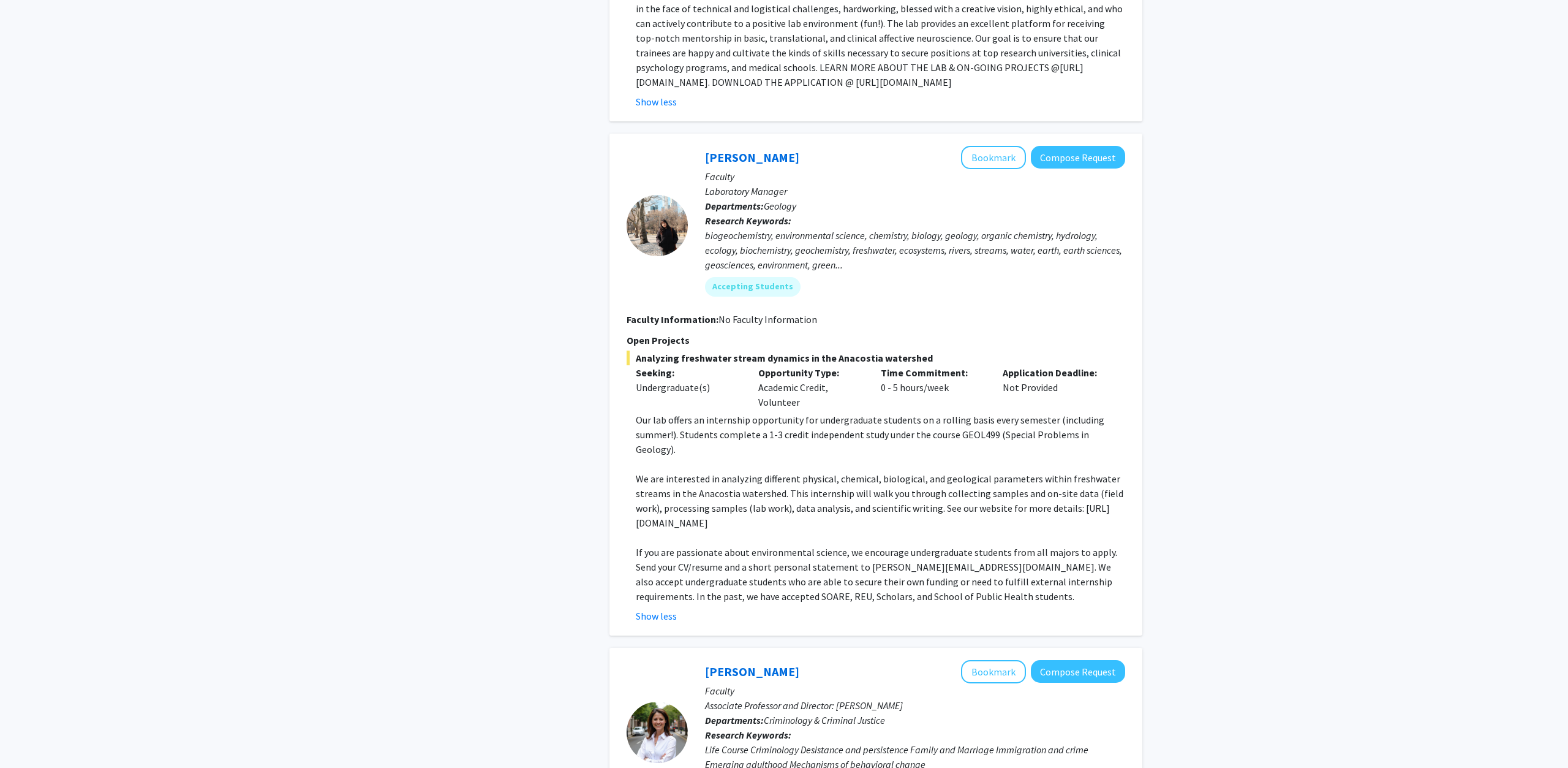
drag, startPoint x: 644, startPoint y: 242, endPoint x: 883, endPoint y: 250, distance: 239.1
click at [883, 350] on div "Analyzing freshwater stream dynamics in the Anacostia watershed Seeking: Underg…" at bounding box center [876, 486] width 499 height 273
click at [869, 530] on p at bounding box center [880, 538] width 489 height 15
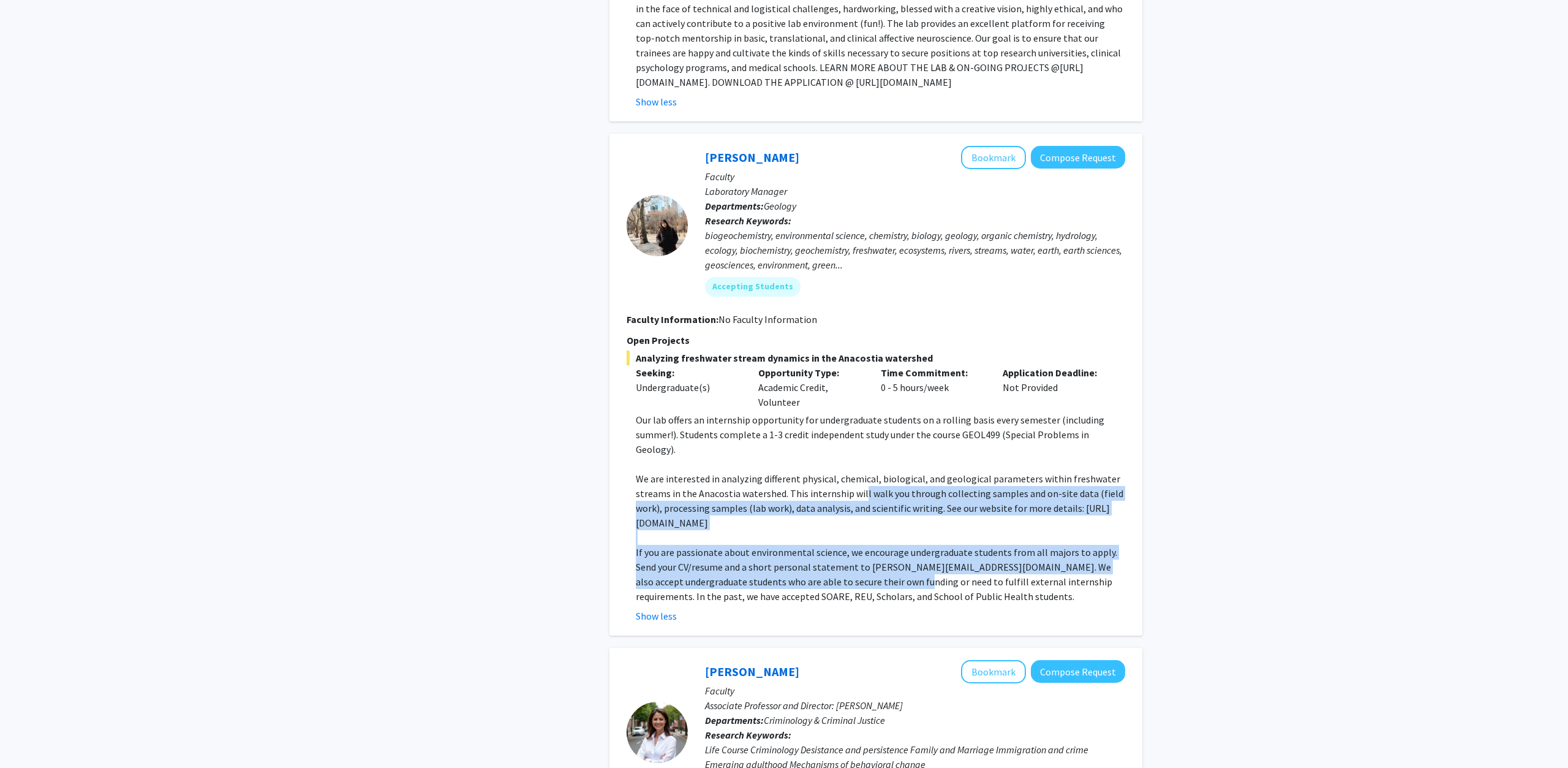
drag, startPoint x: 869, startPoint y: 451, endPoint x: 860, endPoint y: 366, distance: 85.5
click at [860, 412] on div "Our lab offers an internship opportunity for undergraduate students on a rollin…" at bounding box center [880, 507] width 489 height 191
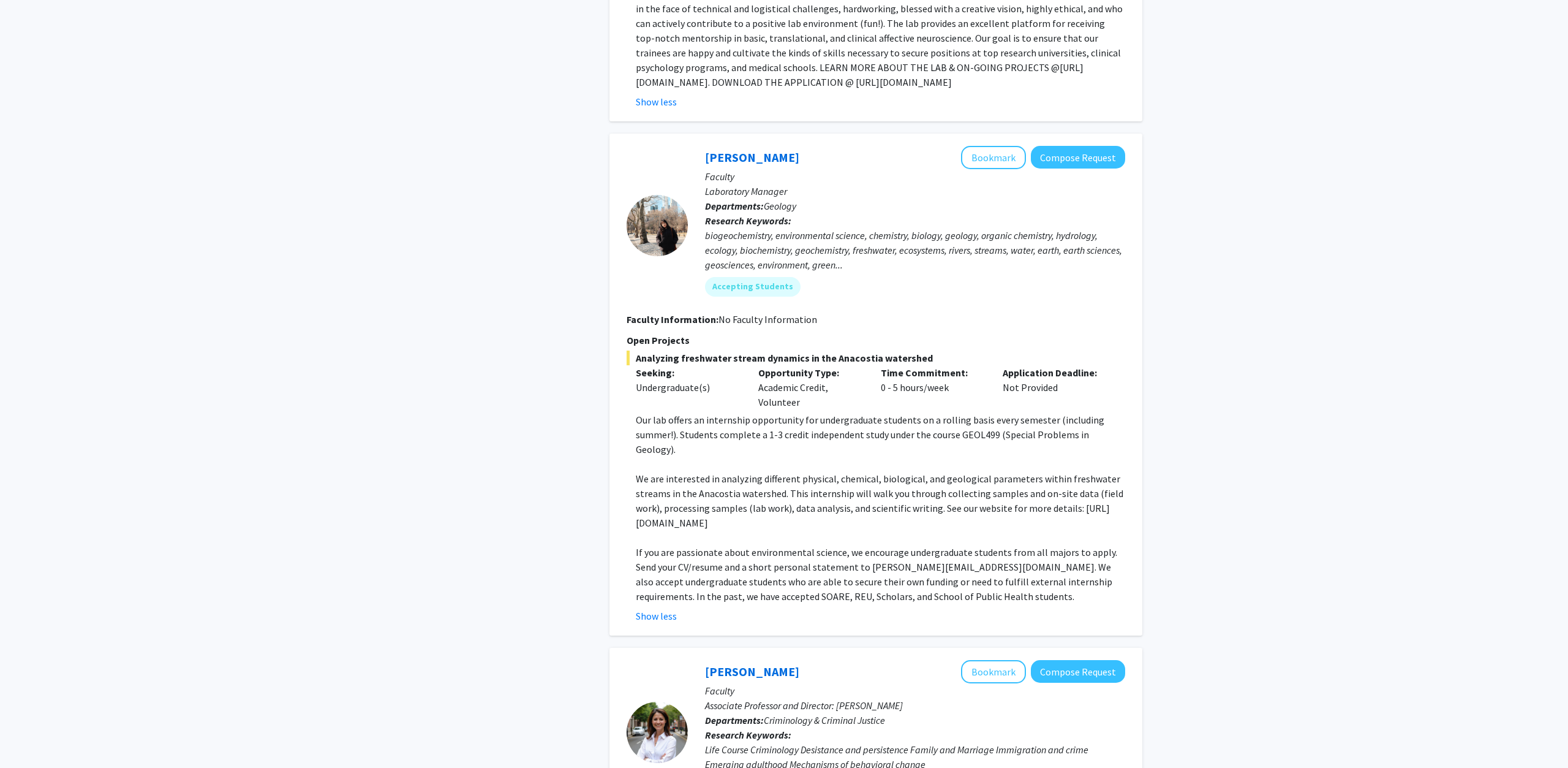
click at [860, 471] on p "We are interested in analyzing different physical, chemical, biological, and ge…" at bounding box center [880, 501] width 489 height 59
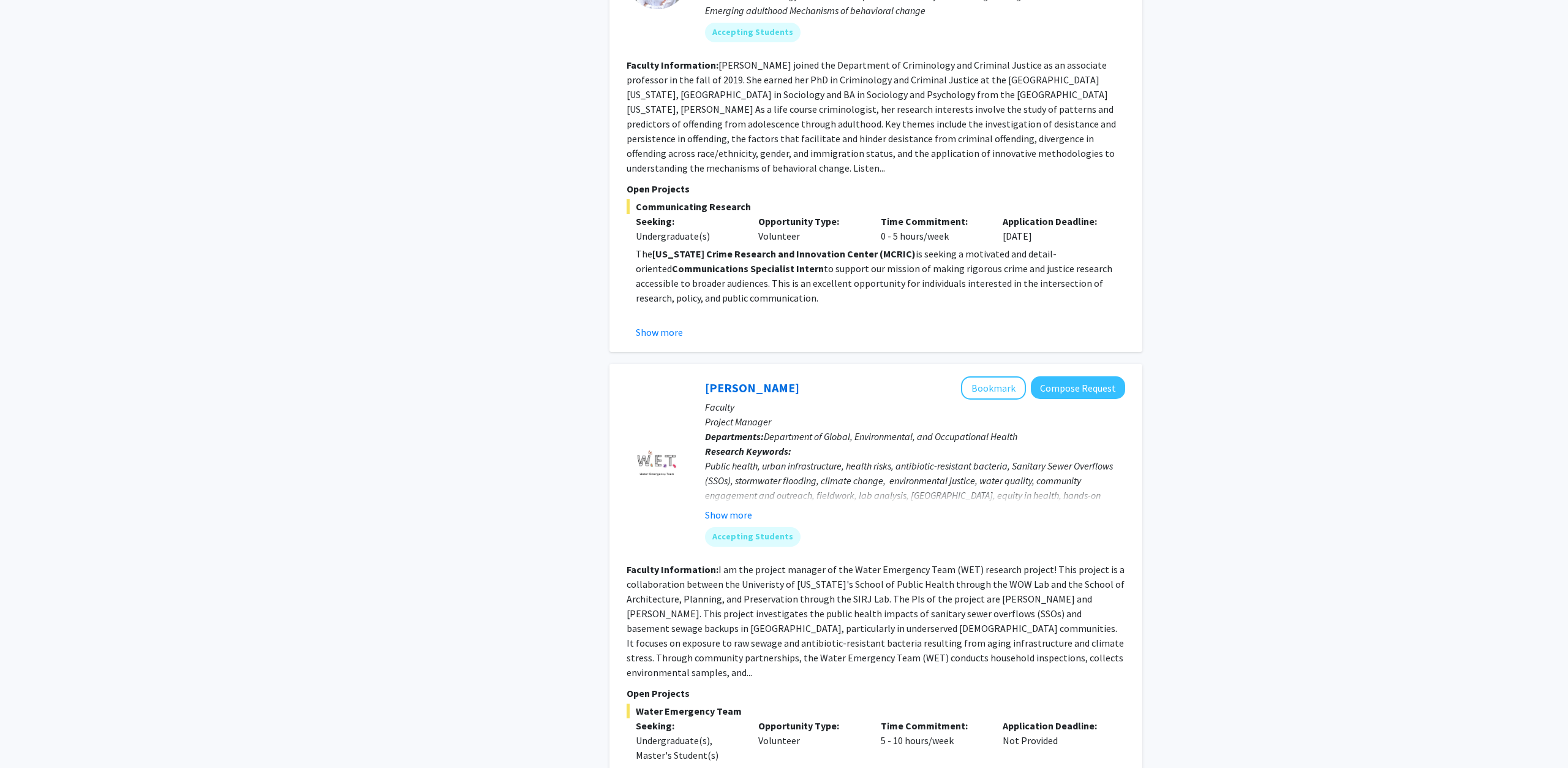
scroll to position [5157, 0]
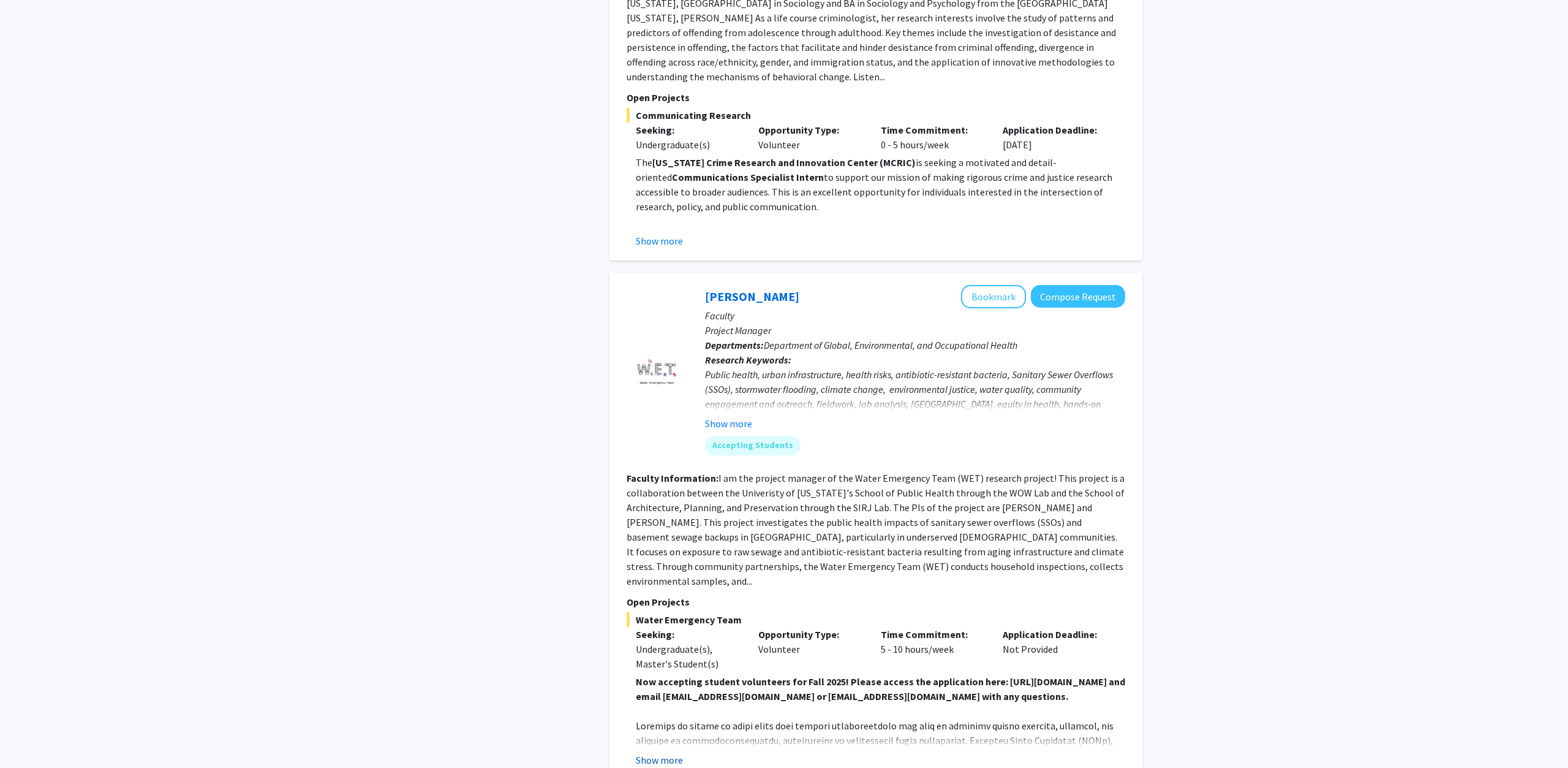
click at [667, 752] on button "Show more" at bounding box center [659, 759] width 47 height 15
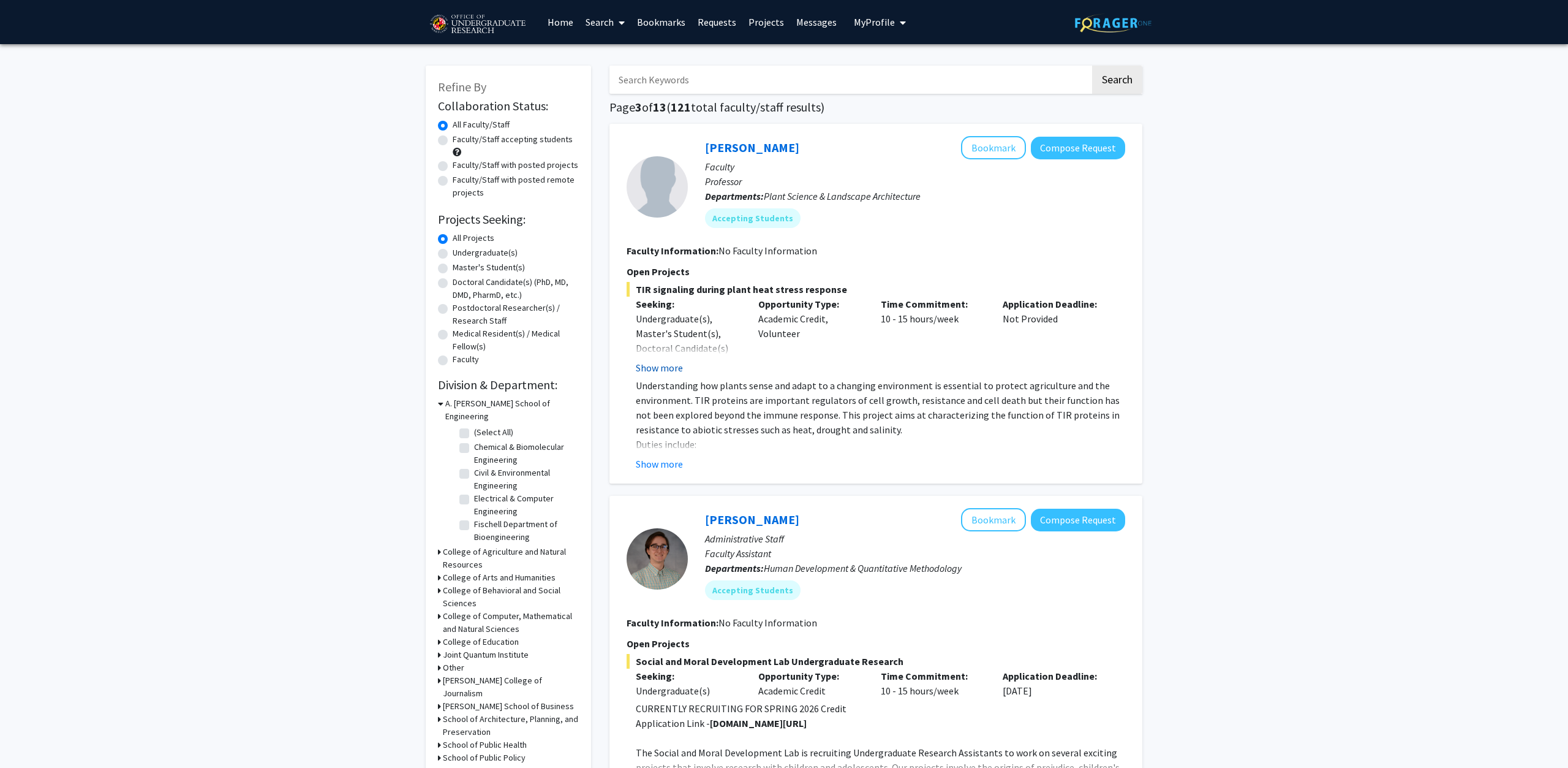
click at [658, 367] on button "Show more" at bounding box center [659, 367] width 47 height 15
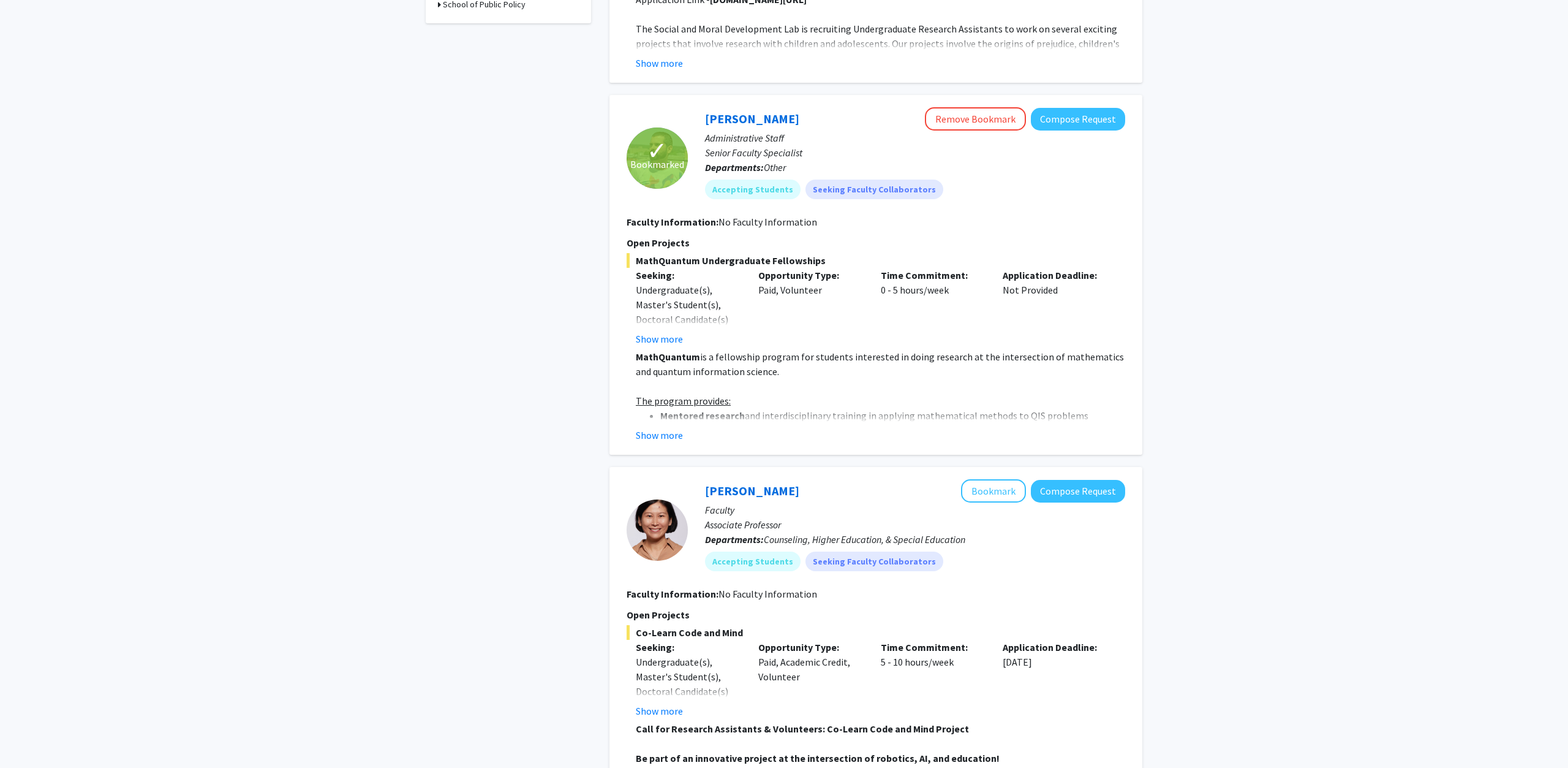
scroll to position [937, 0]
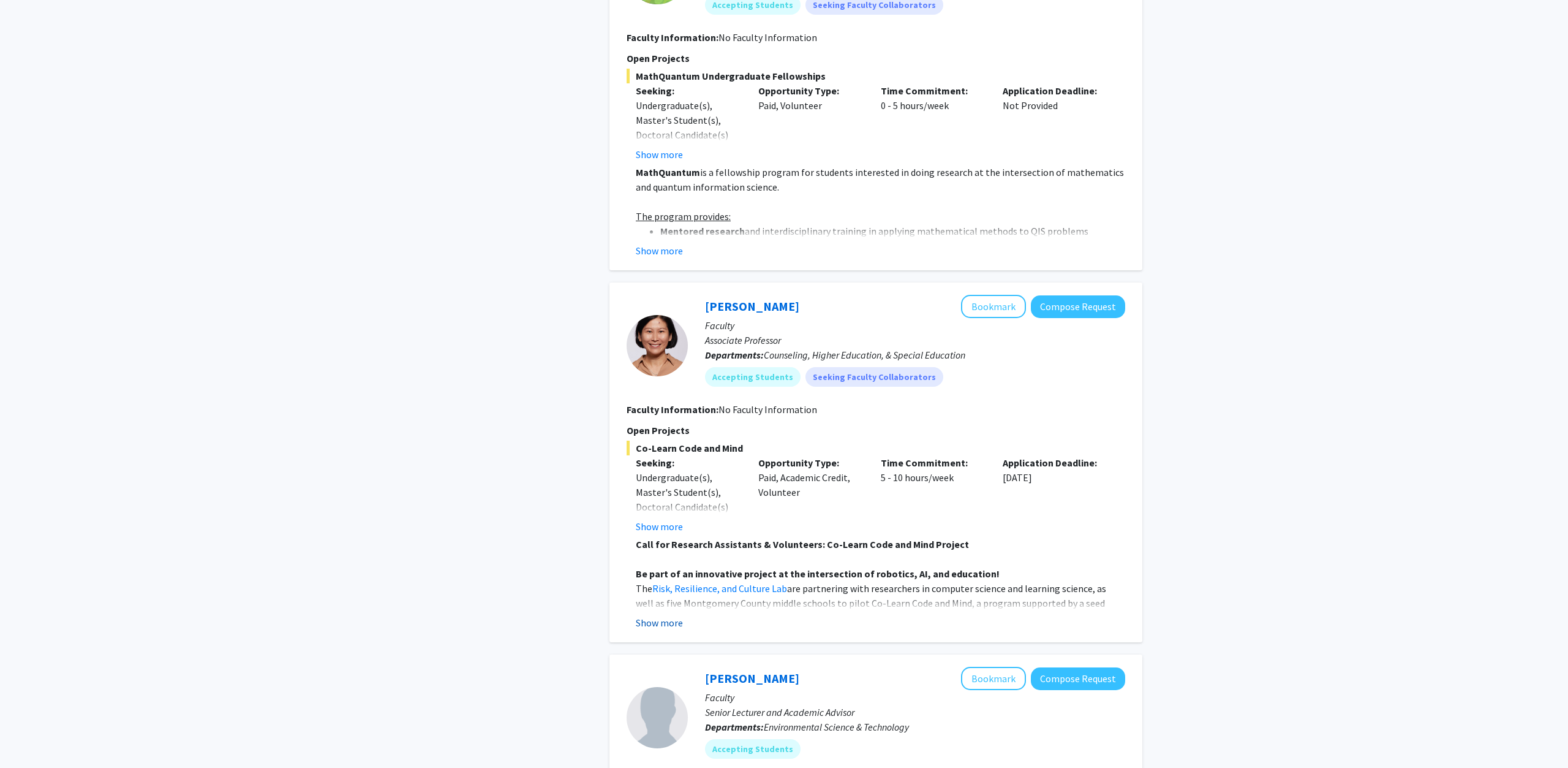
click at [672, 626] on button "Show more" at bounding box center [659, 623] width 47 height 15
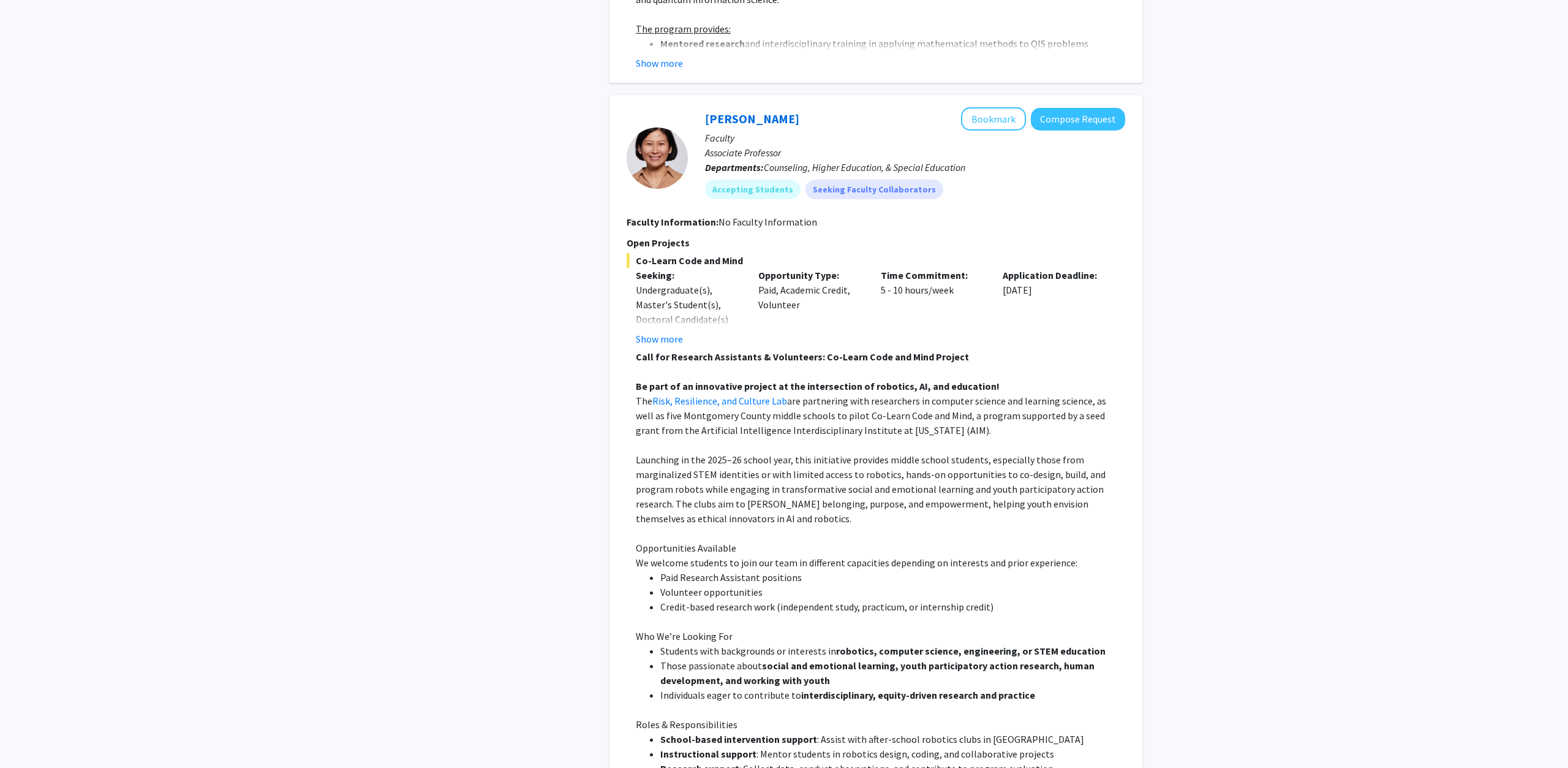
scroll to position [1437, 0]
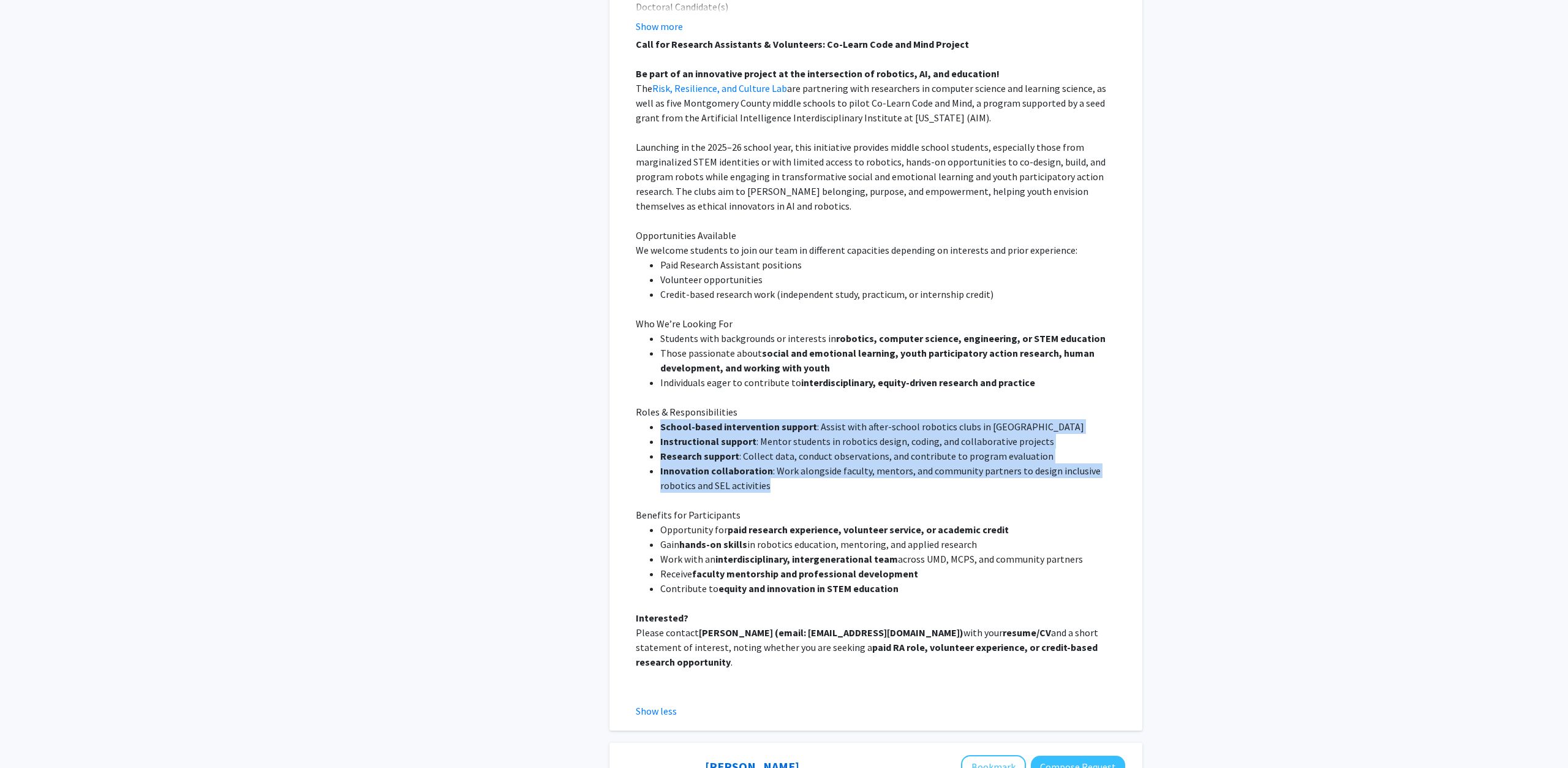
drag, startPoint x: 1133, startPoint y: 482, endPoint x: 896, endPoint y: 414, distance: 246.6
click at [896, 414] on div "[PERSON_NAME] Bookmark Compose Request Faculty Associate Professor Departments:…" at bounding box center [876, 256] width 533 height 947
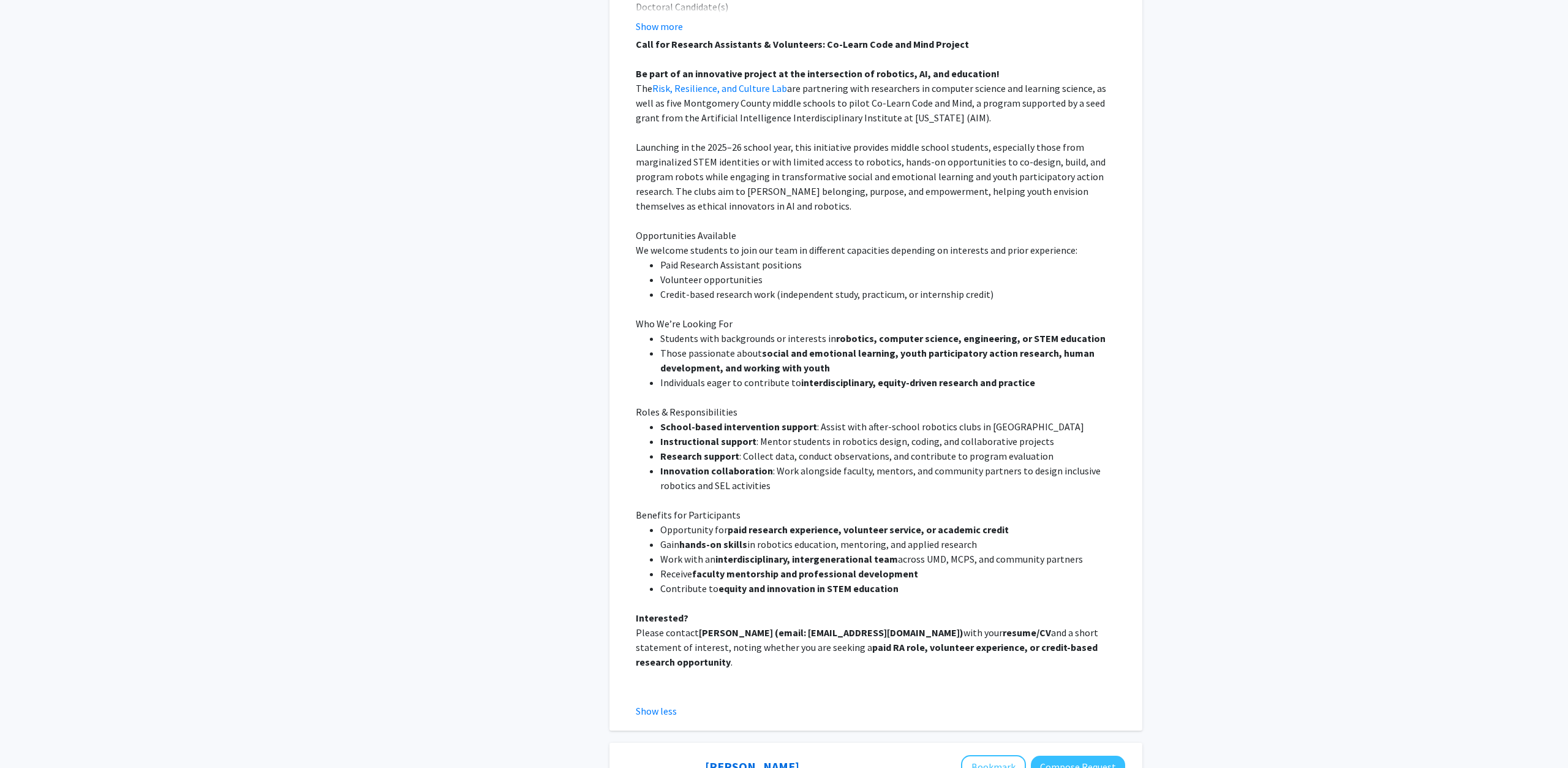
click at [896, 414] on p "Roles & Responsibilities" at bounding box center [880, 412] width 489 height 15
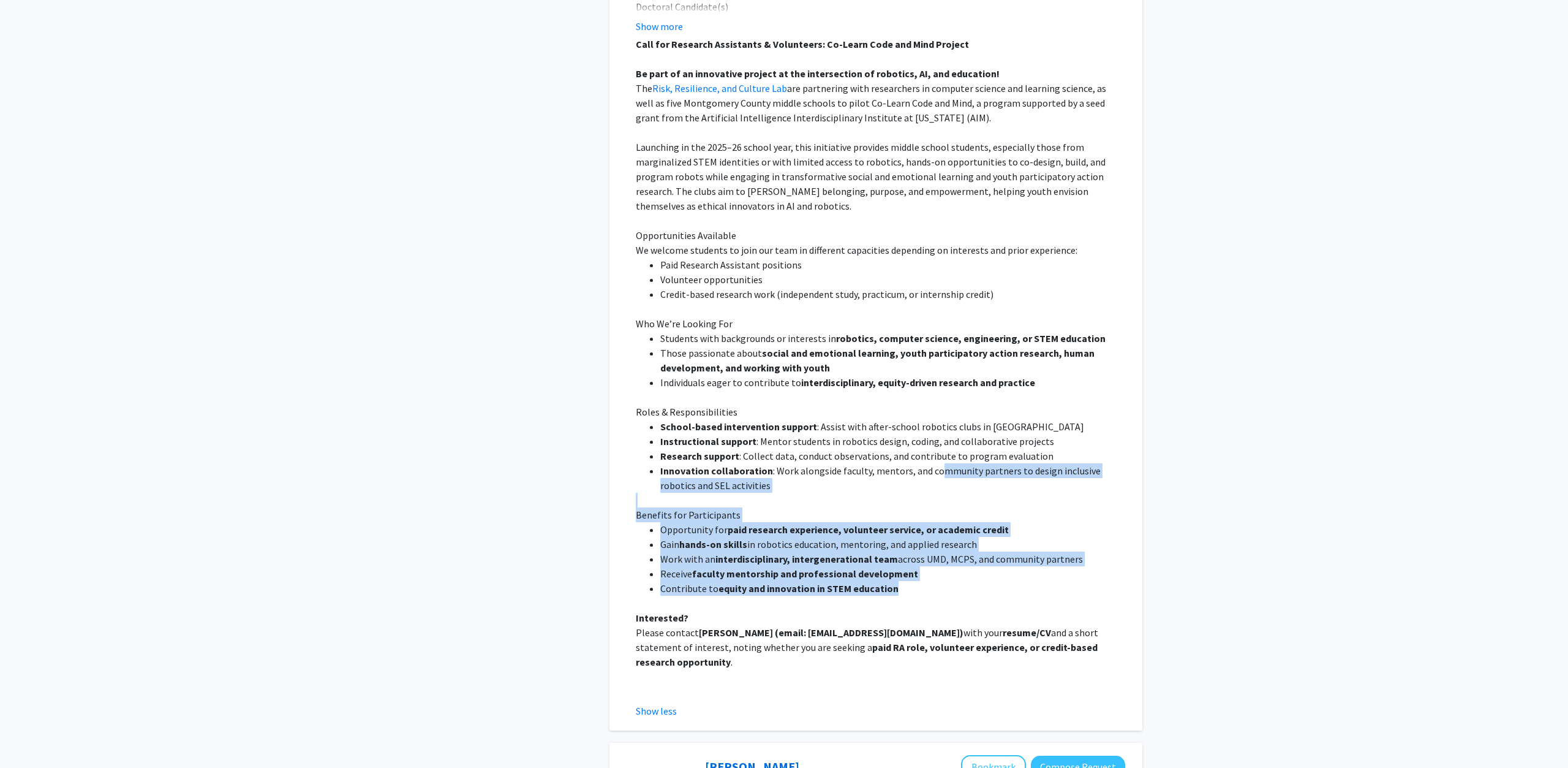
drag, startPoint x: 980, startPoint y: 592, endPoint x: 932, endPoint y: 463, distance: 137.6
click at [932, 463] on div "Call for Research Assistants & Volunteers: Co-Learn Code and Mind Project Be pa…" at bounding box center [880, 367] width 489 height 661
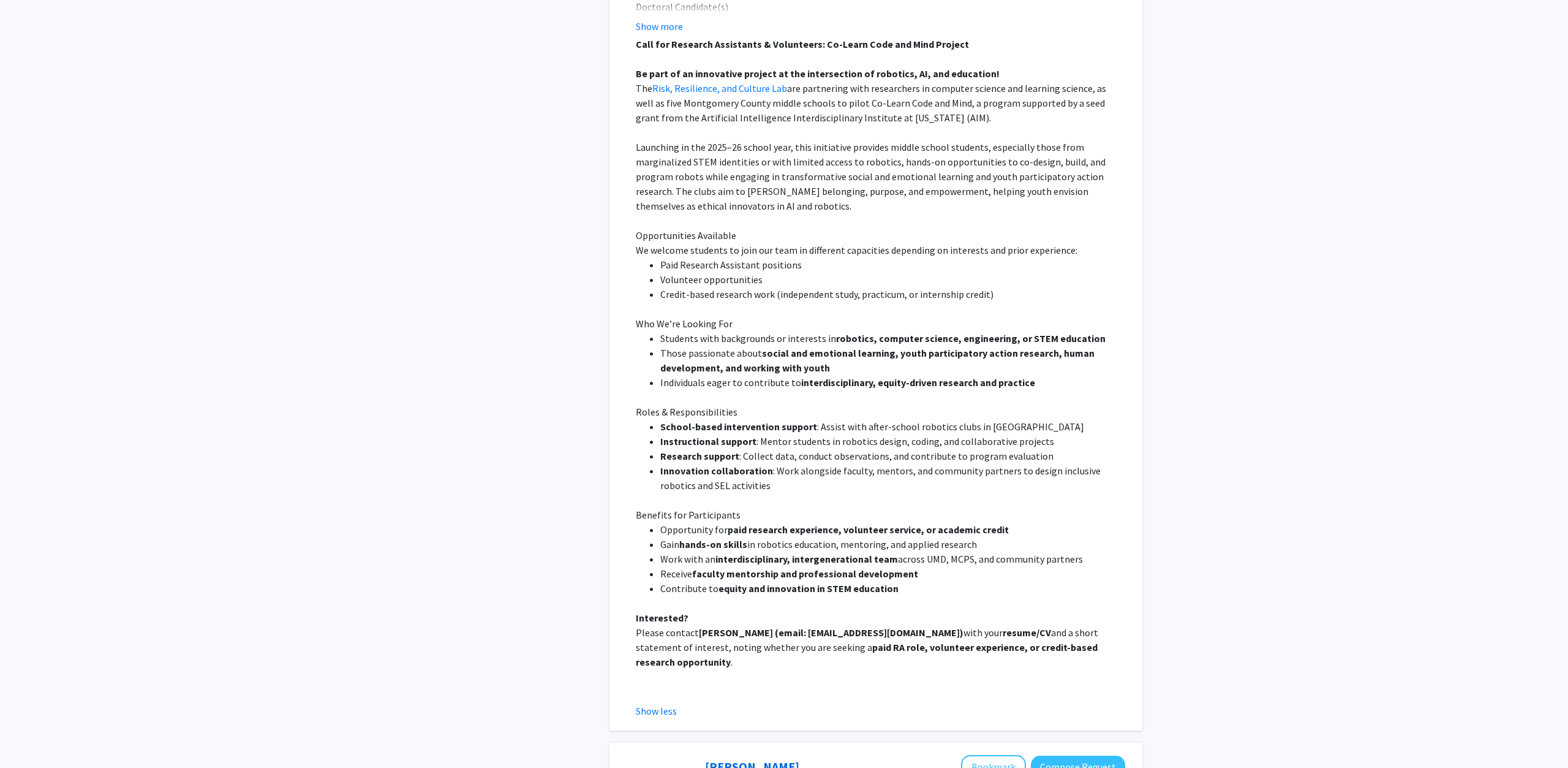
click at [932, 463] on li "Innovation collaboration : Work alongside faculty, mentors, and community partn…" at bounding box center [893, 477] width 465 height 29
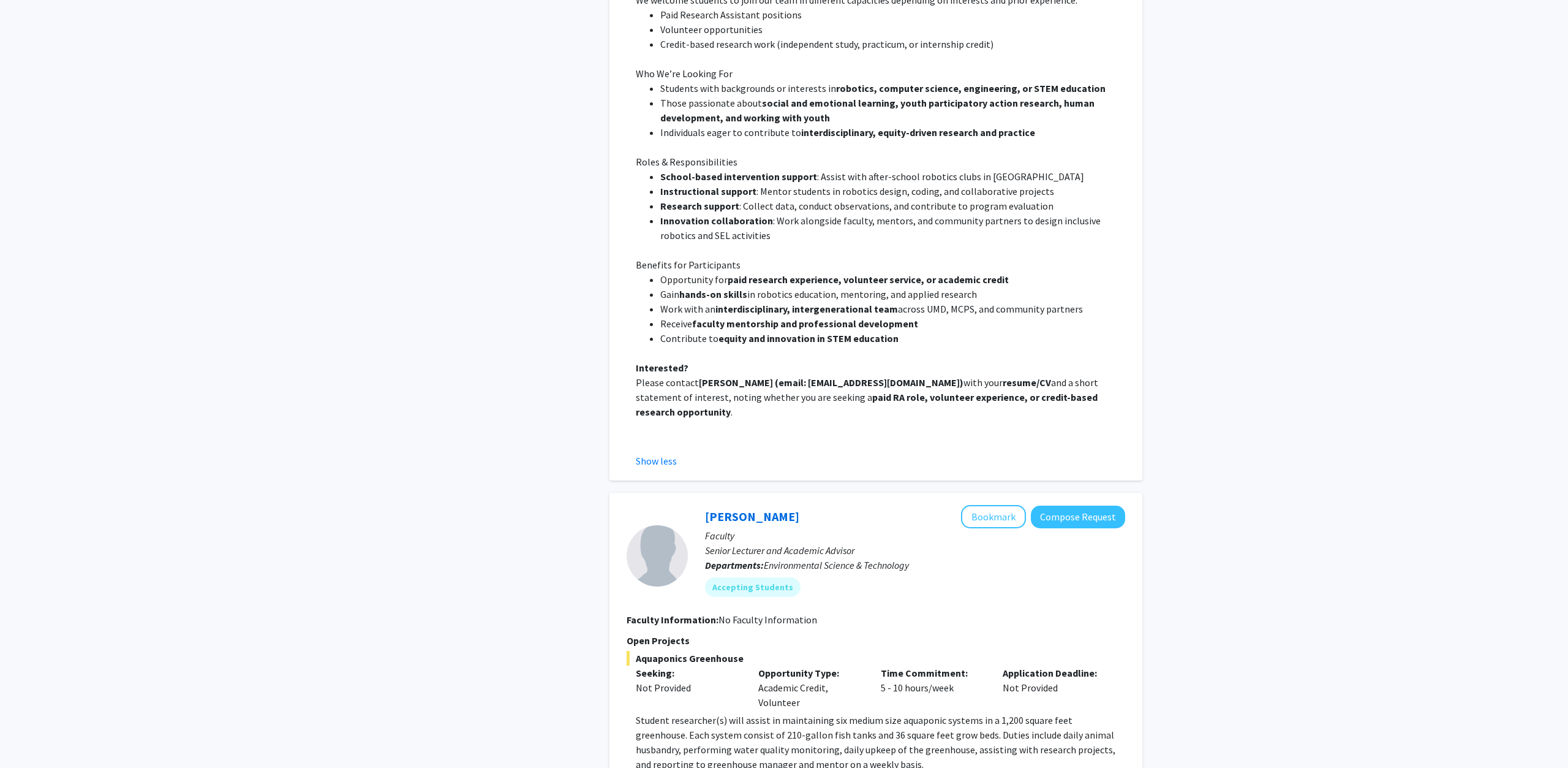
scroll to position [1875, 0]
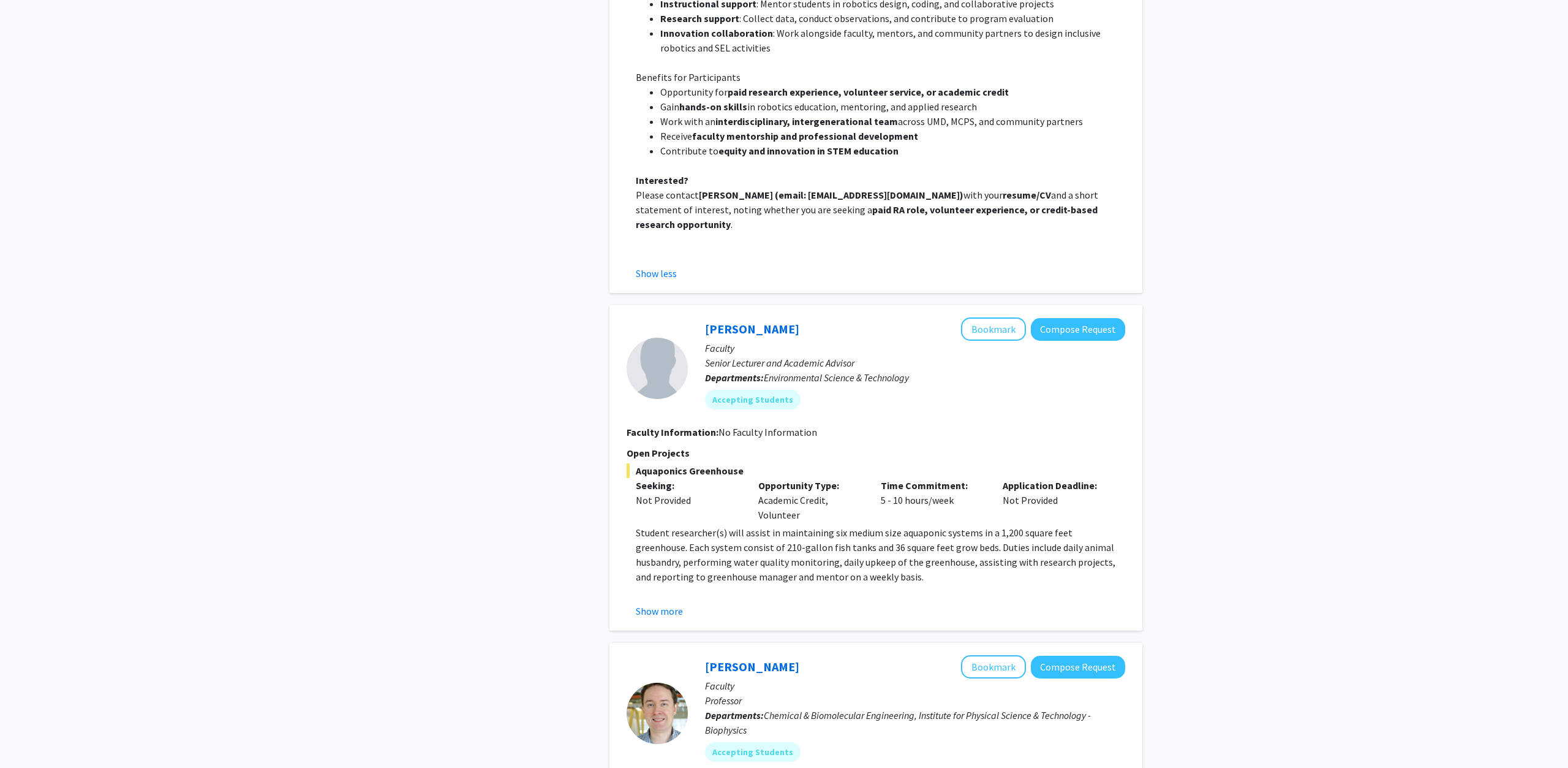
click at [1042, 445] on p "Open Projects" at bounding box center [876, 452] width 499 height 15
click at [676, 604] on button "Show more" at bounding box center [659, 611] width 47 height 15
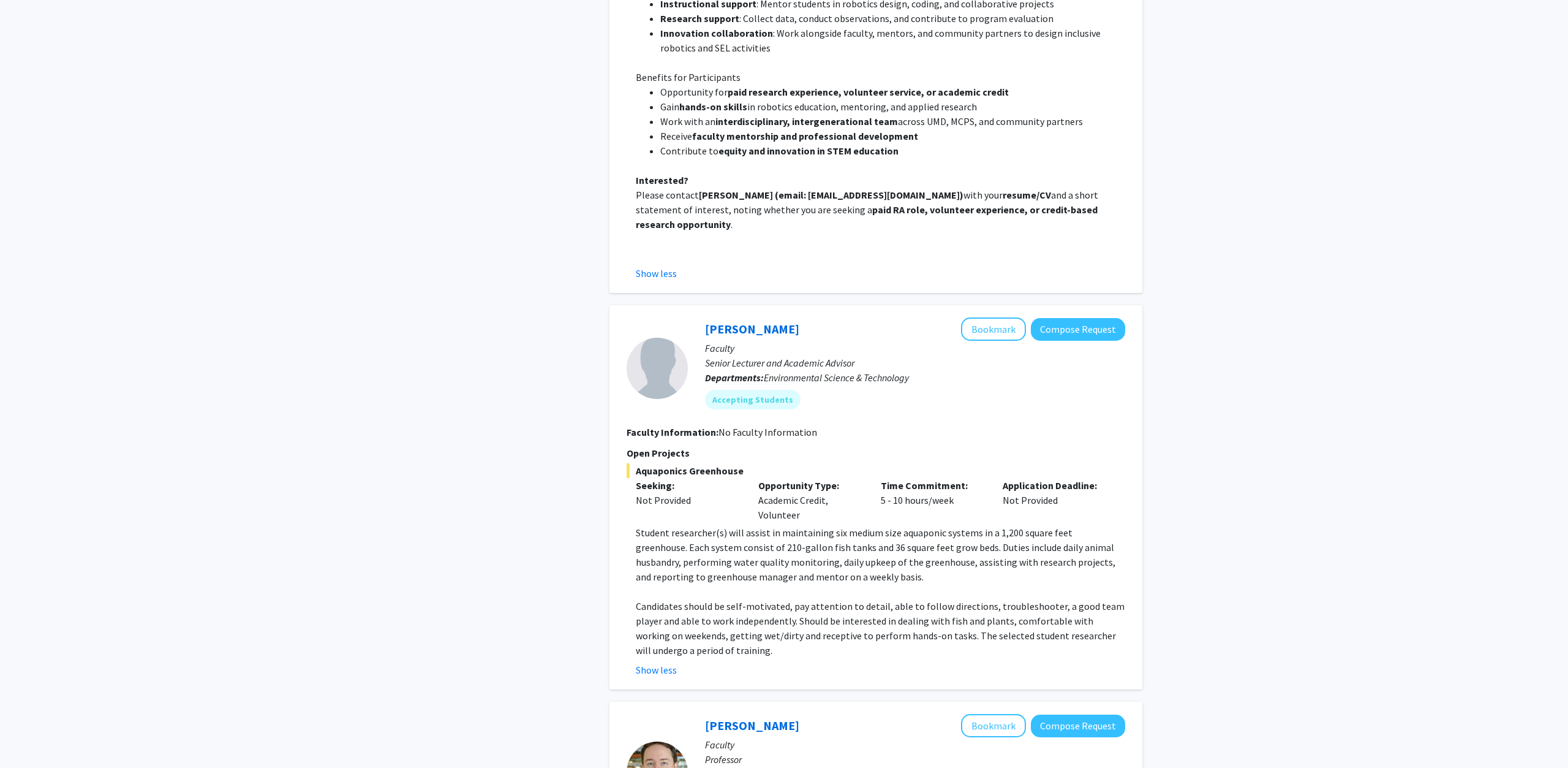
scroll to position [2125, 0]
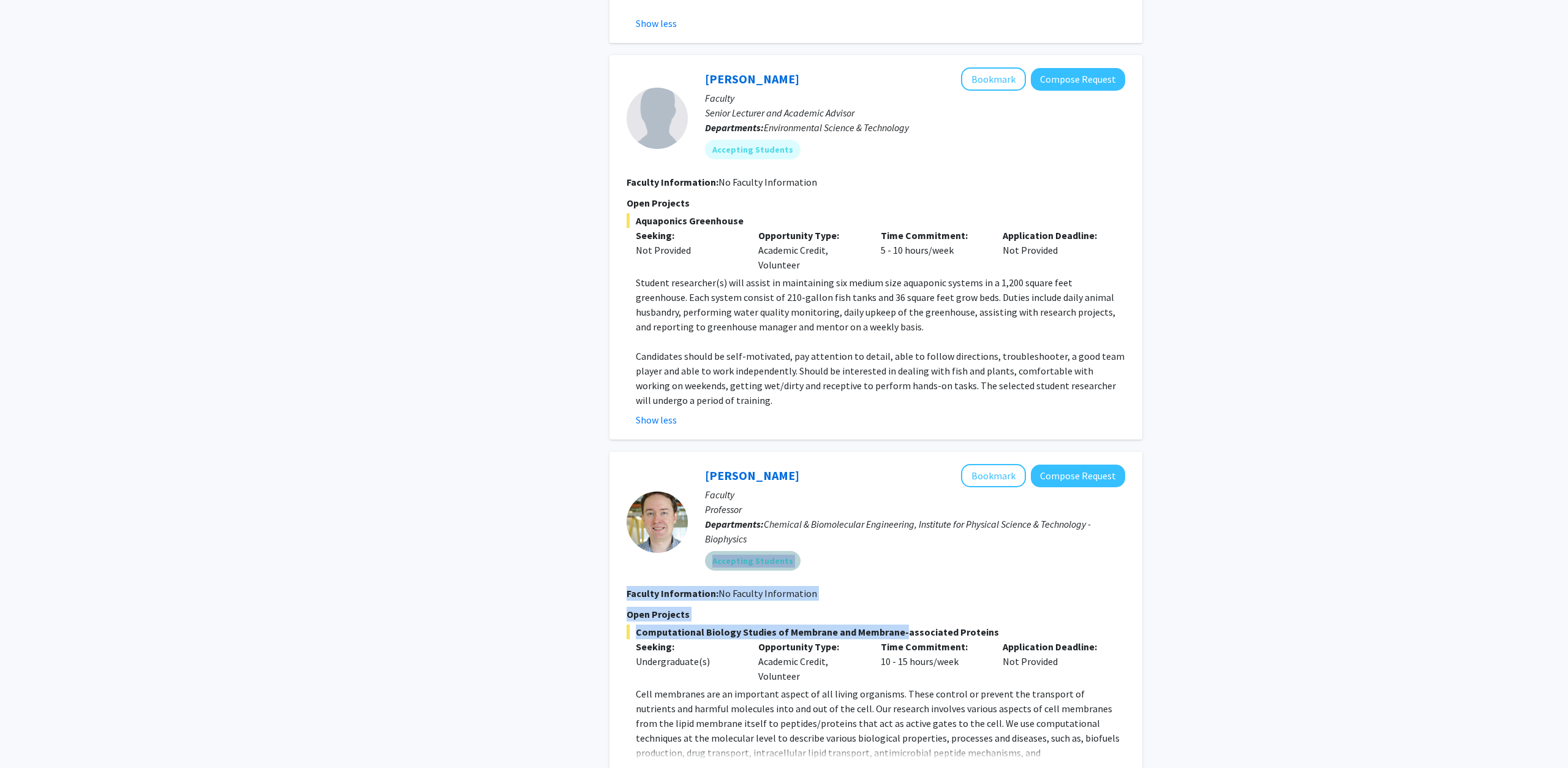
drag, startPoint x: 843, startPoint y: 535, endPoint x: 893, endPoint y: 618, distance: 96.9
click at [893, 618] on fg-search-faculty "[PERSON_NAME] Bookmark Compose Request Faculty Professor Departments: Chemical …" at bounding box center [876, 622] width 499 height 316
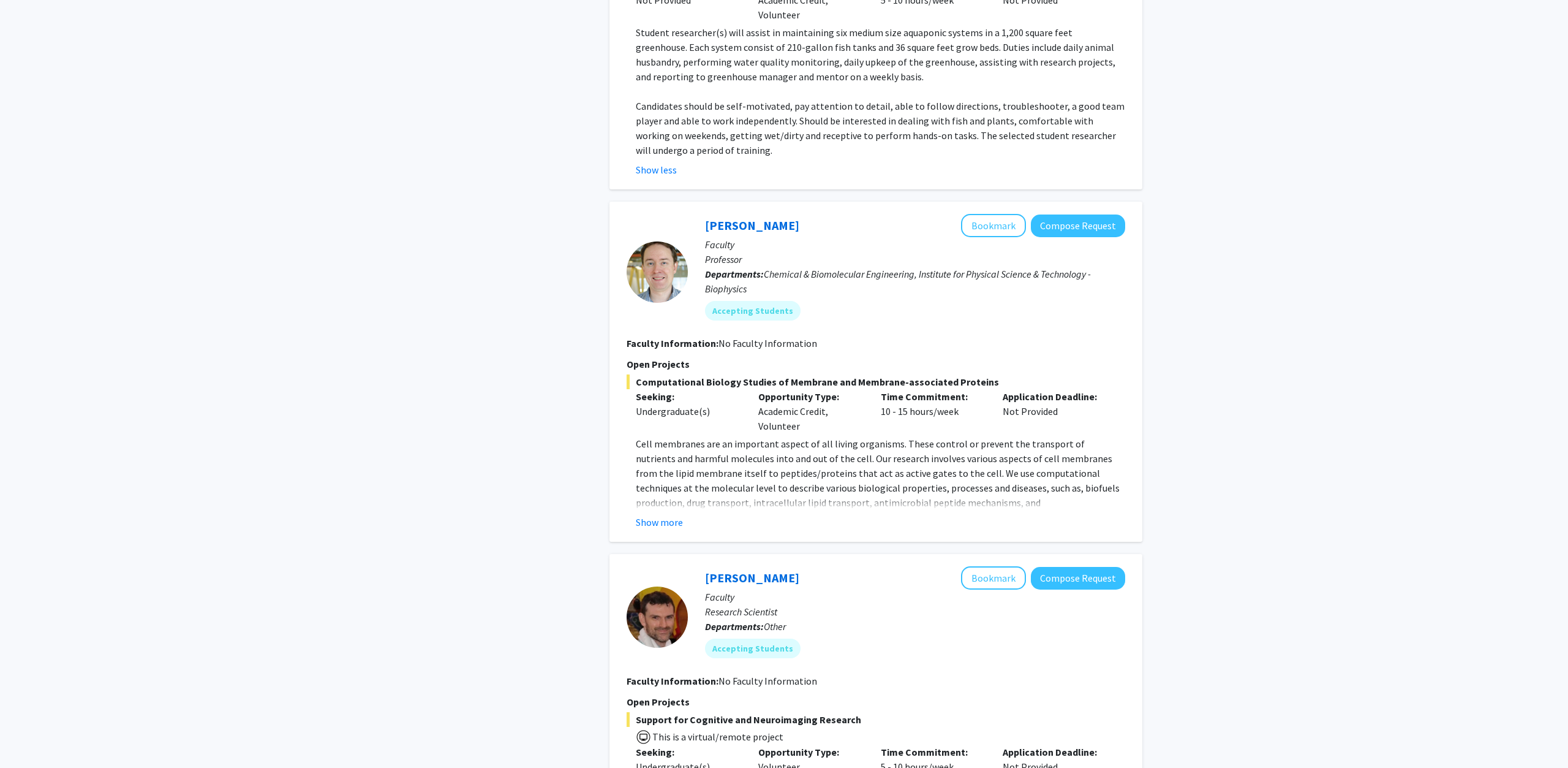
click at [870, 493] on p "Cell membranes are an important aspect of all living organisms. These control o…" at bounding box center [880, 510] width 489 height 147
click at [654, 515] on button "Show more" at bounding box center [659, 522] width 47 height 15
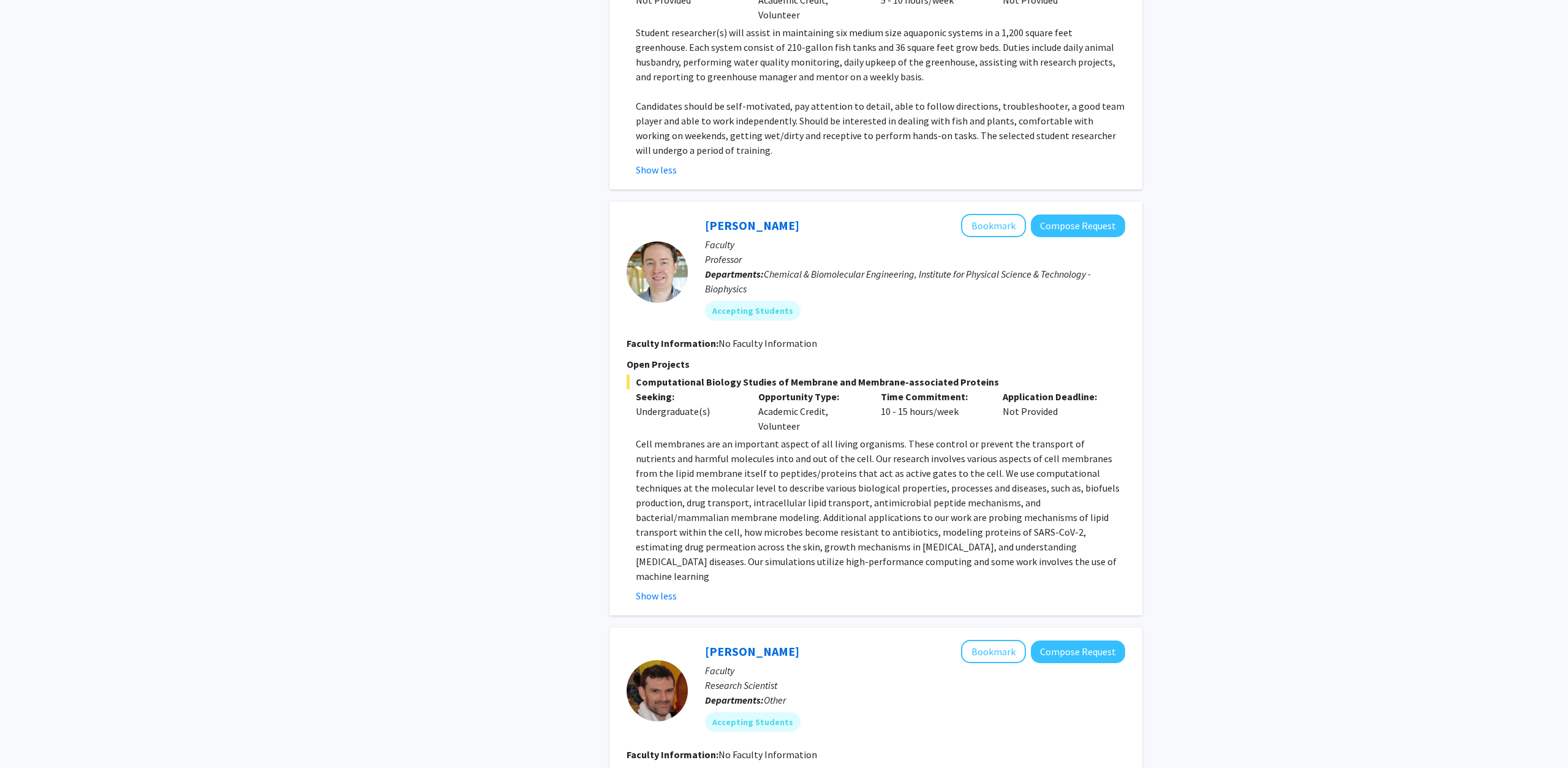
drag, startPoint x: 1067, startPoint y: 555, endPoint x: 826, endPoint y: 428, distance: 272.4
click at [826, 436] on fg-read-more "Cell membranes are an important aspect of all living organisms. These control o…" at bounding box center [876, 520] width 499 height 166
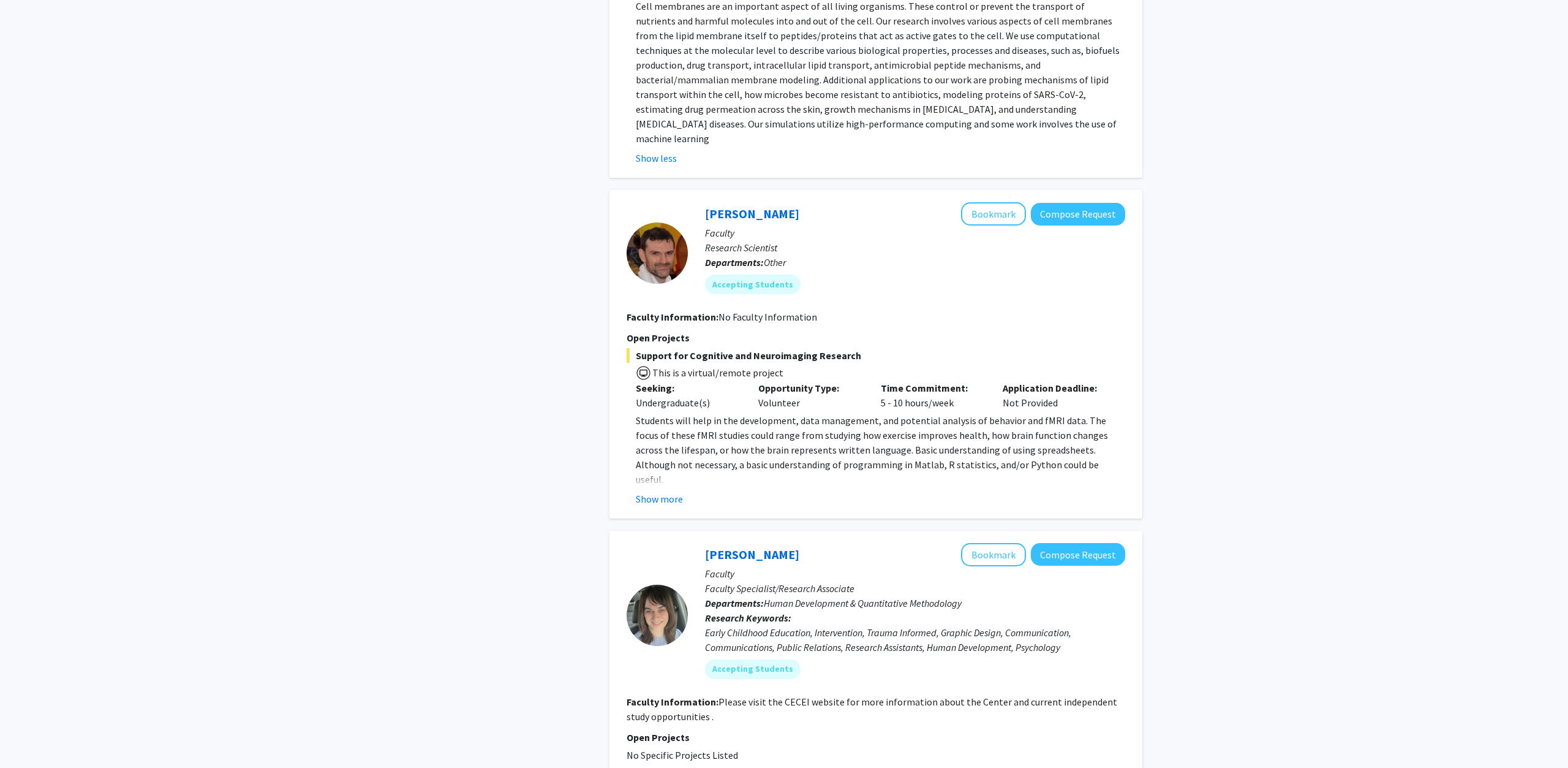
scroll to position [2999, 0]
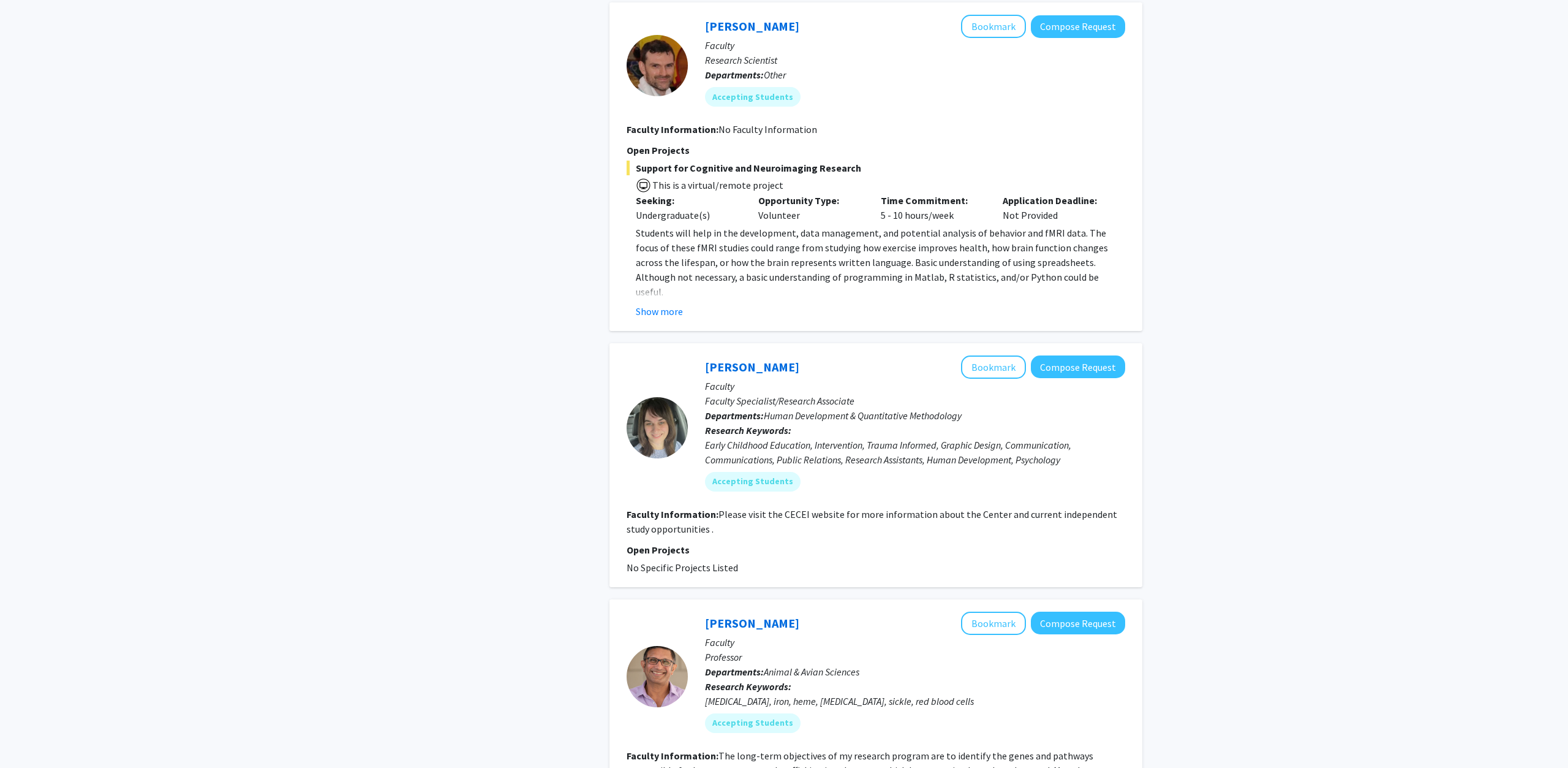
click at [796, 506] on section "Faculty Information: Please visit the CECEI website for more information about …" at bounding box center [876, 521] width 499 height 29
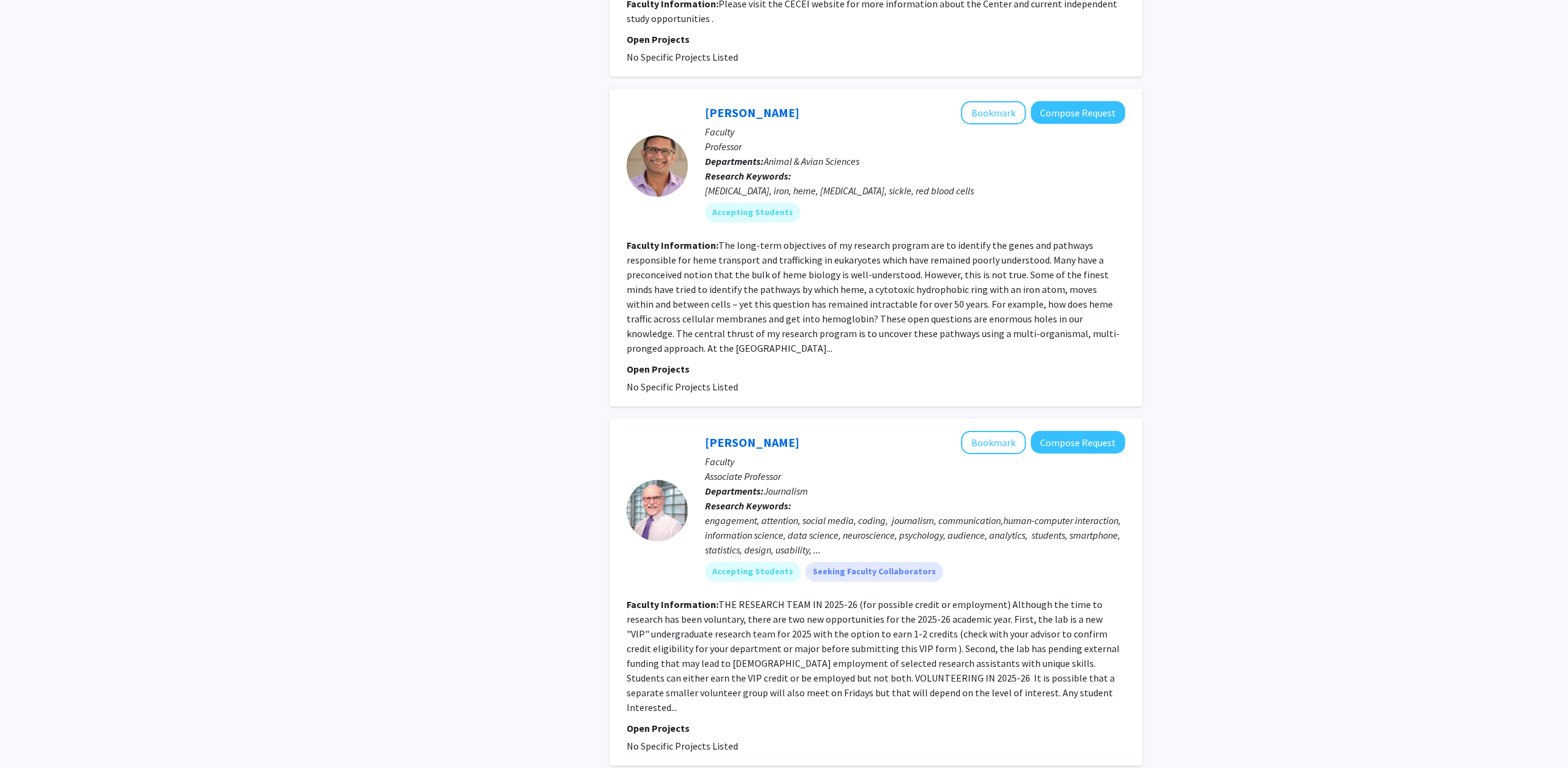
scroll to position [3562, 0]
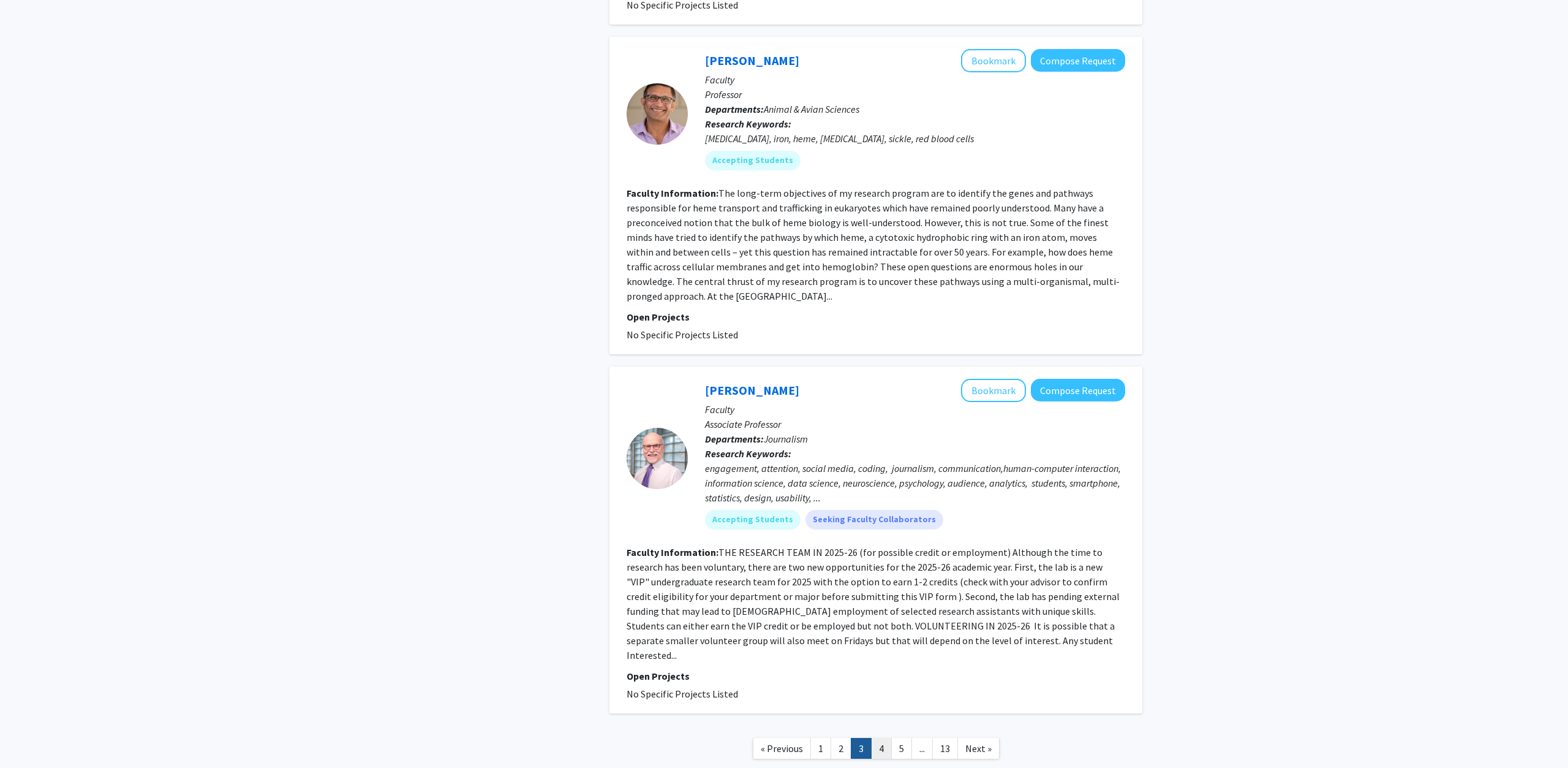
click at [876, 738] on link "4" at bounding box center [881, 748] width 21 height 22
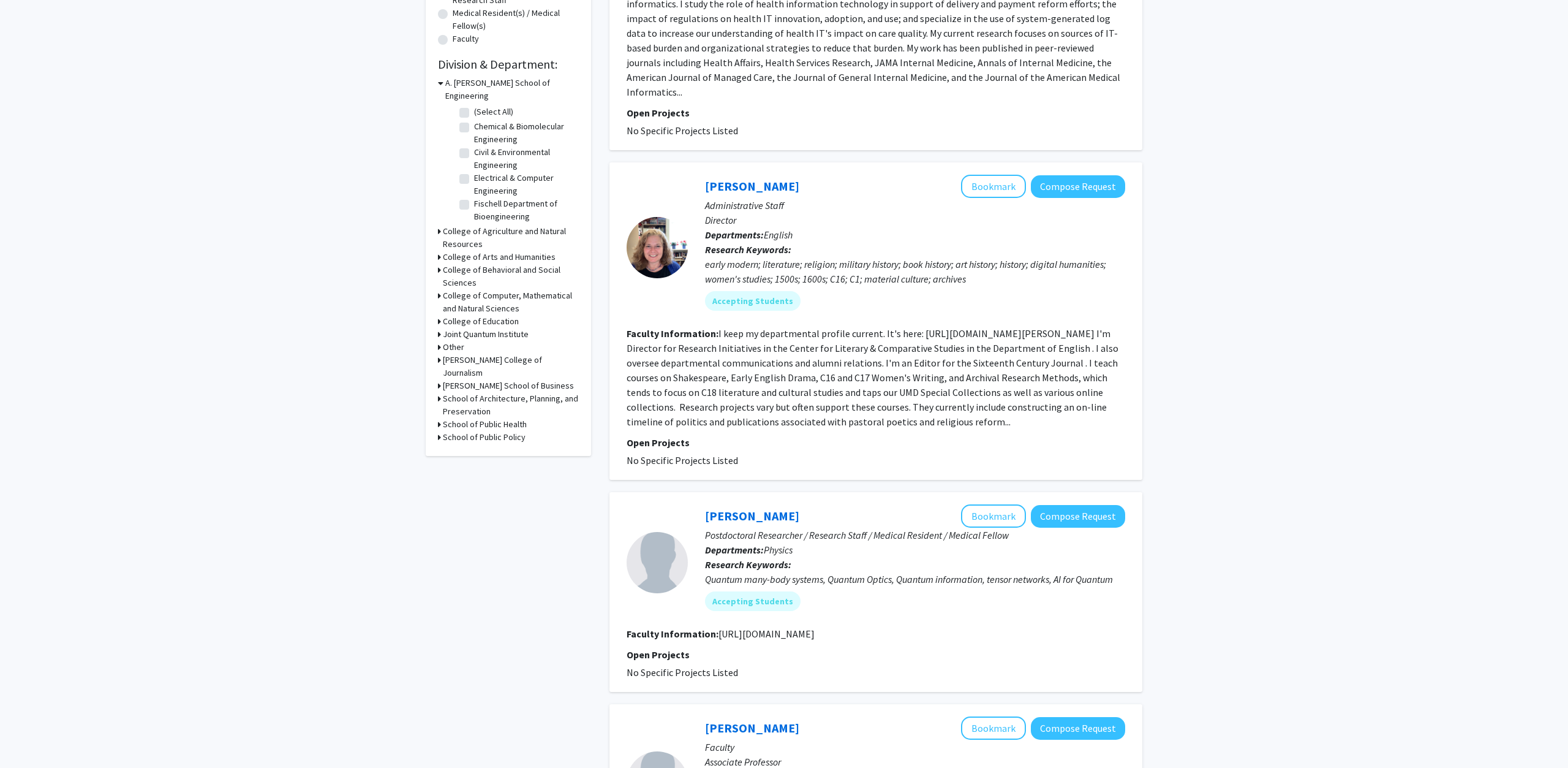
scroll to position [500, 0]
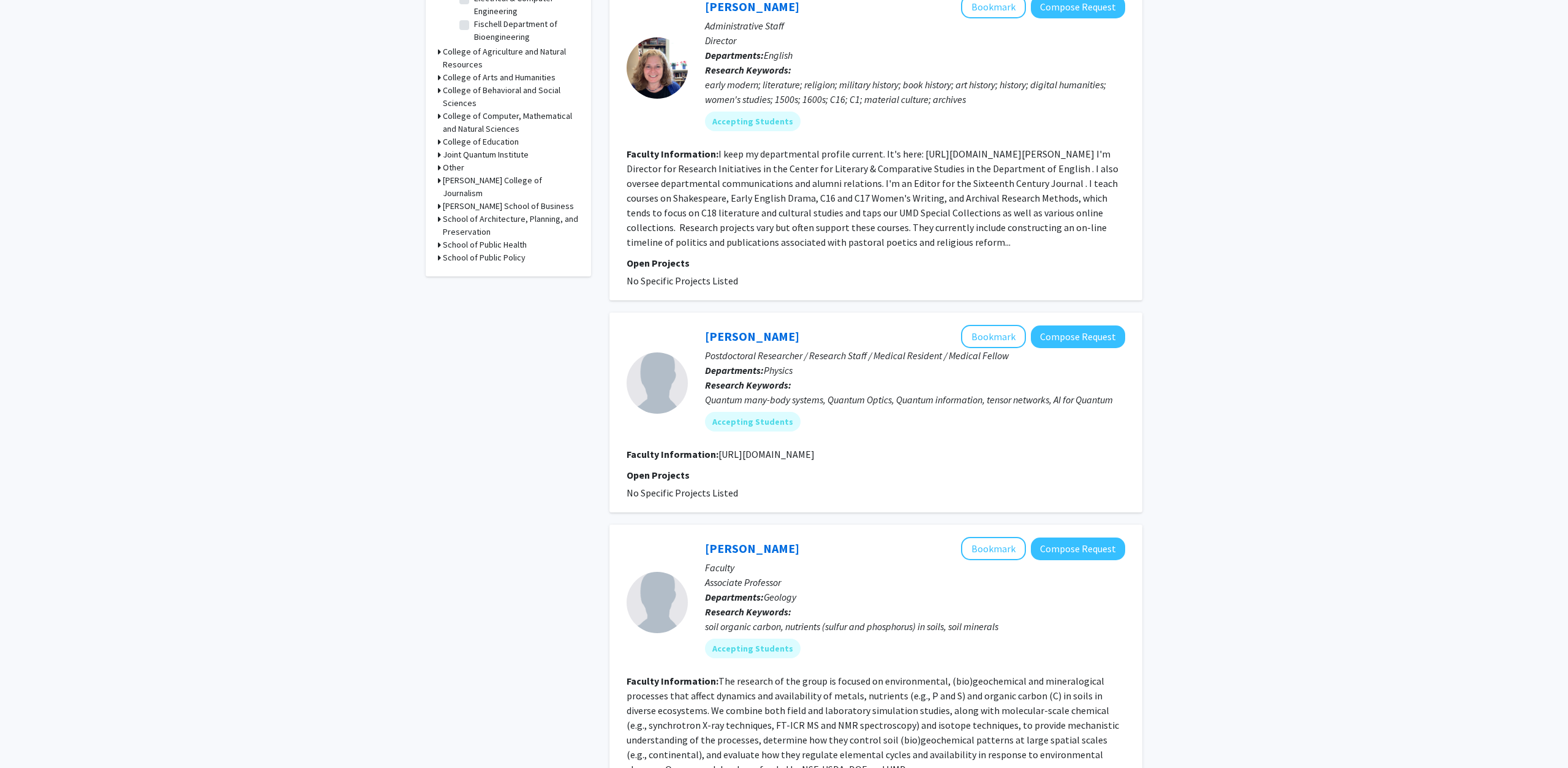
click at [760, 448] on fg-read-more "[URL][DOMAIN_NAME]" at bounding box center [767, 453] width 96 height 12
drag, startPoint x: 904, startPoint y: 440, endPoint x: 719, endPoint y: 445, distance: 185.1
click at [719, 447] on section "Faculty Information: [URL][DOMAIN_NAME]" at bounding box center [876, 454] width 499 height 15
copy fg-read-more "[URL][DOMAIN_NAME]"
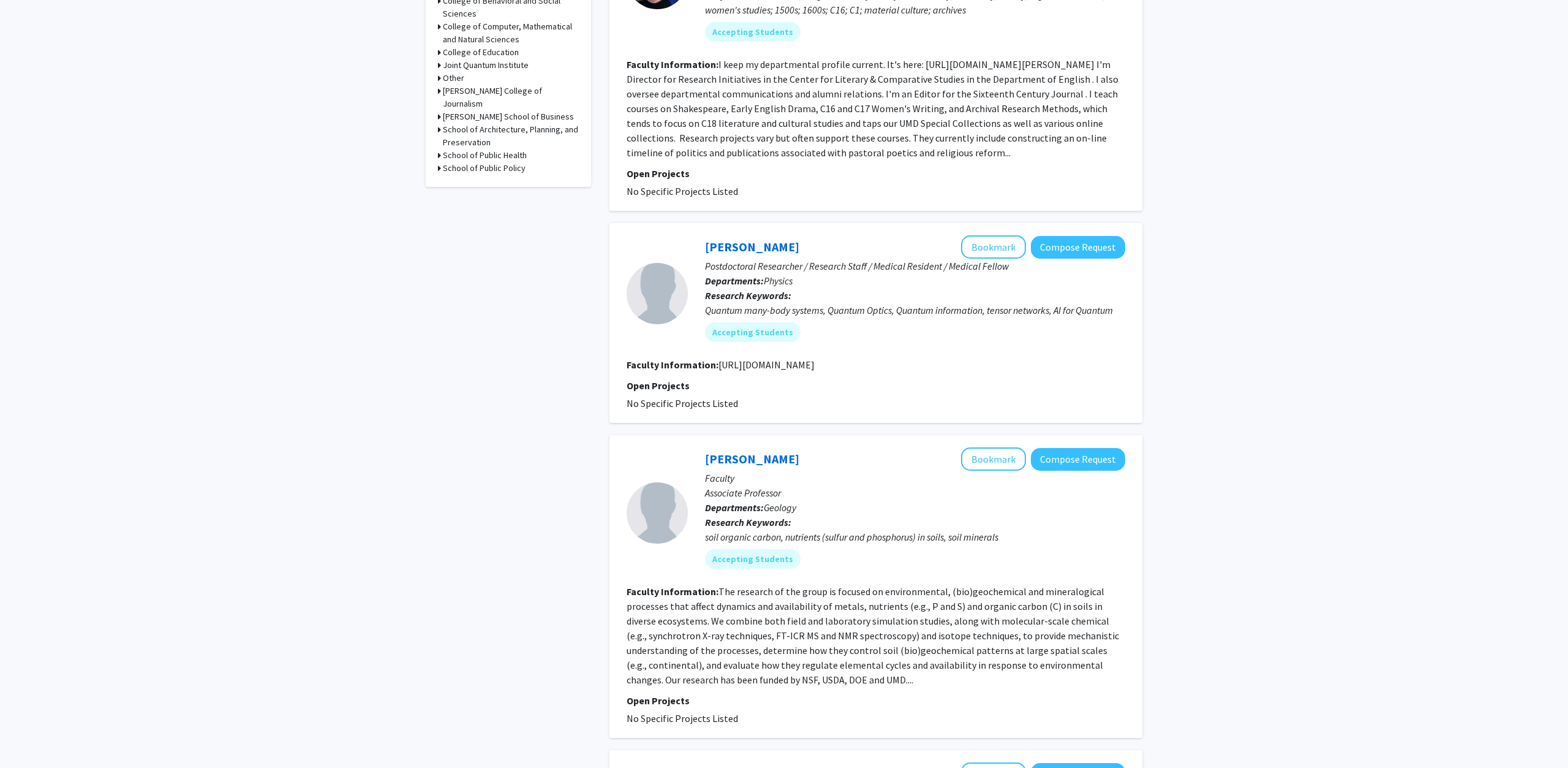
scroll to position [750, 0]
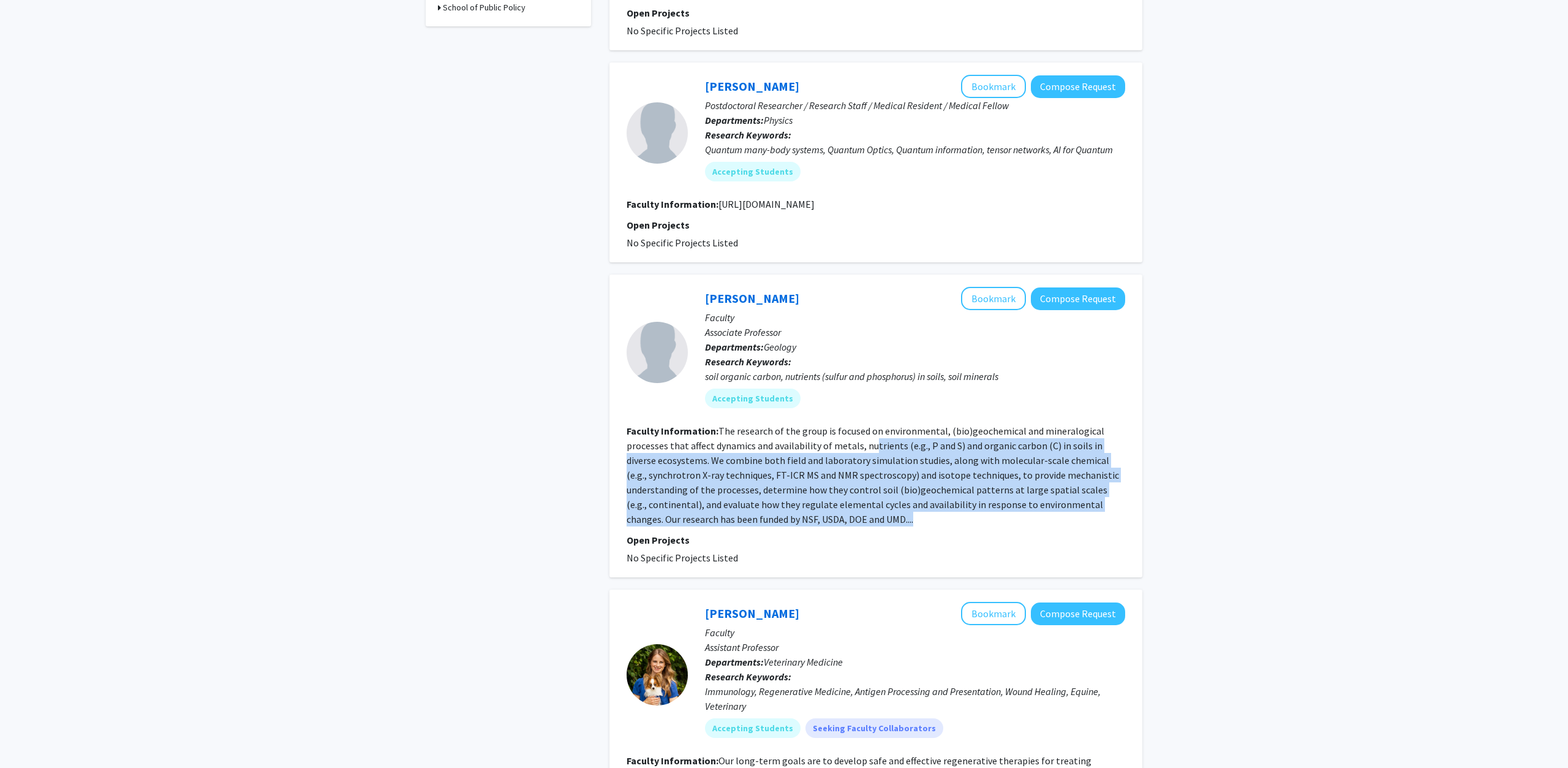
drag, startPoint x: 919, startPoint y: 508, endPoint x: 869, endPoint y: 423, distance: 98.6
click at [869, 423] on section "Faculty Information: The research of the group is focused on environmental, (bi…" at bounding box center [876, 474] width 499 height 103
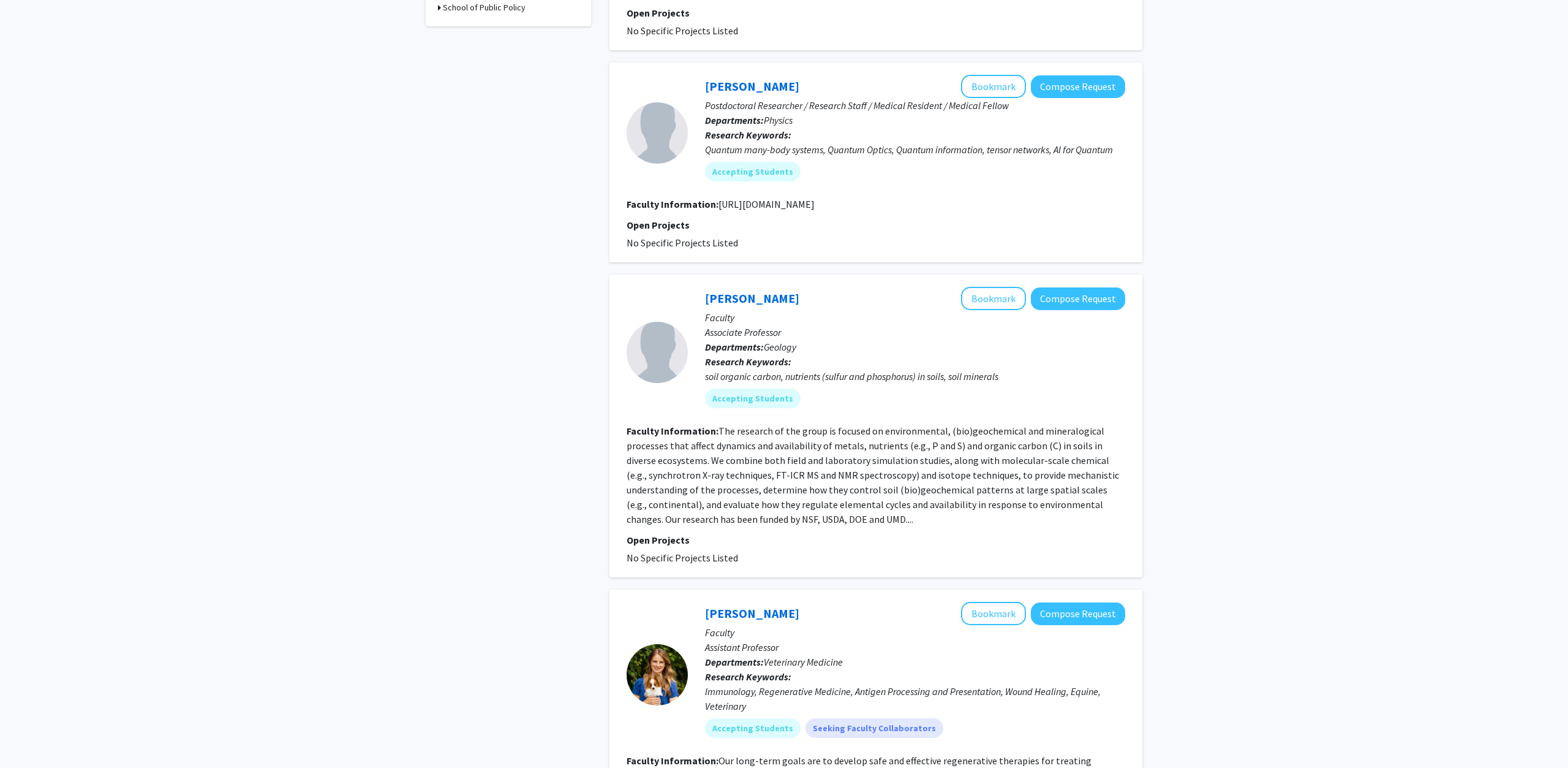
click at [869, 423] on section "Faculty Information: The research of the group is focused on environmental, (bi…" at bounding box center [876, 474] width 499 height 103
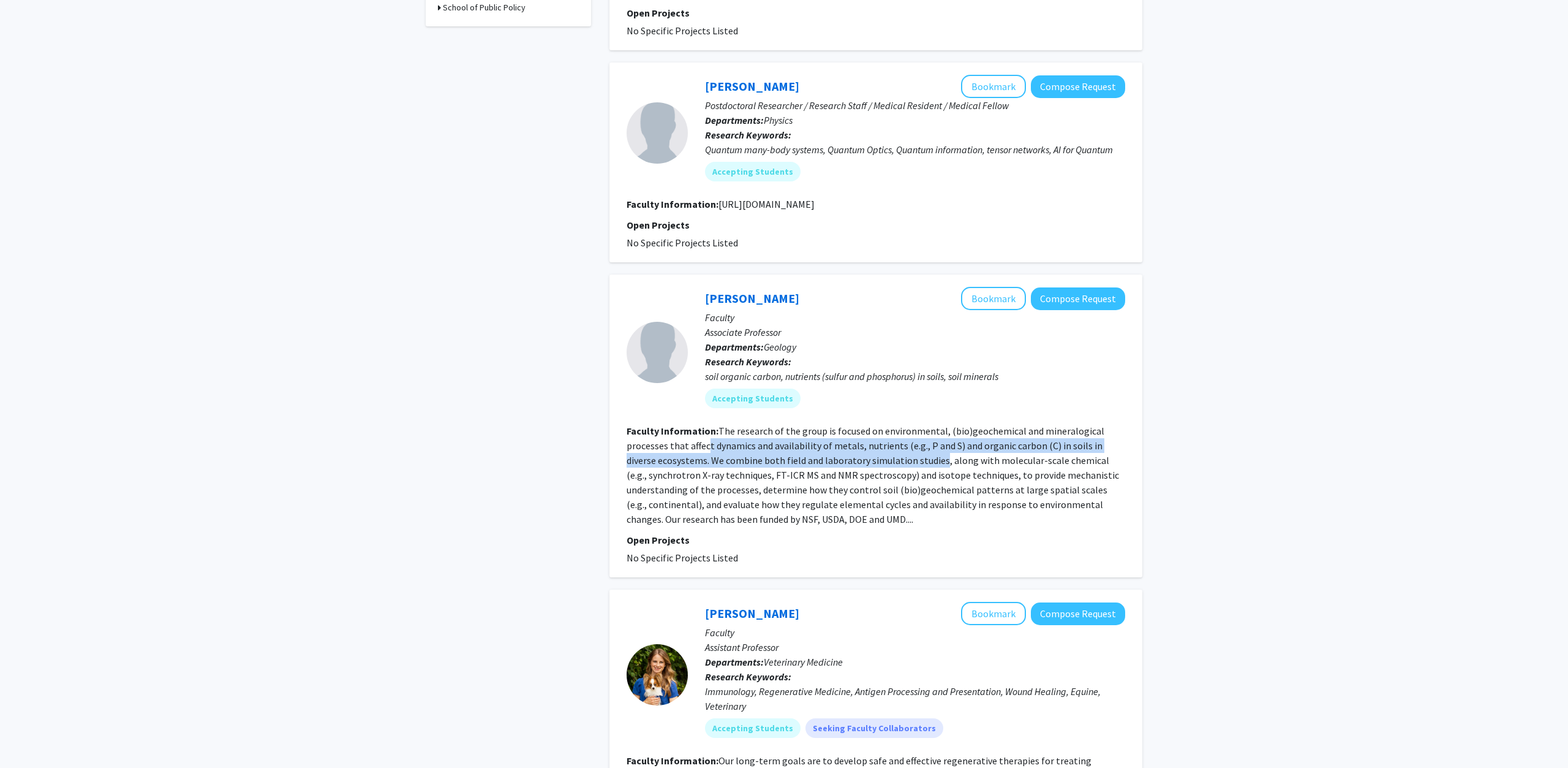
drag, startPoint x: 706, startPoint y: 425, endPoint x: 909, endPoint y: 447, distance: 204.2
click at [909, 447] on fg-read-more "The research of the group is focused on environmental, (bio)geochemical and min…" at bounding box center [872, 474] width 492 height 100
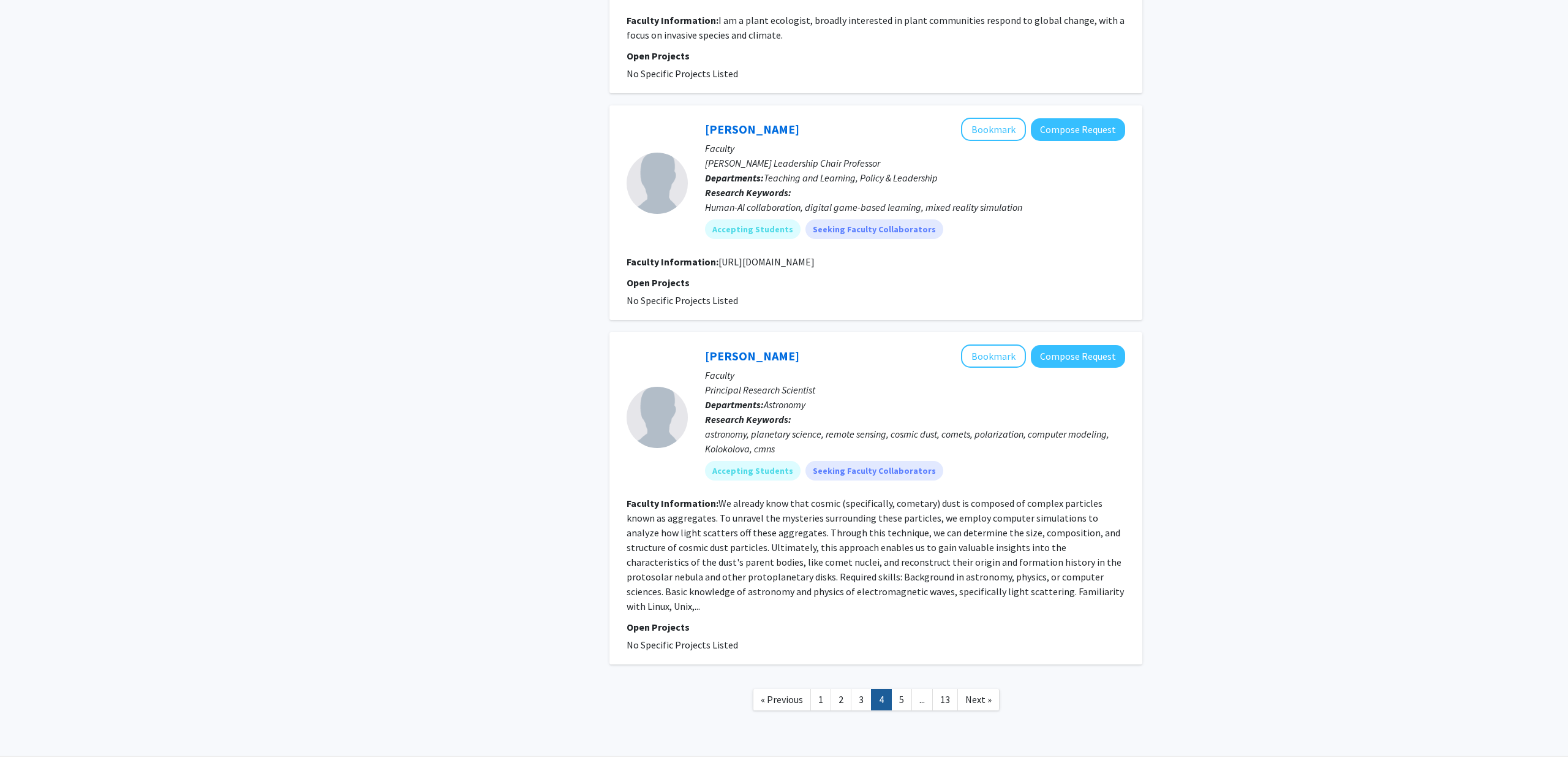
scroll to position [2457, 0]
click at [904, 686] on link "5" at bounding box center [902, 696] width 21 height 22
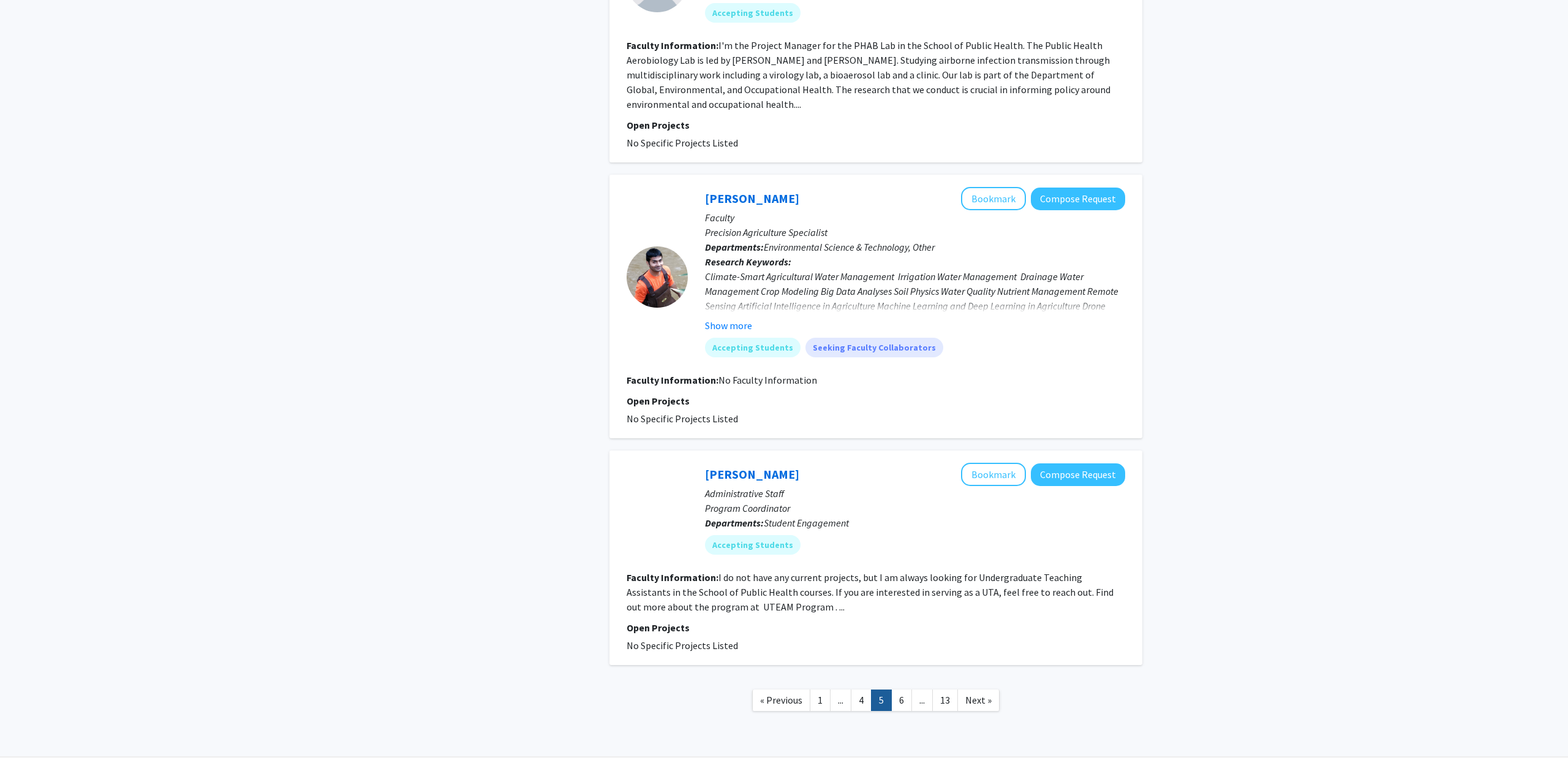
scroll to position [1937, 0]
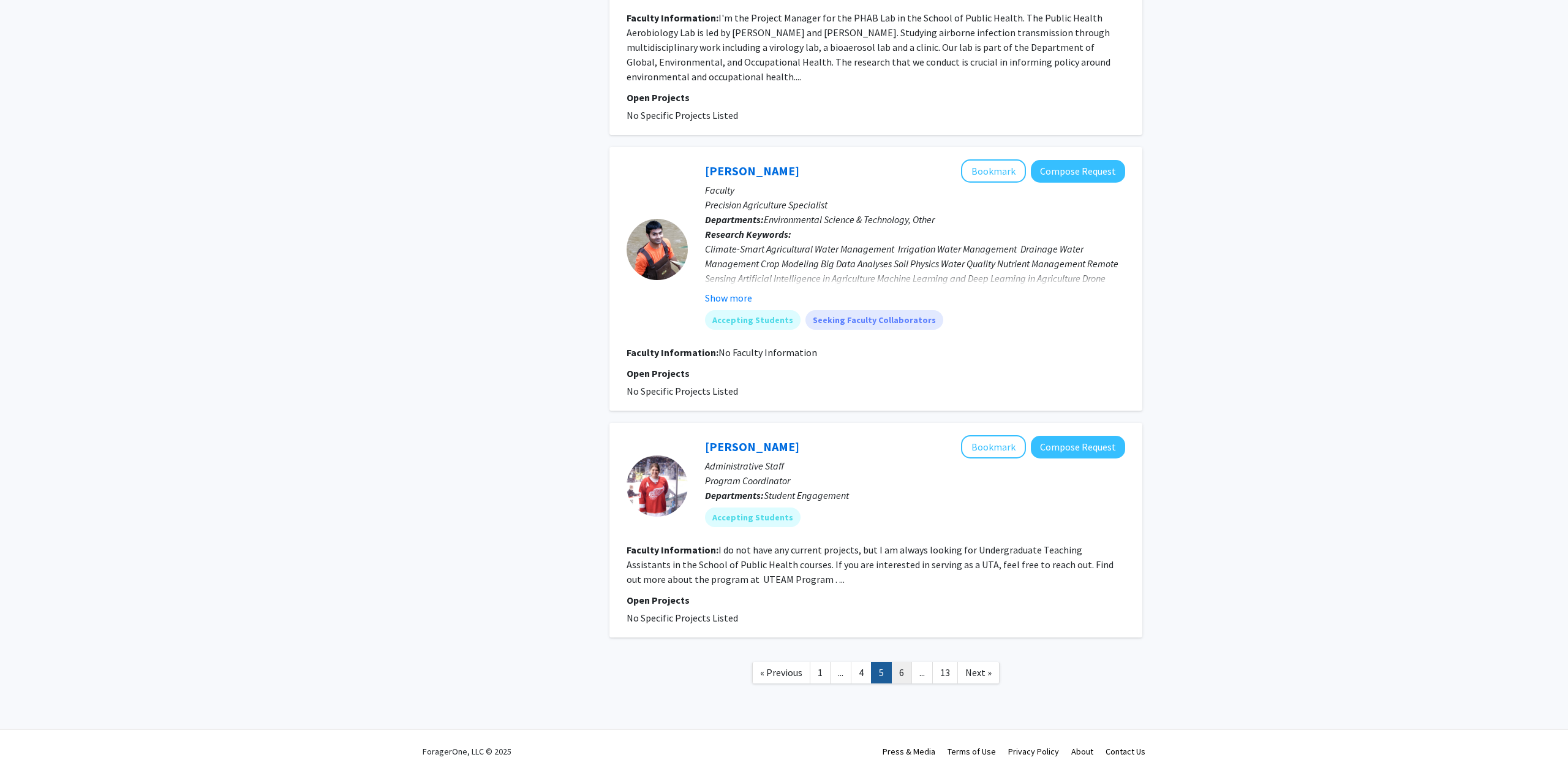
click at [896, 674] on link "6" at bounding box center [902, 672] width 21 height 22
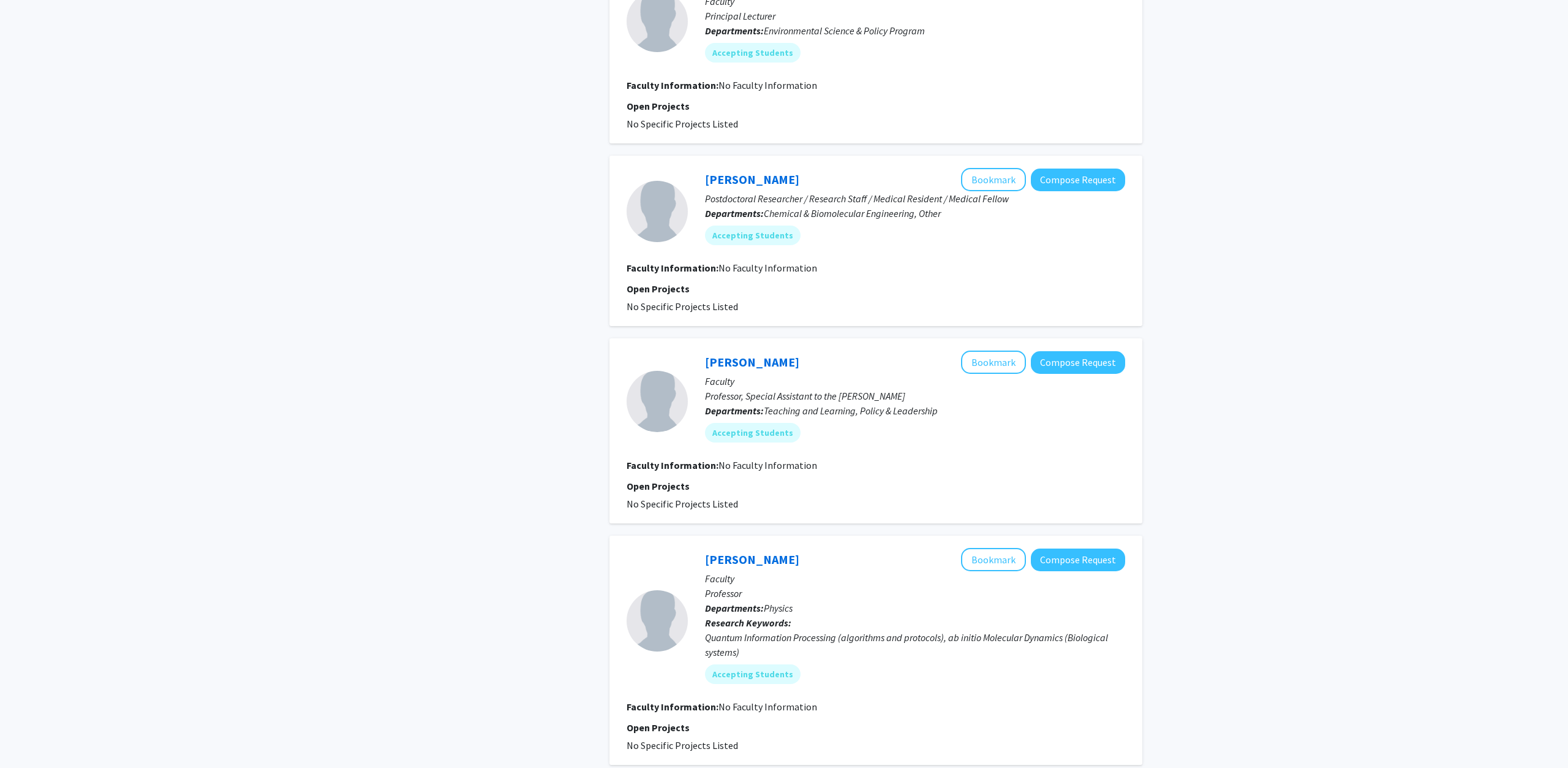
scroll to position [1570, 0]
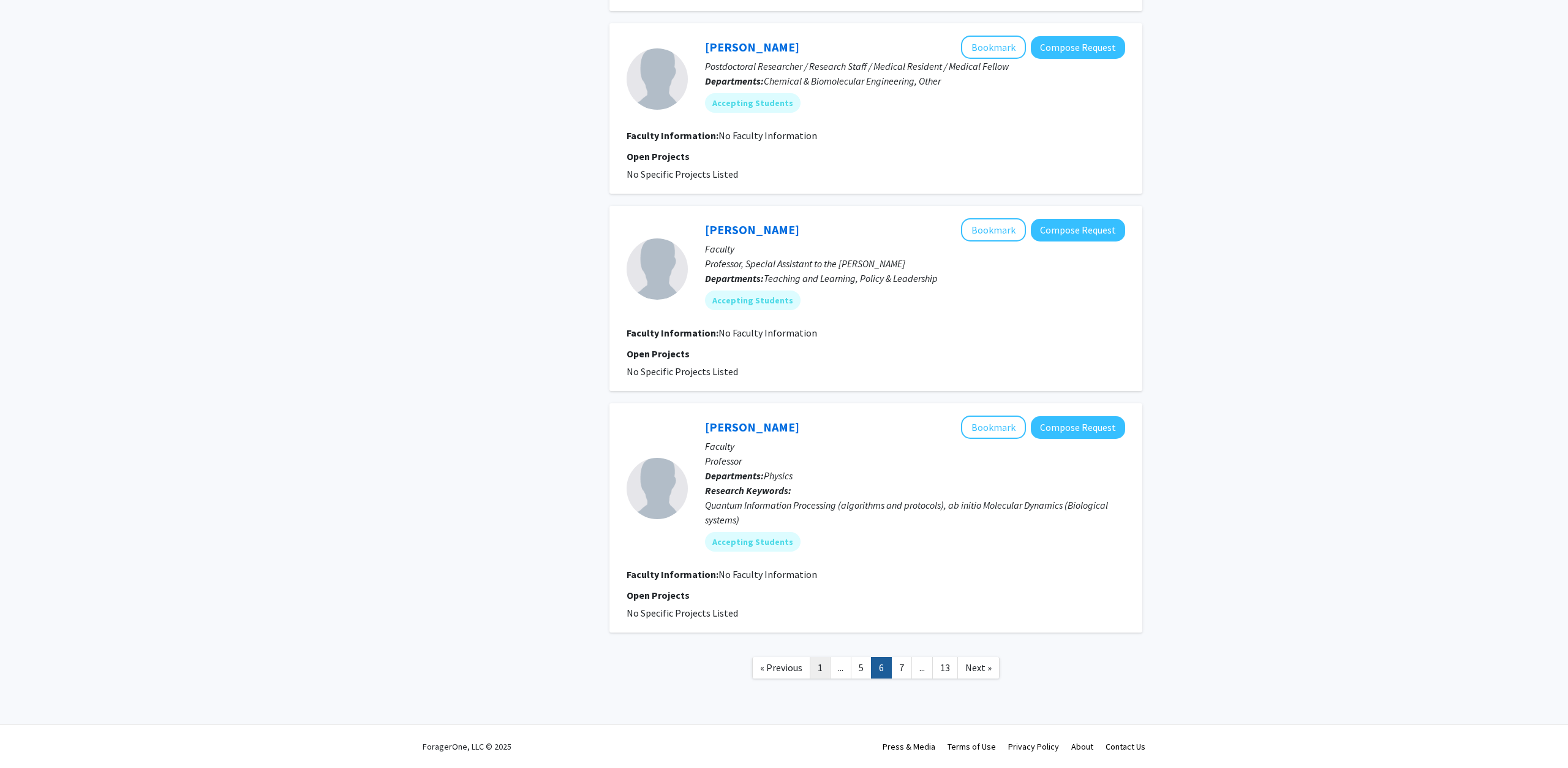
click at [821, 671] on link "1" at bounding box center [820, 667] width 21 height 22
